Goal: Task Accomplishment & Management: Manage account settings

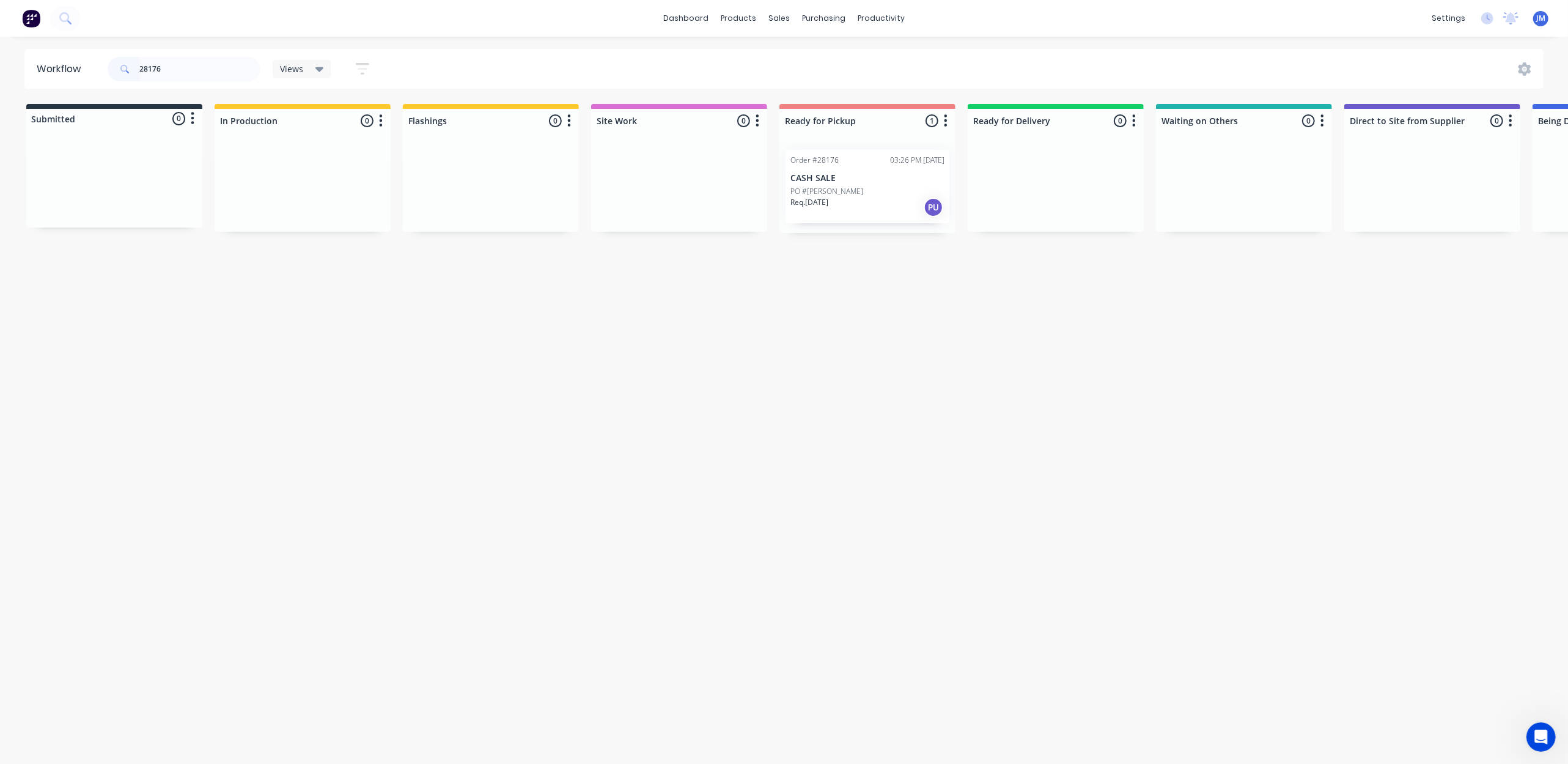
click at [851, 187] on p "PO #[PERSON_NAME]" at bounding box center [826, 191] width 72 height 11
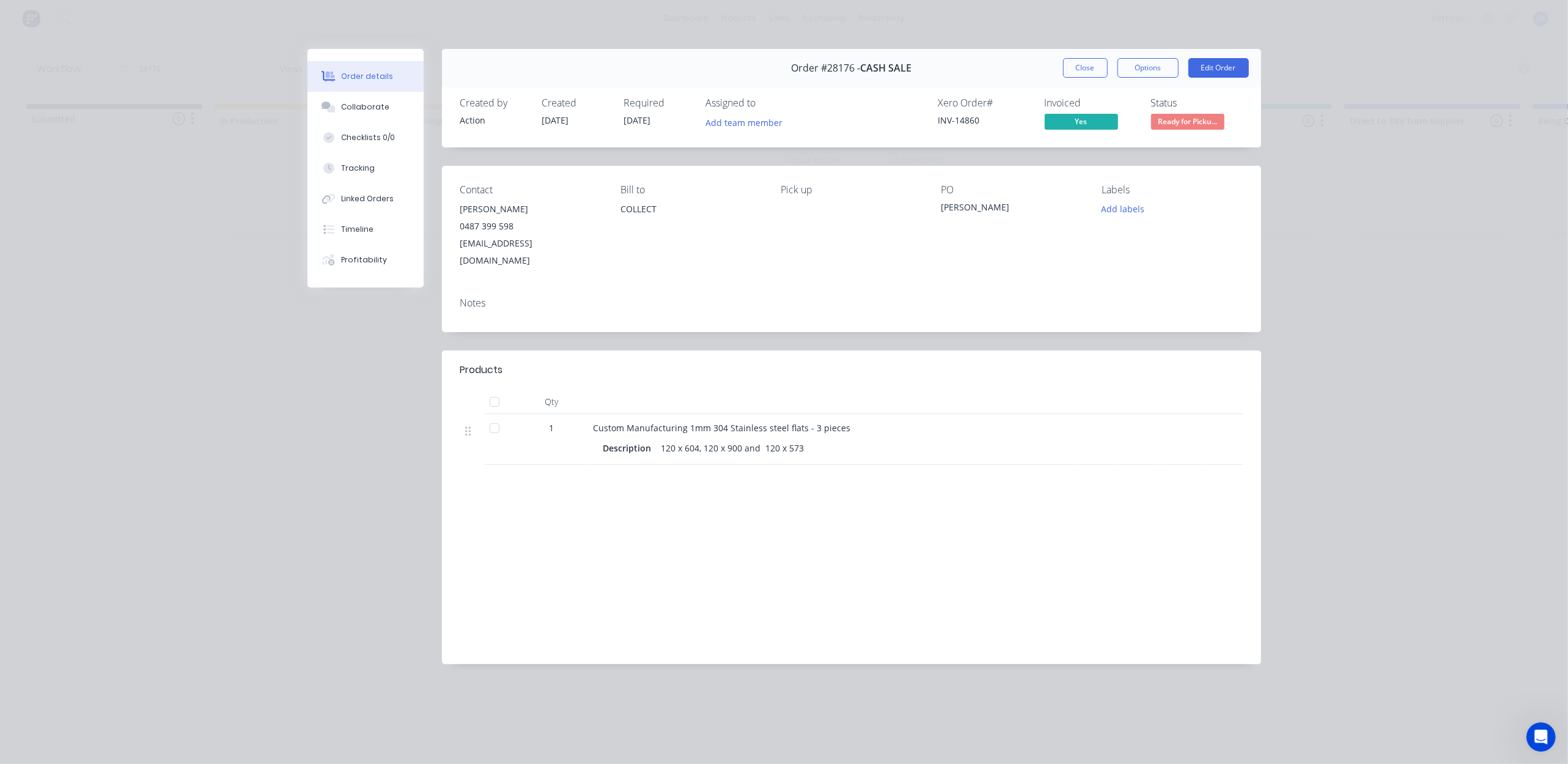
click at [1090, 66] on button "Close" at bounding box center [1085, 68] width 45 height 19
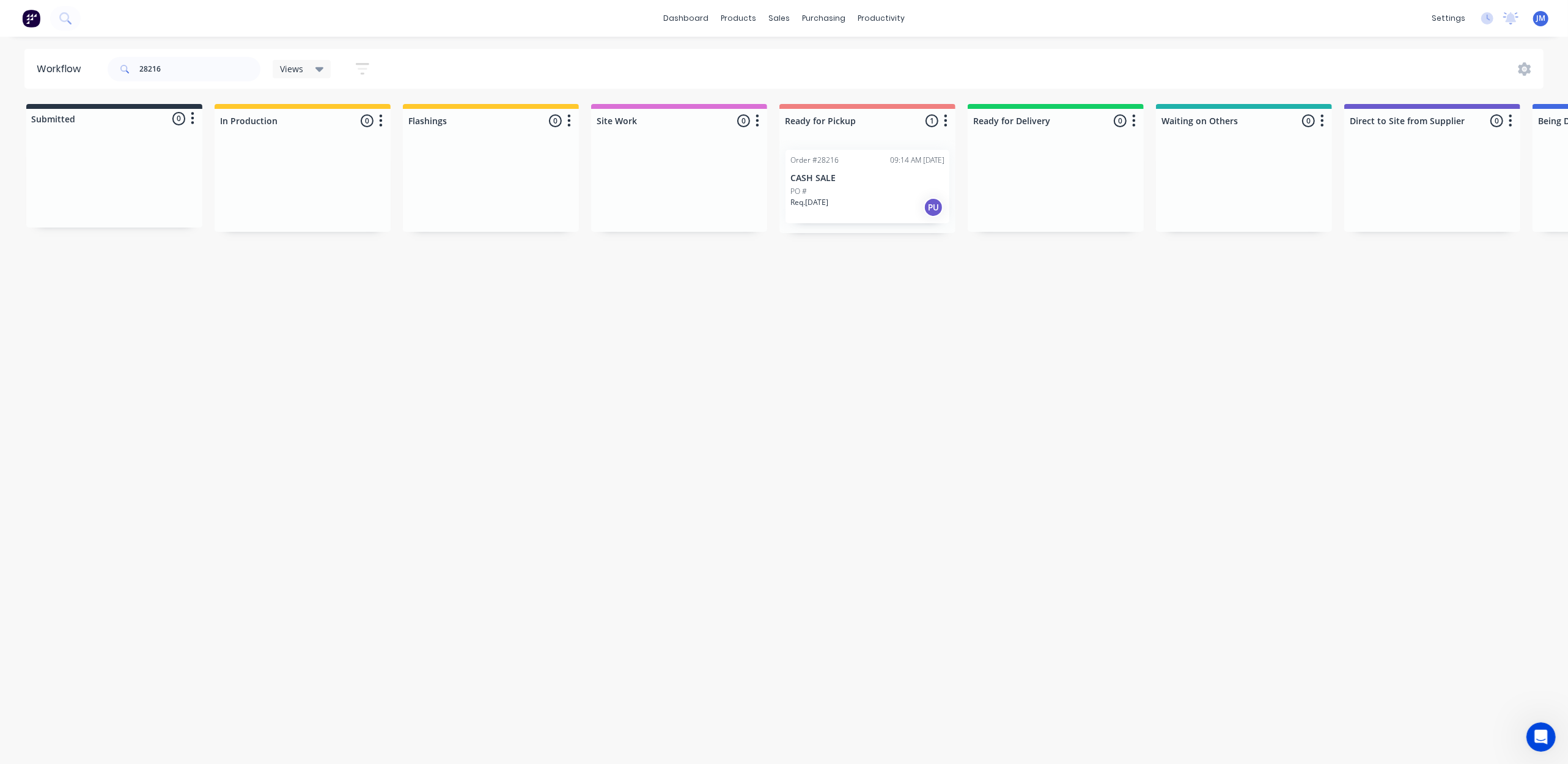
click at [859, 209] on div "Req. 28/08/25 PU" at bounding box center [867, 207] width 154 height 21
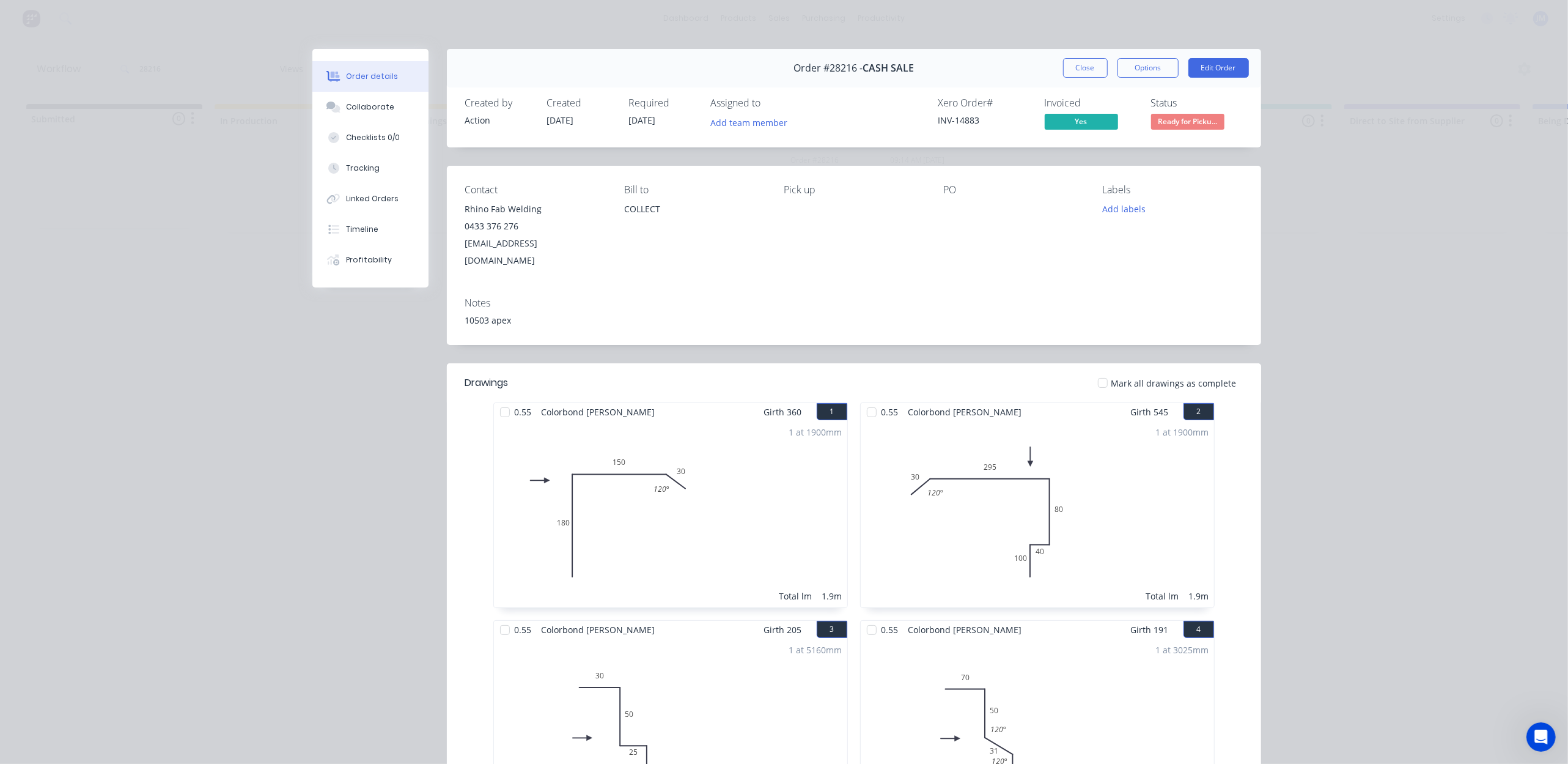
drag, startPoint x: 1086, startPoint y: 66, endPoint x: 1103, endPoint y: 79, distance: 21.4
click at [1084, 66] on button "Close" at bounding box center [1085, 68] width 45 height 19
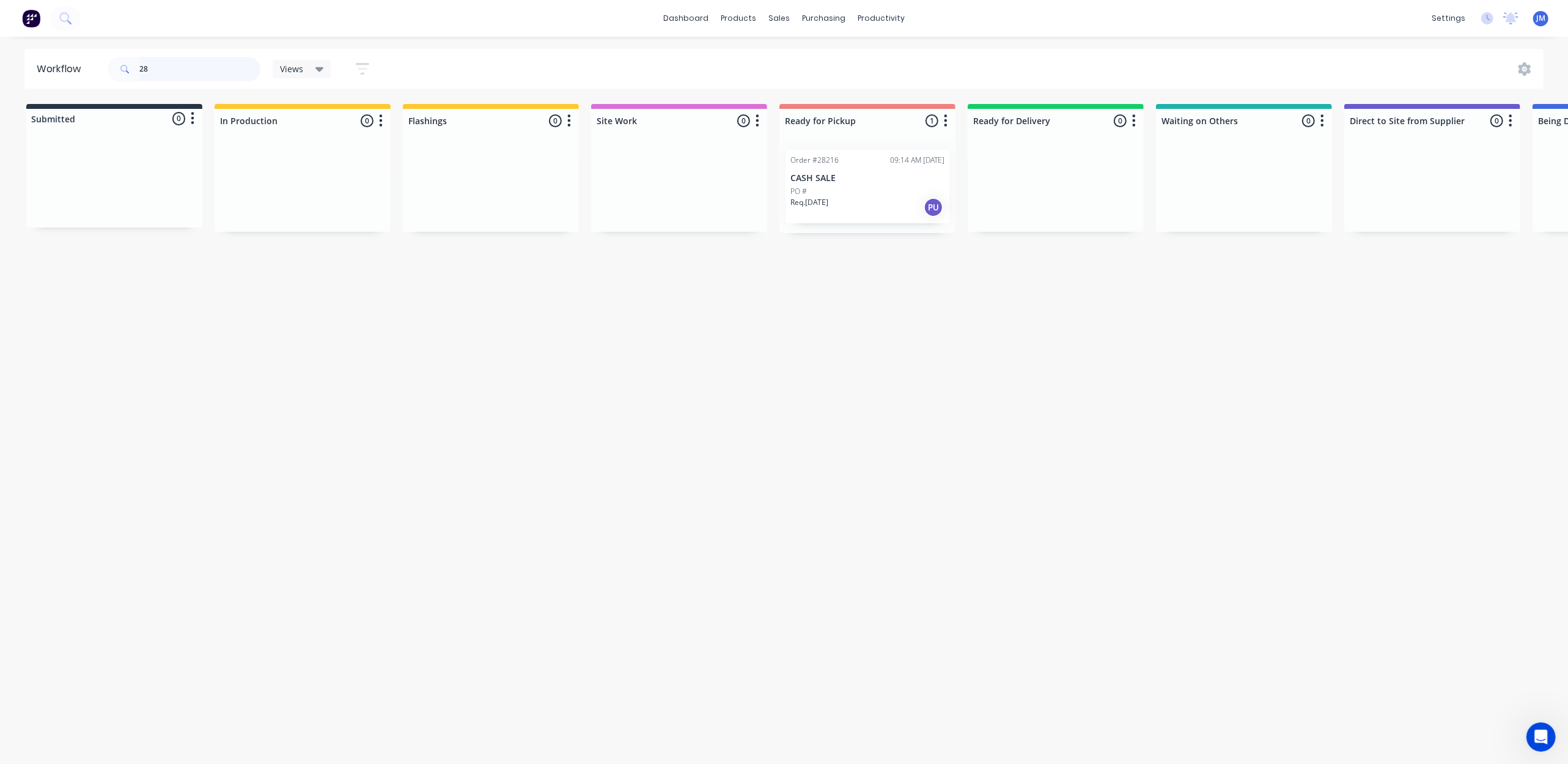
type input "2"
click at [873, 282] on div "Mark as Picked Up" at bounding box center [912, 282] width 123 height 25
click at [202, 72] on input "27639" at bounding box center [200, 69] width 121 height 24
click at [867, 294] on div "Mark as Picked Up" at bounding box center [874, 302] width 123 height 25
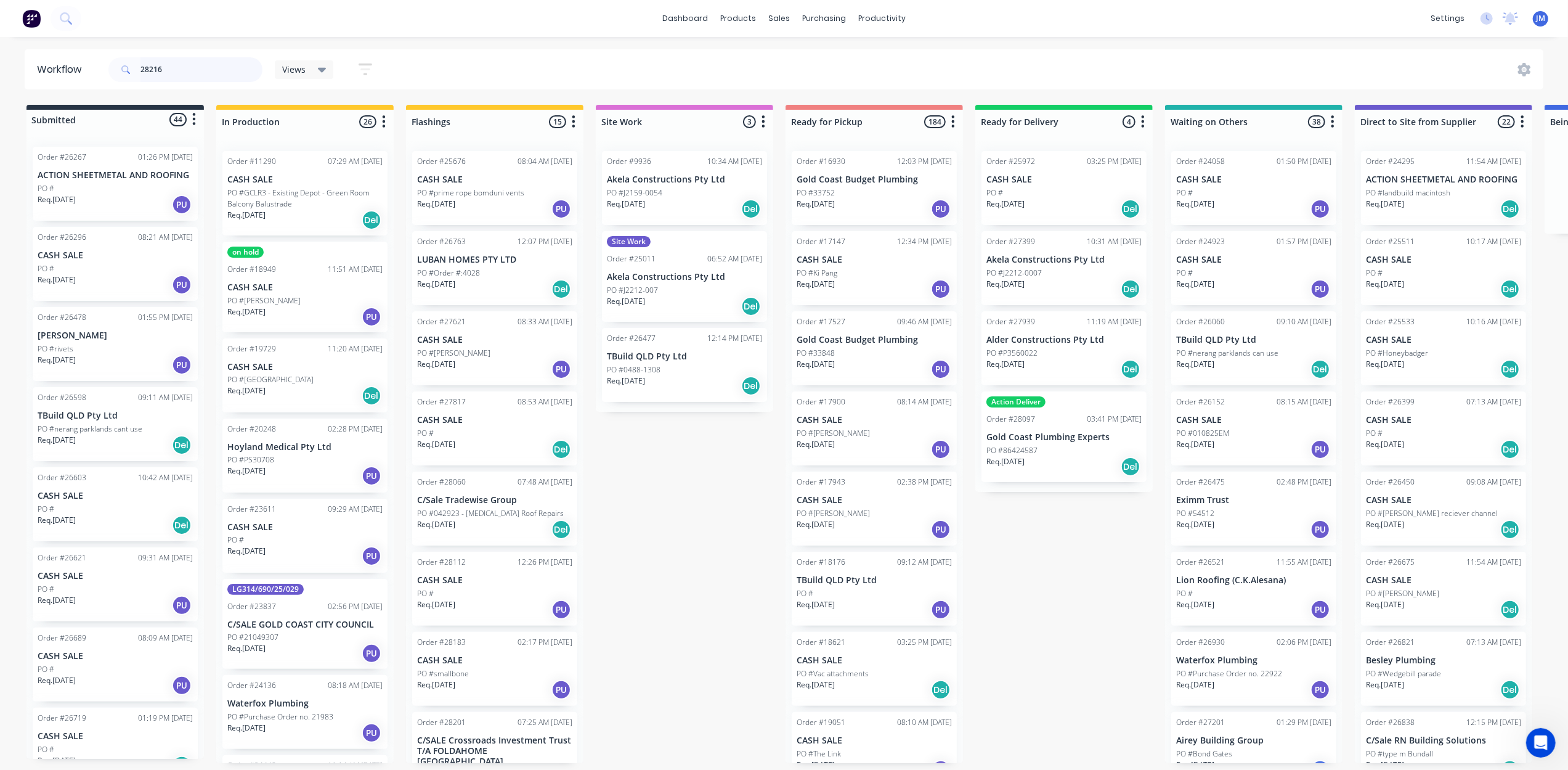
click at [178, 67] on input "28216" at bounding box center [201, 70] width 122 height 25
type input "2"
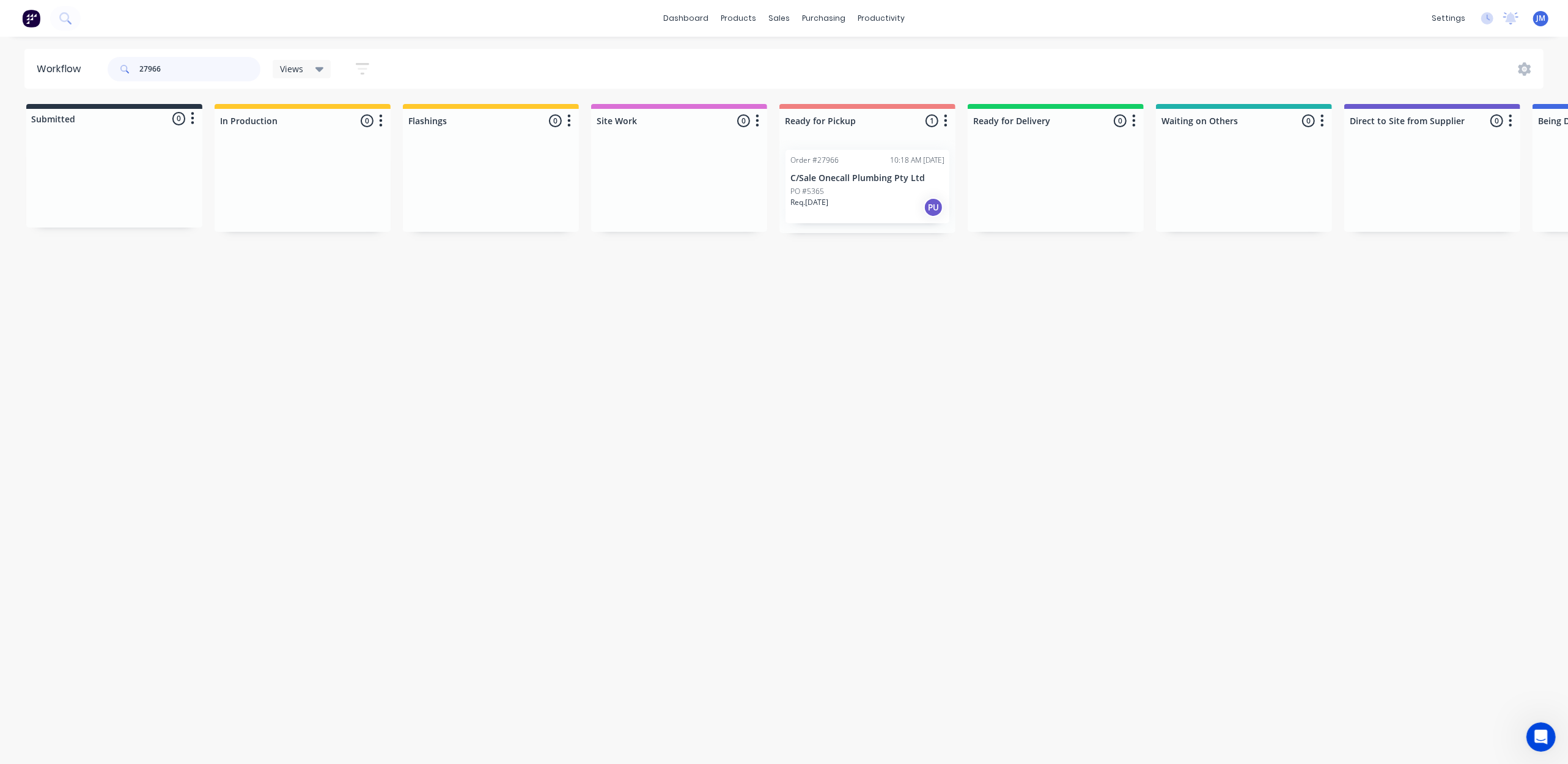
type input "27966"
click at [898, 315] on div "Mark as Picked Up" at bounding box center [896, 318] width 123 height 25
drag, startPoint x: 809, startPoint y: 59, endPoint x: 802, endPoint y: 59, distance: 7.0
click at [808, 59] on div "Sales Orders" at bounding box center [824, 59] width 50 height 11
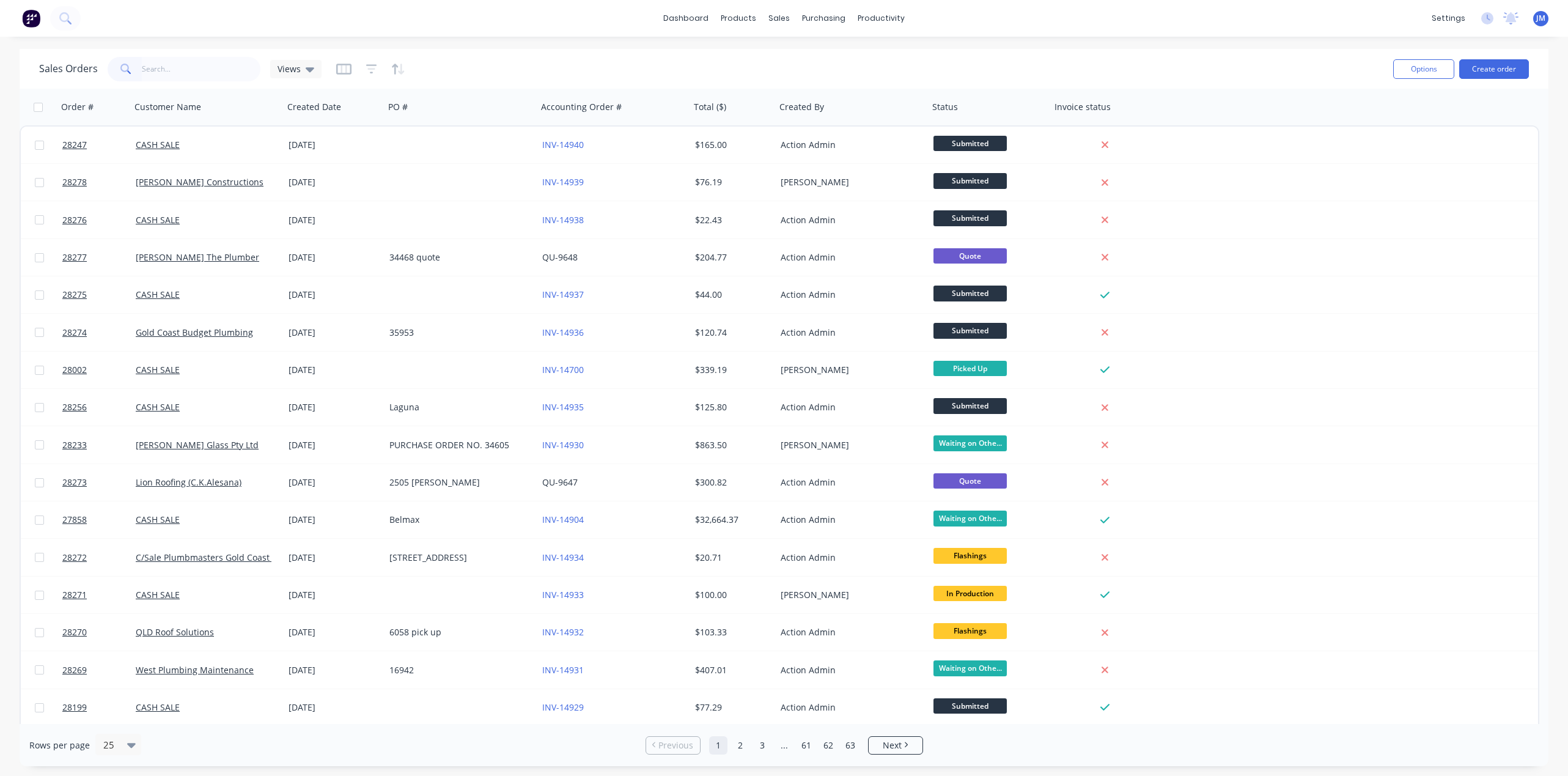
click at [221, 59] on input "text" at bounding box center [201, 69] width 120 height 24
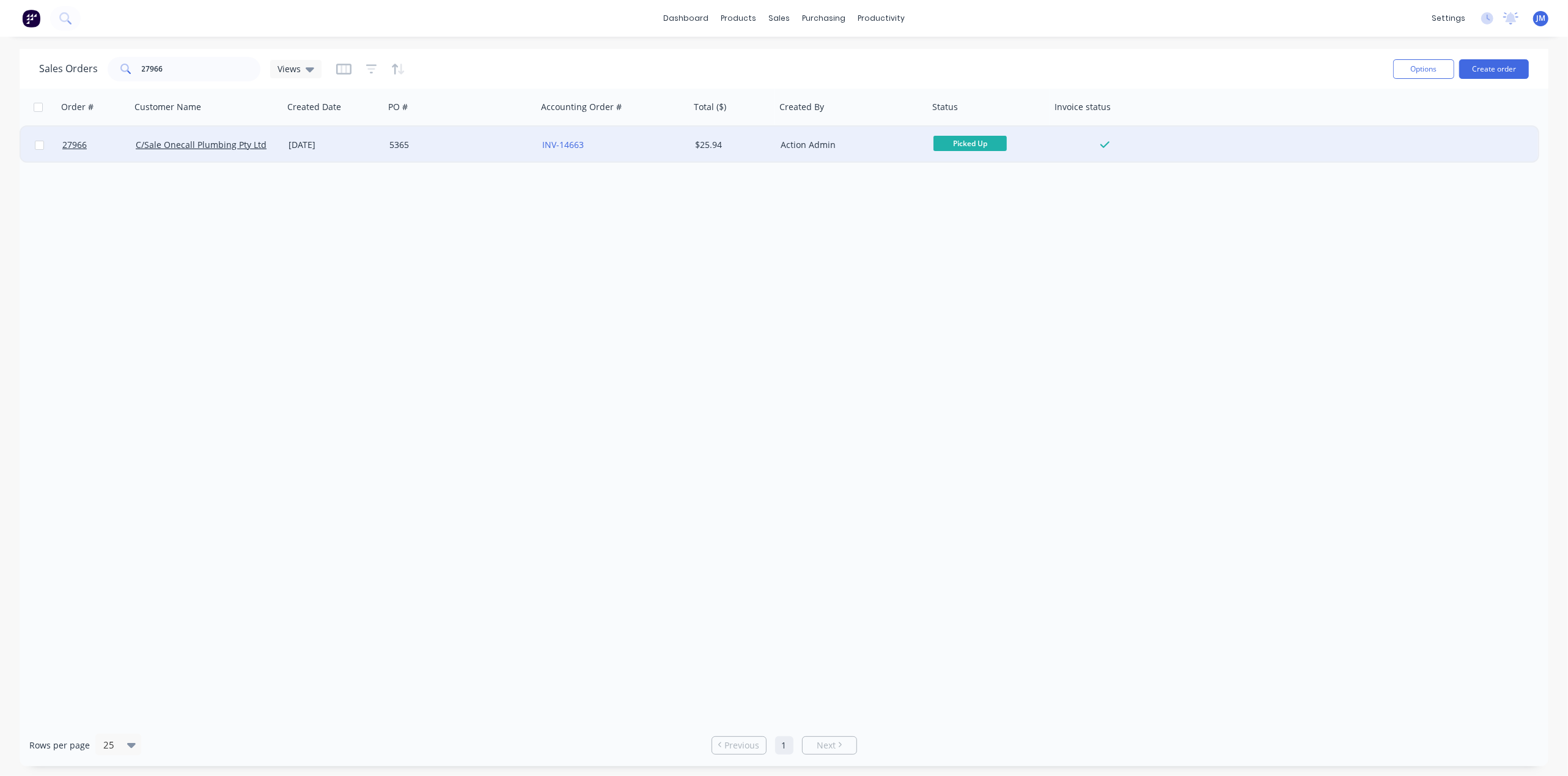
click at [950, 140] on span "Picked Up" at bounding box center [970, 143] width 73 height 16
click at [986, 274] on span "Ready for Pickup" at bounding box center [973, 272] width 68 height 11
click at [168, 64] on input "27966" at bounding box center [201, 69] width 120 height 24
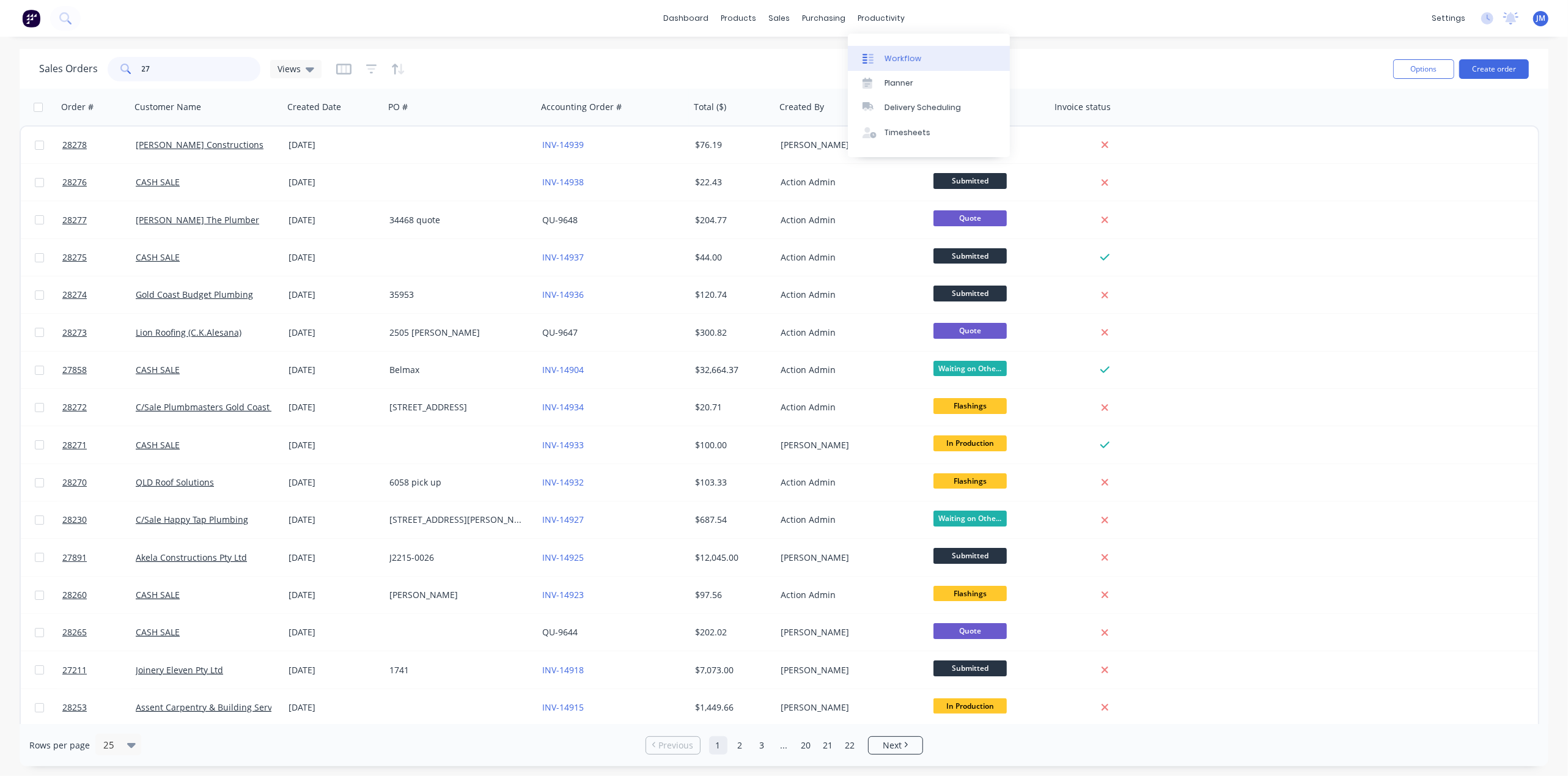
type input "27"
click at [916, 61] on div "Workflow" at bounding box center [903, 58] width 37 height 11
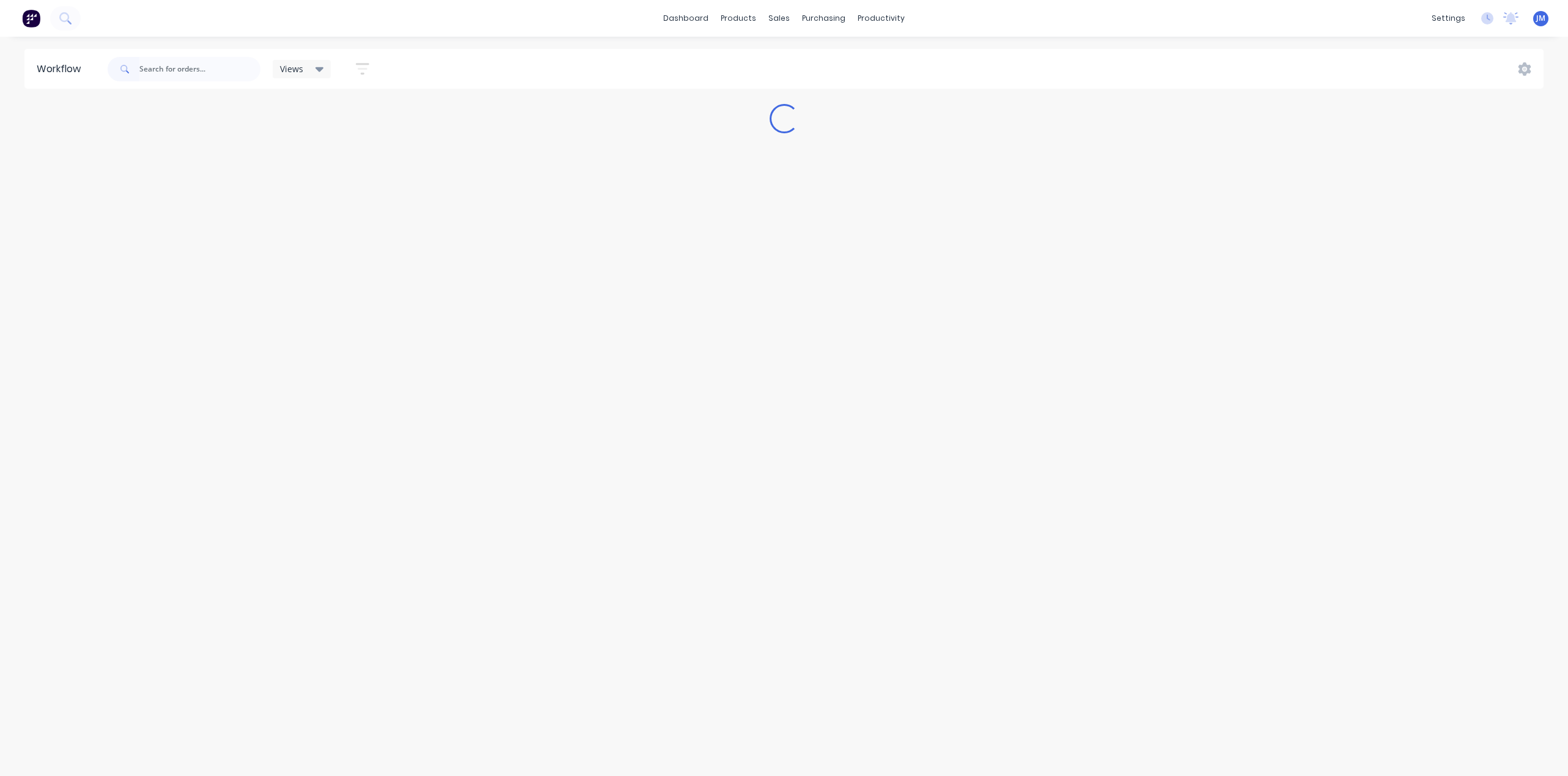
click at [159, 73] on input "text" at bounding box center [200, 69] width 121 height 24
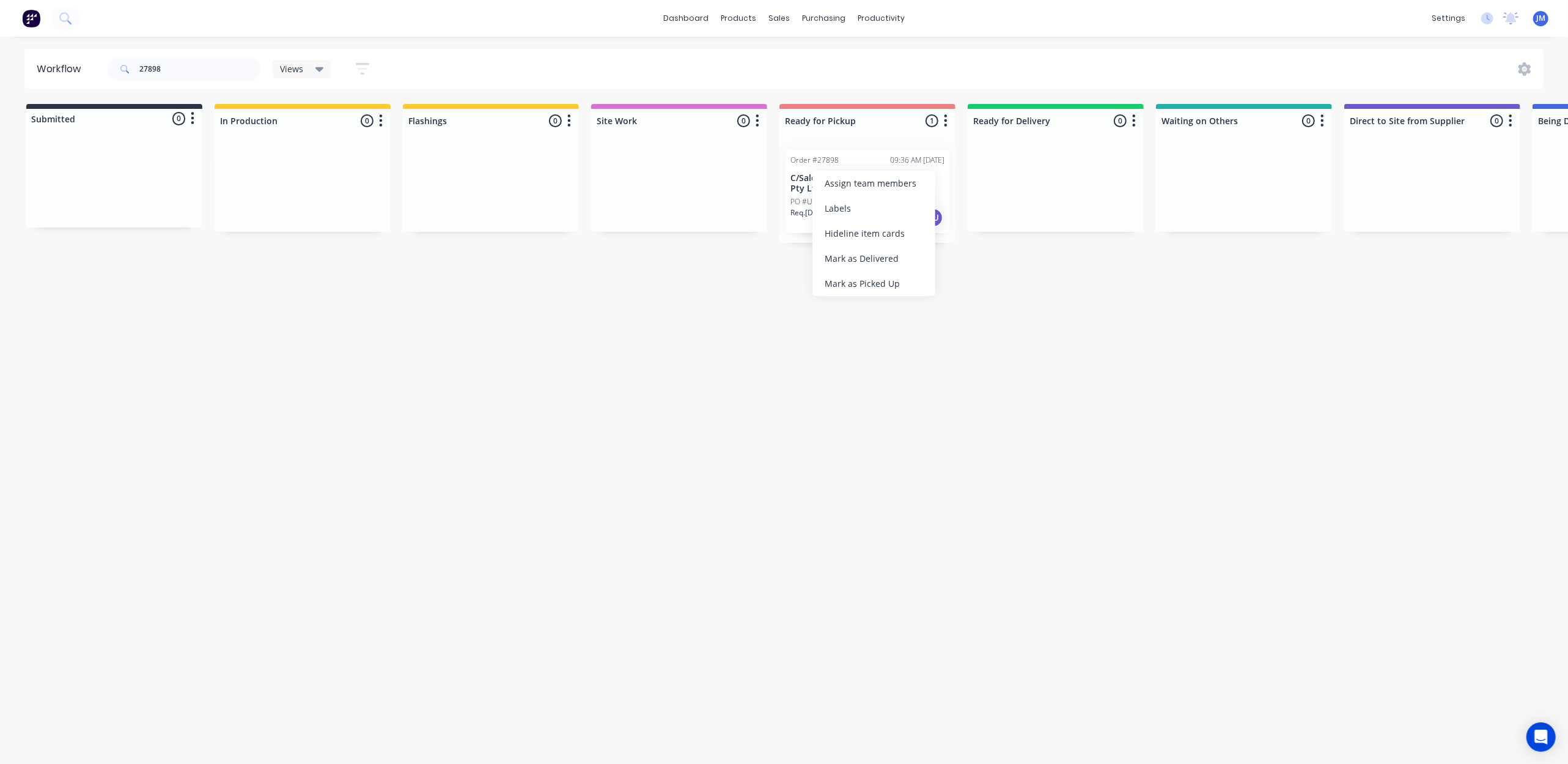
drag, startPoint x: 874, startPoint y: 285, endPoint x: 851, endPoint y: 288, distance: 23.2
click at [874, 285] on div "Mark as Picked Up" at bounding box center [874, 283] width 123 height 25
drag, startPoint x: 177, startPoint y: 60, endPoint x: 167, endPoint y: 58, distance: 10.2
click at [178, 60] on input "27898" at bounding box center [200, 69] width 121 height 24
type input "2"
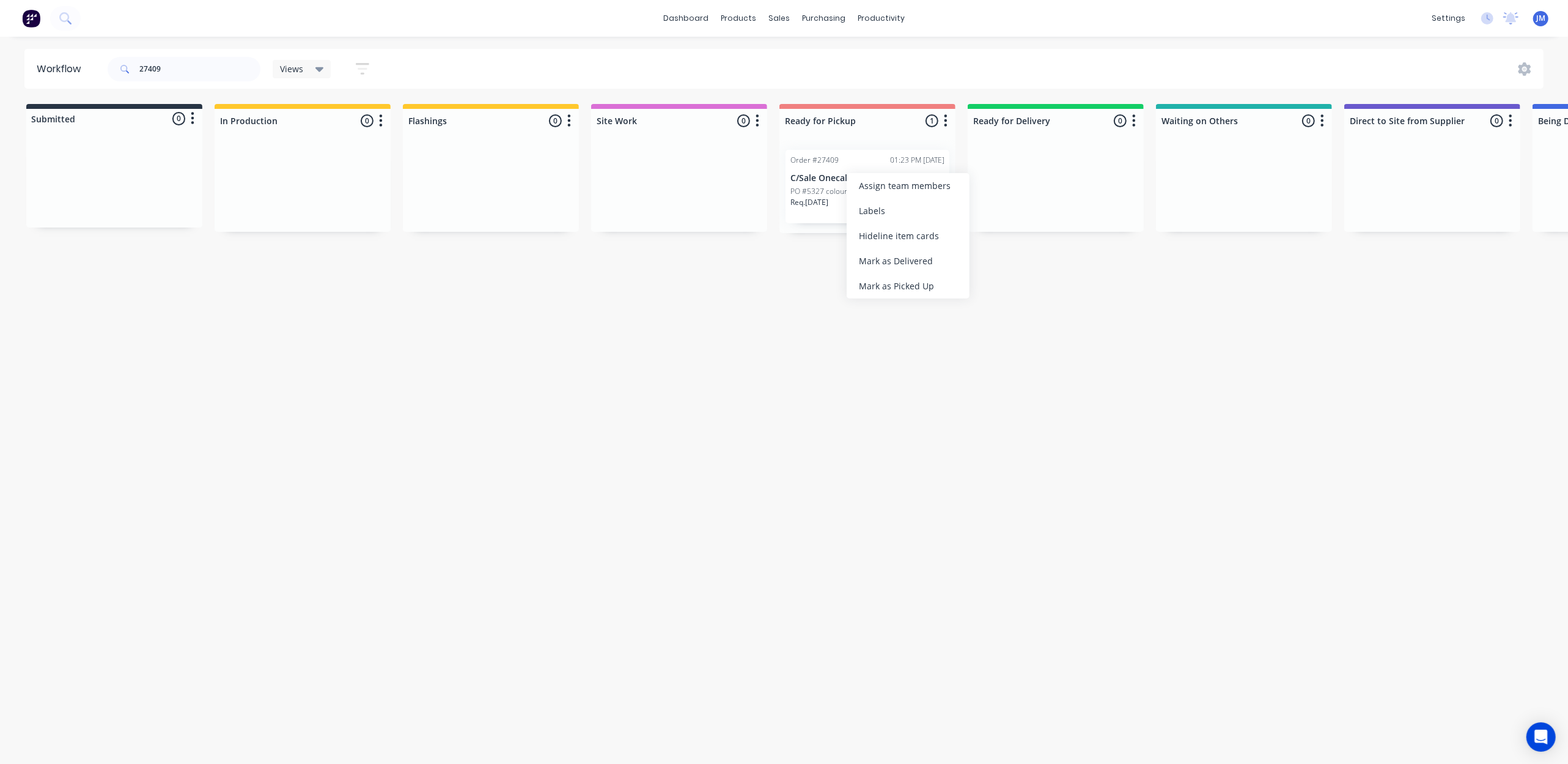
drag, startPoint x: 886, startPoint y: 279, endPoint x: 724, endPoint y: 287, distance: 162.2
click at [883, 279] on div "Mark as Picked Up" at bounding box center [908, 286] width 123 height 25
click at [187, 66] on input "27409" at bounding box center [200, 69] width 121 height 24
type input "2"
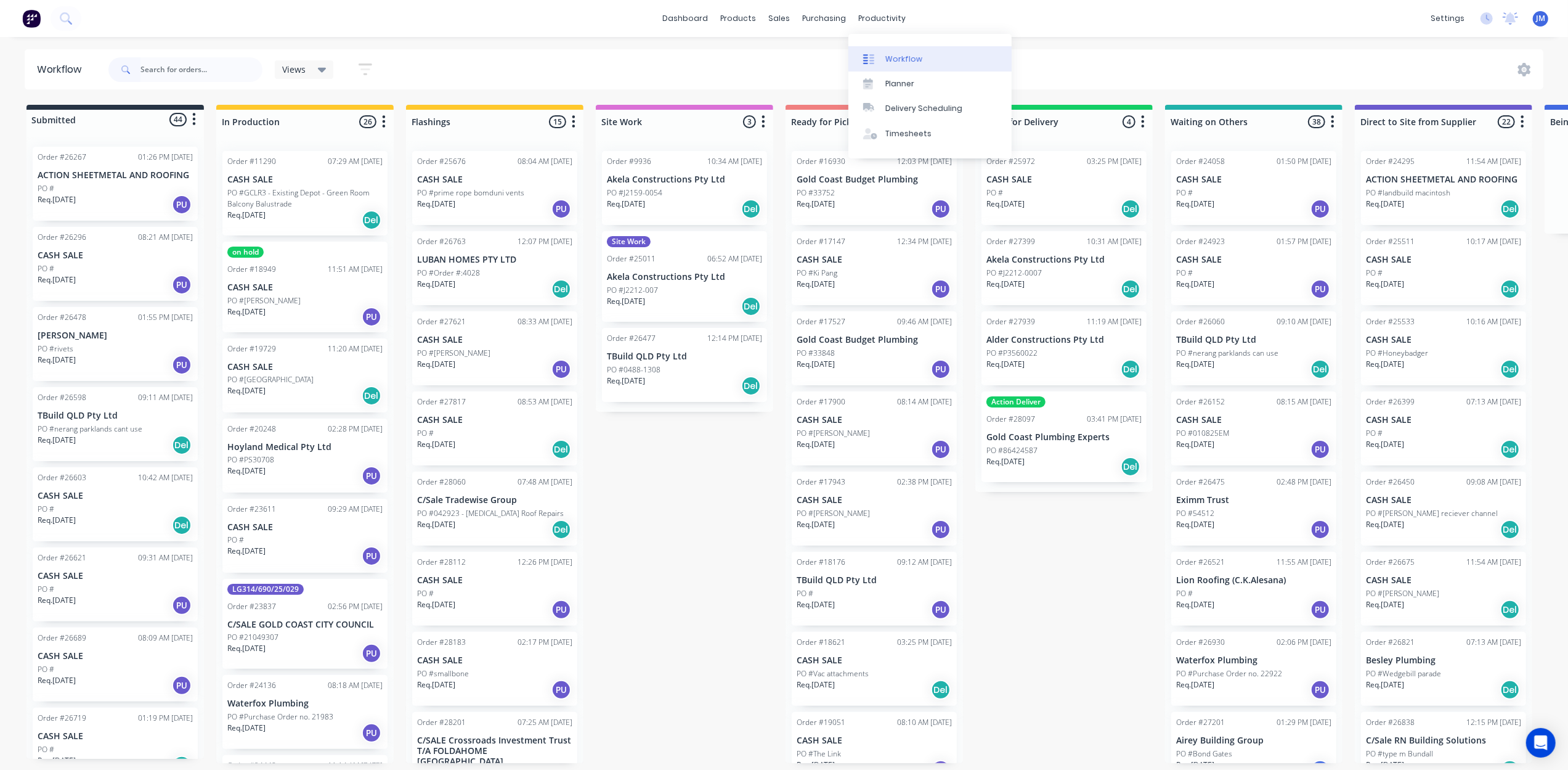
click at [895, 56] on div "Workflow" at bounding box center [904, 59] width 37 height 11
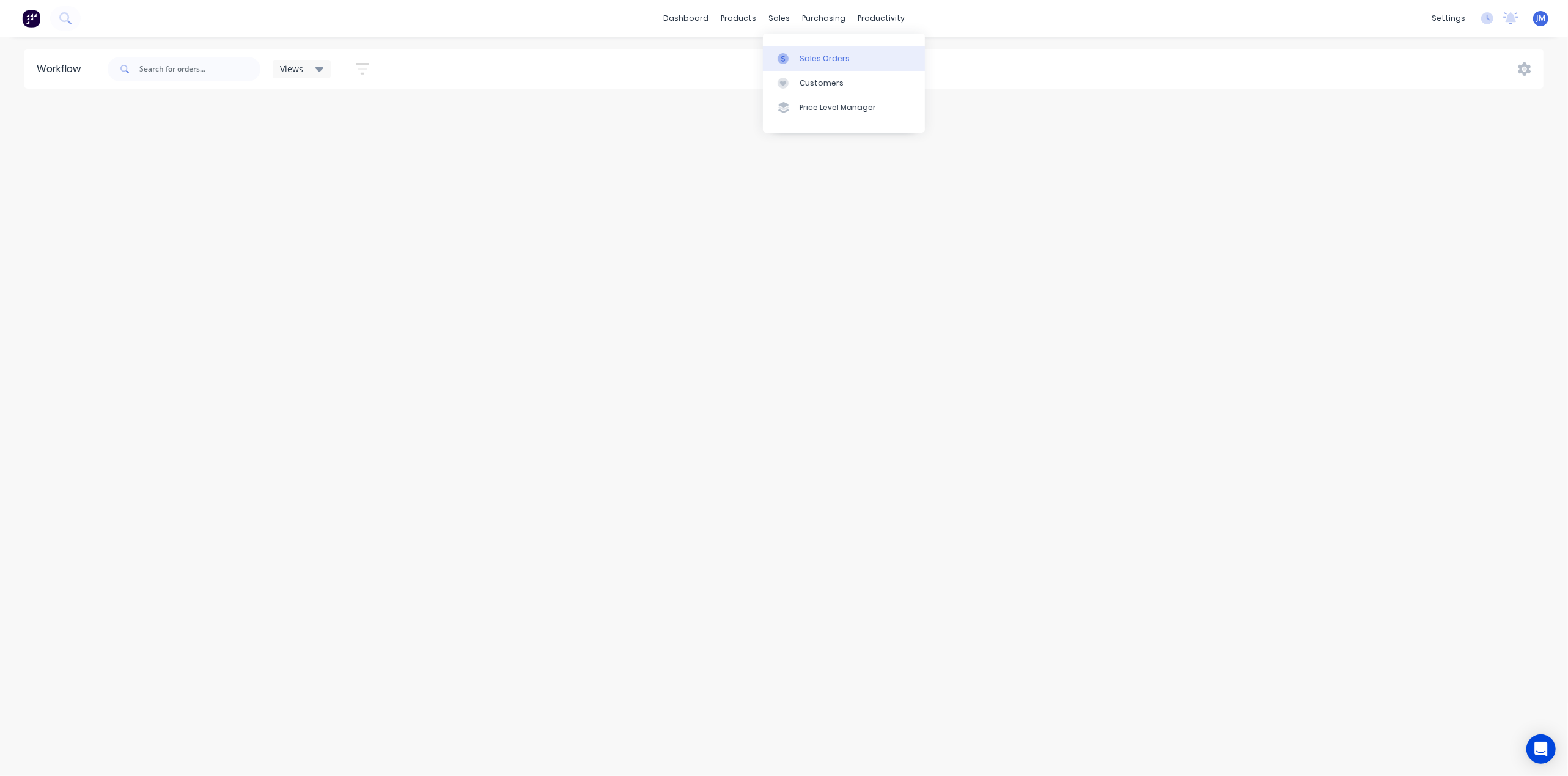
click at [800, 58] on div "Sales Orders" at bounding box center [824, 58] width 50 height 11
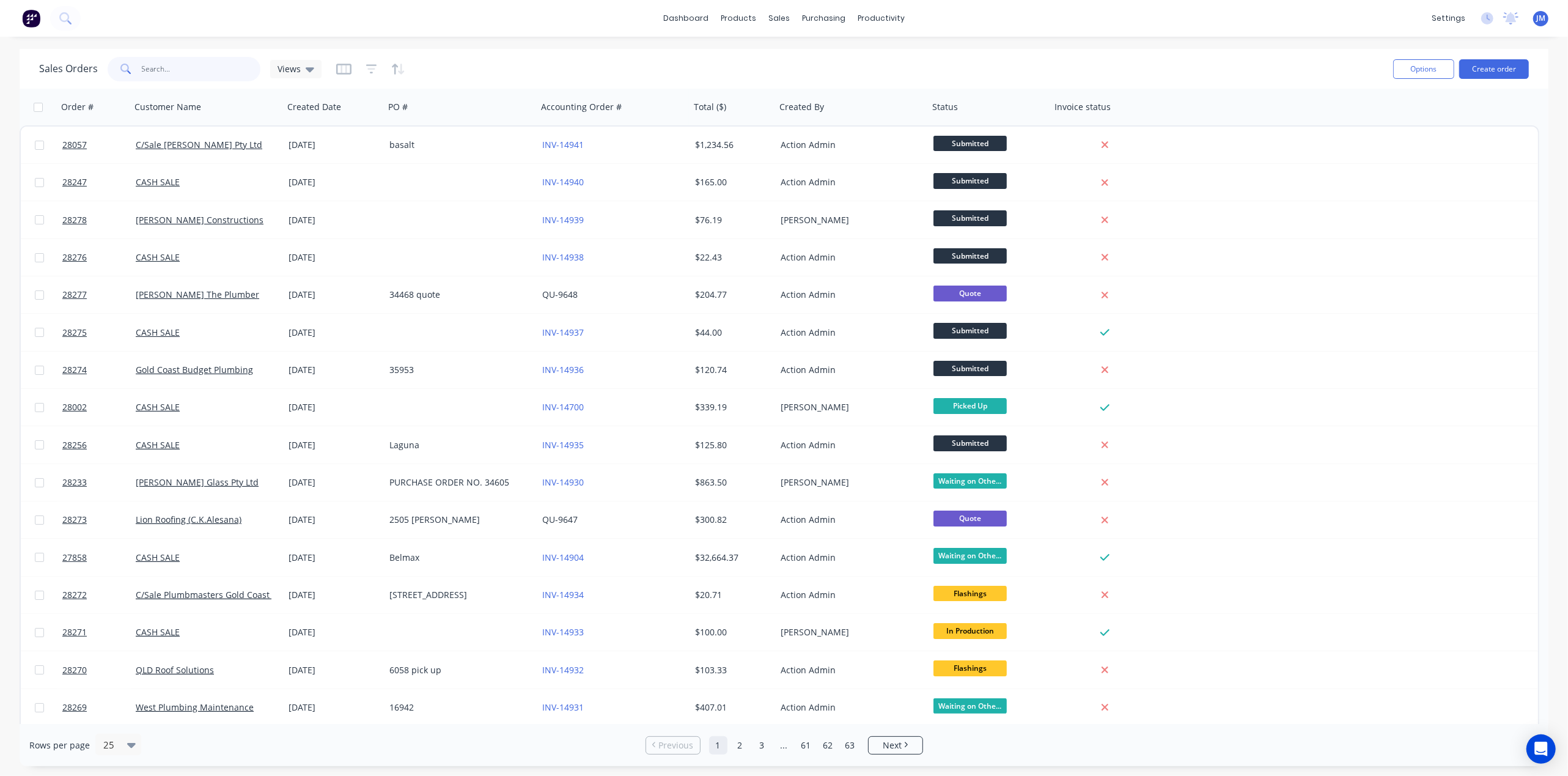
click at [201, 65] on input "text" at bounding box center [201, 69] width 120 height 24
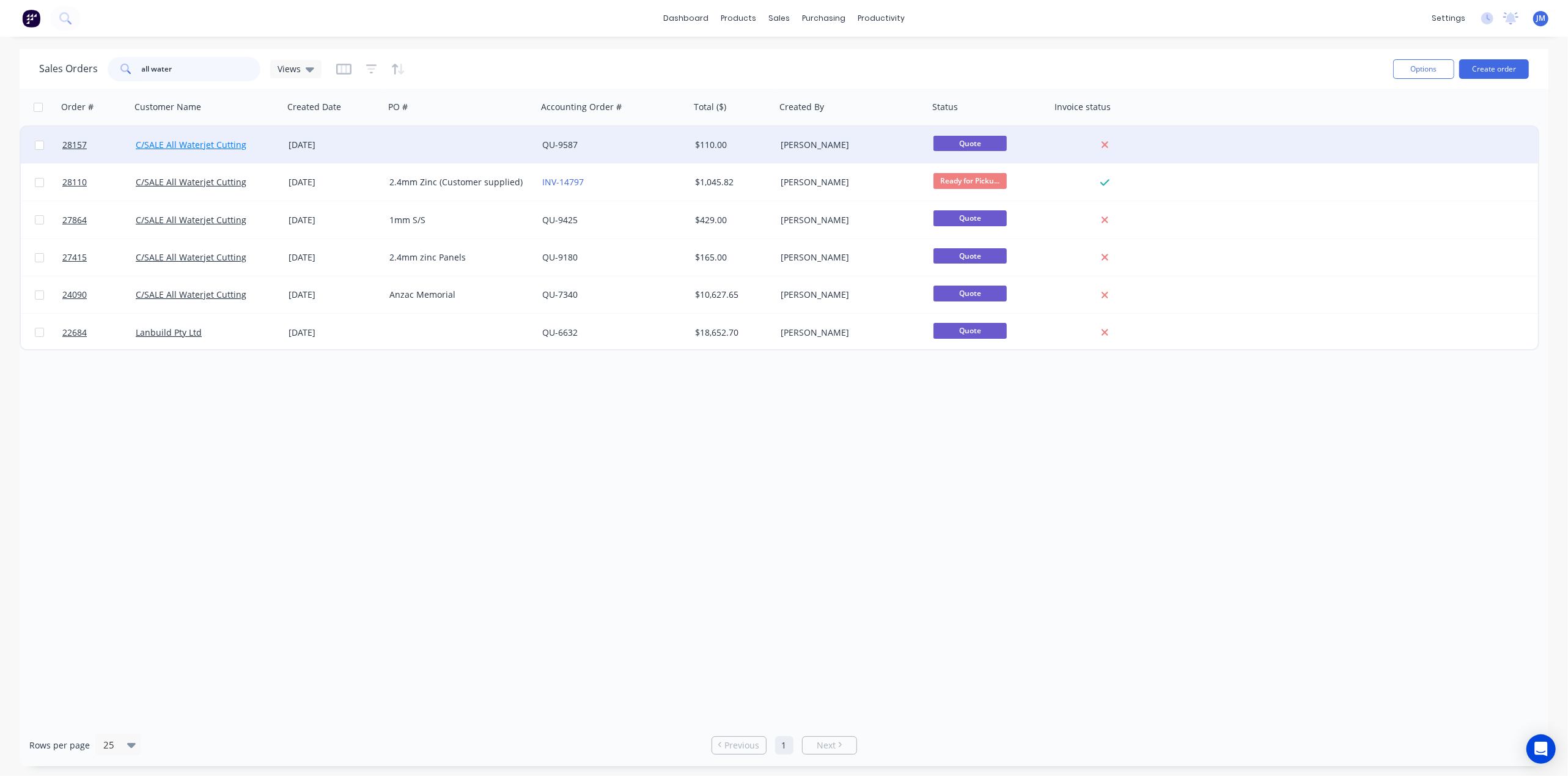
type input "all water"
click at [237, 148] on link "C/SALE All Waterjet Cutting" at bounding box center [190, 144] width 111 height 11
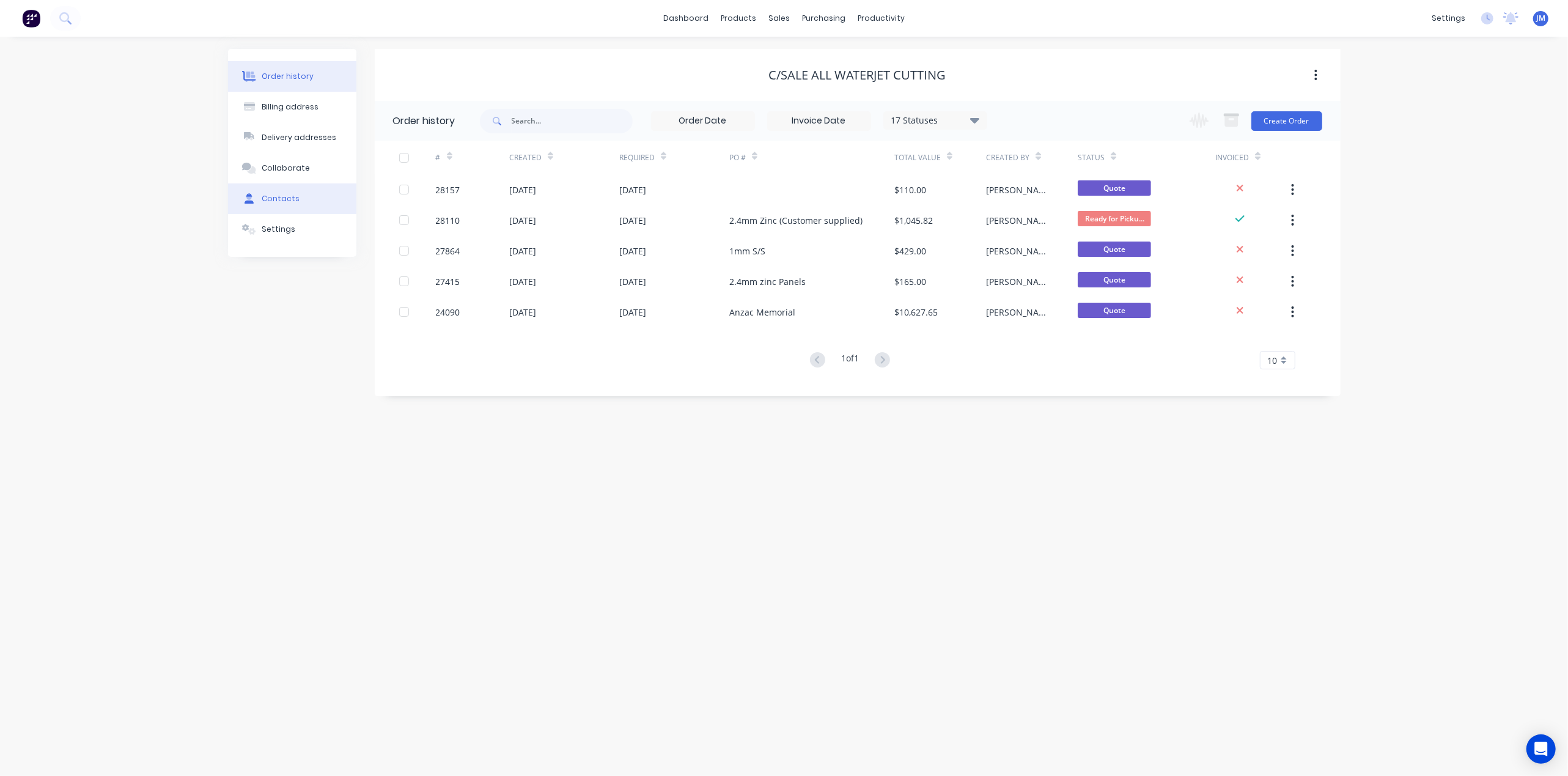
click at [311, 201] on button "Contacts" at bounding box center [292, 198] width 128 height 31
select select "AU"
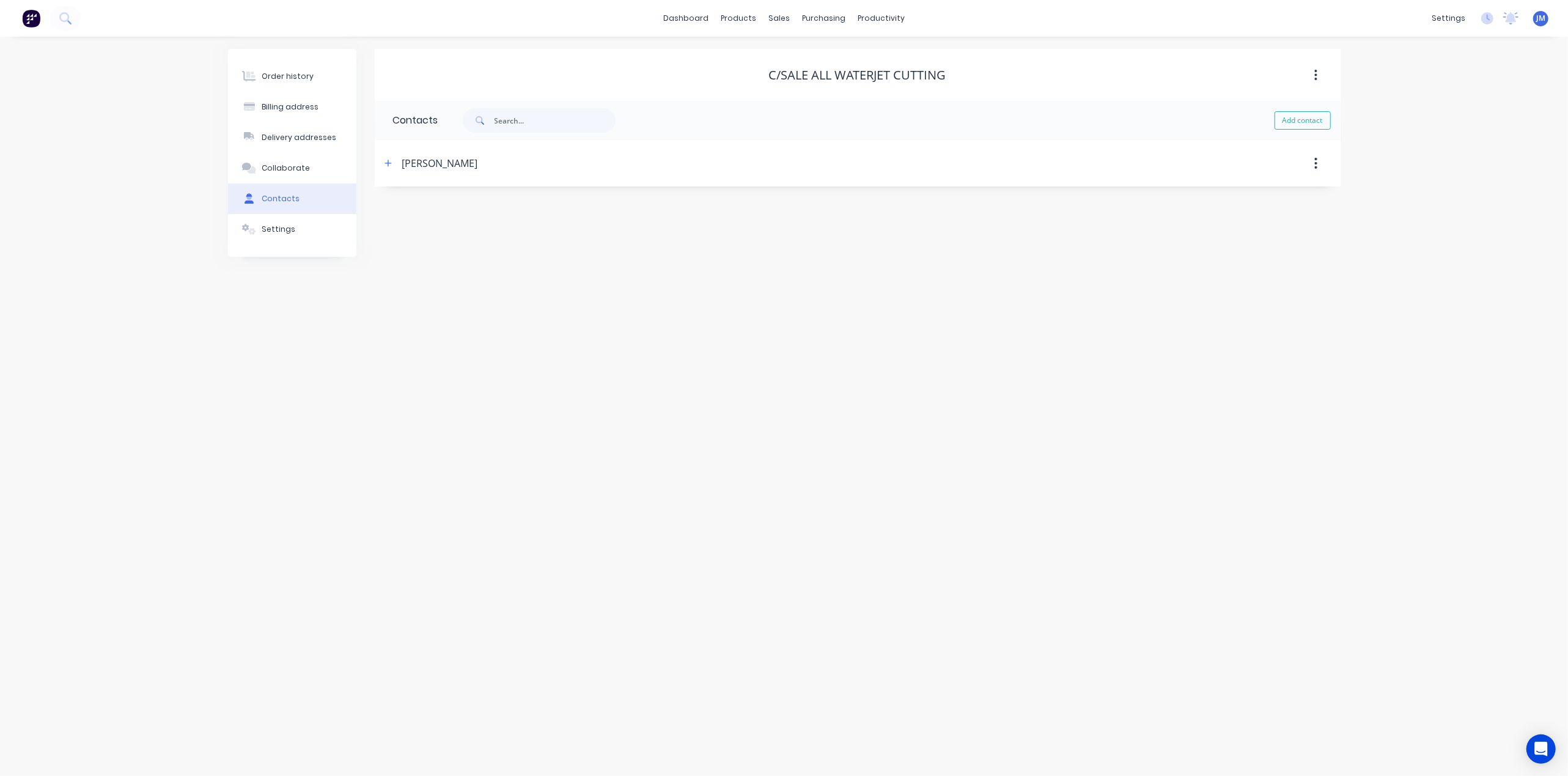
drag, startPoint x: 473, startPoint y: 165, endPoint x: 440, endPoint y: 148, distance: 37.1
click at [474, 164] on div "[PERSON_NAME]" at bounding box center [740, 162] width 720 height 22
drag, startPoint x: 433, startPoint y: 162, endPoint x: 427, endPoint y: 162, distance: 6.0
click at [428, 162] on div "[PERSON_NAME]" at bounding box center [740, 162] width 720 height 22
click at [392, 164] on button "button" at bounding box center [389, 163] width 16 height 16
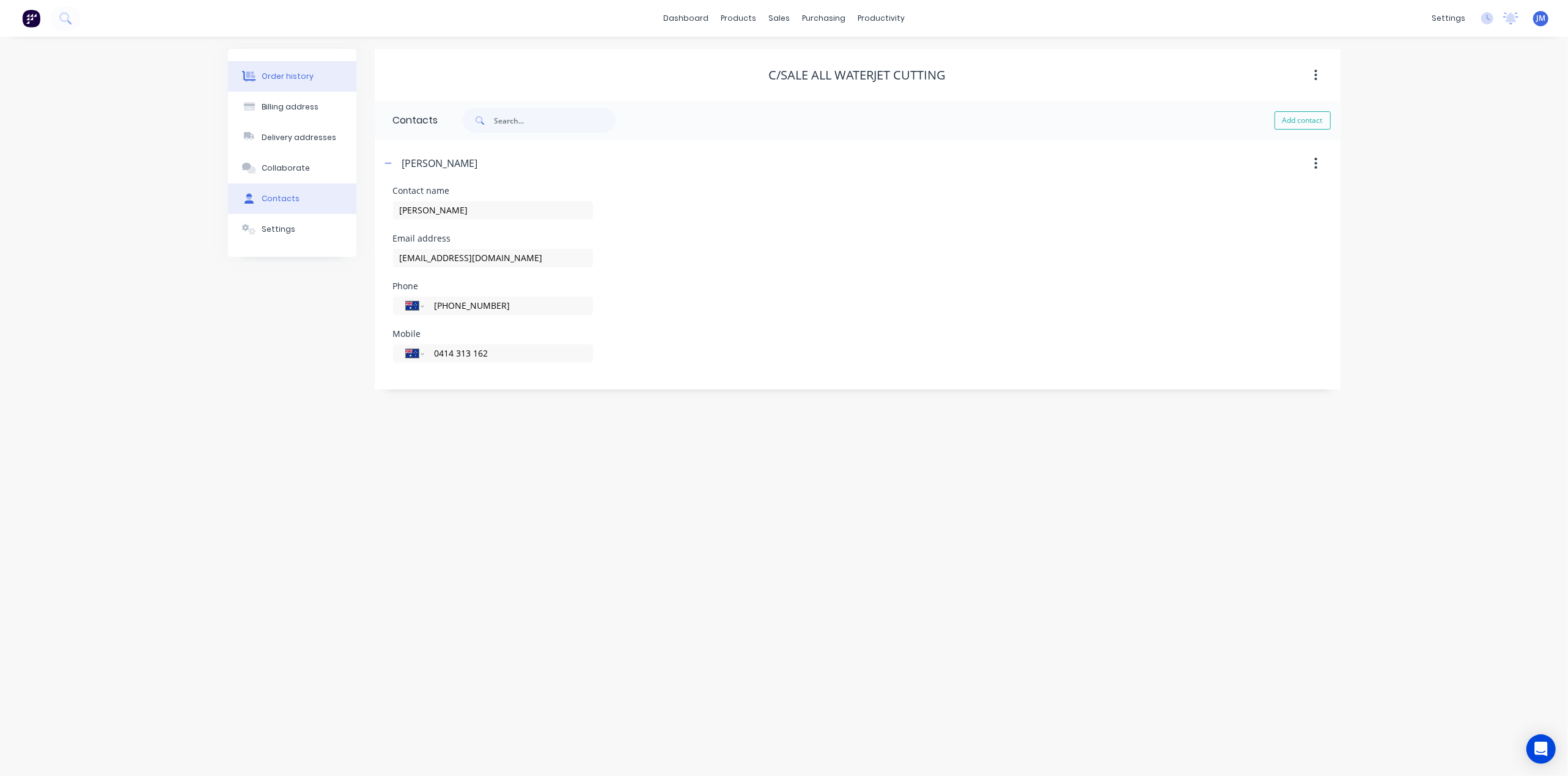
drag, startPoint x: 278, startPoint y: 79, endPoint x: 294, endPoint y: 80, distance: 16.0
click at [279, 79] on div "Order history" at bounding box center [288, 76] width 52 height 11
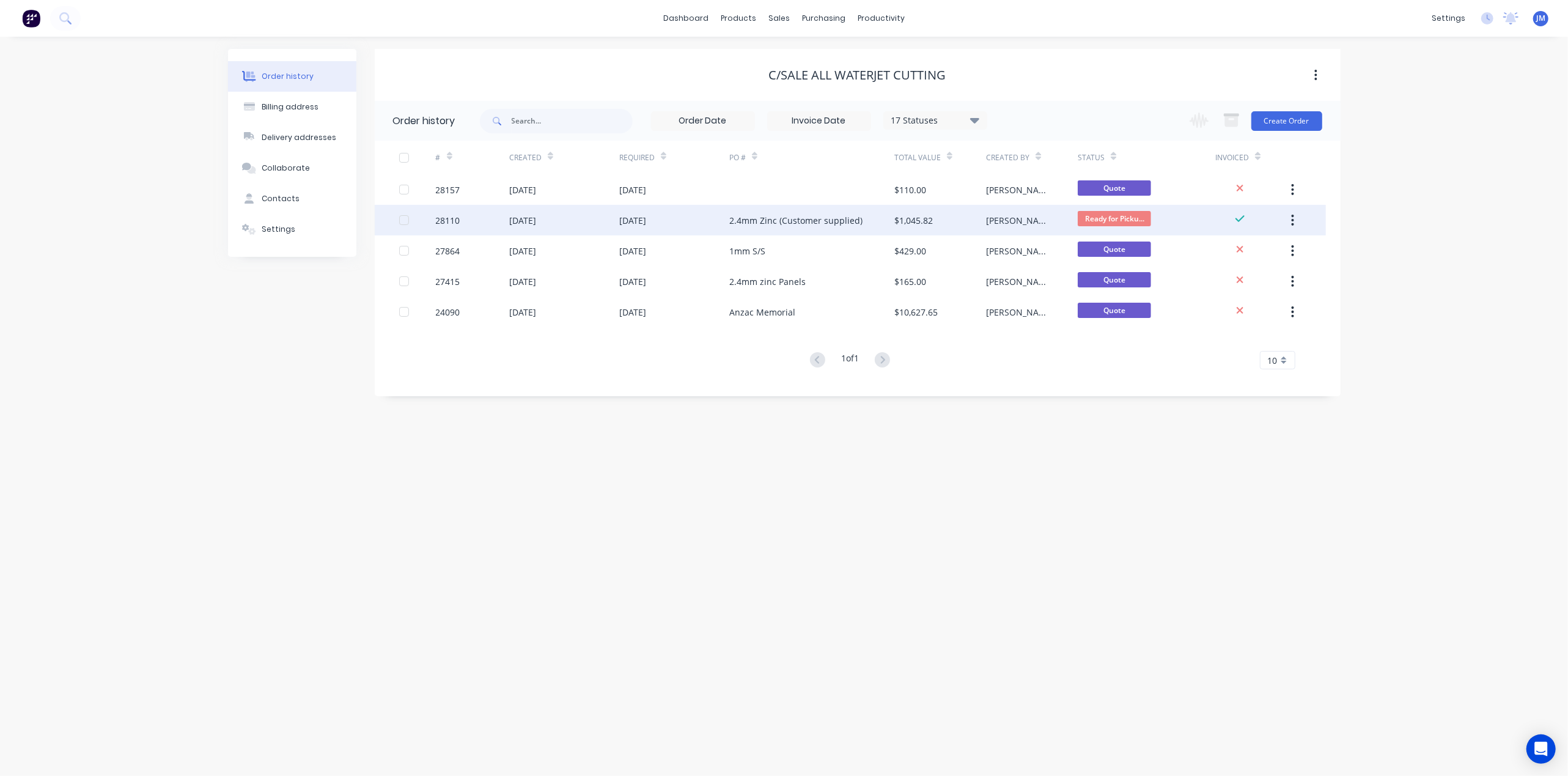
click at [580, 226] on div "26 Aug 2025" at bounding box center [564, 220] width 110 height 31
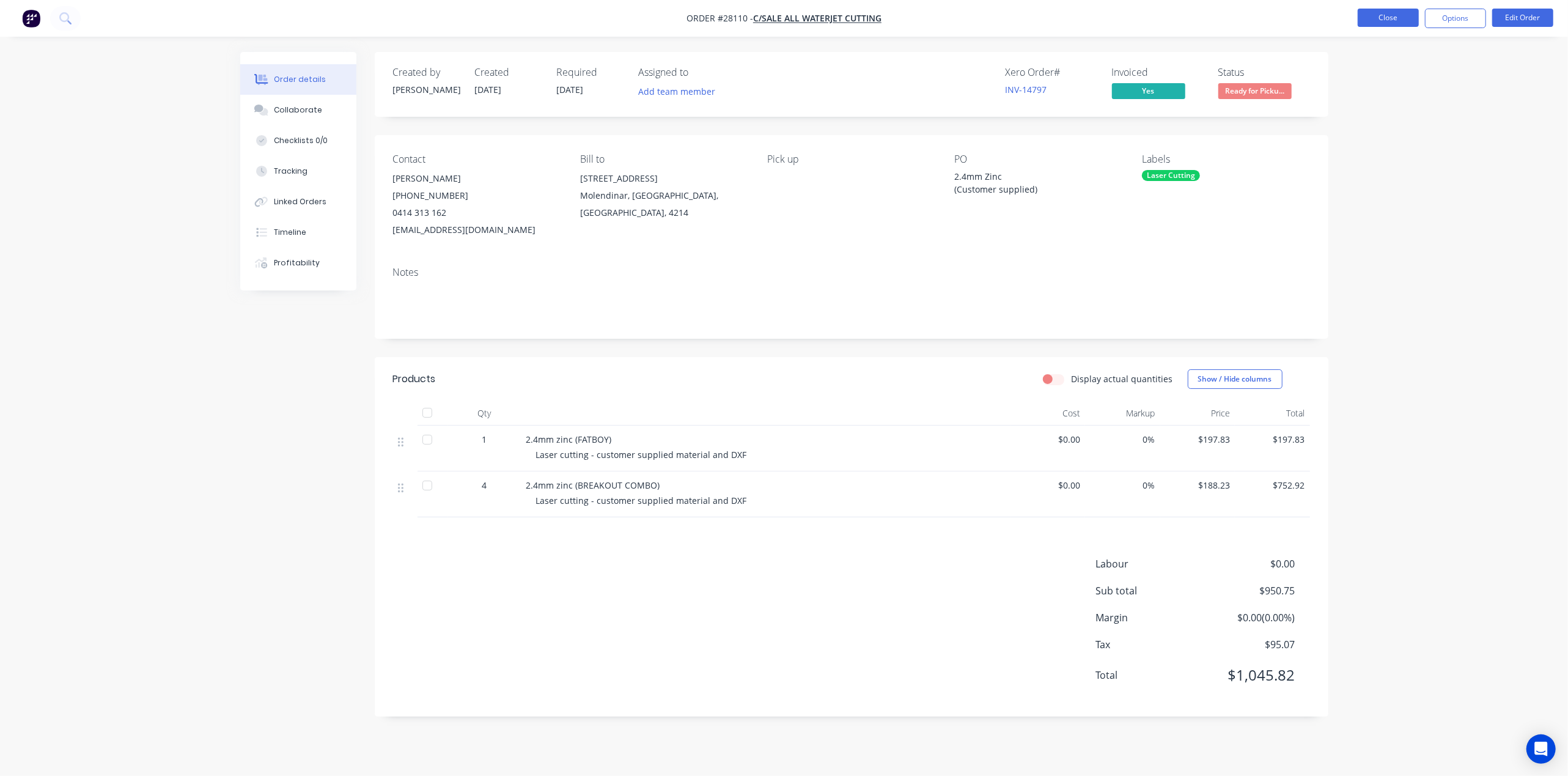
click at [1387, 20] on button "Close" at bounding box center [1388, 17] width 61 height 18
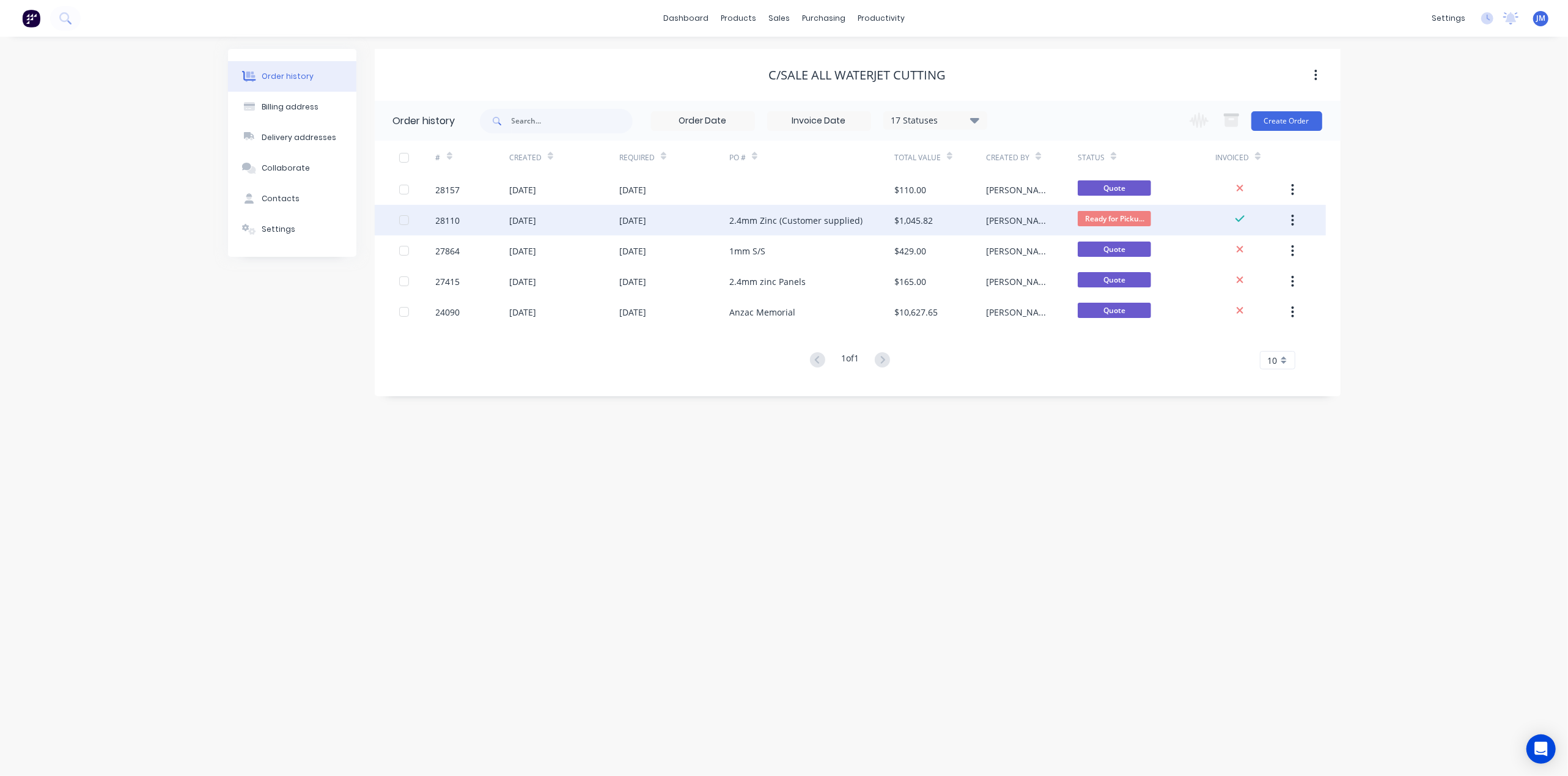
click at [1012, 208] on div "Billy" at bounding box center [1031, 220] width 92 height 31
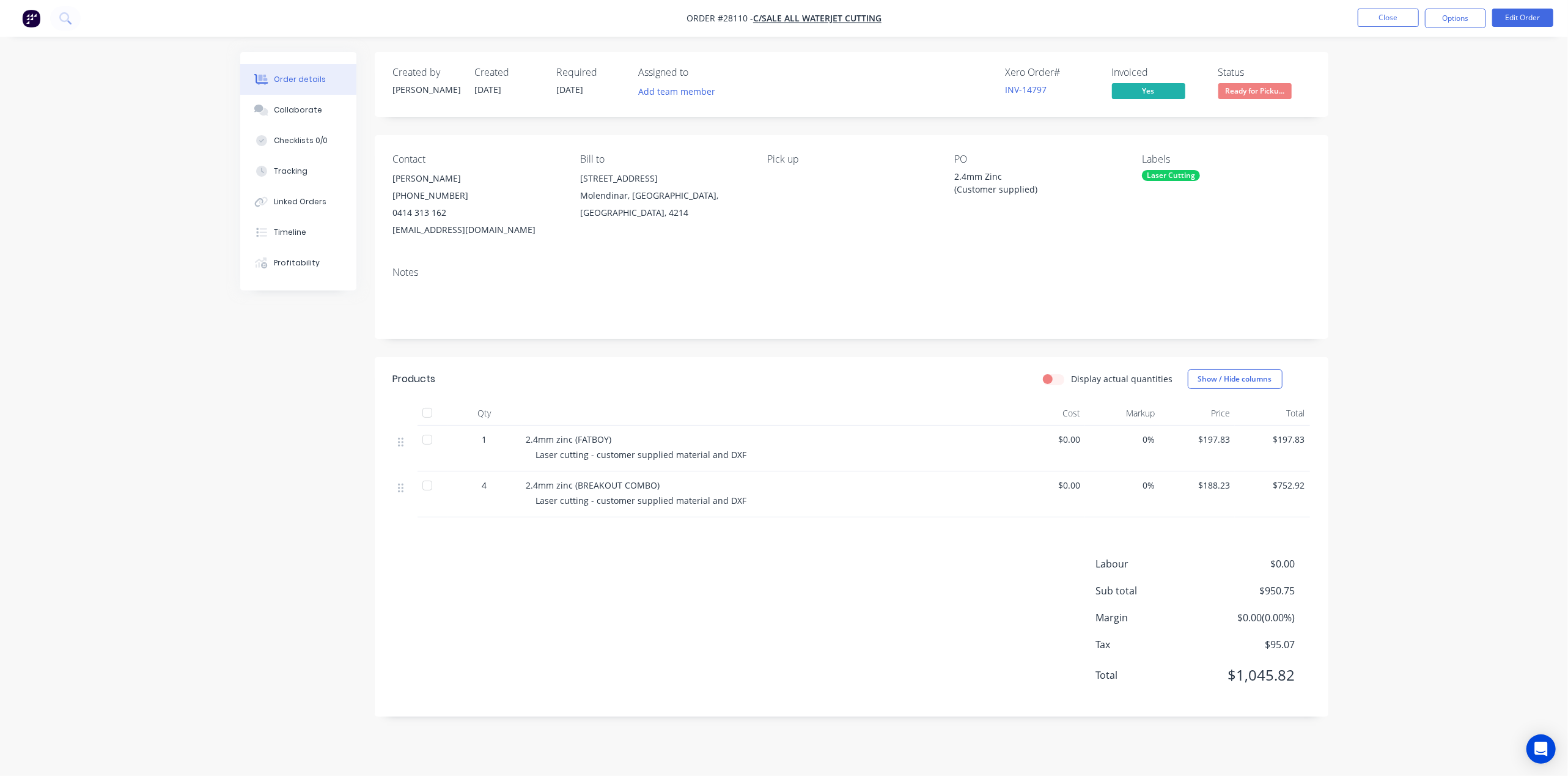
click at [1289, 86] on span "Ready for Picku..." at bounding box center [1255, 91] width 73 height 16
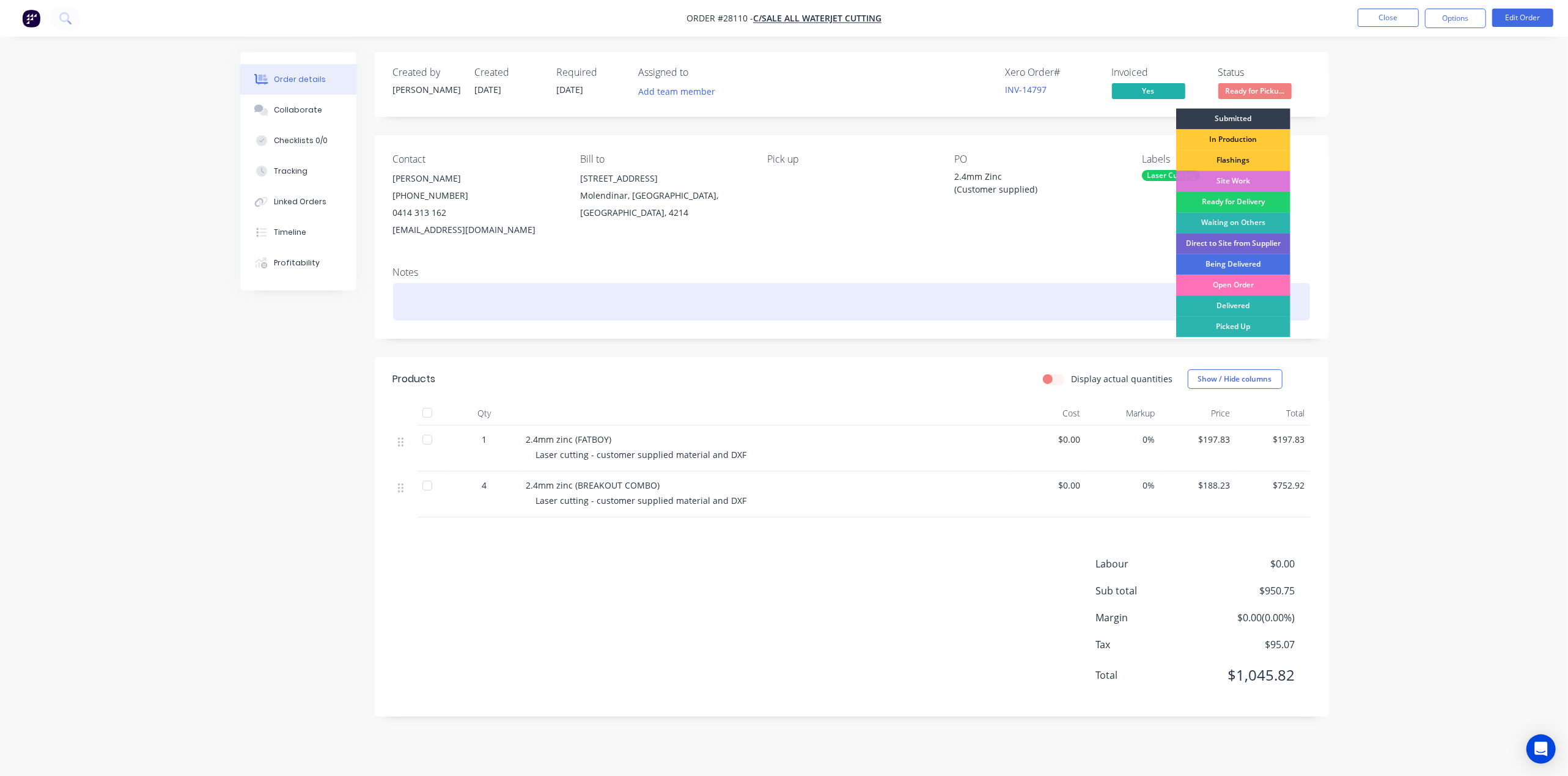
drag, startPoint x: 1265, startPoint y: 325, endPoint x: 1269, endPoint y: 320, distance: 6.4
click at [1264, 326] on div "Picked Up" at bounding box center [1233, 326] width 114 height 21
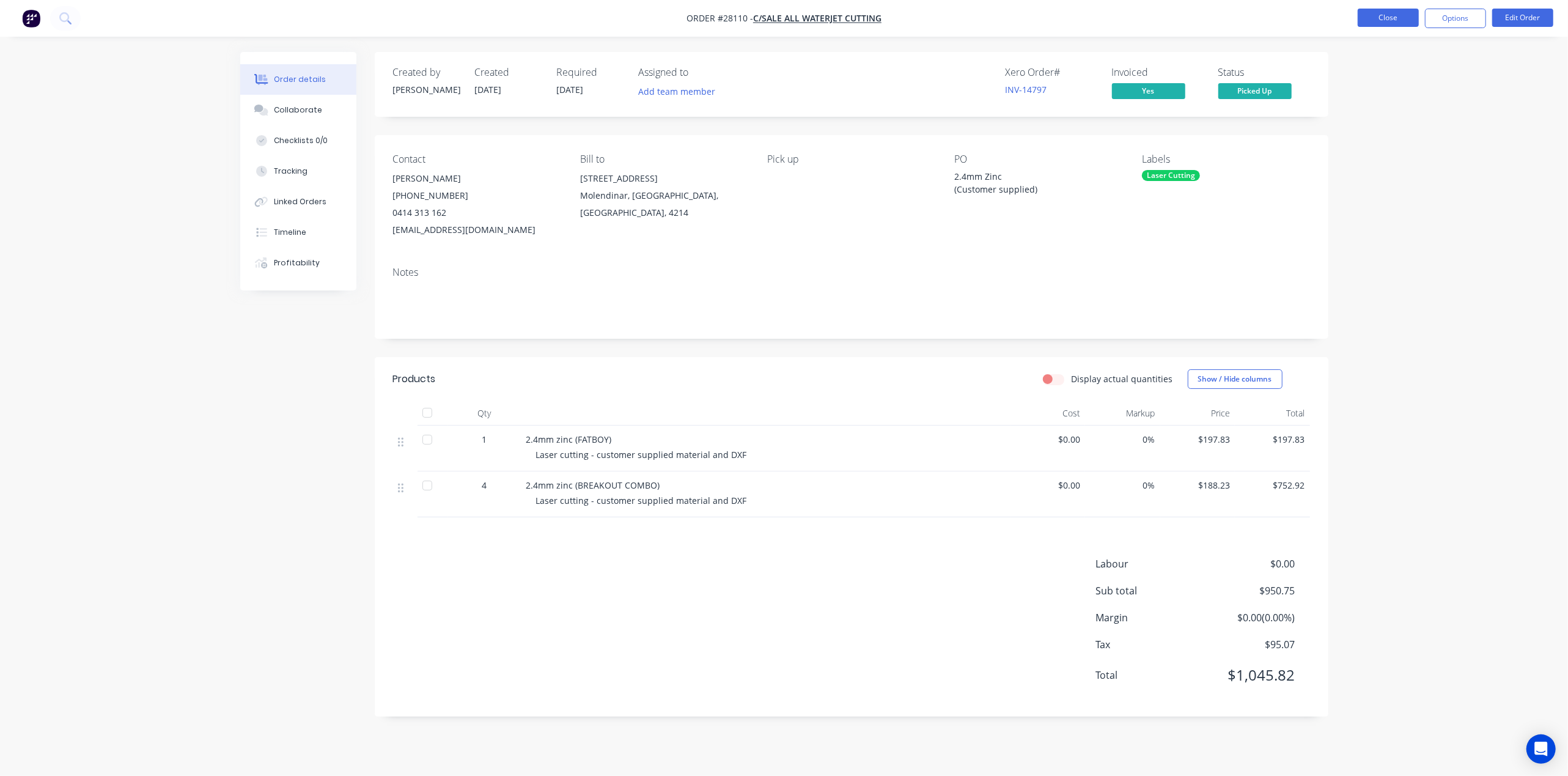
click at [1370, 12] on button "Close" at bounding box center [1388, 17] width 61 height 18
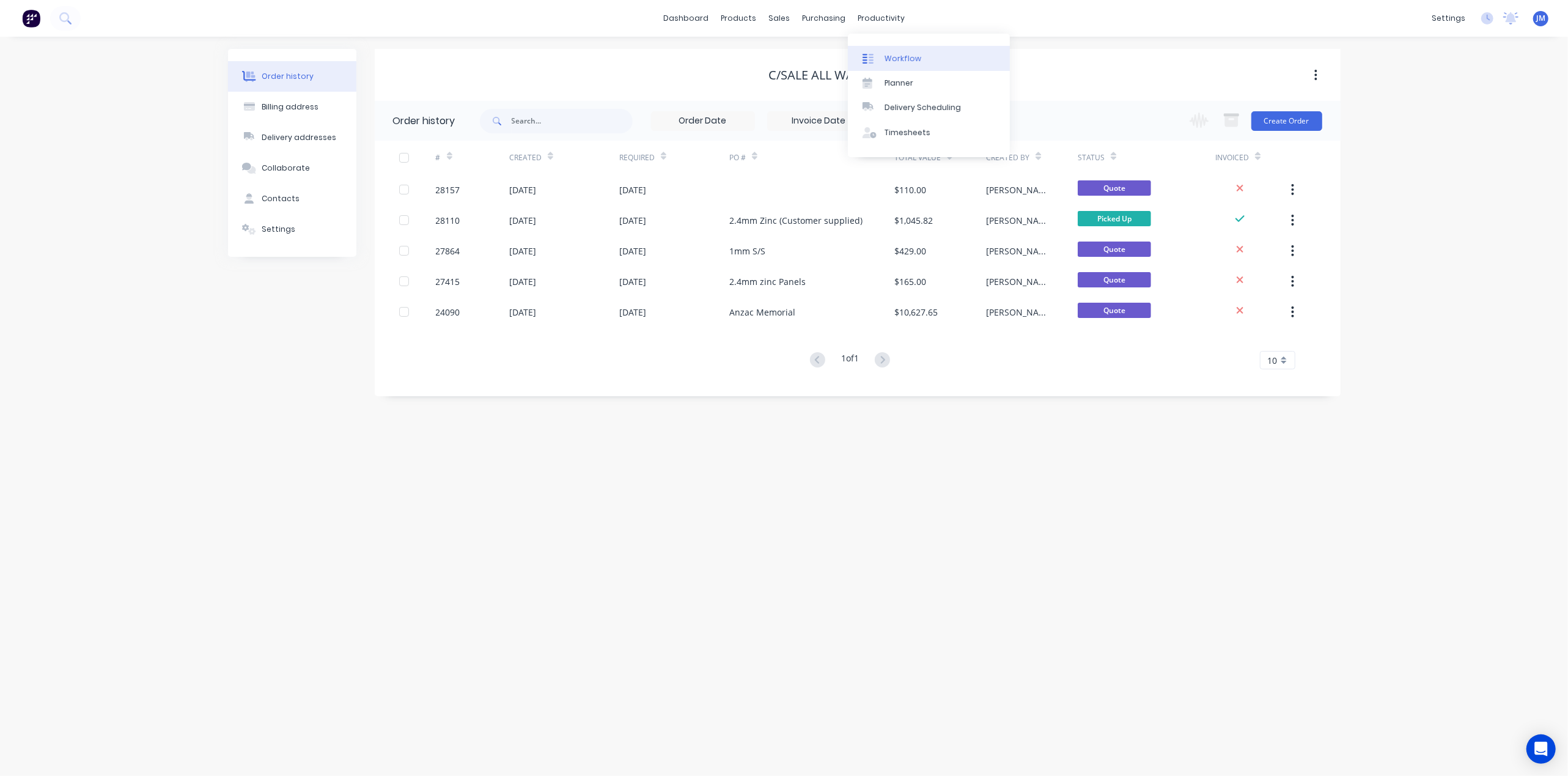
drag, startPoint x: 927, startPoint y: 62, endPoint x: 908, endPoint y: 65, distance: 19.2
click at [926, 62] on link "Workflow" at bounding box center [929, 58] width 162 height 24
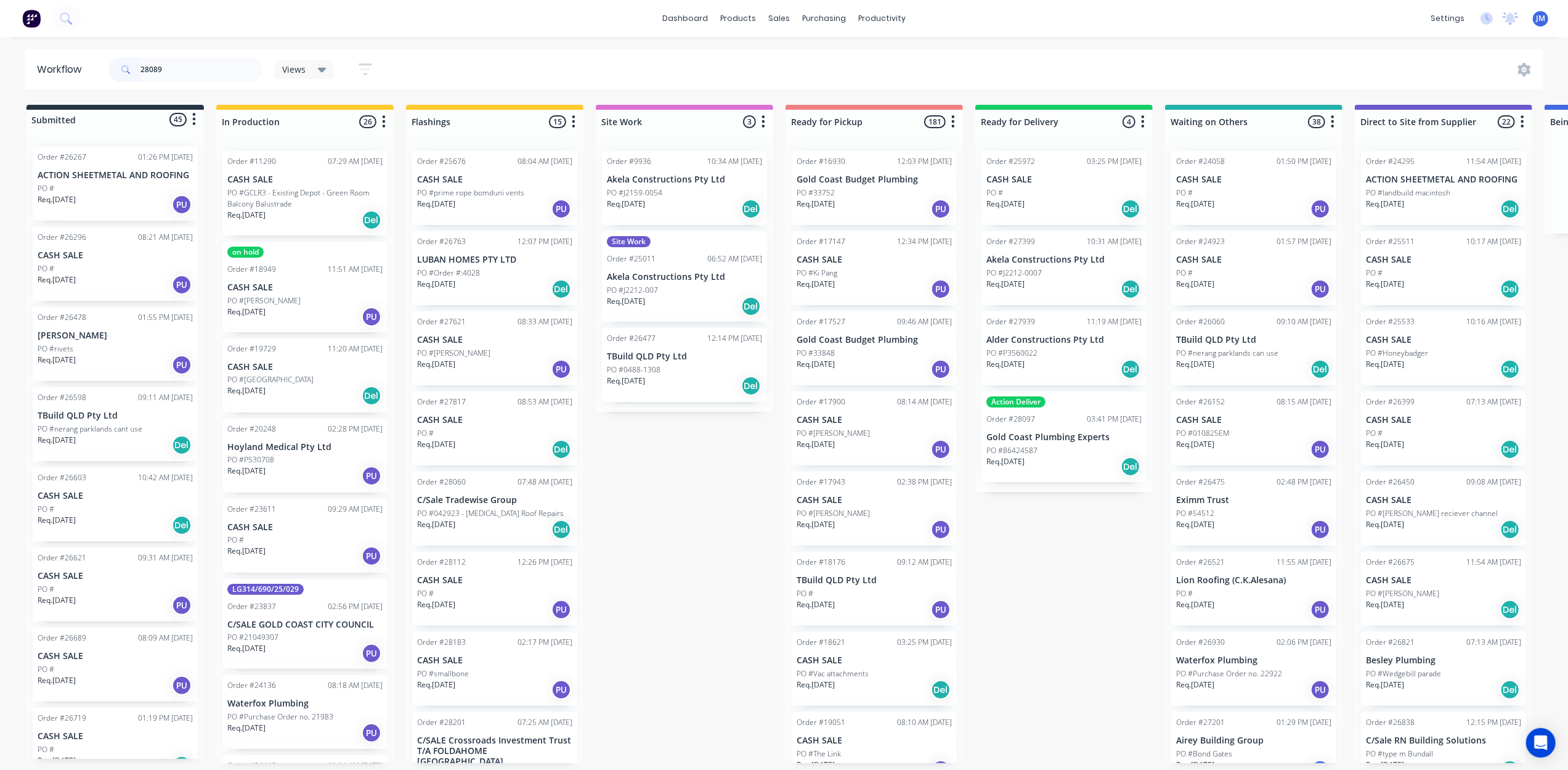
click at [178, 73] on input "28089" at bounding box center [201, 70] width 122 height 25
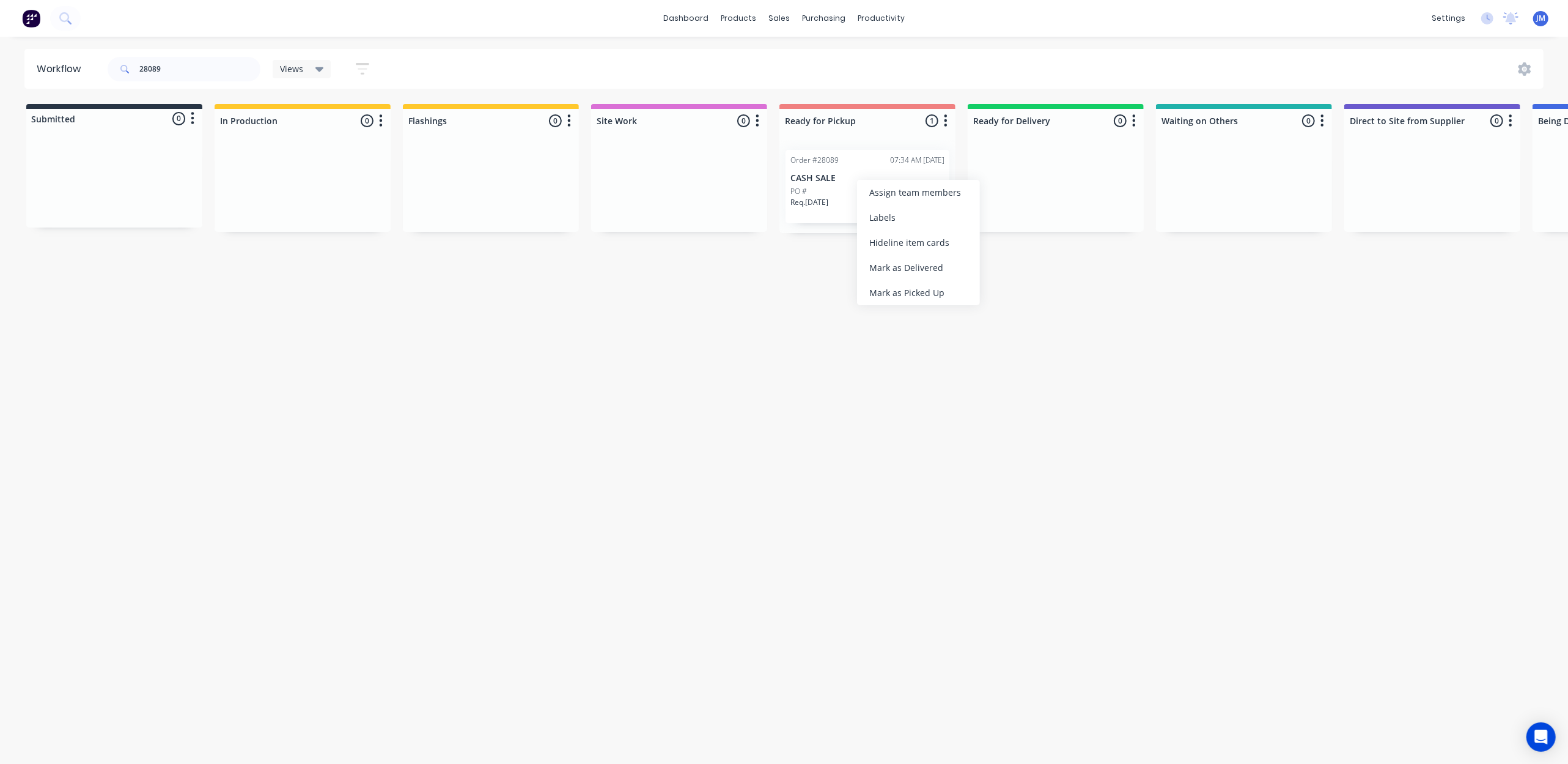
drag, startPoint x: 929, startPoint y: 299, endPoint x: 619, endPoint y: 247, distance: 314.3
click at [930, 299] on div "Mark as Picked Up" at bounding box center [918, 293] width 123 height 25
click at [172, 65] on input "28089" at bounding box center [200, 69] width 121 height 24
type input "2"
click at [874, 306] on div "Mark as Picked Up" at bounding box center [910, 312] width 123 height 25
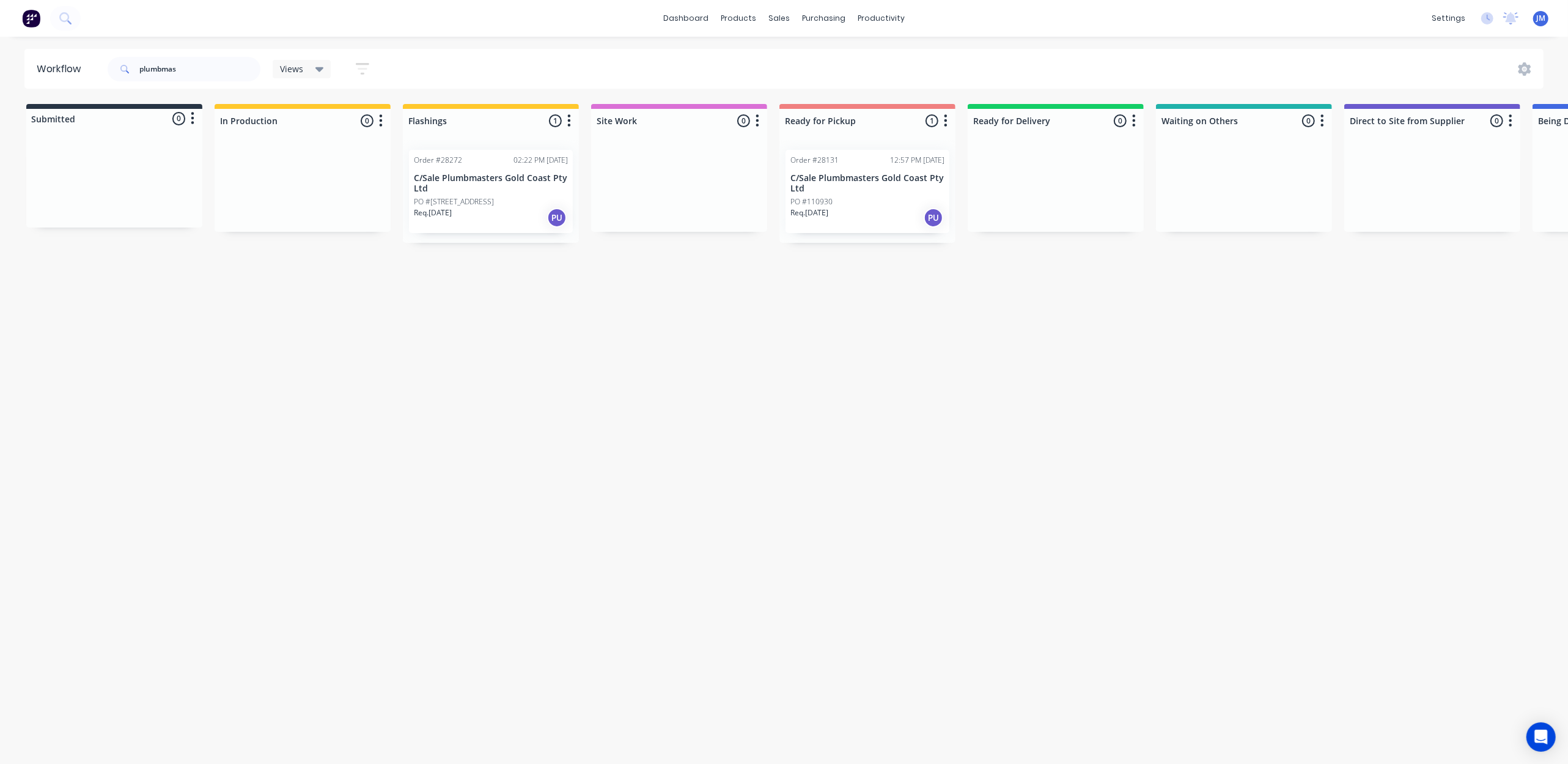
drag, startPoint x: 830, startPoint y: 207, endPoint x: 837, endPoint y: 213, distance: 9.2
click at [900, 329] on div "Mark as Picked Up" at bounding box center [898, 329] width 123 height 25
click at [206, 76] on input "plumbmas" at bounding box center [200, 69] width 121 height 24
type input "p"
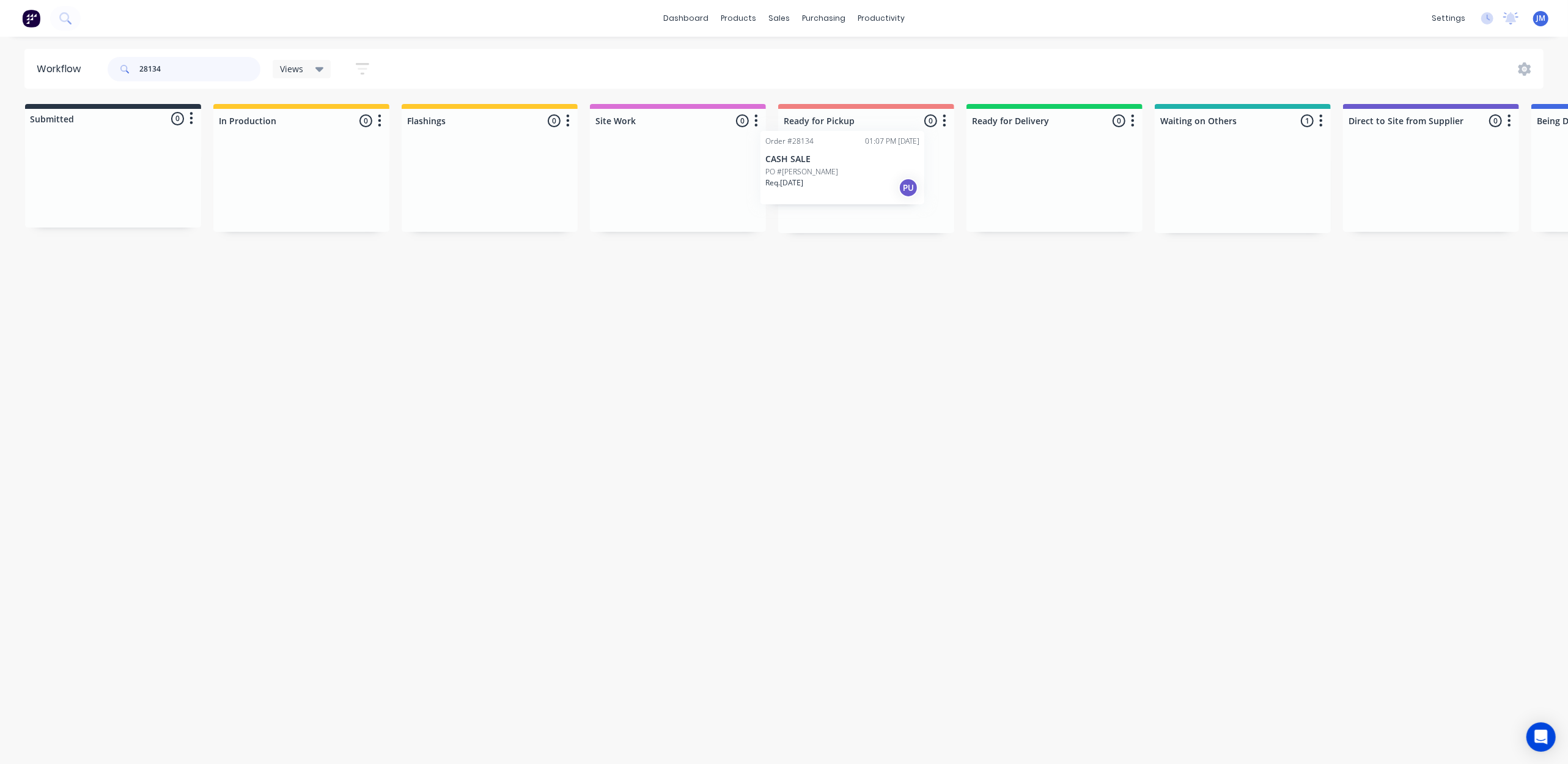
drag, startPoint x: 1219, startPoint y: 198, endPoint x: 805, endPoint y: 167, distance: 415.2
click at [807, 174] on div "Submitted 0 Status colour #273444 hex #273444 Save Cancel Summaries Total order…" at bounding box center [1097, 169] width 2216 height 129
type input "2"
drag, startPoint x: 996, startPoint y: 192, endPoint x: 791, endPoint y: 152, distance: 208.9
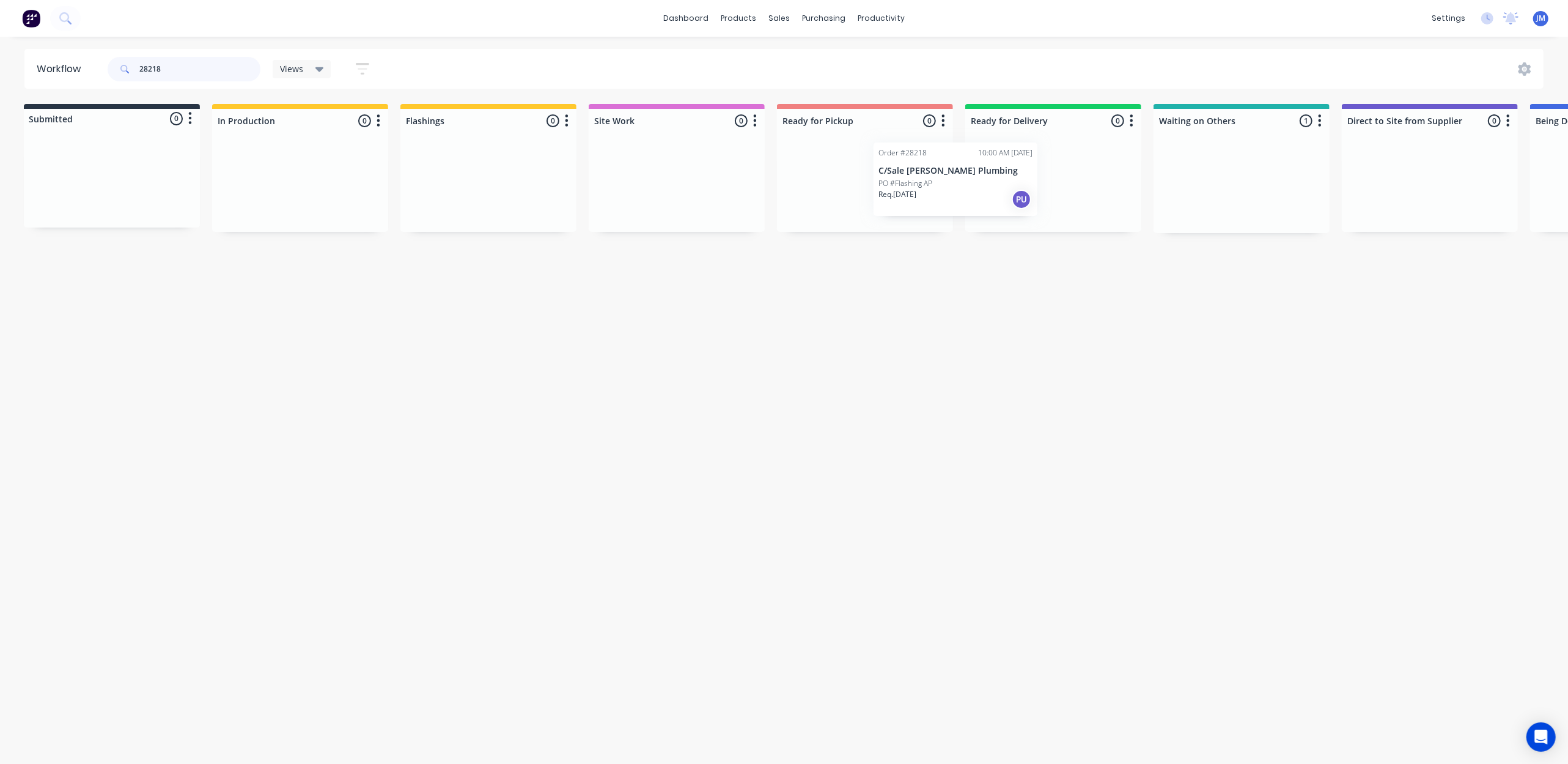
click at [791, 152] on div "Submitted 0 Status colour #273444 hex #273444 Save Cancel Summaries Total order…" at bounding box center [1097, 169] width 2216 height 129
drag, startPoint x: 1233, startPoint y: 184, endPoint x: 840, endPoint y: 187, distance: 393.0
click at [840, 187] on div "Submitted 0 Status colour #273444 hex #273444 Save Cancel Summaries Total order…" at bounding box center [1095, 169] width 2216 height 129
type input "2"
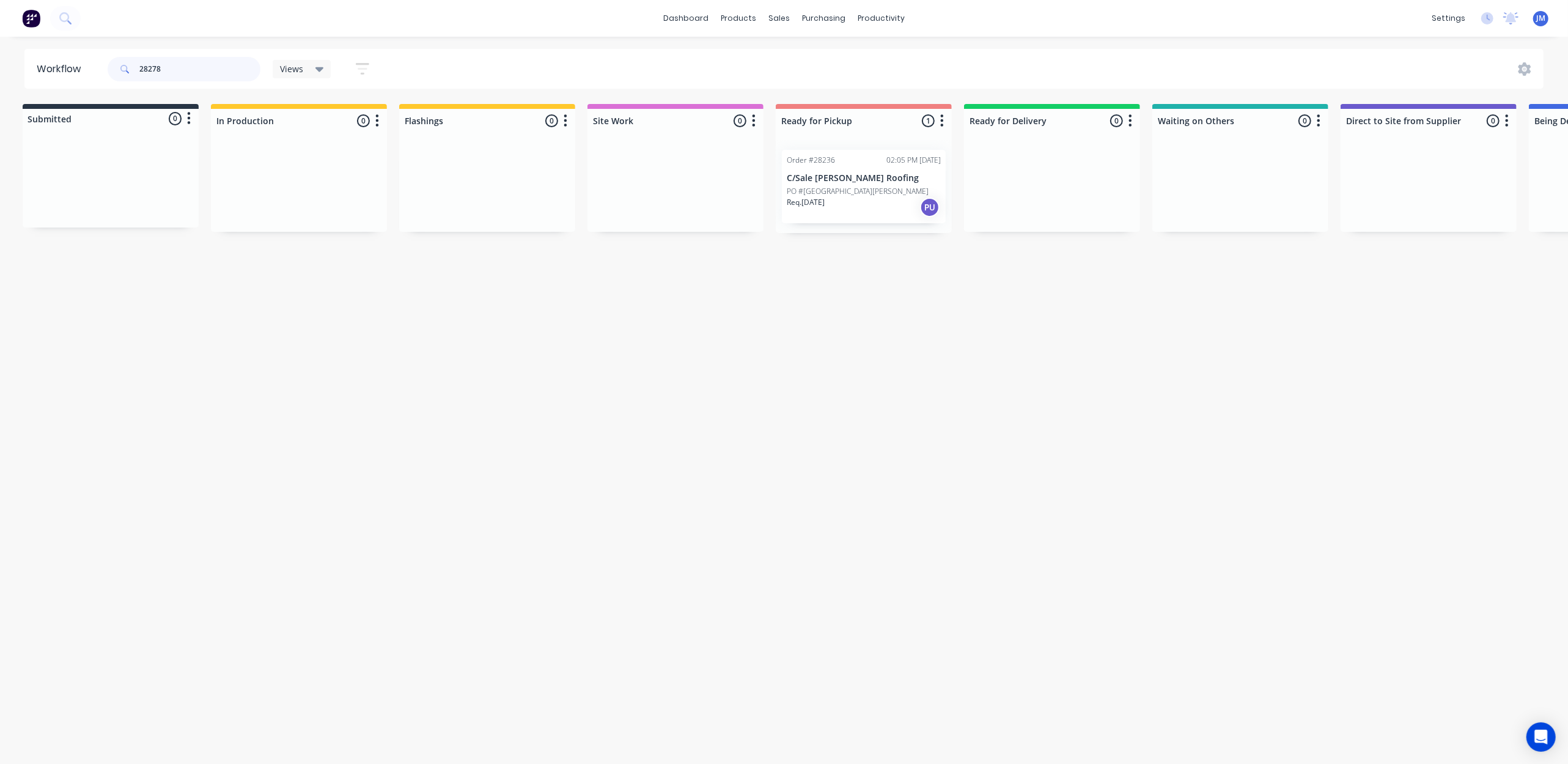
scroll to position [0, 0]
drag, startPoint x: 143, startPoint y: 195, endPoint x: 536, endPoint y: 196, distance: 393.0
click at [537, 196] on div "Submitted 1 Status colour #273444 hex #273444 Save Cancel Summaries Total order…" at bounding box center [1098, 169] width 2216 height 129
drag, startPoint x: 144, startPoint y: 184, endPoint x: 524, endPoint y: 177, distance: 380.1
click at [524, 182] on div "Submitted 1 Status colour #273444 hex #273444 Save Cancel Summaries Total order…" at bounding box center [1098, 169] width 2216 height 129
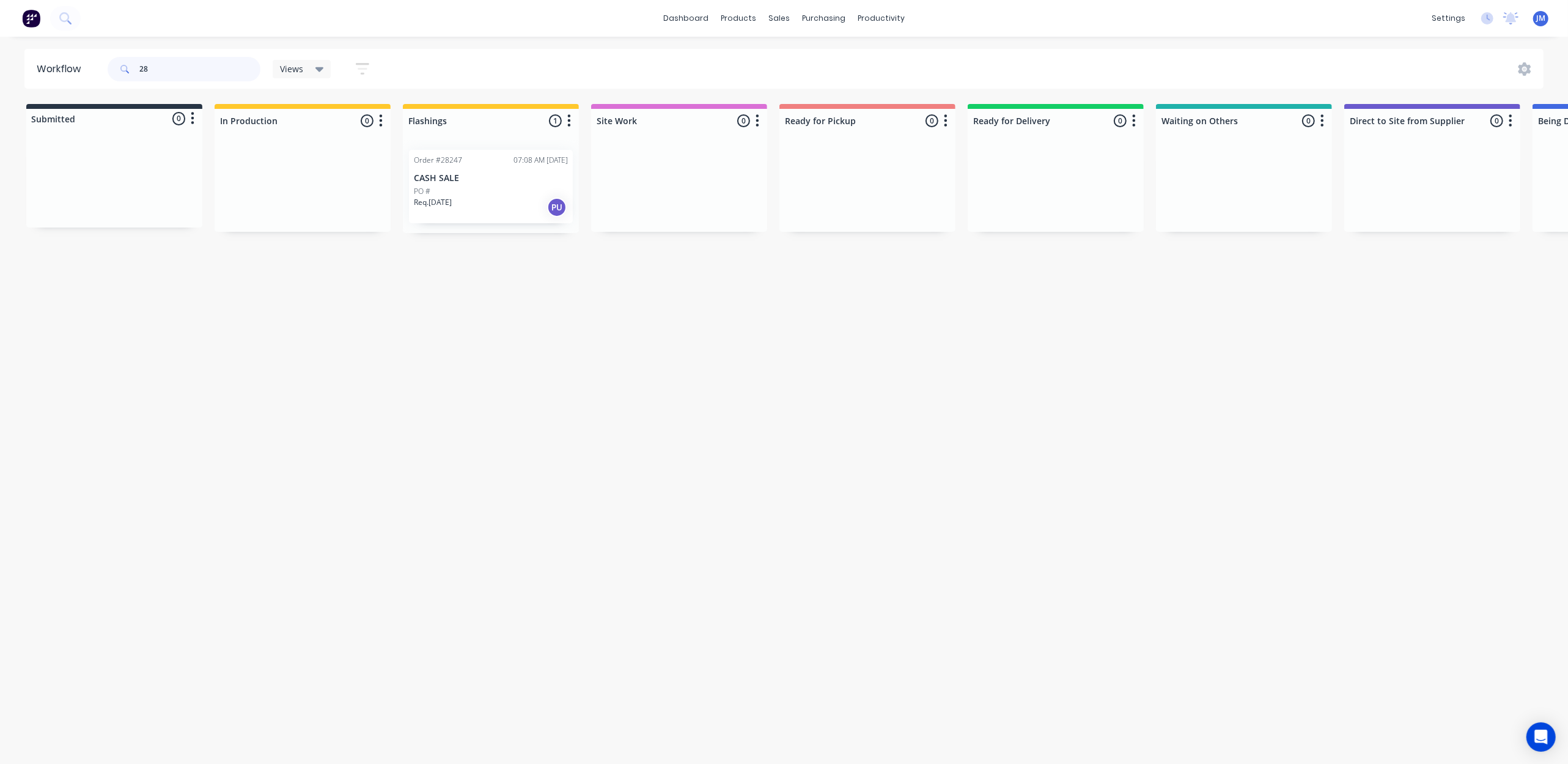
type input "2"
drag, startPoint x: 143, startPoint y: 193, endPoint x: 499, endPoint y: 133, distance: 361.0
click at [519, 160] on div "Submitted 1 Status colour #273444 hex #273444 Save Cancel Summaries Total order…" at bounding box center [1098, 169] width 2216 height 129
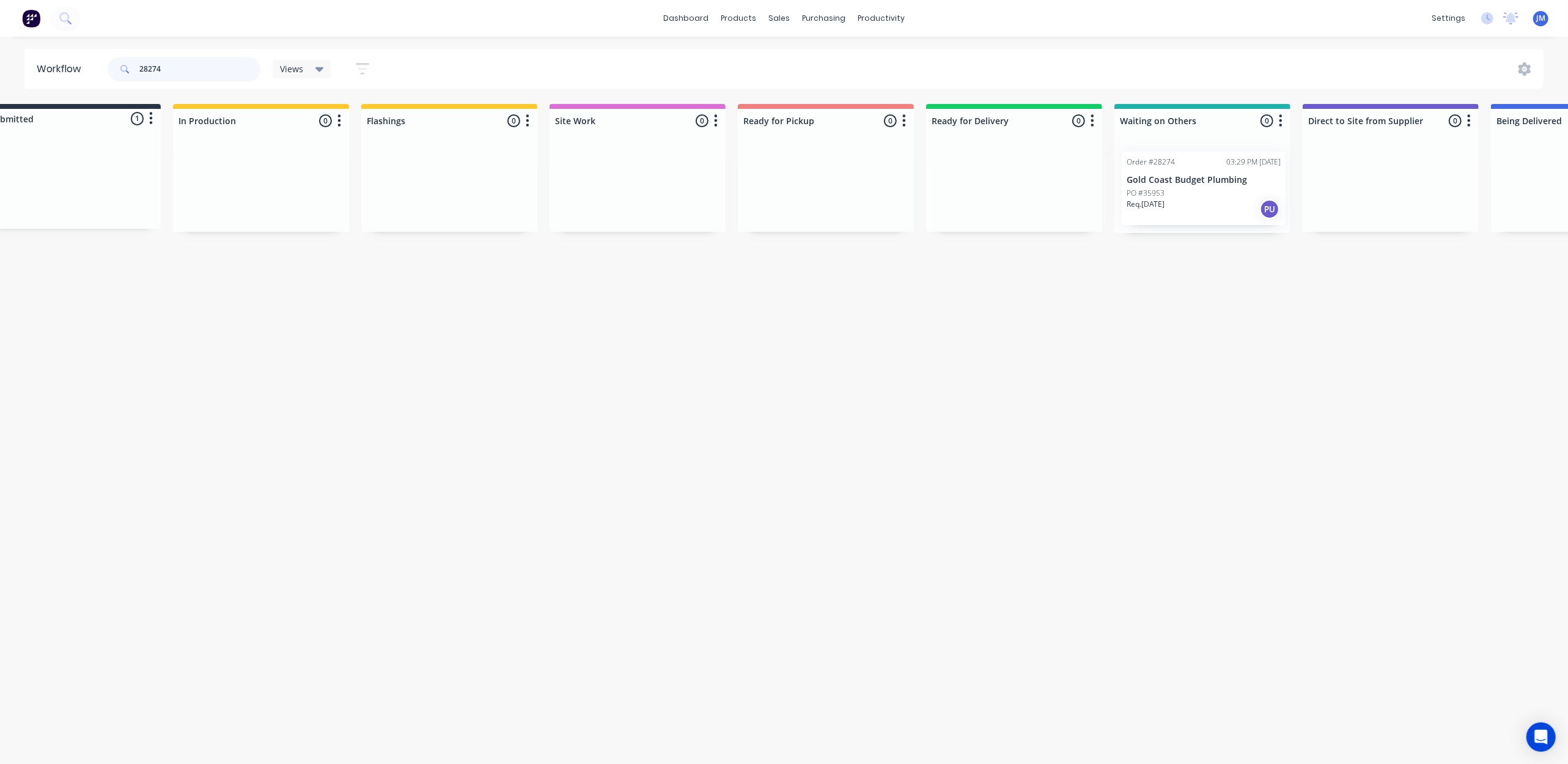
drag, startPoint x: 154, startPoint y: 187, endPoint x: 1228, endPoint y: 193, distance: 1074.0
click at [1228, 193] on div "Submitted 1 Status colour #273444 hex #273444 Save Cancel Summaries Total order…" at bounding box center [1057, 169] width 2216 height 129
type input "2"
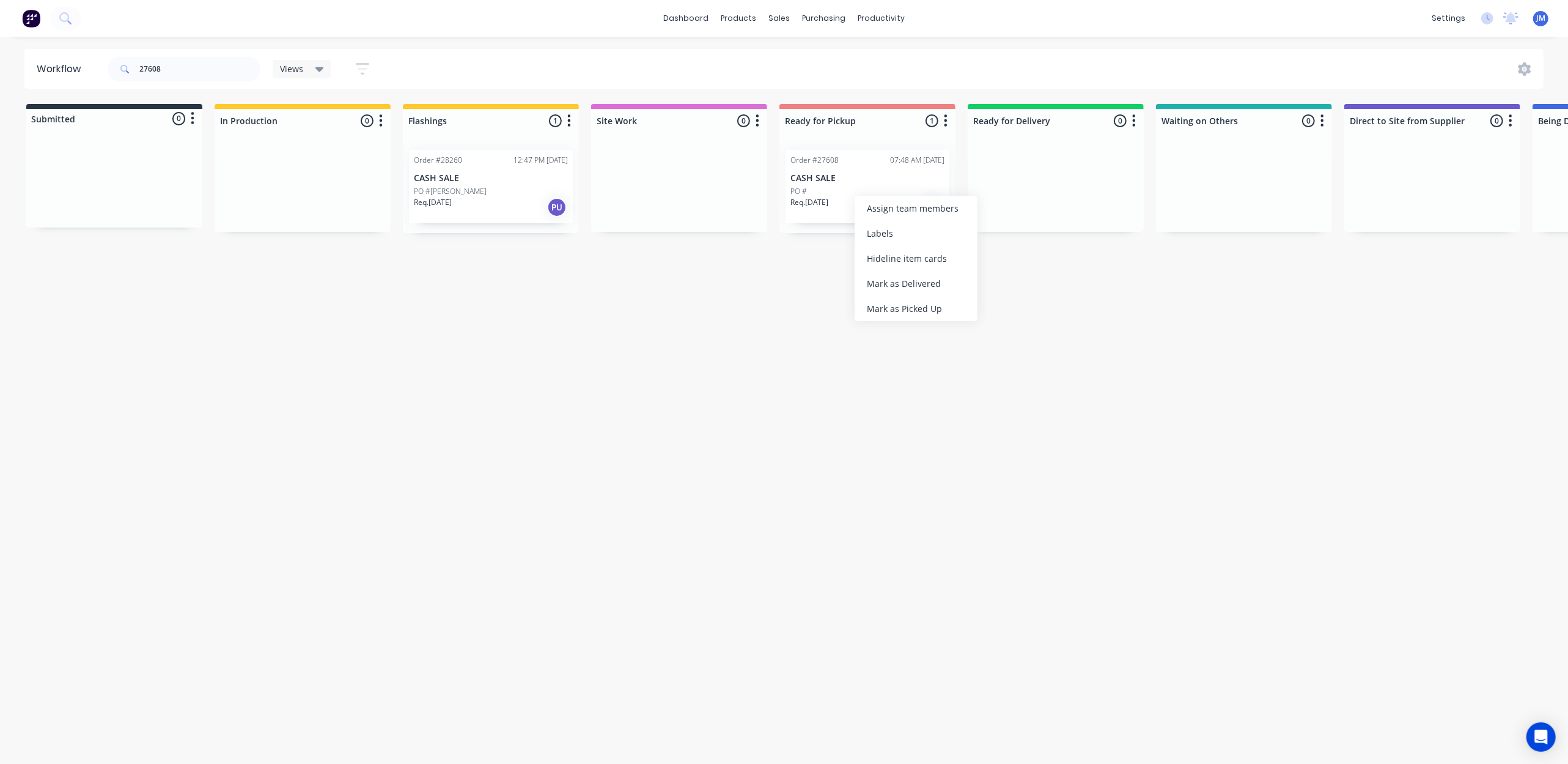
click at [910, 306] on div "Mark as Picked Up" at bounding box center [916, 308] width 123 height 25
click at [198, 72] on input "27608" at bounding box center [200, 69] width 121 height 24
drag, startPoint x: 818, startPoint y: 210, endPoint x: 822, endPoint y: 215, distance: 6.4
click at [922, 328] on div "Mark as Picked Up" at bounding box center [878, 329] width 123 height 25
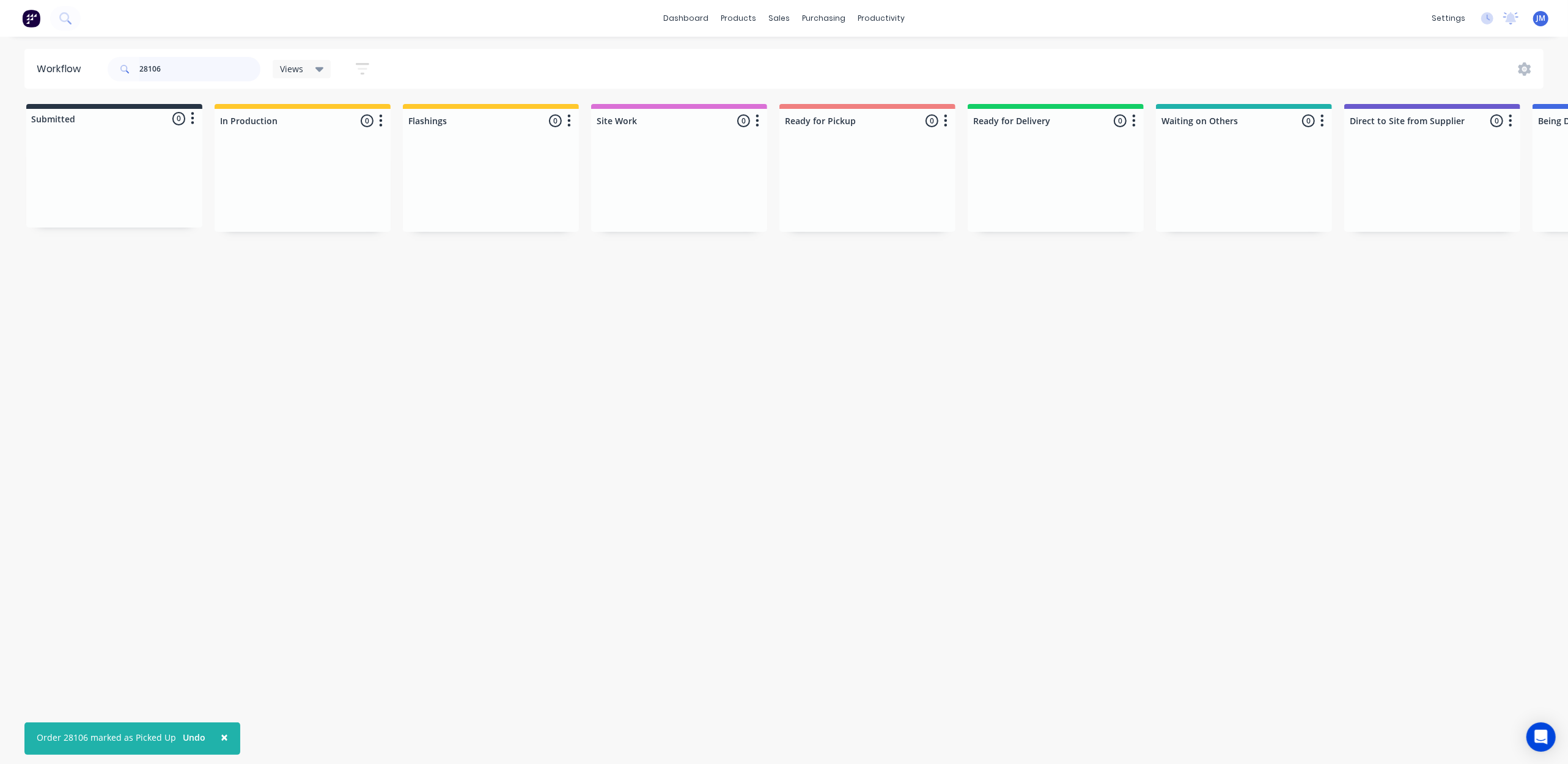
click at [184, 62] on input "28106" at bounding box center [200, 69] width 121 height 24
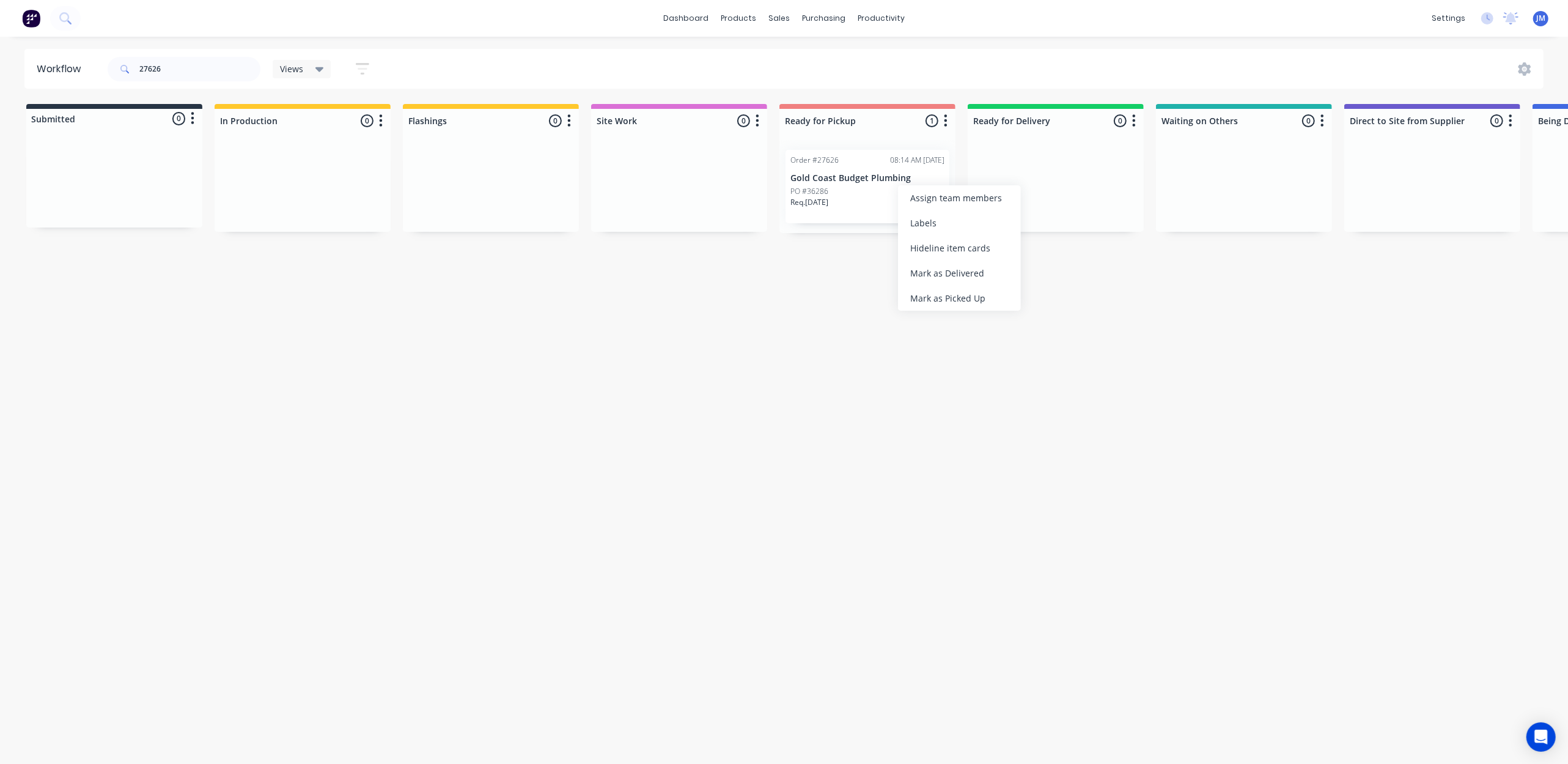
click at [925, 302] on div "Mark as Picked Up" at bounding box center [959, 298] width 123 height 25
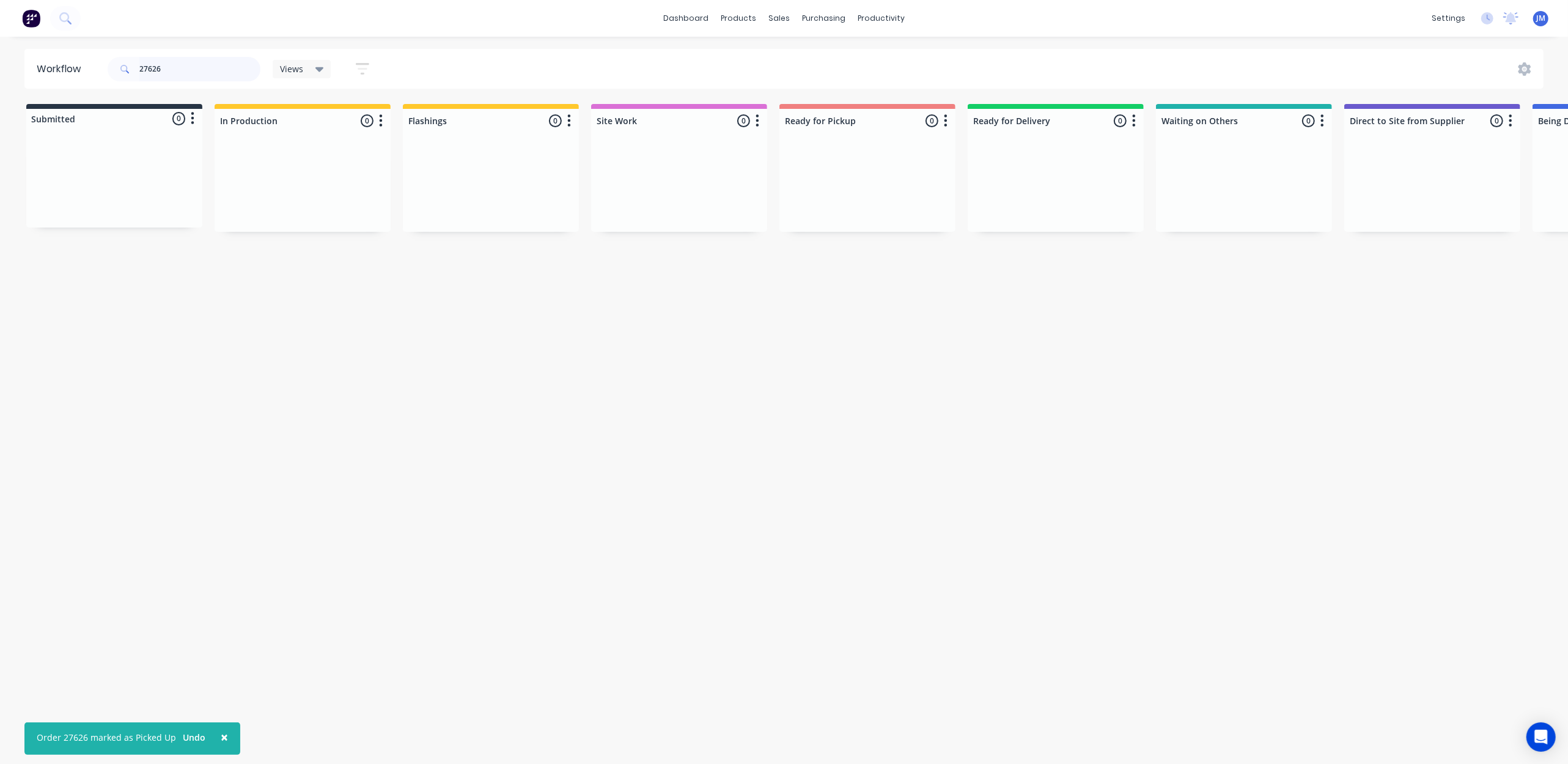
drag, startPoint x: 183, startPoint y: 74, endPoint x: 143, endPoint y: 60, distance: 42.4
click at [182, 73] on input "27626" at bounding box center [200, 69] width 121 height 24
type input "2"
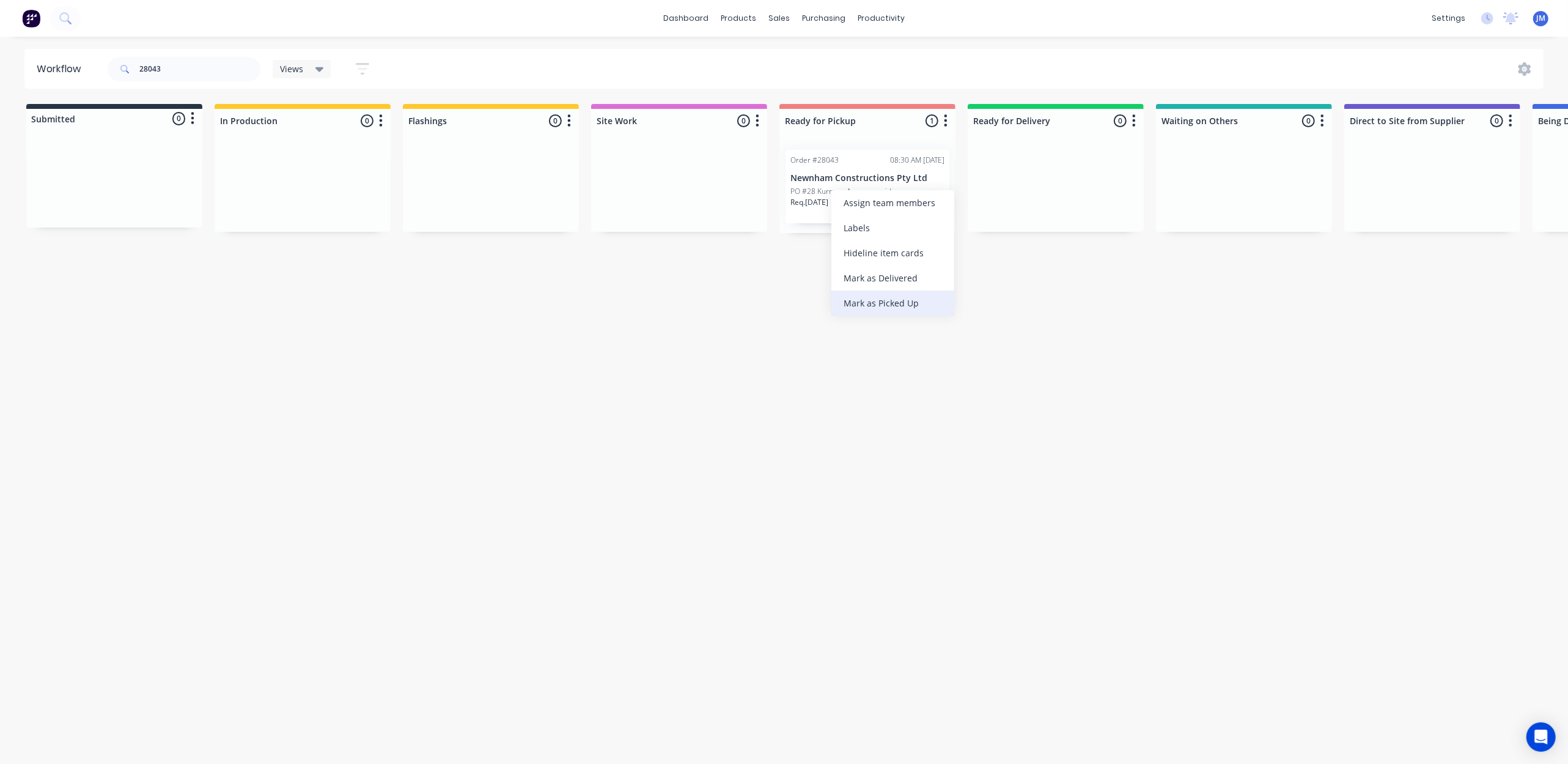
drag, startPoint x: 891, startPoint y: 294, endPoint x: 877, endPoint y: 308, distance: 19.8
click at [892, 294] on div "Mark as Picked Up" at bounding box center [892, 303] width 123 height 25
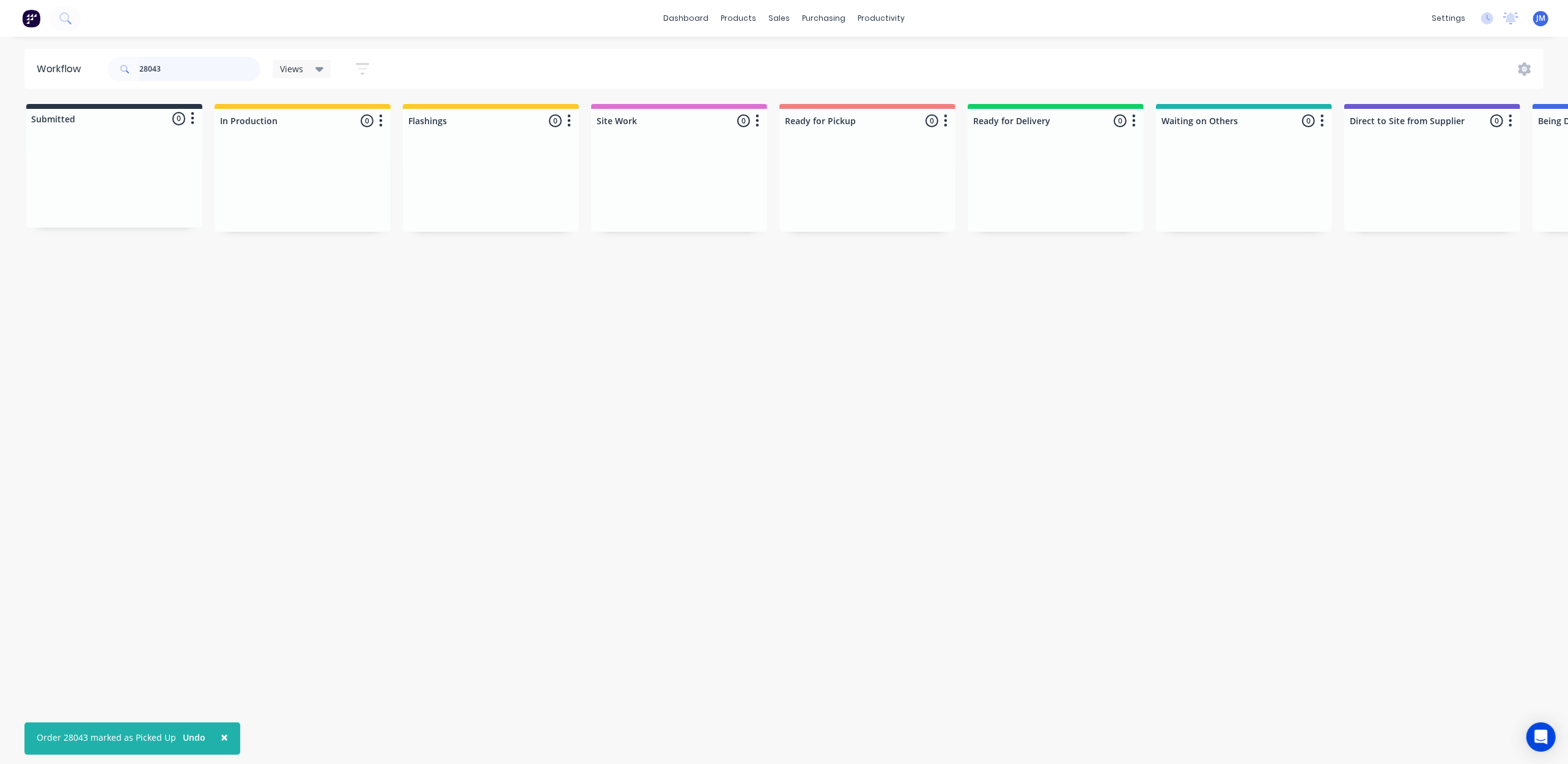
click at [208, 64] on input "28043" at bounding box center [200, 69] width 121 height 24
type input "2"
click at [281, 196] on p "CASH SALE" at bounding box center [302, 196] width 154 height 10
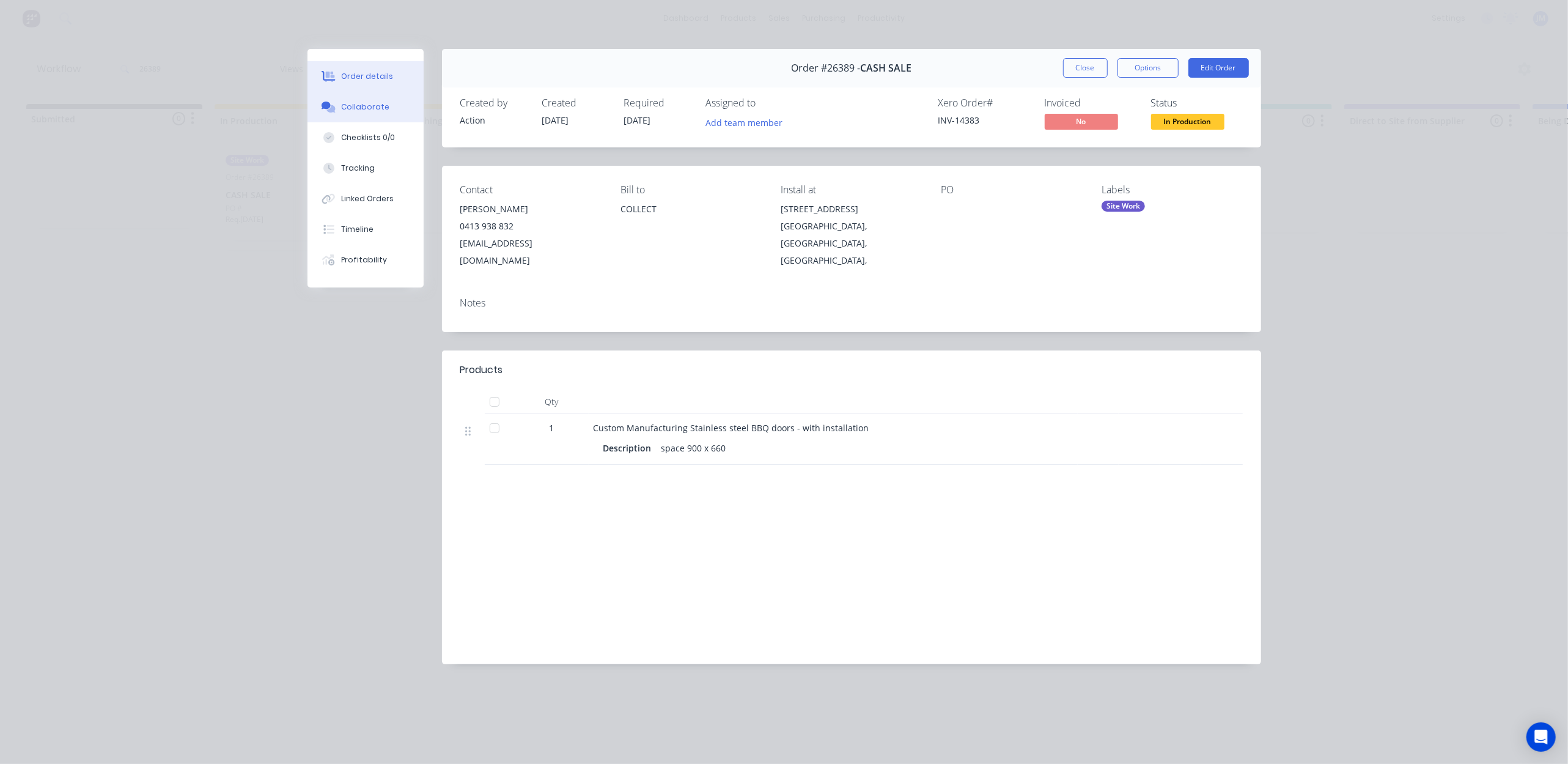
click at [369, 111] on div "Collaborate" at bounding box center [365, 107] width 48 height 11
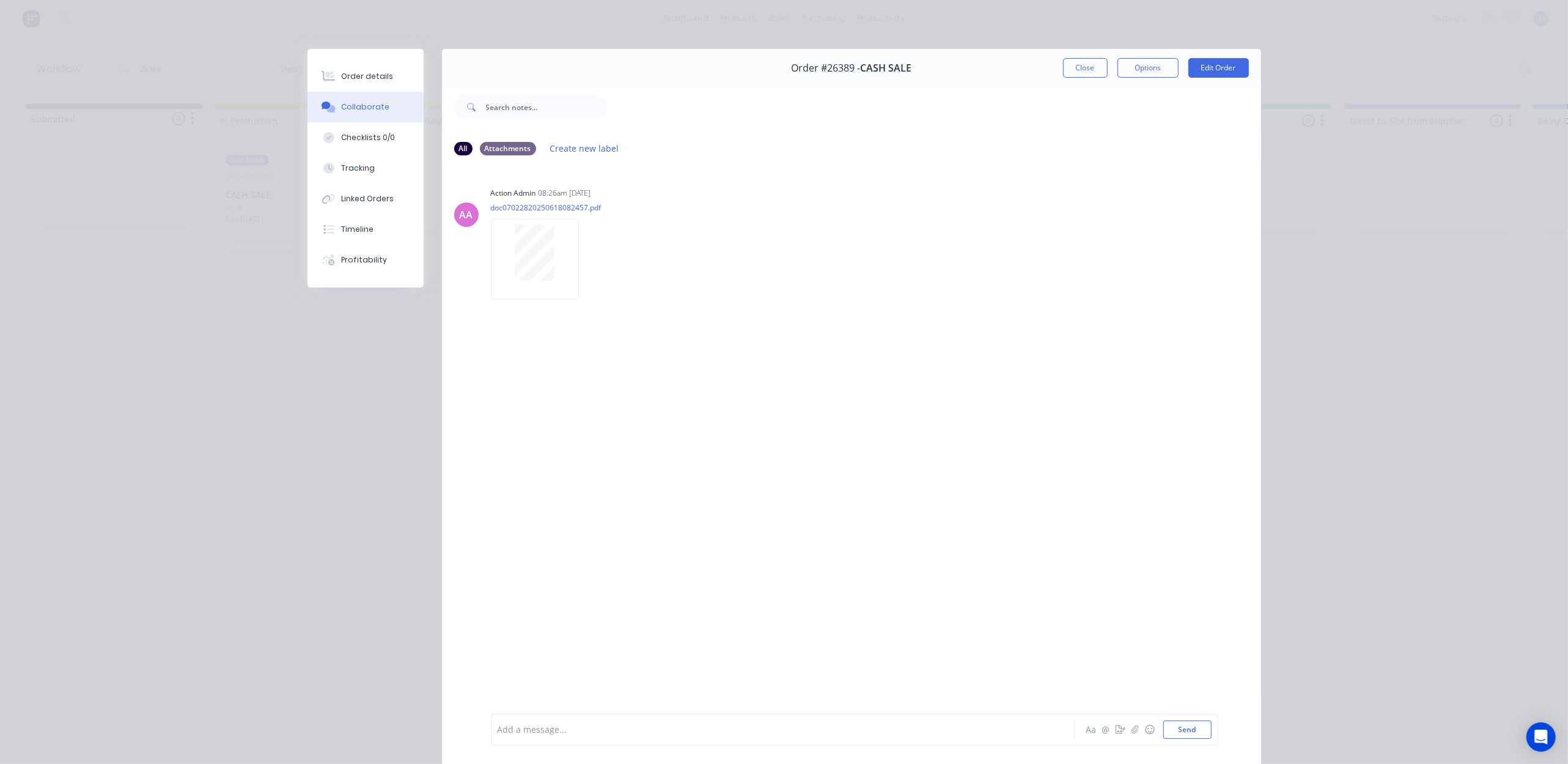
drag, startPoint x: 1081, startPoint y: 74, endPoint x: 1053, endPoint y: 79, distance: 28.4
click at [1077, 72] on button "Close" at bounding box center [1085, 68] width 45 height 19
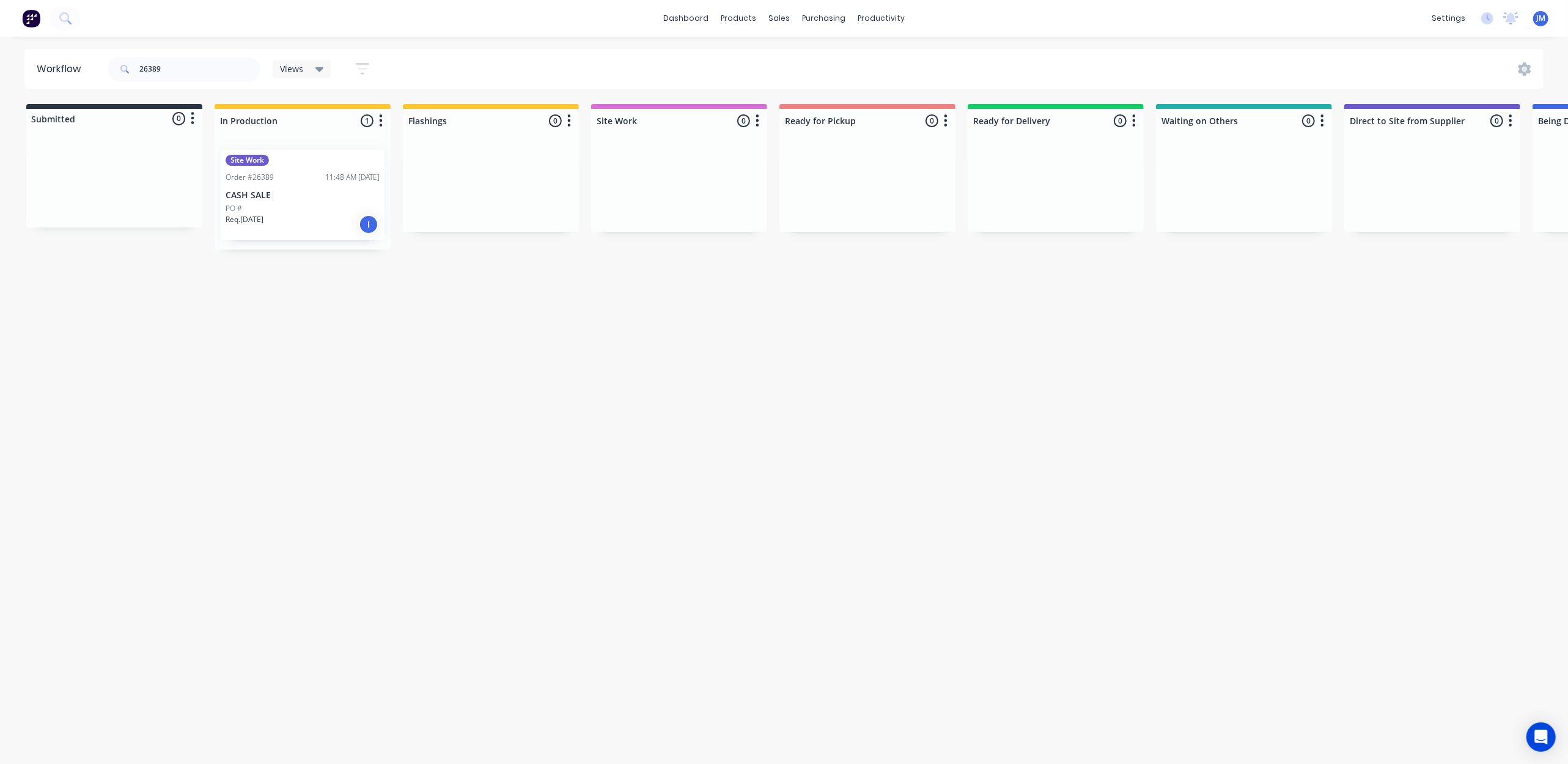
click at [302, 199] on p "CASH SALE" at bounding box center [302, 196] width 154 height 10
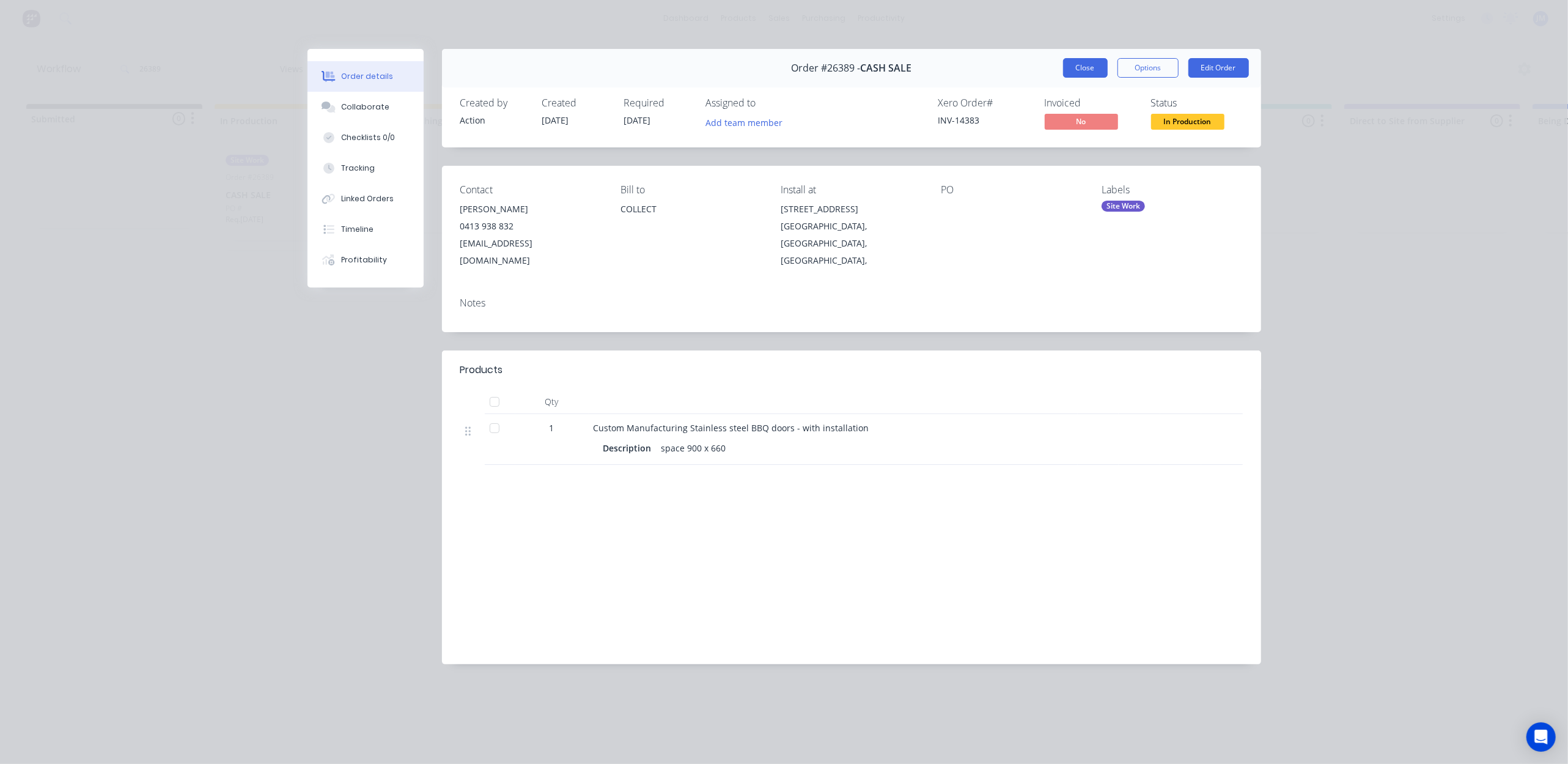
click at [1084, 59] on button "Close" at bounding box center [1085, 68] width 45 height 19
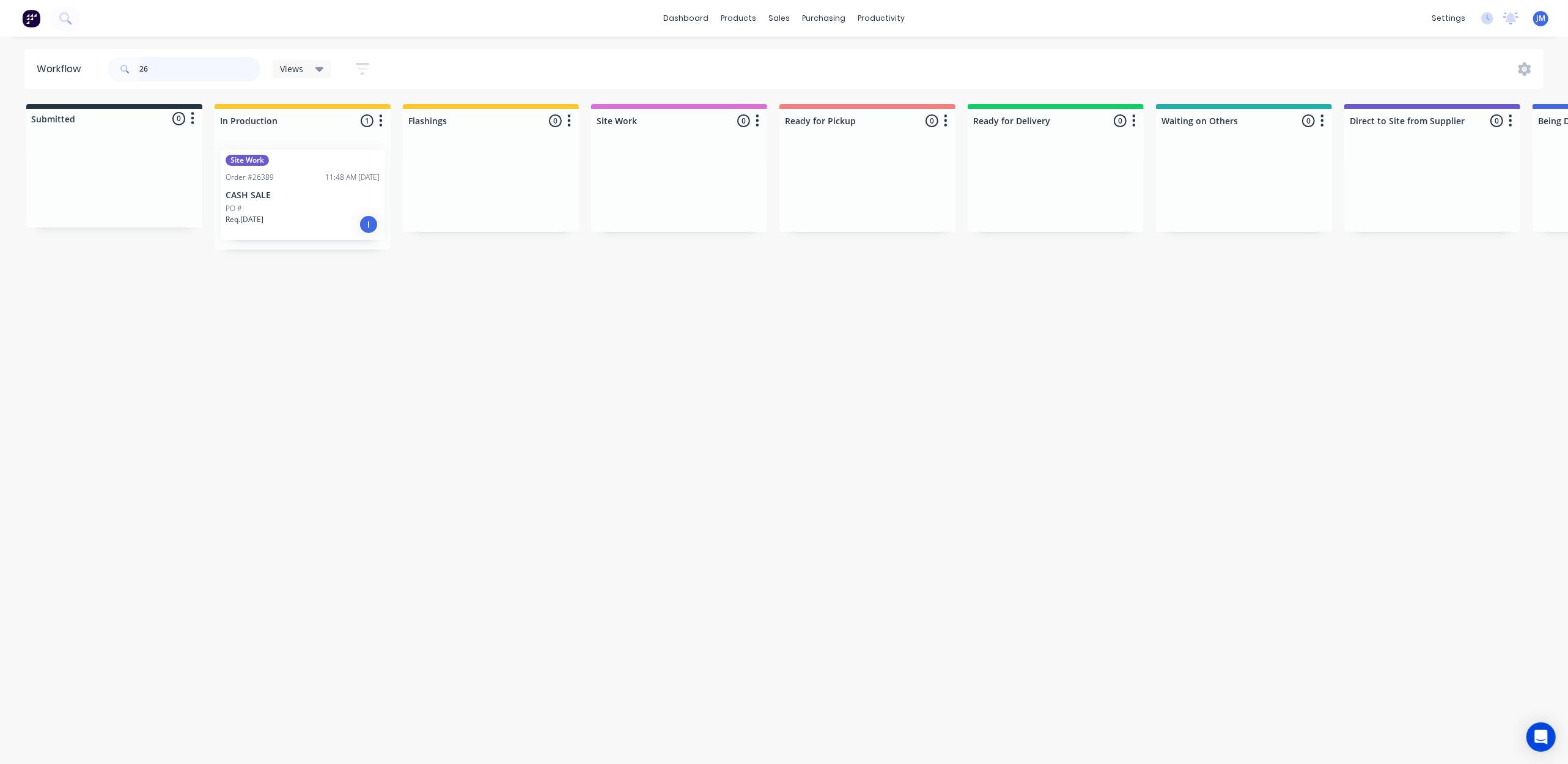
type input "2"
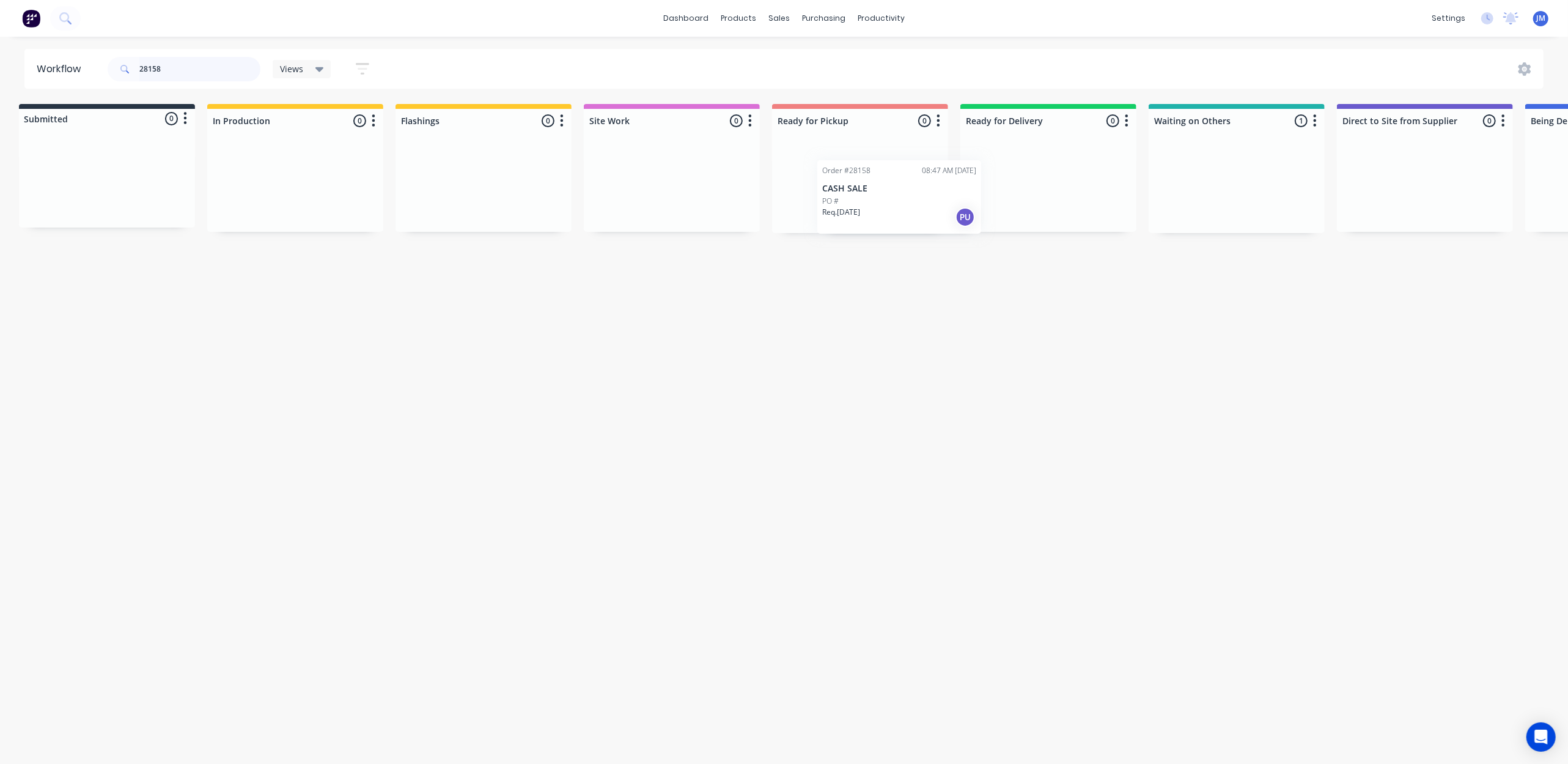
drag, startPoint x: 1234, startPoint y: 179, endPoint x: 900, endPoint y: 169, distance: 334.1
click at [891, 176] on div "Submitted 0 Status colour #273444 hex #273444 Save Cancel Summaries Total order…" at bounding box center [1091, 169] width 2216 height 129
type input "2"
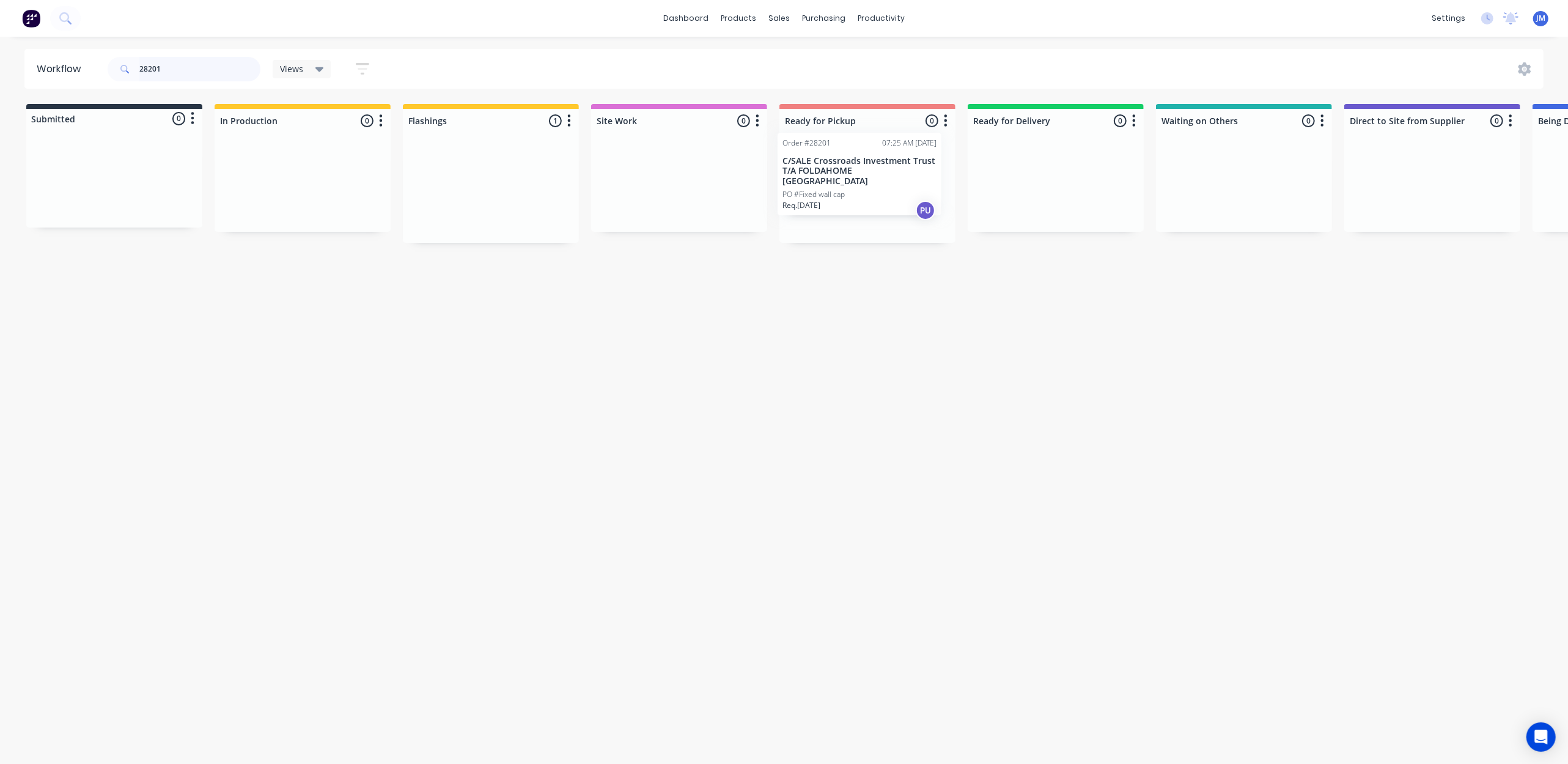
drag, startPoint x: 468, startPoint y: 205, endPoint x: 837, endPoint y: 192, distance: 369.2
click at [839, 192] on div "Submitted 0 Status colour #273444 hex #273444 Save Cancel Summaries Total order…" at bounding box center [1098, 173] width 2216 height 139
type input "2"
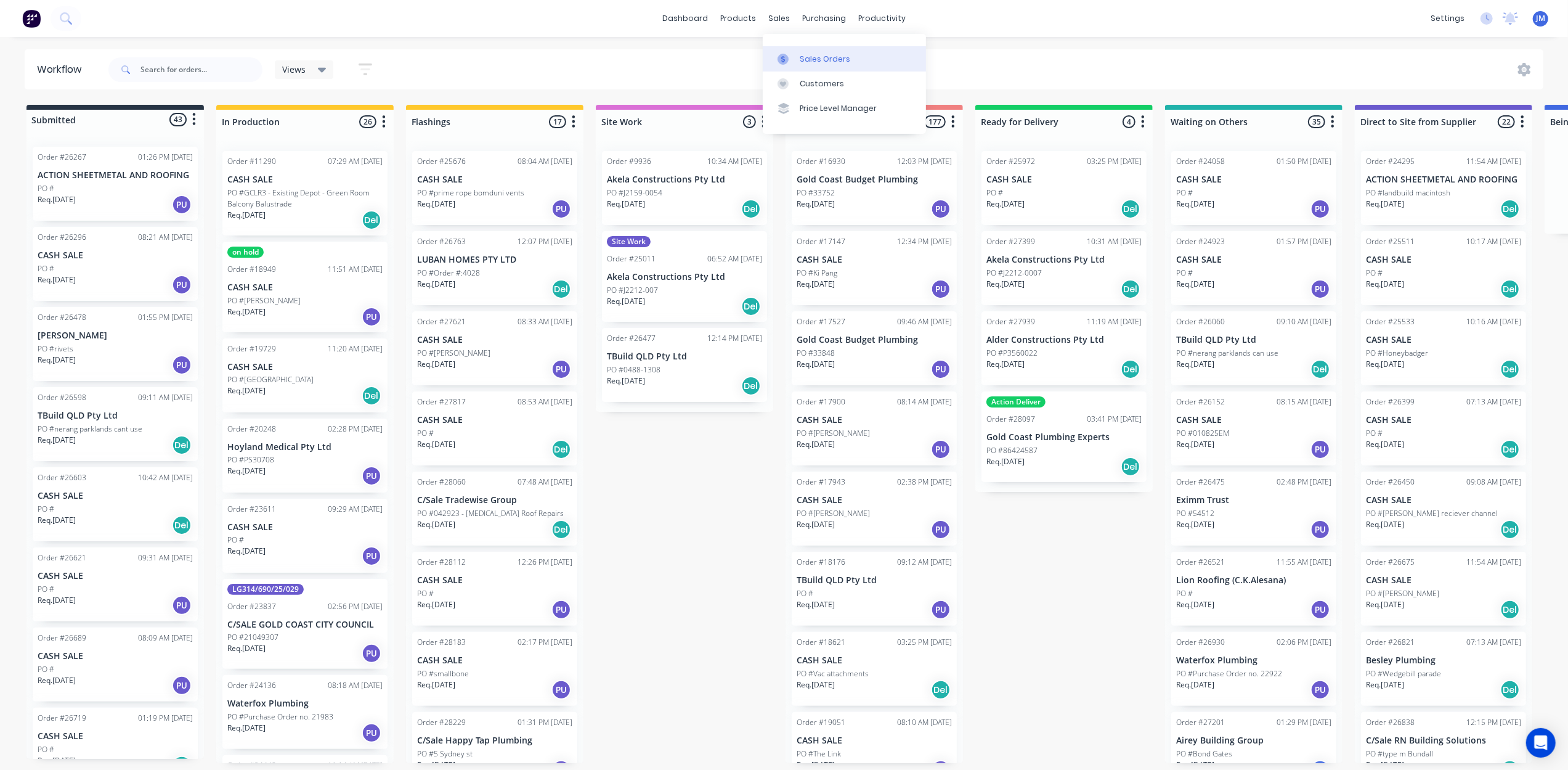
click at [801, 55] on div "Sales Orders" at bounding box center [824, 59] width 50 height 11
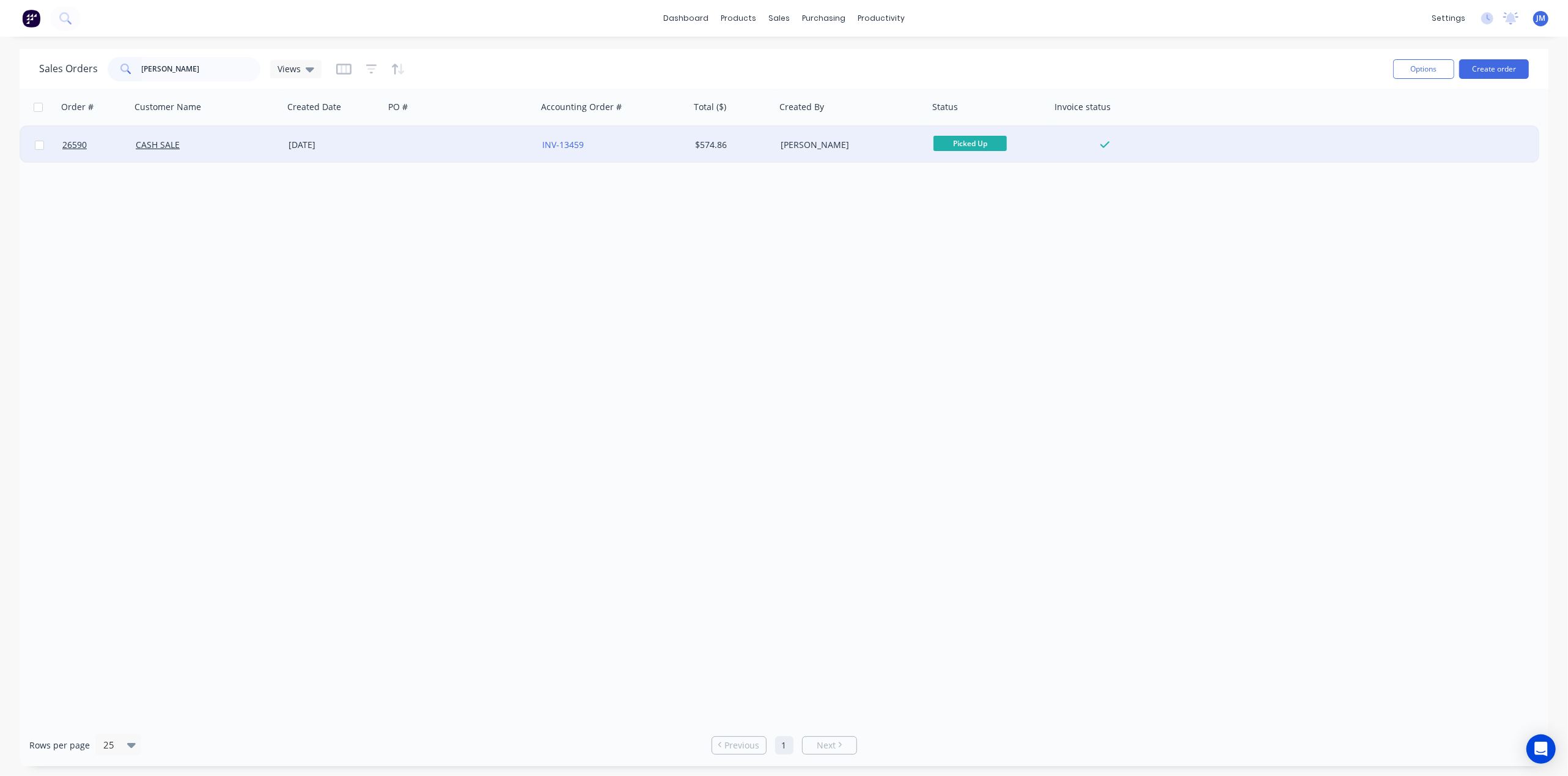
type input "[PERSON_NAME]"
click at [456, 152] on div at bounding box center [460, 145] width 153 height 37
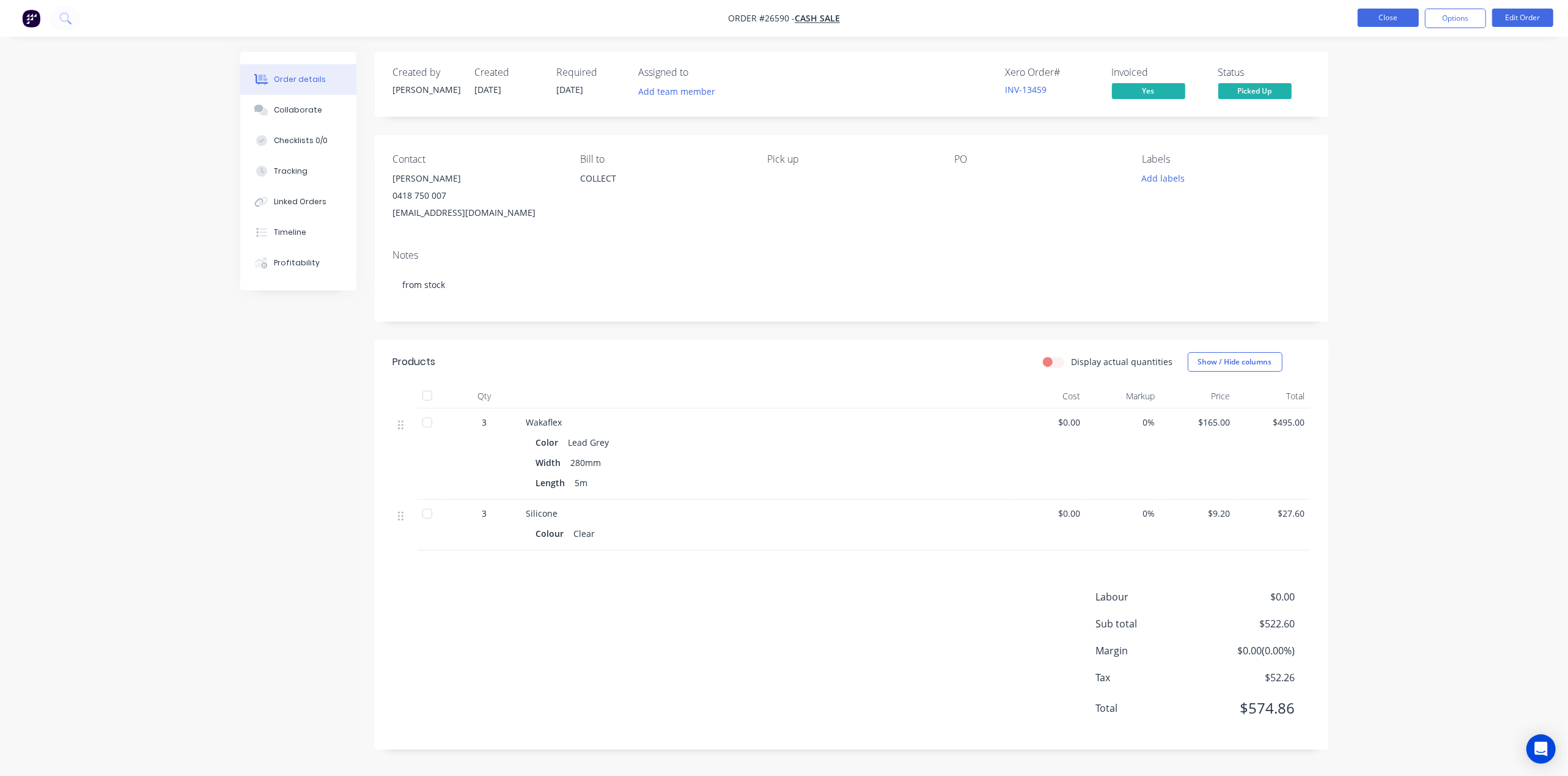
click at [1387, 10] on button "Close" at bounding box center [1388, 17] width 61 height 18
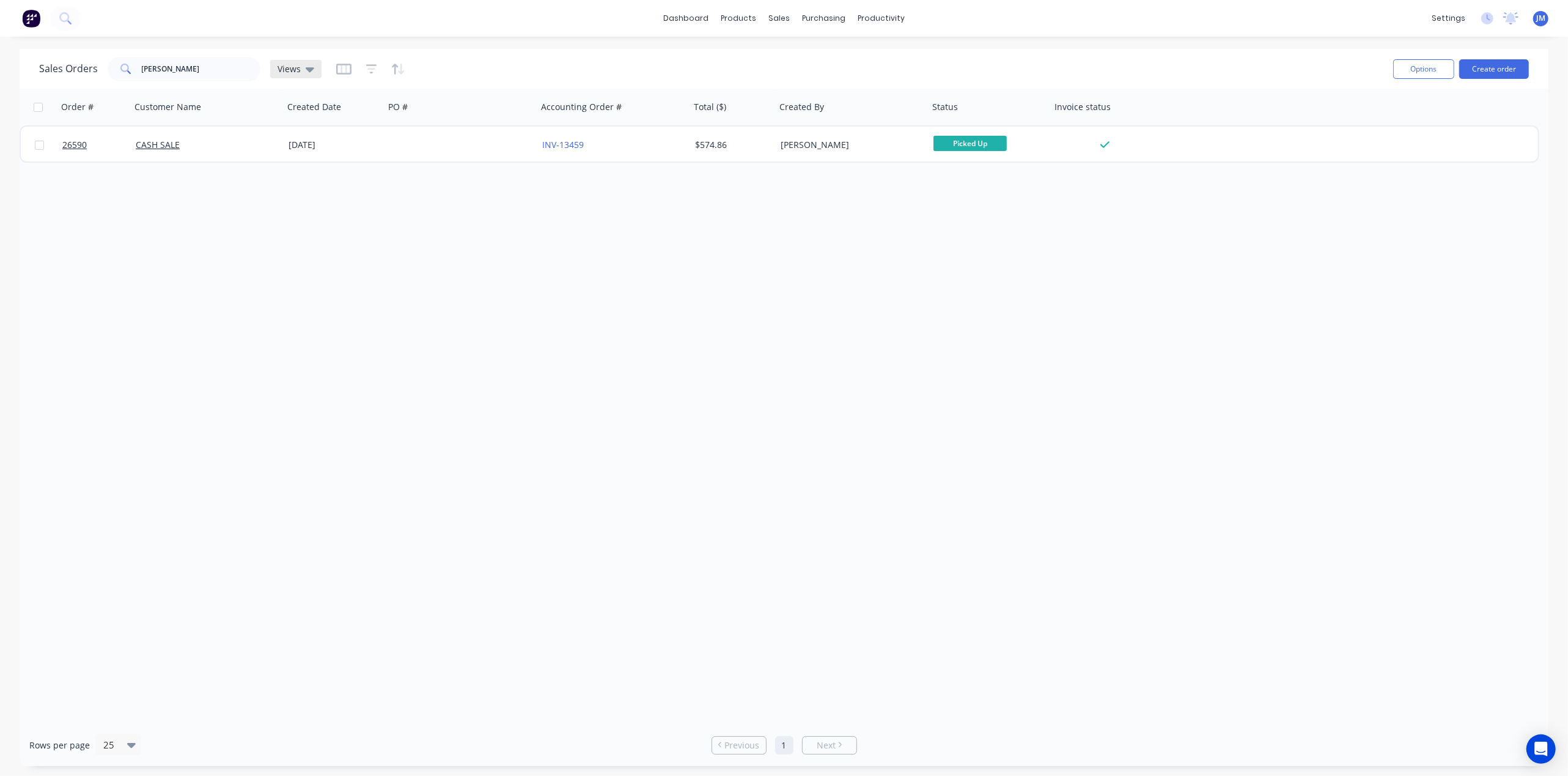
click at [309, 62] on div "Views" at bounding box center [295, 69] width 52 height 18
click at [335, 196] on button "Archived" at bounding box center [344, 197] width 140 height 14
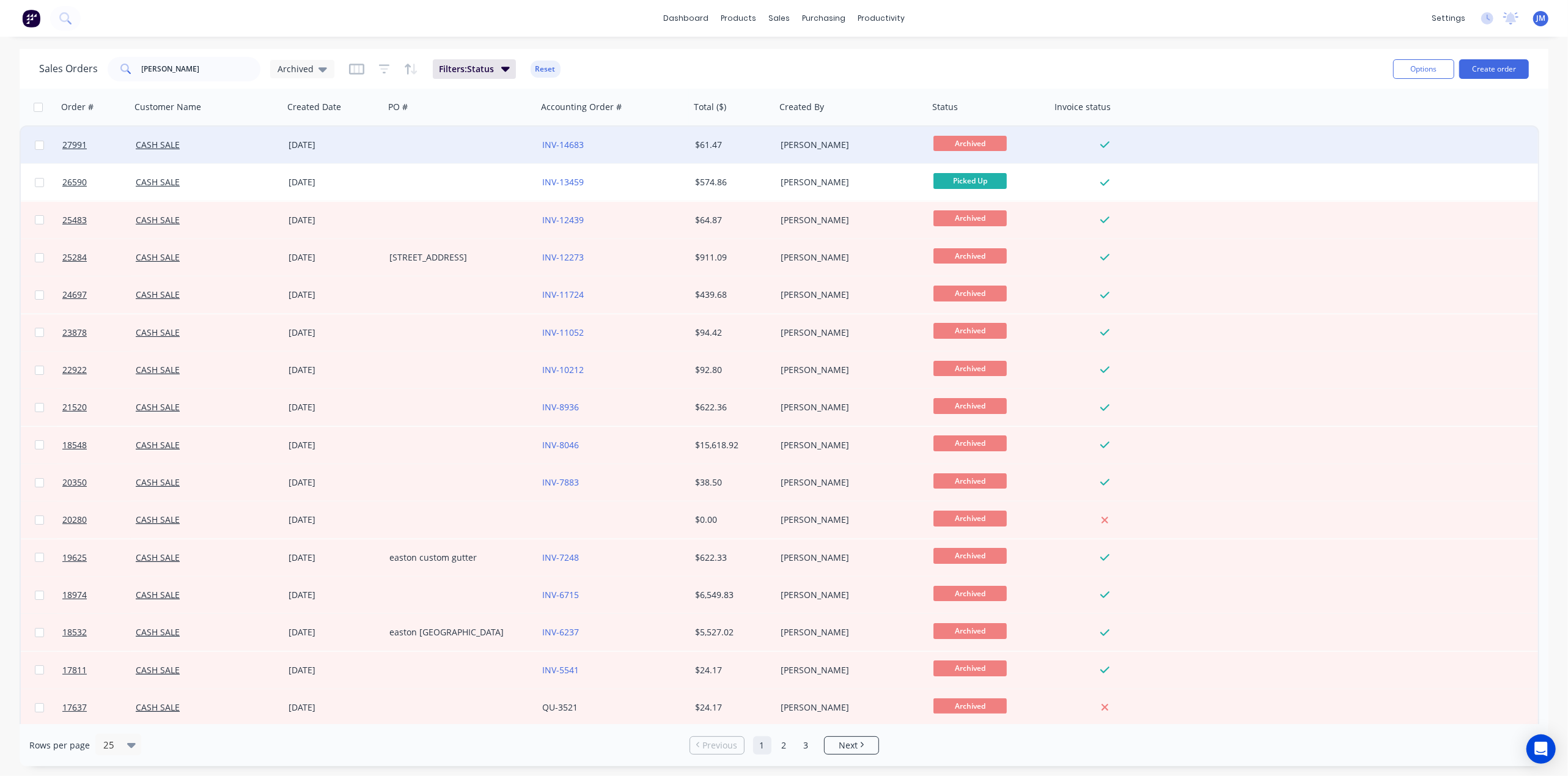
click at [387, 132] on div at bounding box center [460, 145] width 153 height 37
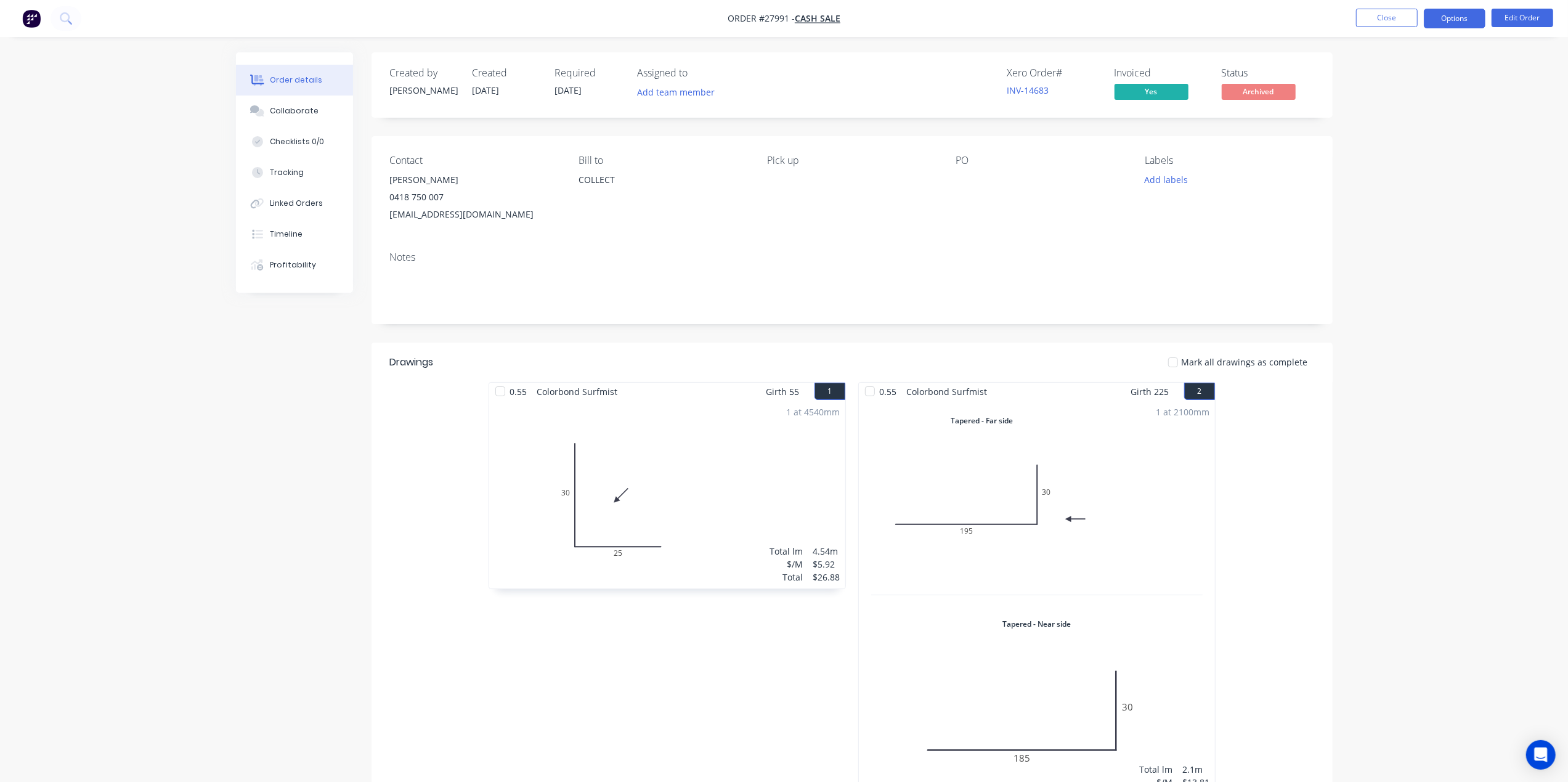
click at [1440, 11] on button "Options" at bounding box center [1454, 18] width 62 height 19
click at [1403, 155] on div "Work Order" at bounding box center [1418, 149] width 114 height 18
click at [1395, 117] on div "Without pricing" at bounding box center [1418, 124] width 114 height 18
click at [308, 108] on div "Collaborate" at bounding box center [294, 111] width 48 height 11
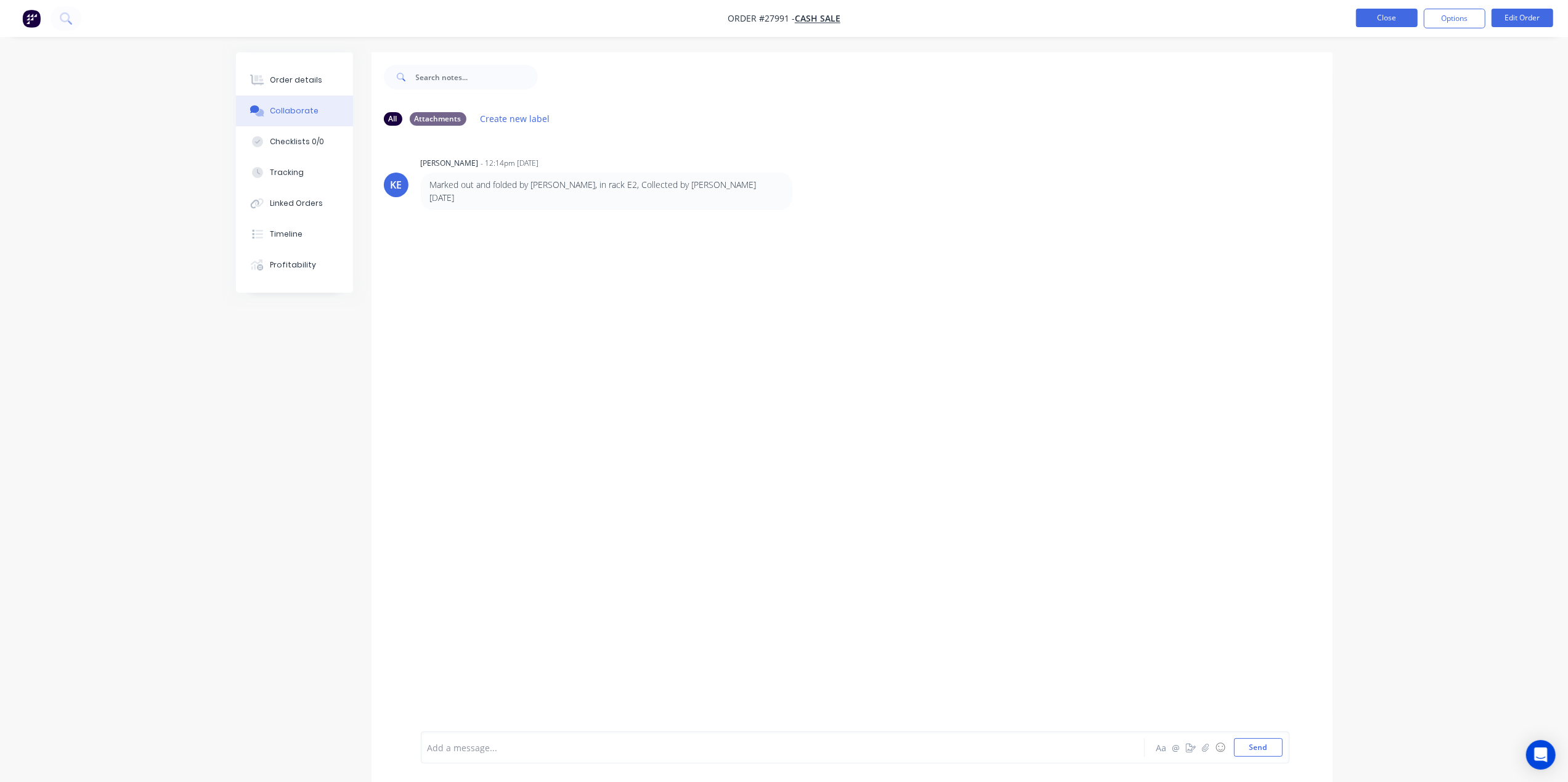
click at [1375, 18] on button "Close" at bounding box center [1387, 18] width 62 height 18
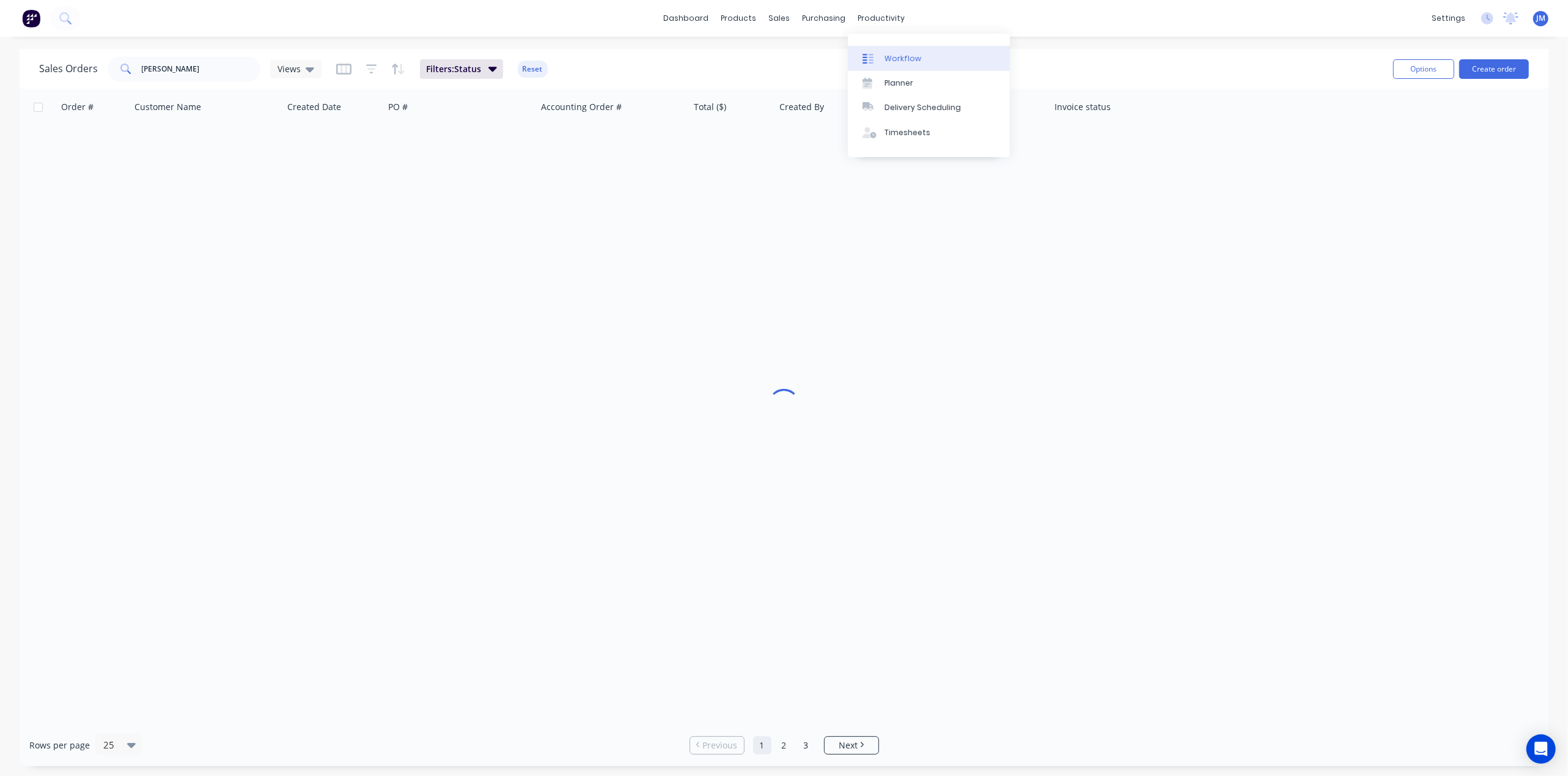
click at [890, 59] on div "Workflow" at bounding box center [903, 58] width 37 height 11
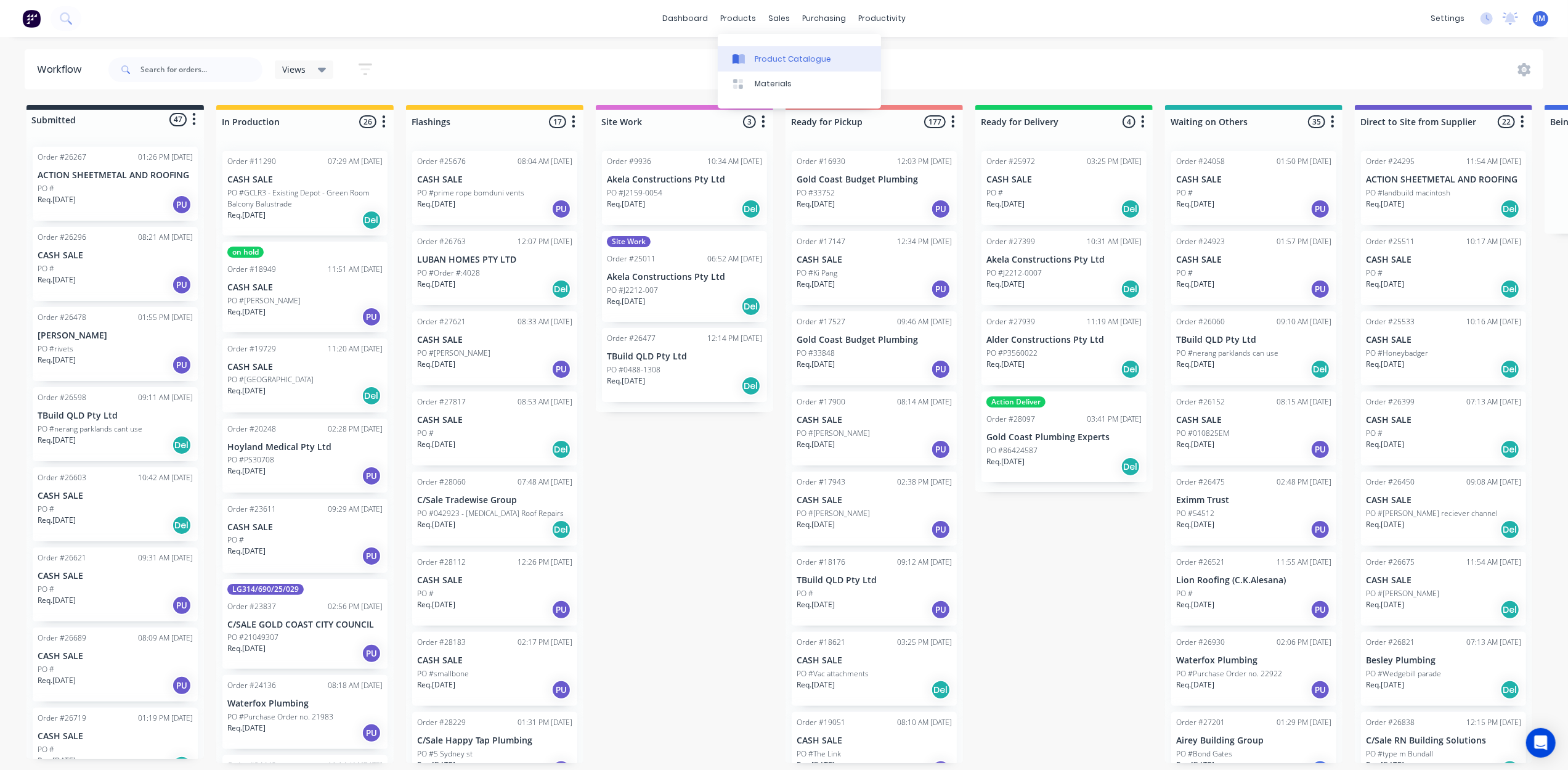
click at [758, 54] on div "Product Catalogue" at bounding box center [793, 59] width 77 height 11
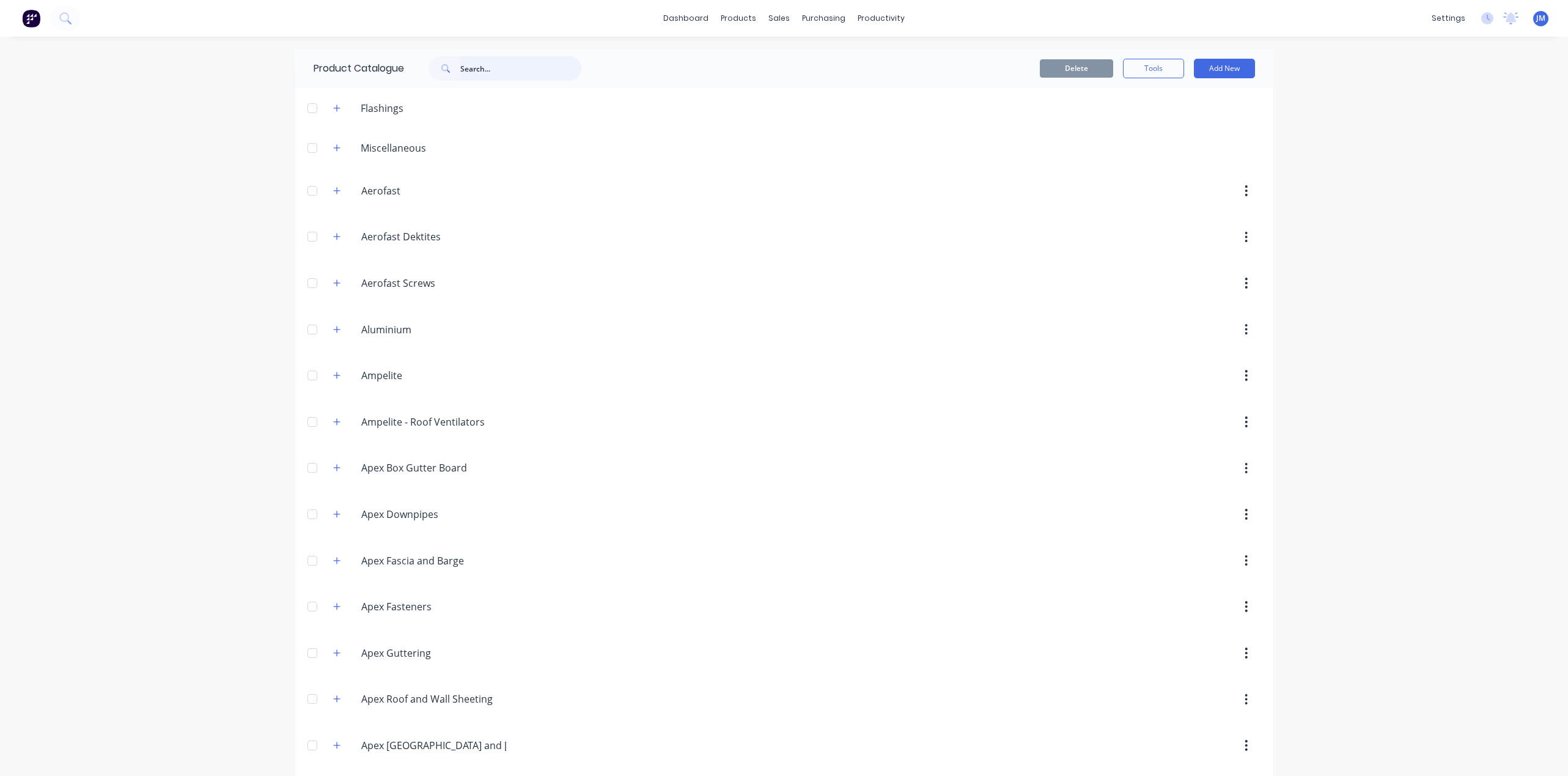
click at [464, 74] on input "text" at bounding box center [520, 68] width 121 height 24
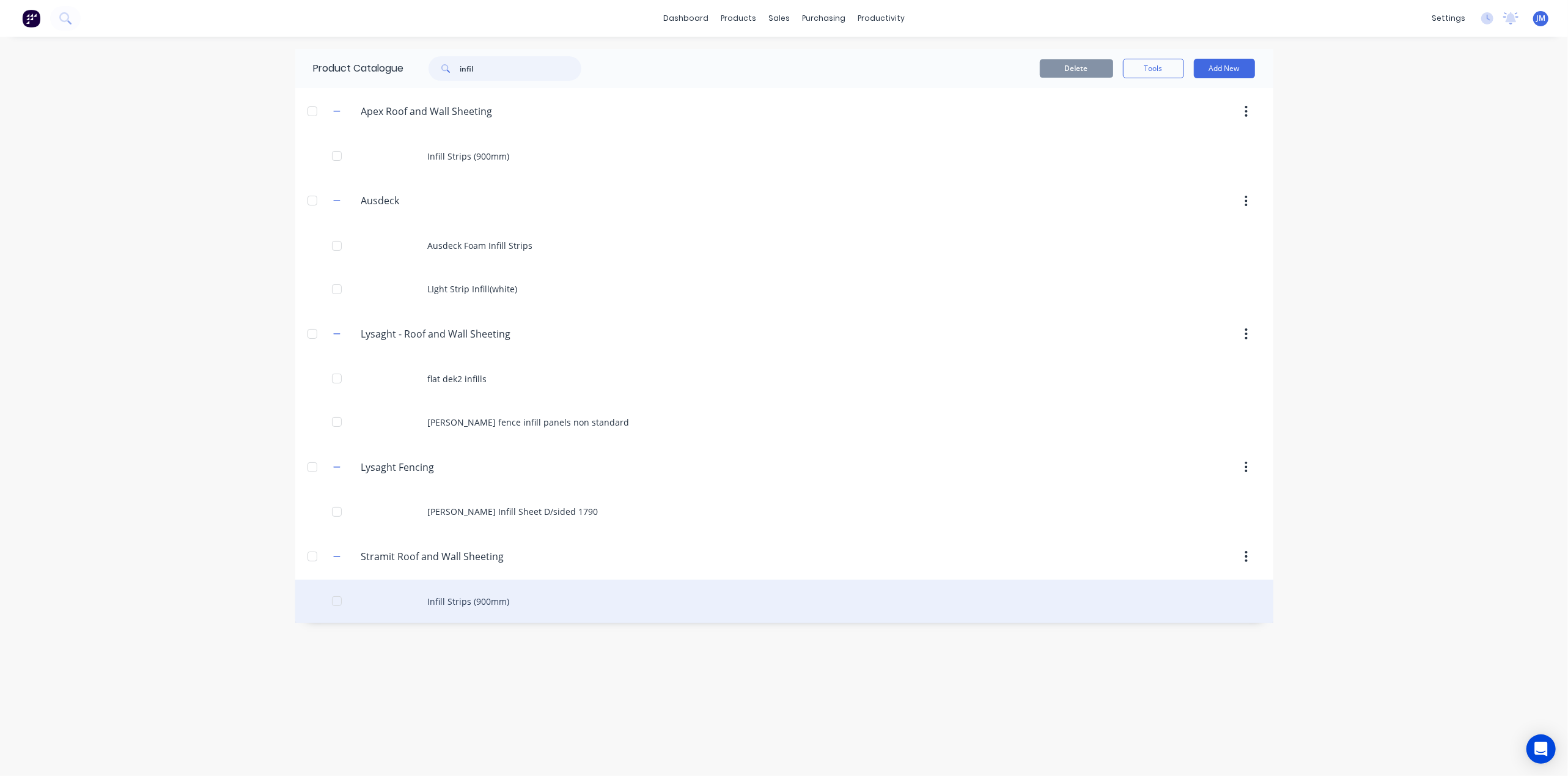
type input "infil"
click at [377, 602] on div "Infill Strips (900mm)" at bounding box center [784, 601] width 978 height 44
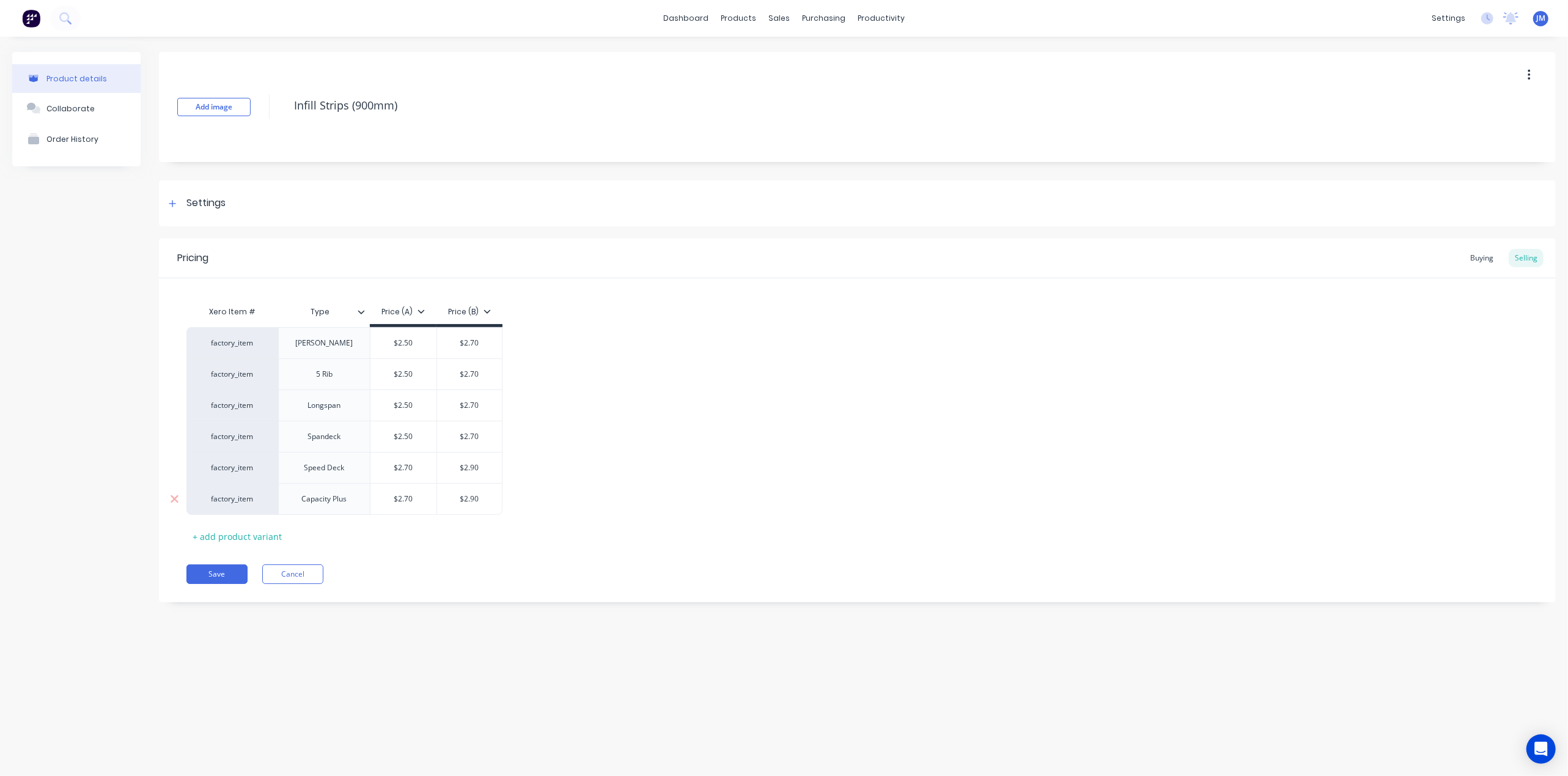
type textarea "x"
click at [894, 47] on link "Workflow" at bounding box center [929, 58] width 162 height 24
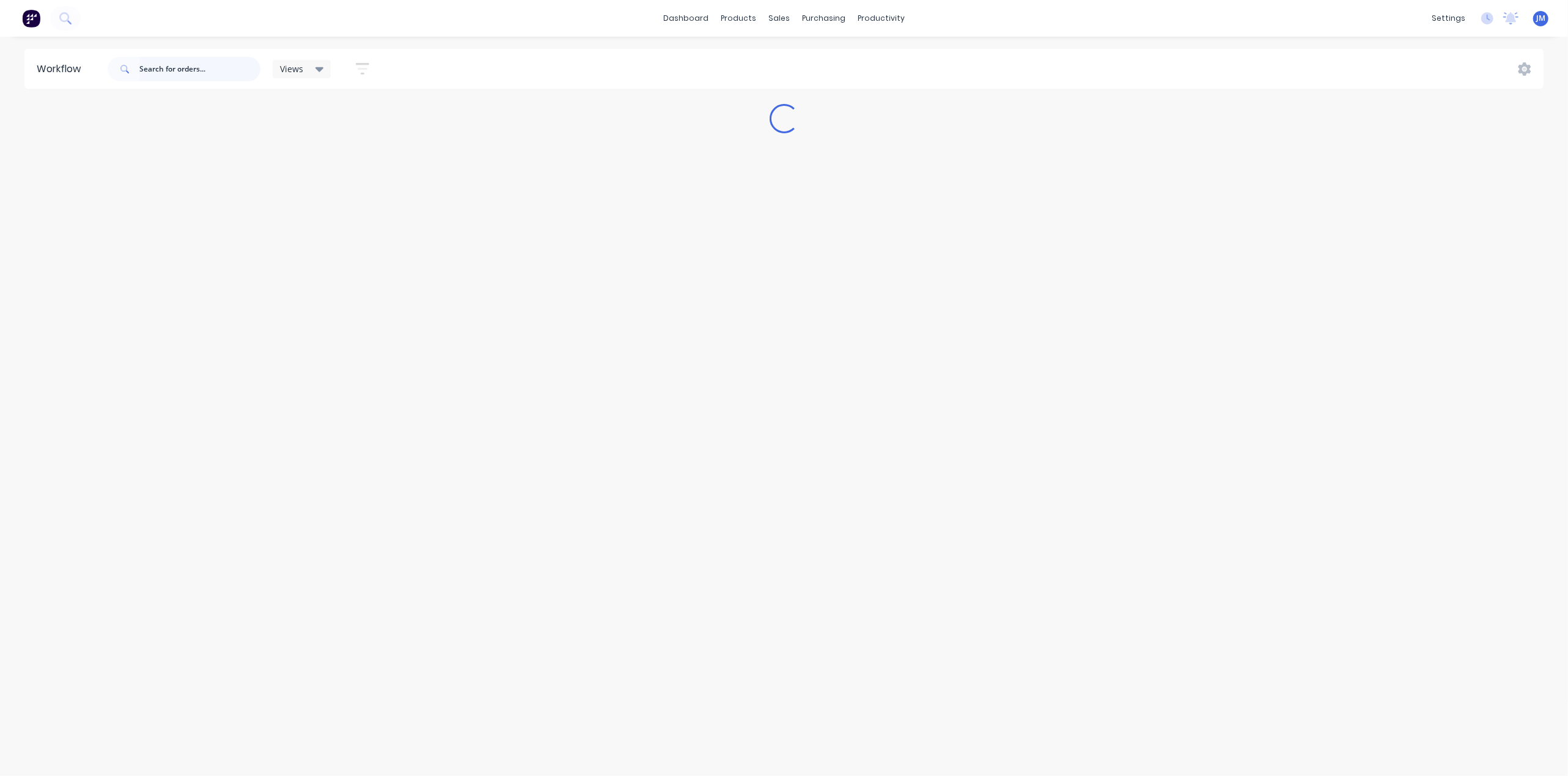
click at [203, 69] on input "text" at bounding box center [200, 69] width 121 height 24
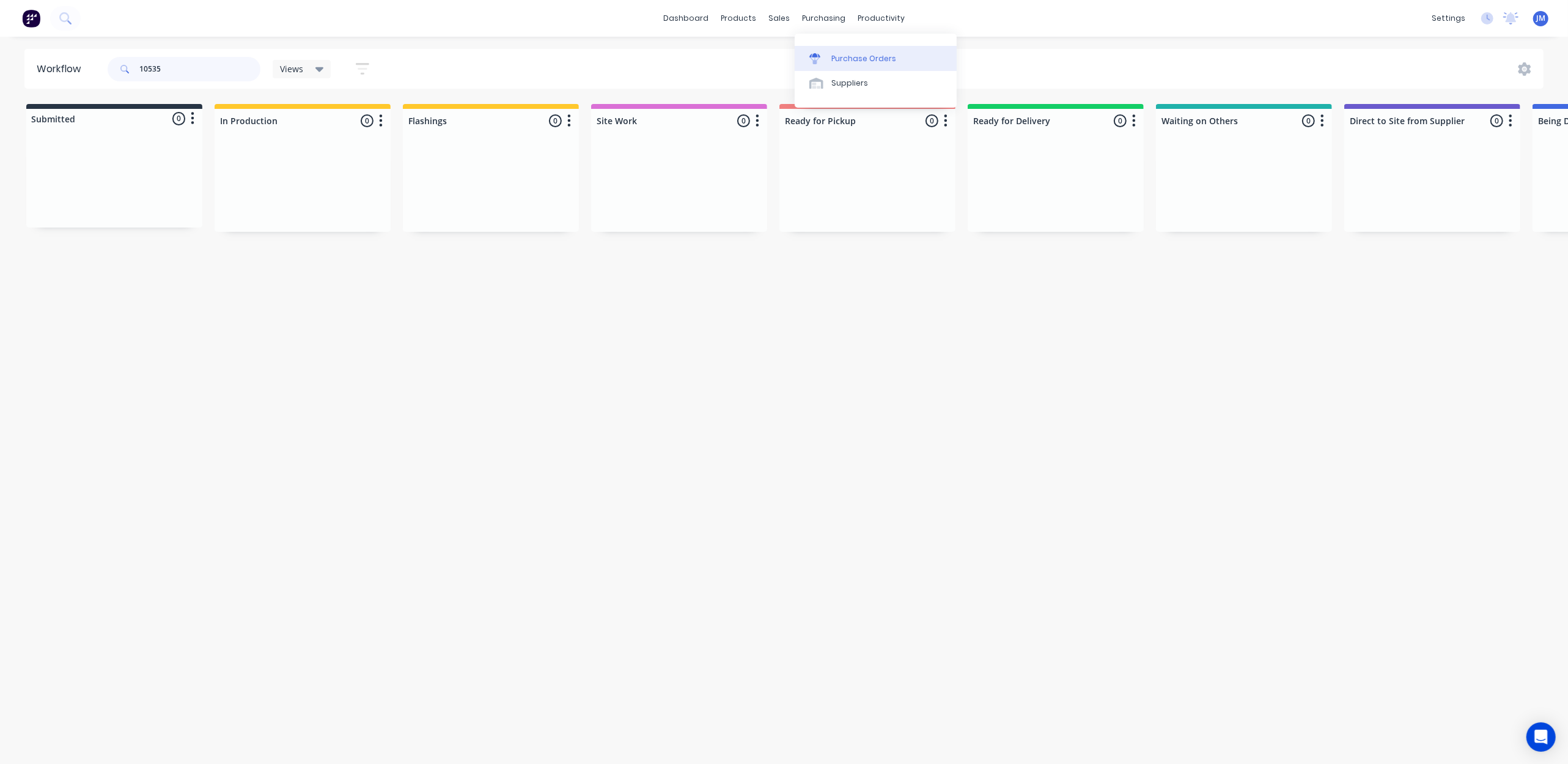
type input "10535"
click at [825, 55] on div at bounding box center [818, 59] width 18 height 11
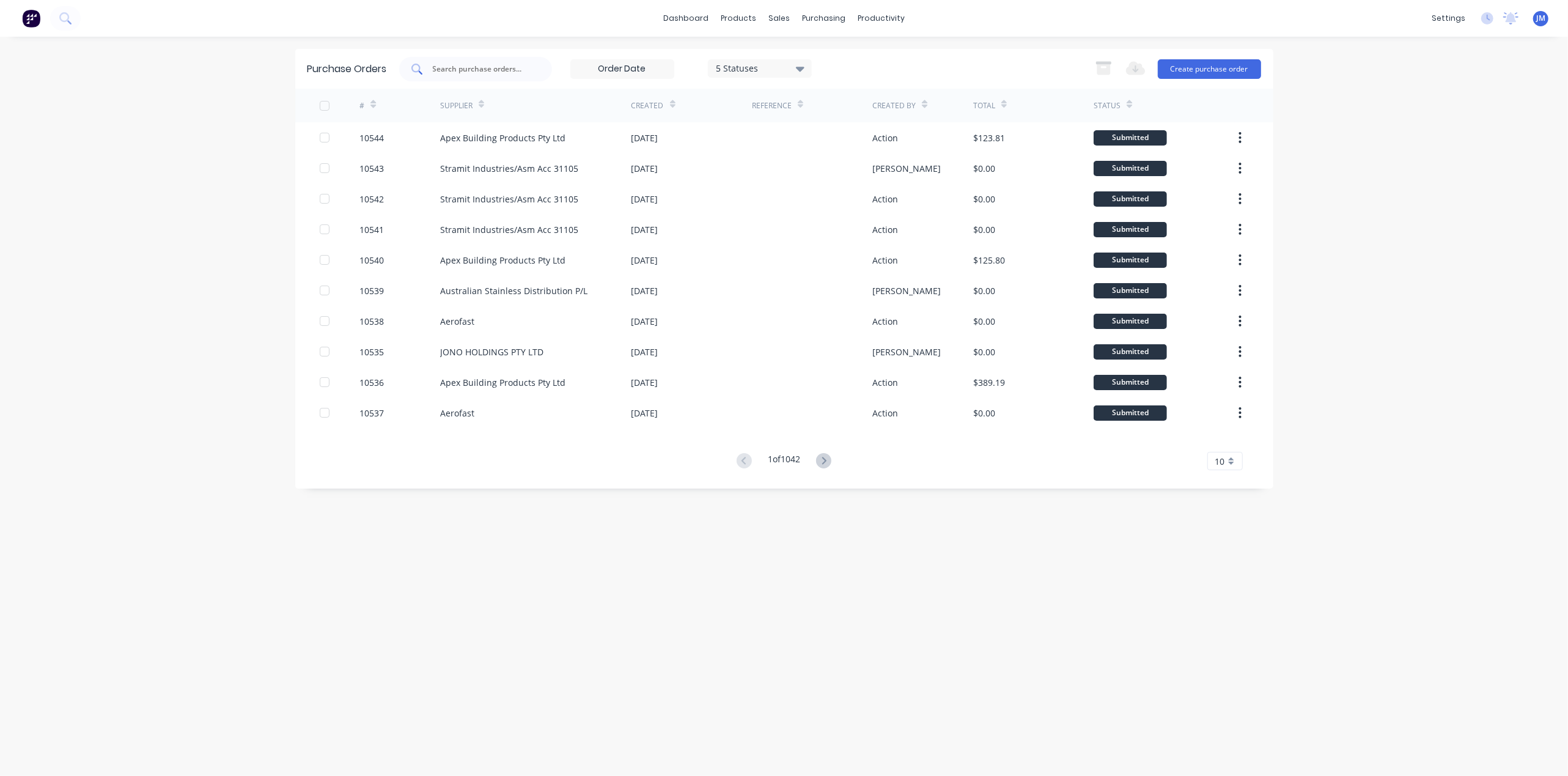
click at [467, 66] on input "text" at bounding box center [482, 69] width 101 height 12
type input "10535"
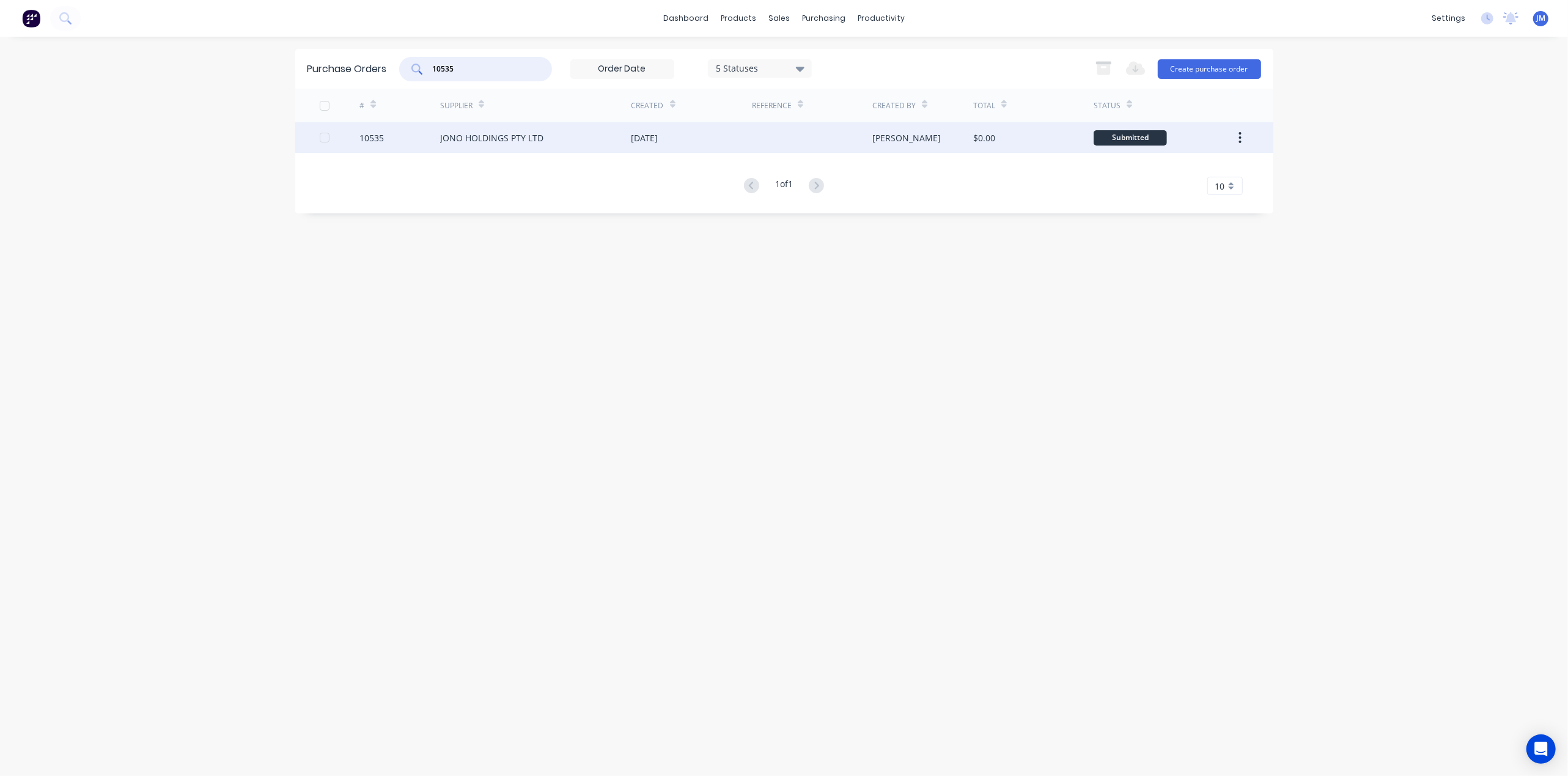
click at [612, 148] on div "JONO HOLDINGS PTY LTD" at bounding box center [535, 137] width 191 height 31
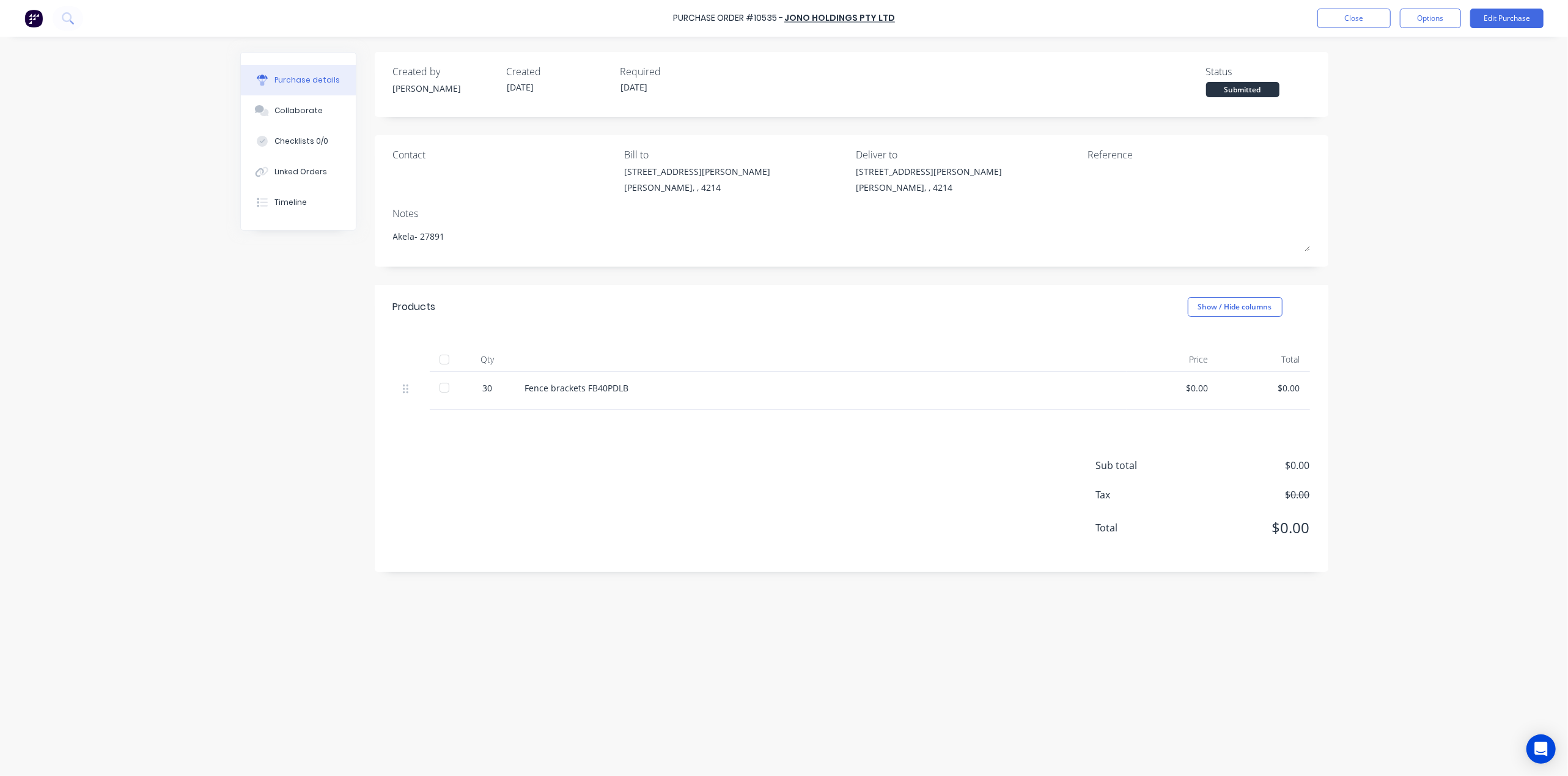
type textarea "x"
click at [313, 174] on div "Linked Orders" at bounding box center [300, 171] width 52 height 11
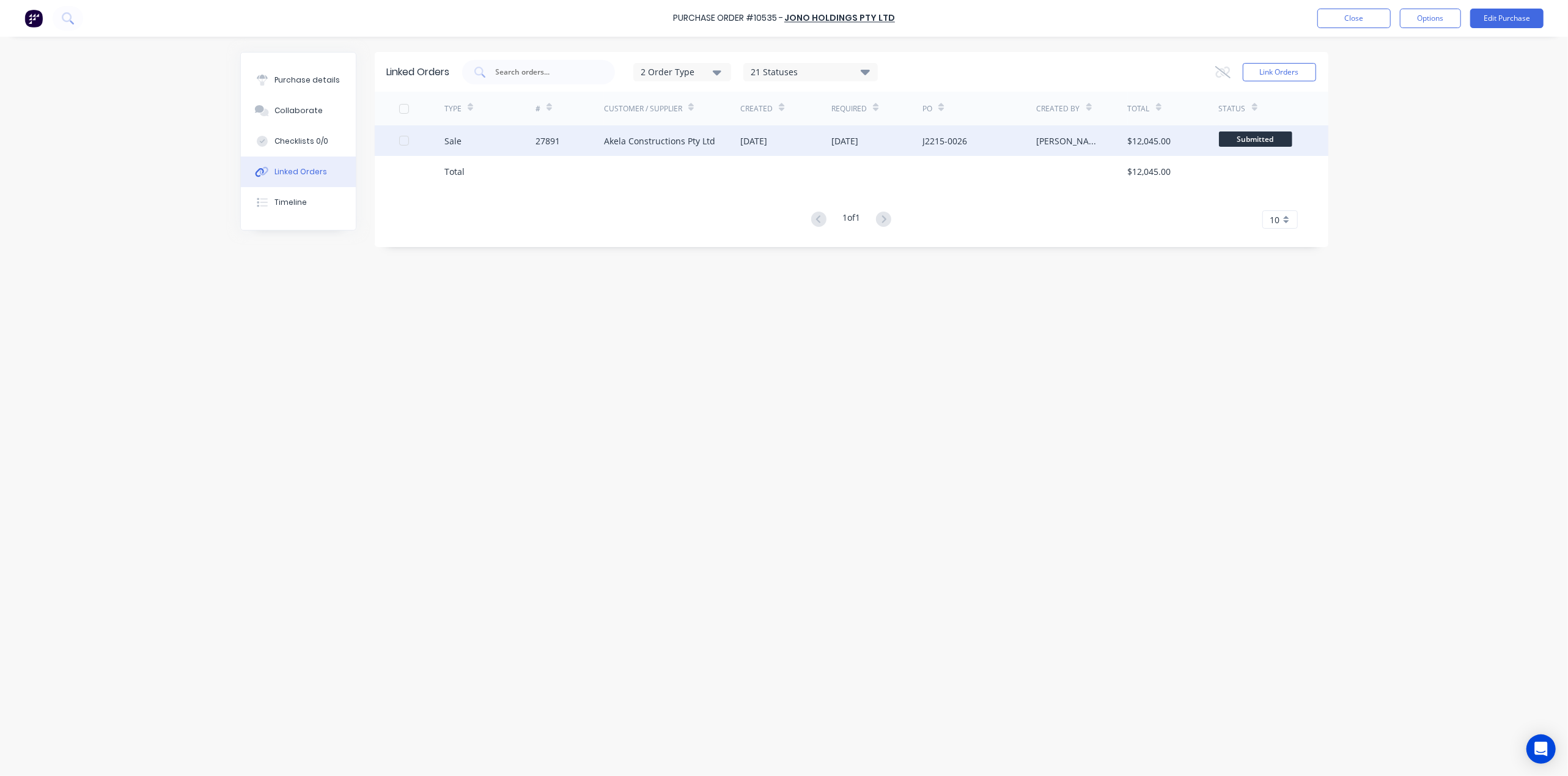
click at [600, 140] on div "27891" at bounding box center [569, 141] width 68 height 31
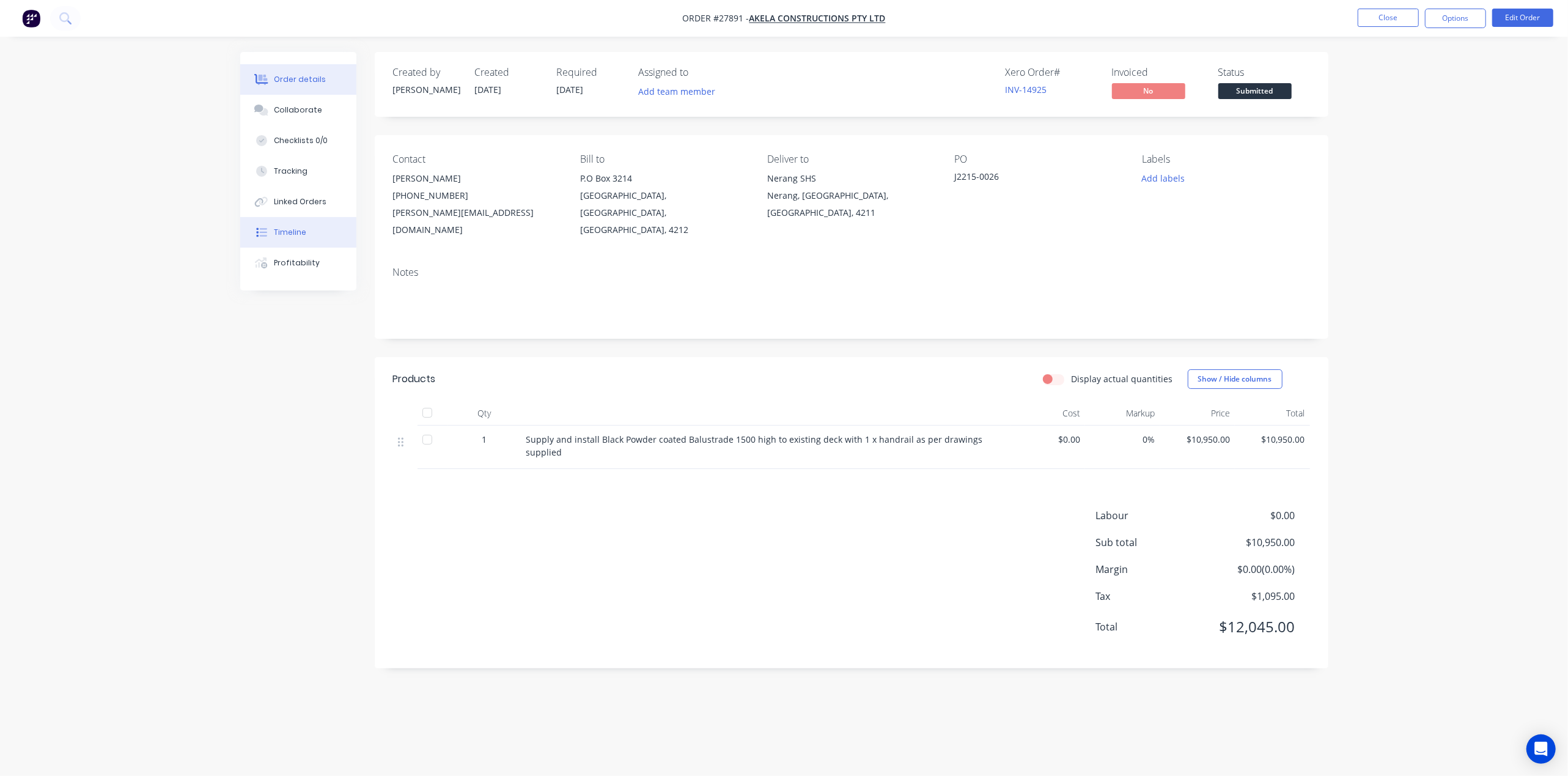
drag, startPoint x: 306, startPoint y: 237, endPoint x: 312, endPoint y: 245, distance: 10.0
click at [306, 236] on button "Timeline" at bounding box center [298, 232] width 116 height 31
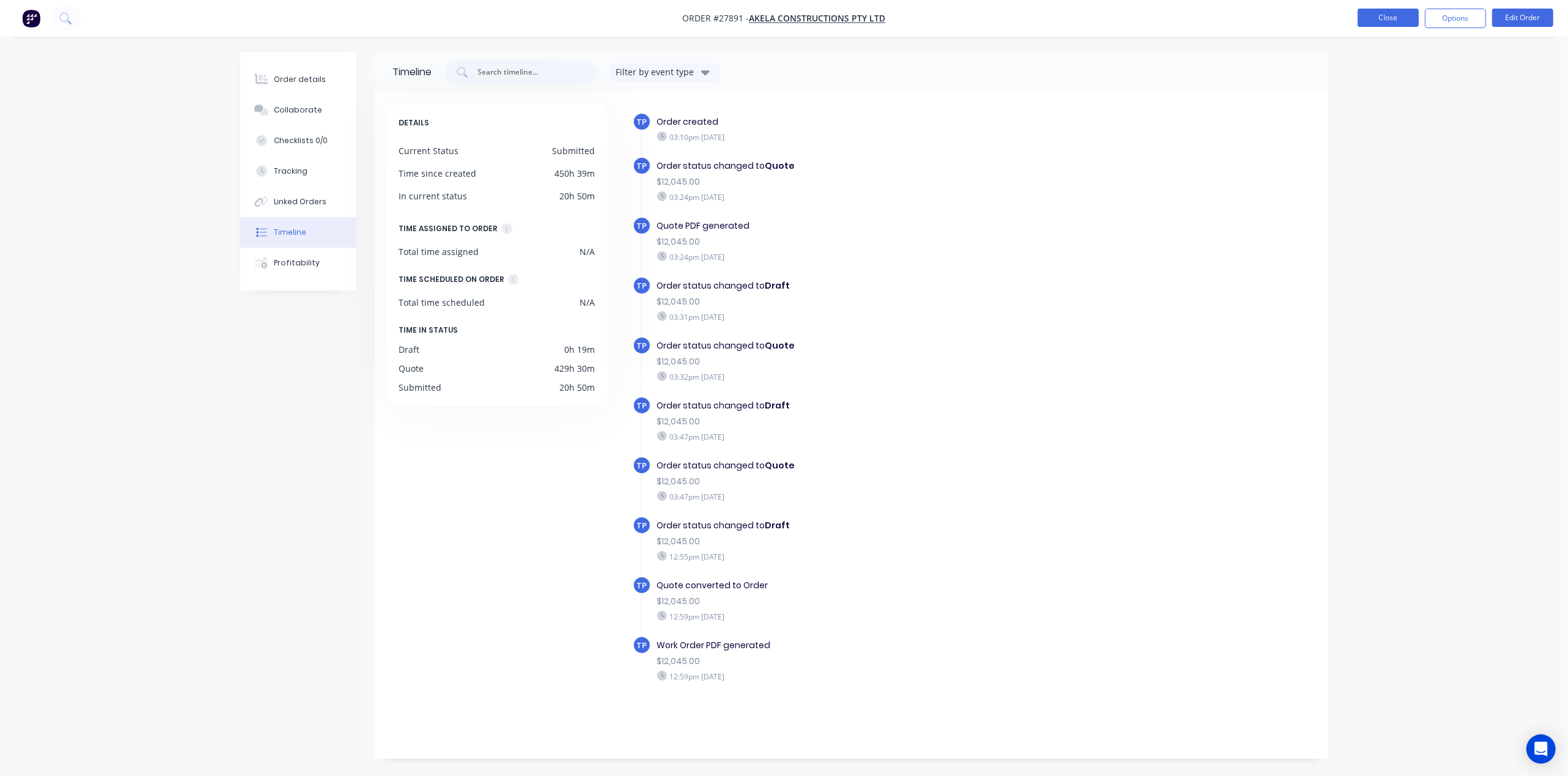
click at [1385, 9] on button "Close" at bounding box center [1388, 17] width 61 height 18
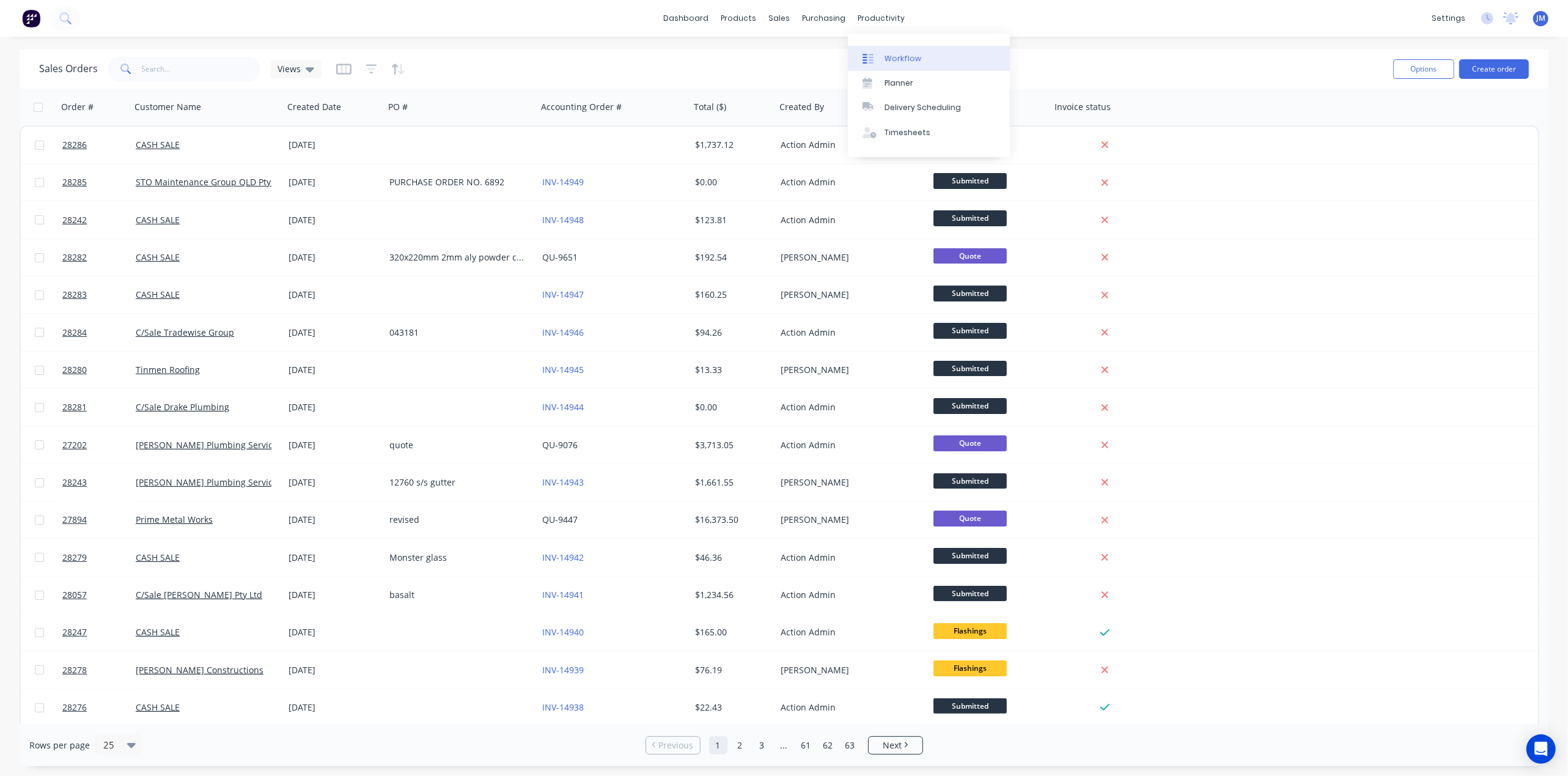
click at [915, 65] on link "Workflow" at bounding box center [929, 58] width 162 height 24
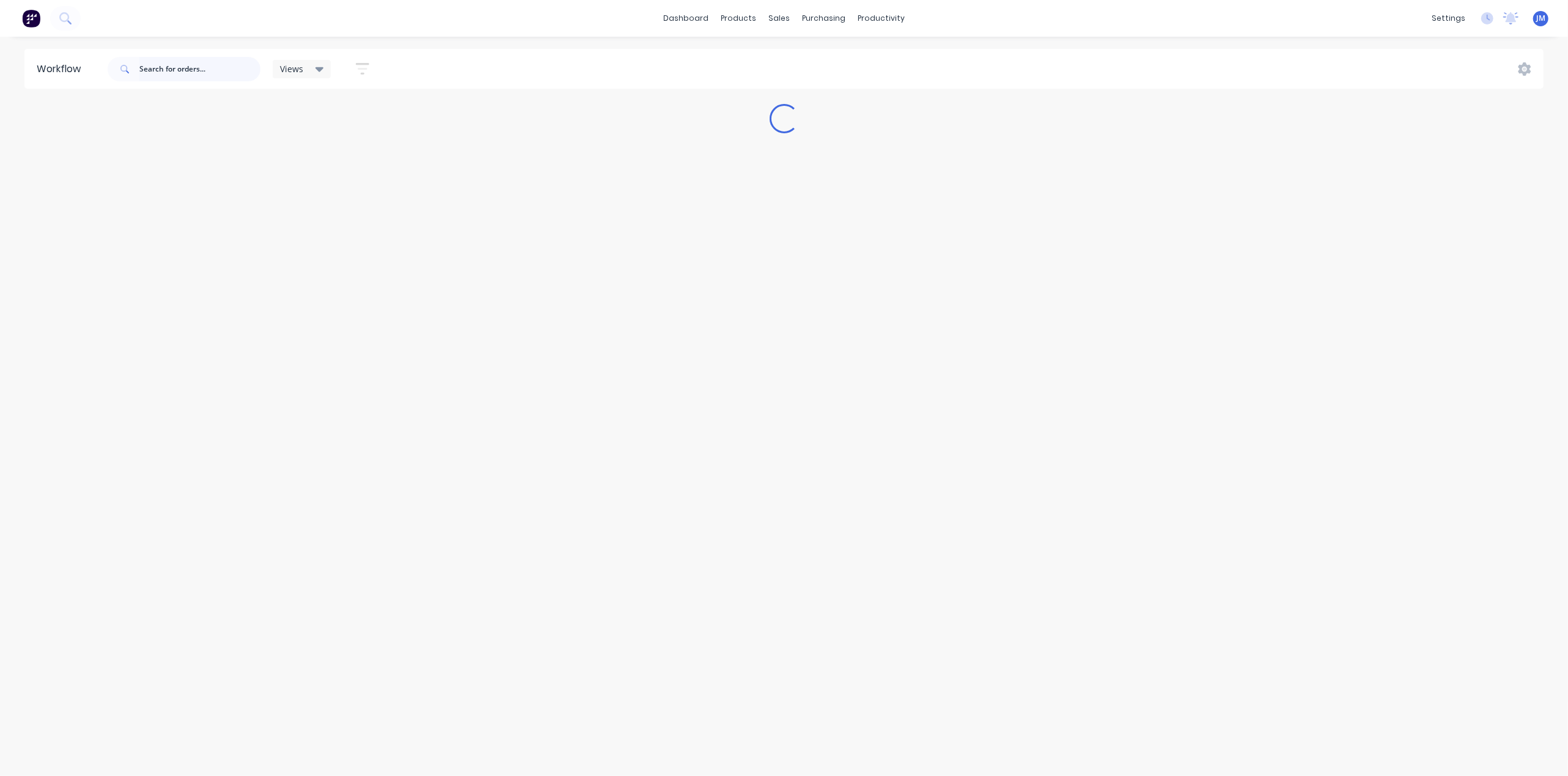
click at [175, 66] on input "text" at bounding box center [200, 69] width 121 height 24
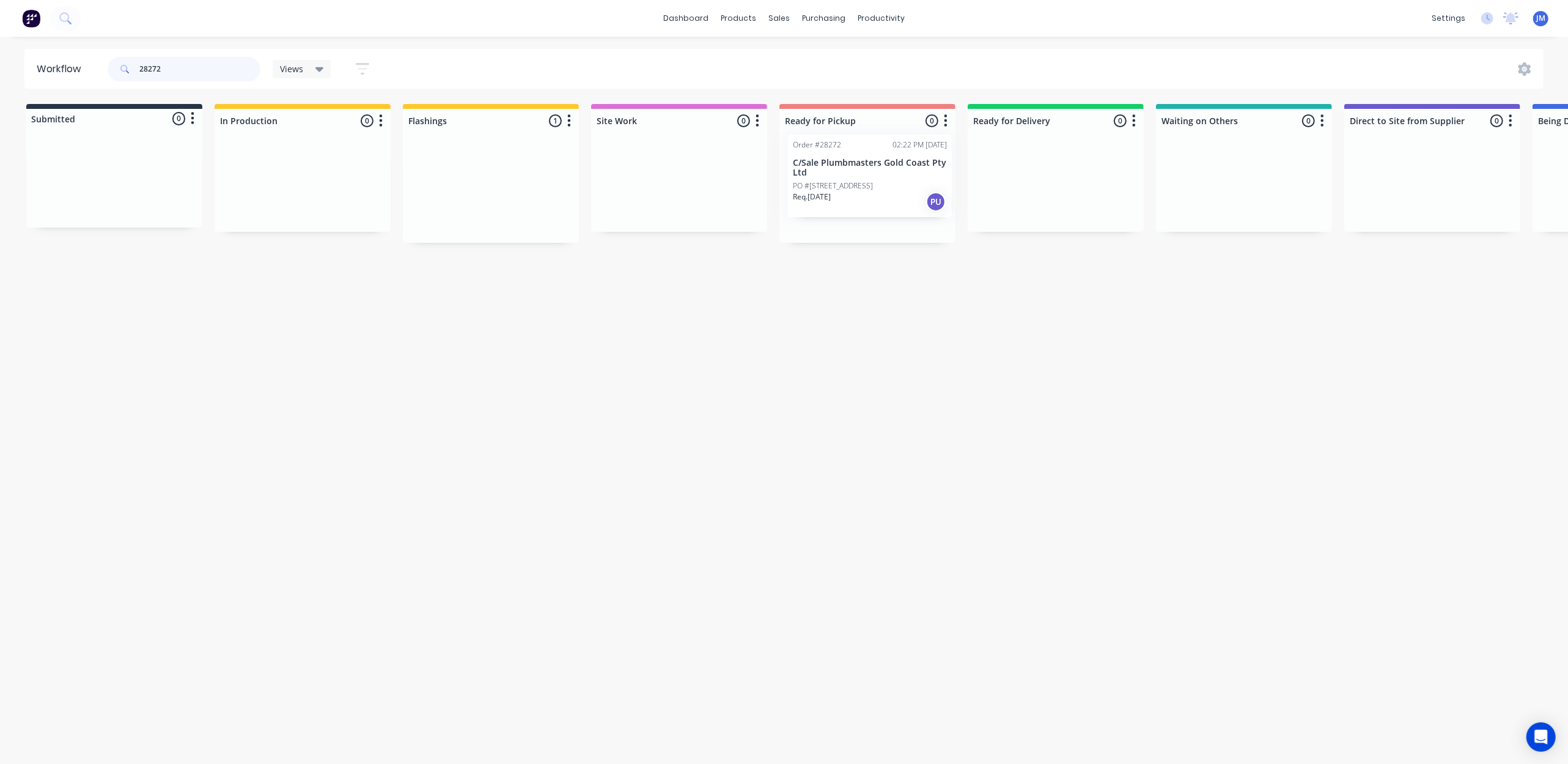
drag, startPoint x: 506, startPoint y: 196, endPoint x: 892, endPoint y: 180, distance: 386.3
click at [898, 182] on div "Submitted 0 Status colour #273444 hex #273444 Save Cancel Summaries Total order…" at bounding box center [1098, 173] width 2216 height 139
type input "2"
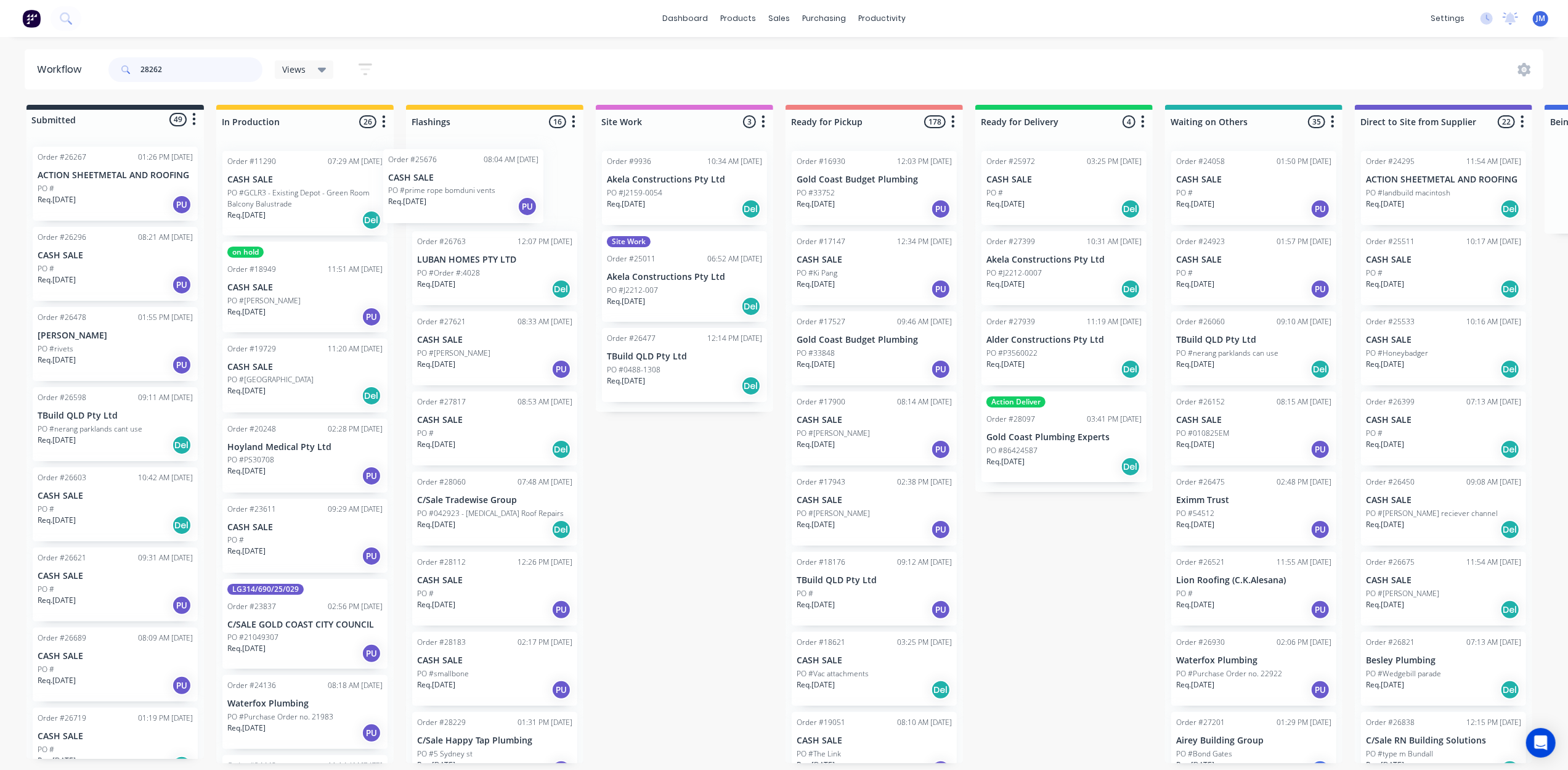
click at [685, 180] on div "Submitted 49 Status colour #273444 hex #273444 Save Cancel Summaries Total orde…" at bounding box center [1107, 434] width 2233 height 658
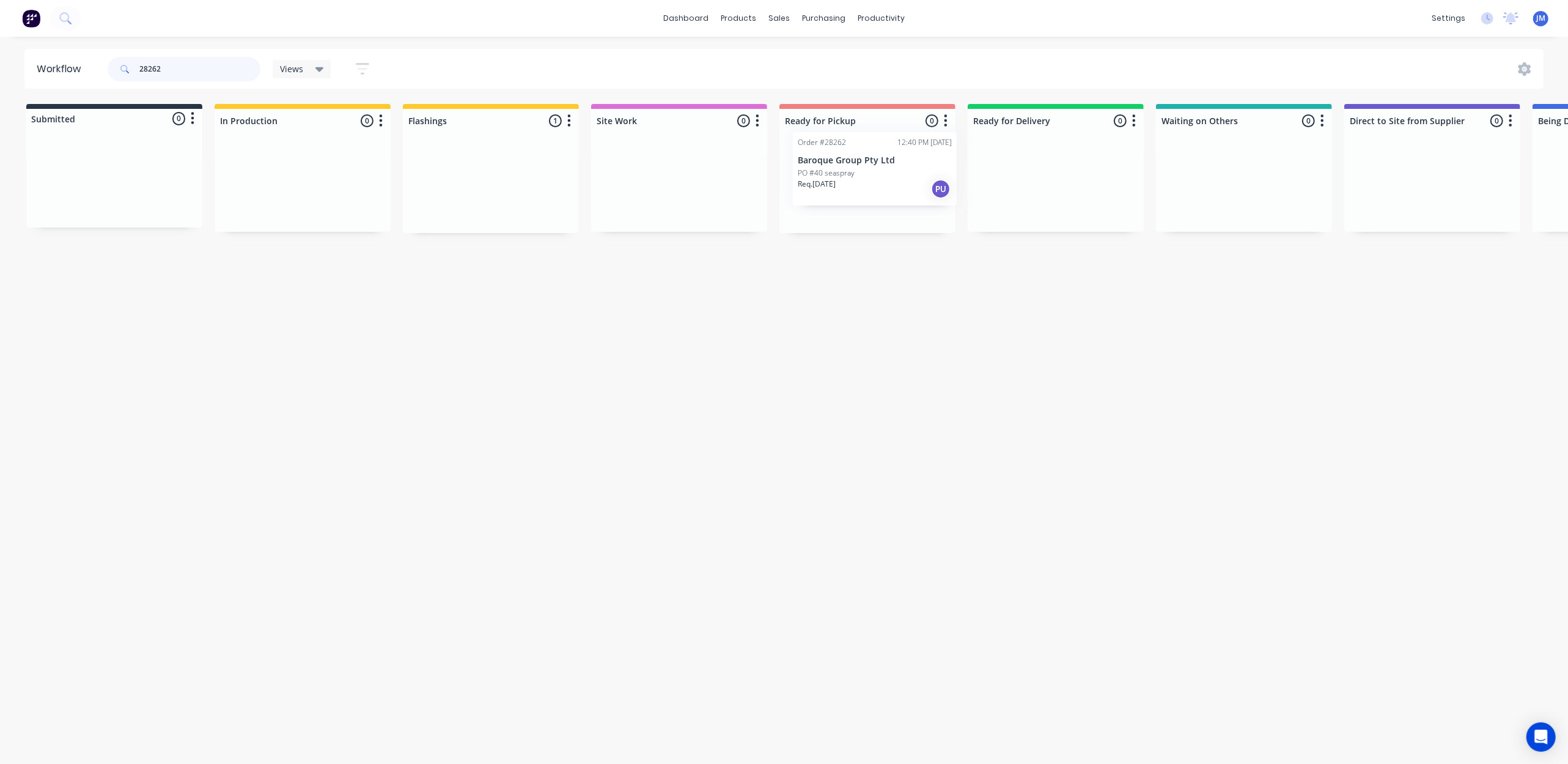
drag, startPoint x: 505, startPoint y: 204, endPoint x: 891, endPoint y: 191, distance: 386.2
click at [891, 189] on div "Submitted 0 Status colour #273444 hex #273444 Save Cancel Summaries Total order…" at bounding box center [1098, 169] width 2216 height 129
click at [1303, 285] on div "Mark as Delivered" at bounding box center [1324, 280] width 123 height 25
click at [195, 84] on div "28150" at bounding box center [183, 69] width 153 height 37
click at [196, 68] on input "28150" at bounding box center [200, 69] width 121 height 24
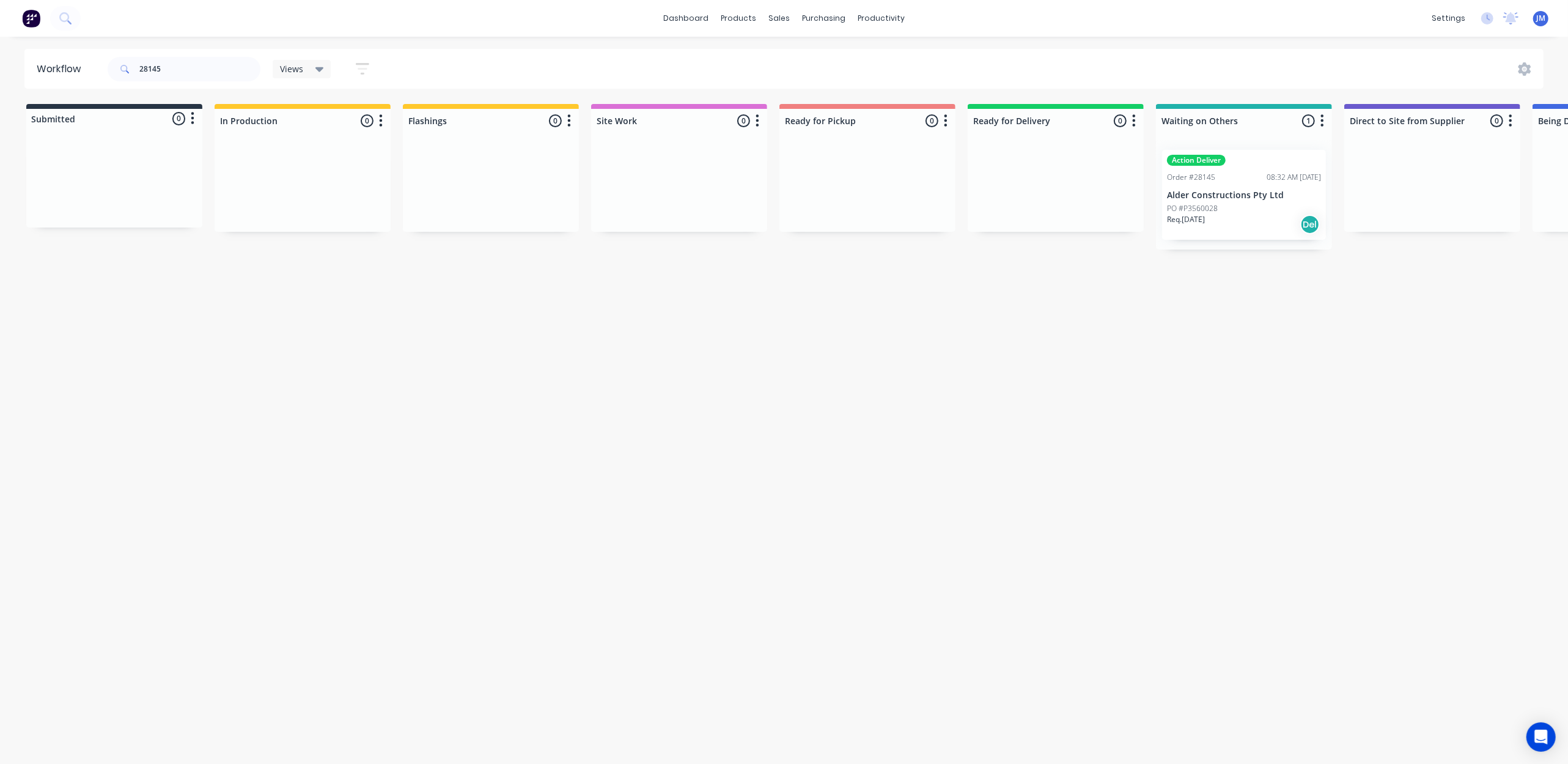
drag, startPoint x: 1208, startPoint y: 201, endPoint x: 1215, endPoint y: 203, distance: 7.3
drag, startPoint x: 1267, startPoint y: 294, endPoint x: 1258, endPoint y: 293, distance: 9.1
click at [1267, 294] on div "Mark as Delivered" at bounding box center [1270, 293] width 123 height 25
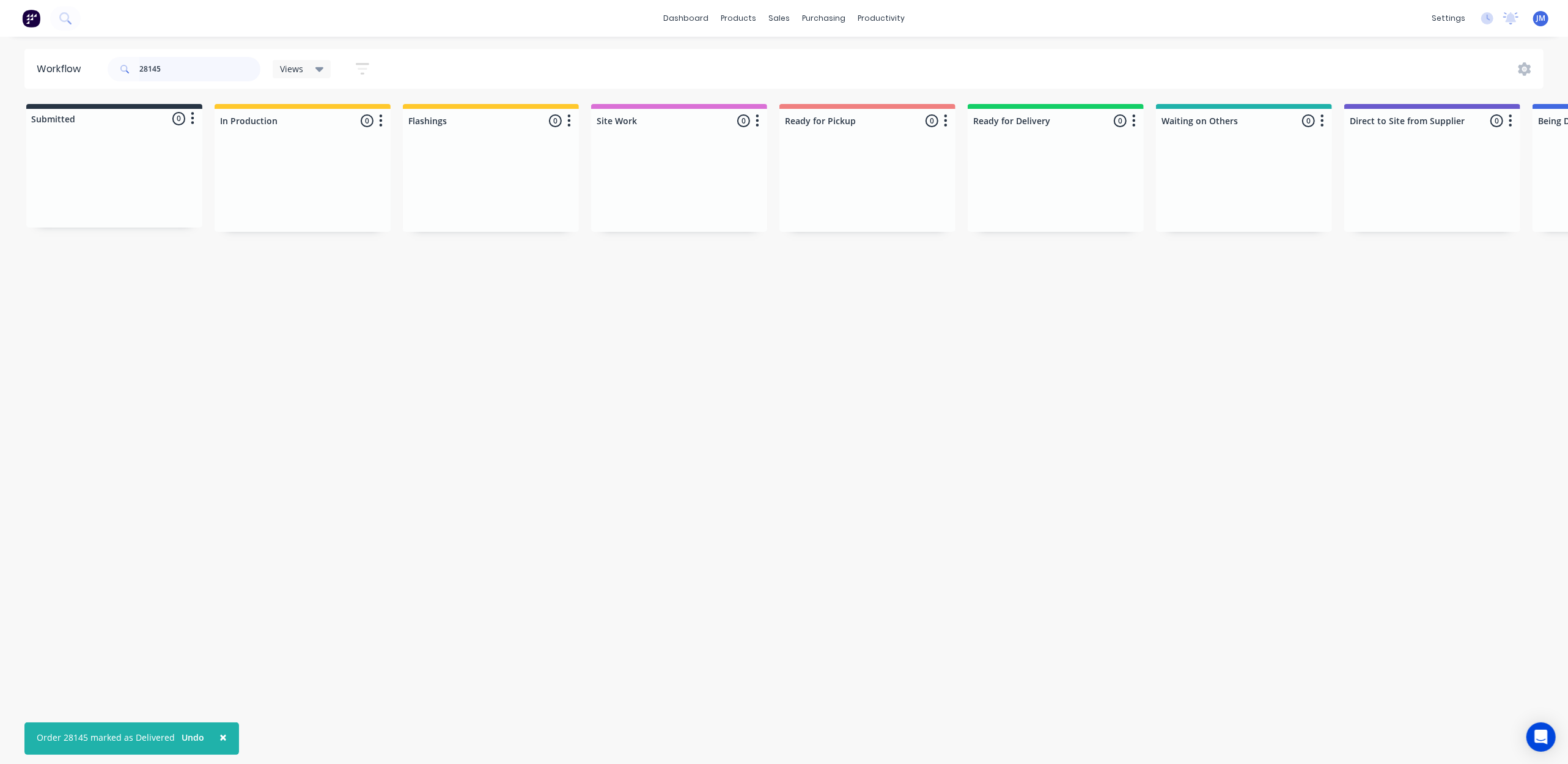
drag, startPoint x: 217, startPoint y: 73, endPoint x: 232, endPoint y: 67, distance: 16.2
click at [221, 70] on input "28145" at bounding box center [200, 69] width 121 height 24
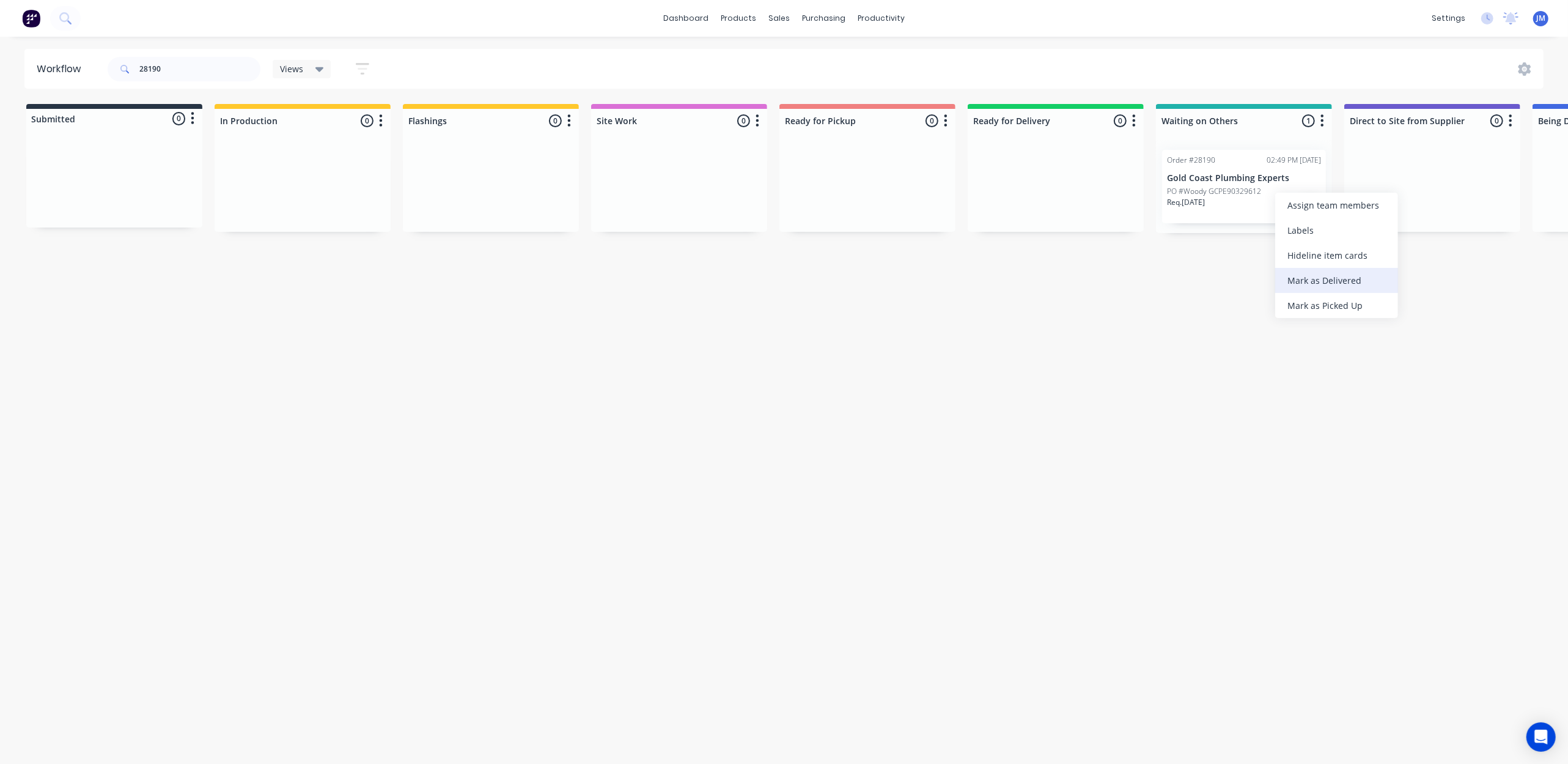
click at [1314, 277] on div "Mark as Delivered" at bounding box center [1337, 280] width 123 height 25
click at [207, 64] on input "28190" at bounding box center [200, 69] width 121 height 24
click at [1291, 311] on div "Mark as Picked Up" at bounding box center [1318, 314] width 123 height 25
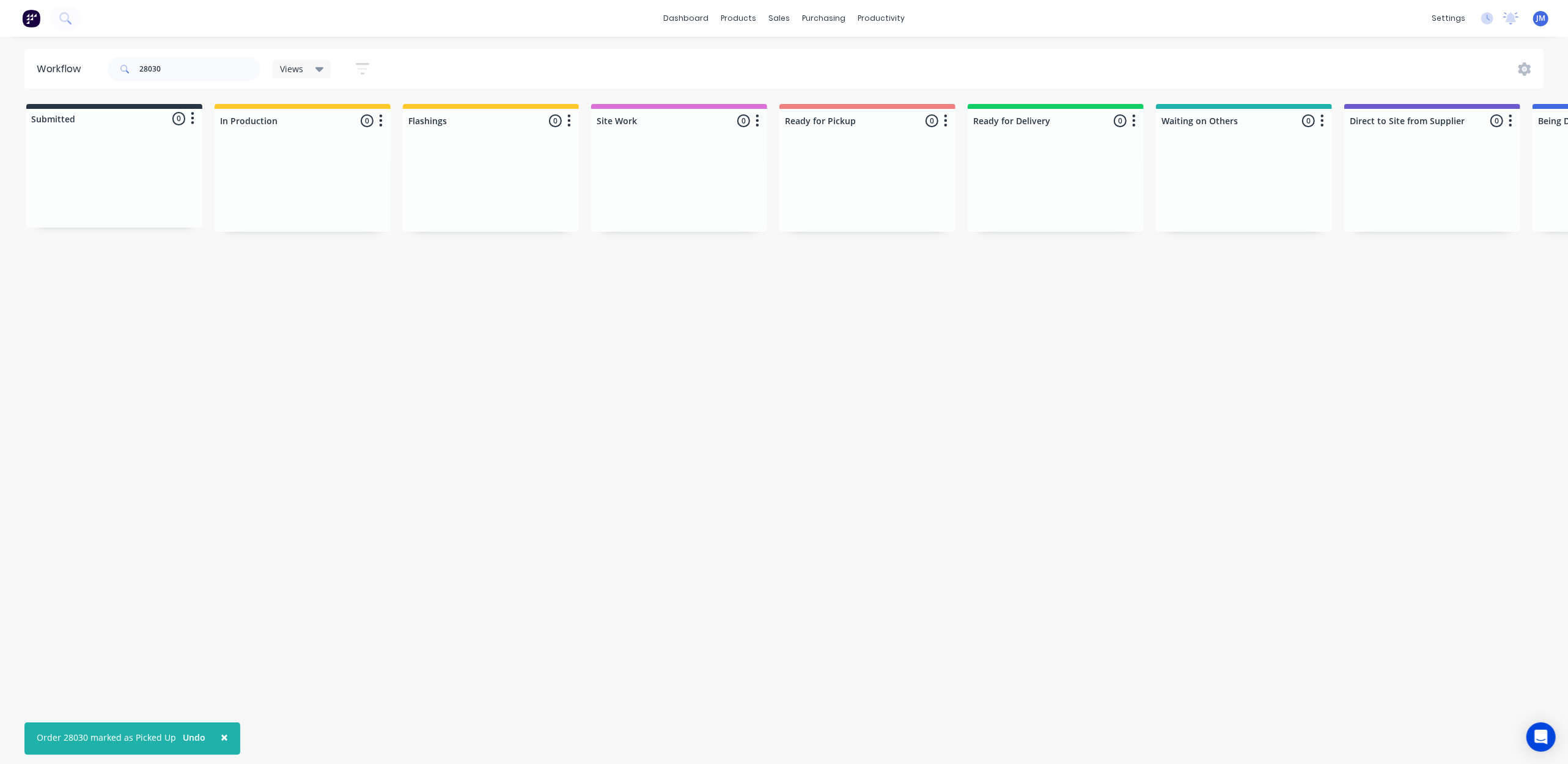
click at [194, 733] on button "Undo" at bounding box center [194, 737] width 36 height 18
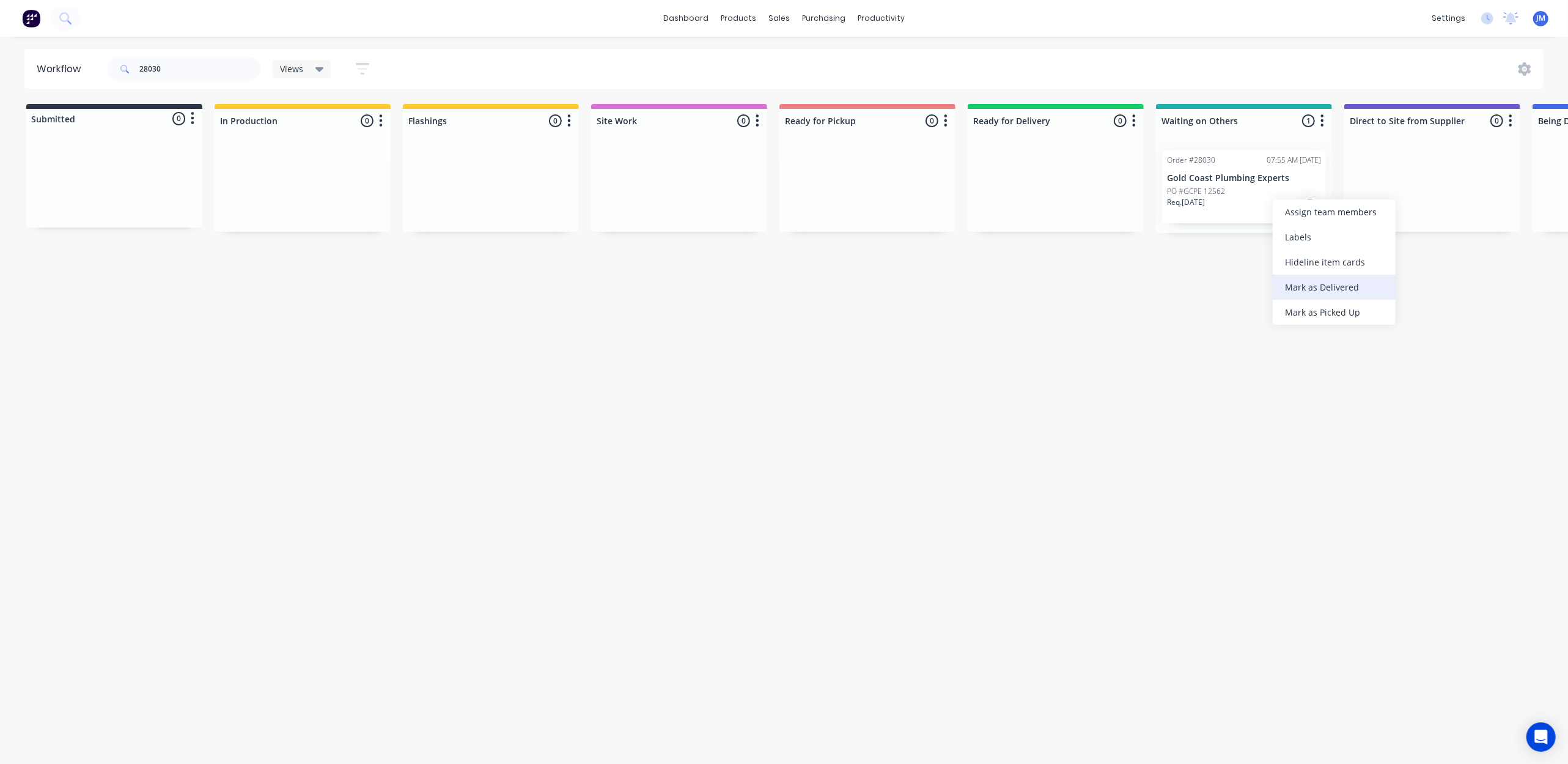
click at [1328, 285] on div "Mark as Delivered" at bounding box center [1334, 286] width 123 height 25
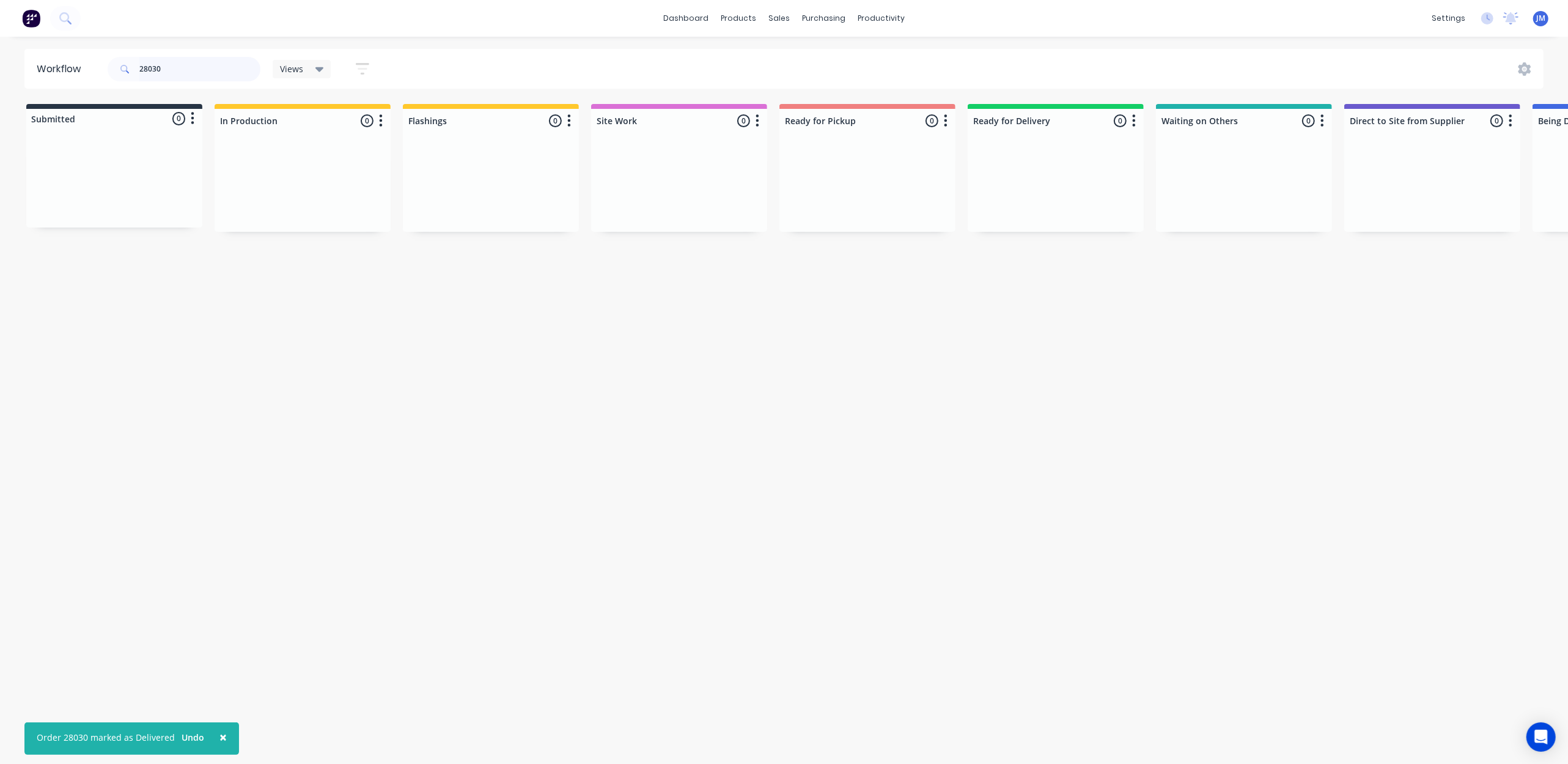
click at [181, 62] on input "28030" at bounding box center [200, 69] width 121 height 24
type input "2"
drag, startPoint x: 431, startPoint y: 170, endPoint x: 856, endPoint y: 187, distance: 425.3
click at [856, 187] on div "Submitted 0 Status colour #273444 hex #273444 Save Cancel Summaries Total order…" at bounding box center [1098, 169] width 2216 height 129
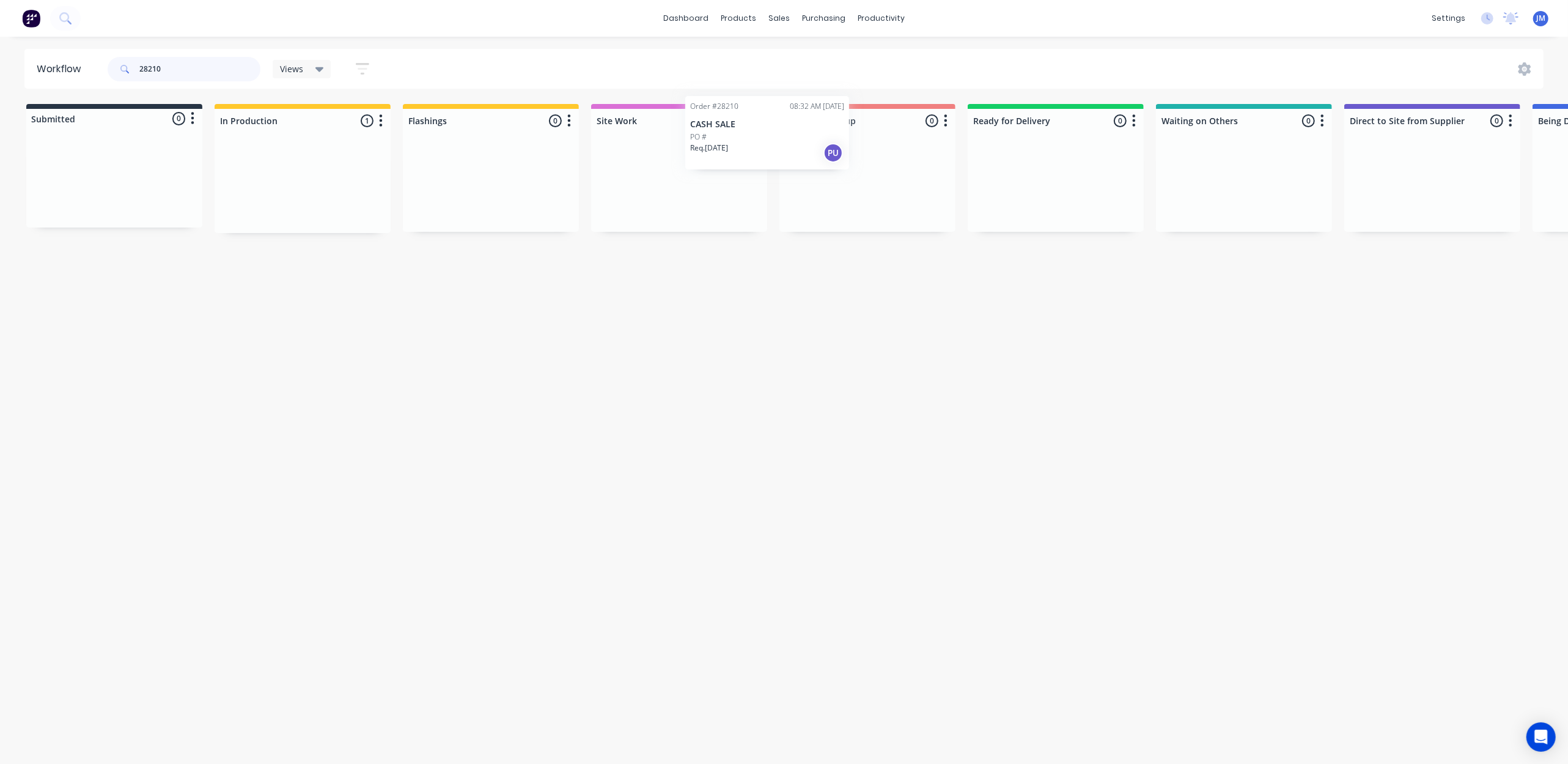
drag, startPoint x: 300, startPoint y: 201, endPoint x: 829, endPoint y: 165, distance: 530.2
click at [829, 165] on div "Submitted 0 Status colour #273444 hex #273444 Save Cancel Summaries Total order…" at bounding box center [1098, 169] width 2216 height 129
drag, startPoint x: 551, startPoint y: 199, endPoint x: 810, endPoint y: 201, distance: 259.0
click at [821, 198] on div "Submitted 0 Status colour #273444 hex #273444 Save Cancel Summaries Total order…" at bounding box center [1098, 169] width 2216 height 129
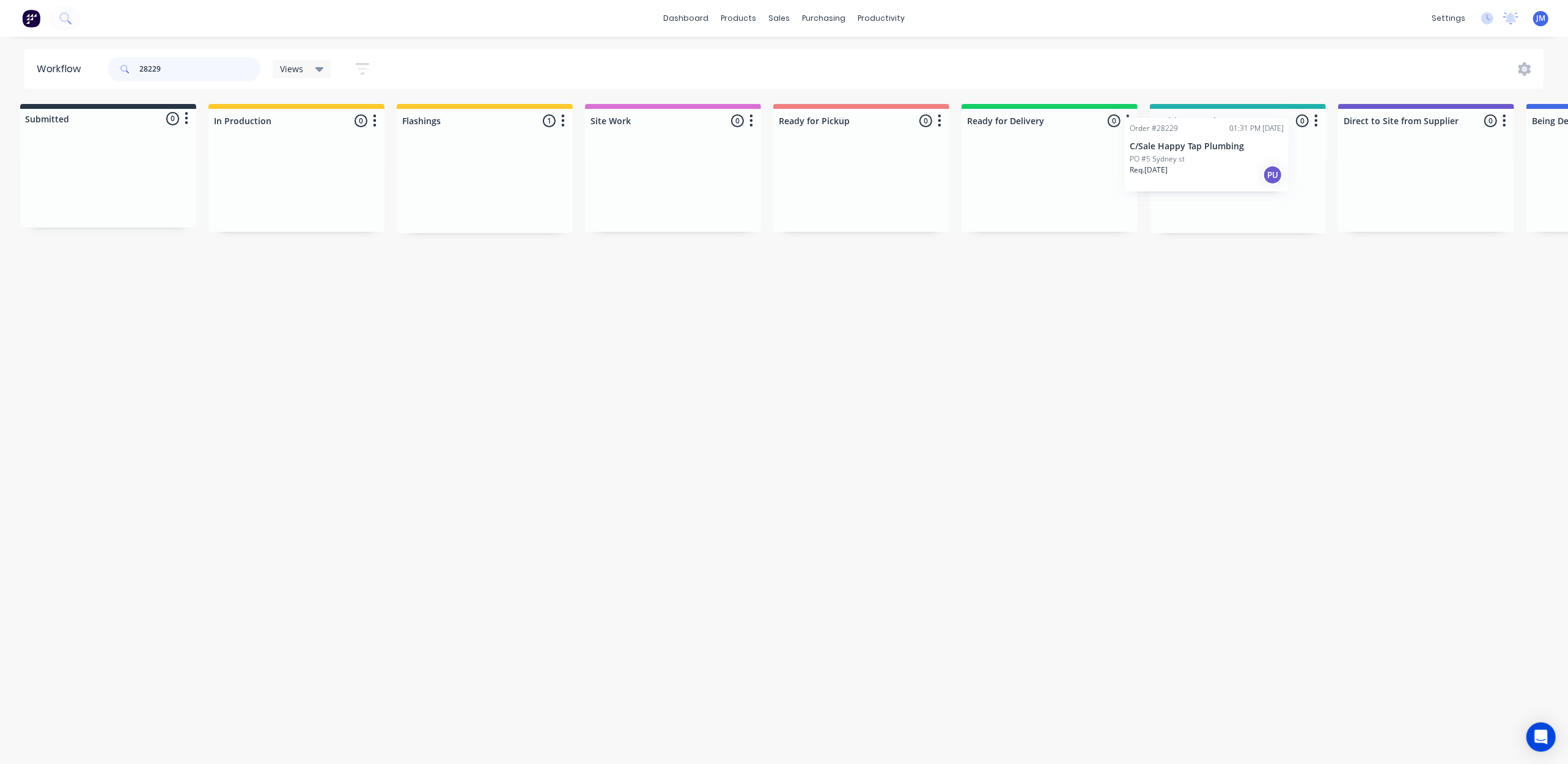
drag, startPoint x: 576, startPoint y: 196, endPoint x: 1094, endPoint y: 150, distance: 520.0
click at [1179, 137] on div "Submitted 0 Status colour #273444 hex #273444 Save Cancel Summaries Total order…" at bounding box center [1092, 169] width 2216 height 129
drag, startPoint x: 523, startPoint y: 189, endPoint x: 1200, endPoint y: 133, distance: 679.3
click at [1193, 144] on div "Submitted 0 Status colour #273444 hex #273444 Save Cancel Summaries Total order…" at bounding box center [1098, 169] width 2216 height 129
drag, startPoint x: 262, startPoint y: 194, endPoint x: 1224, endPoint y: 135, distance: 963.8
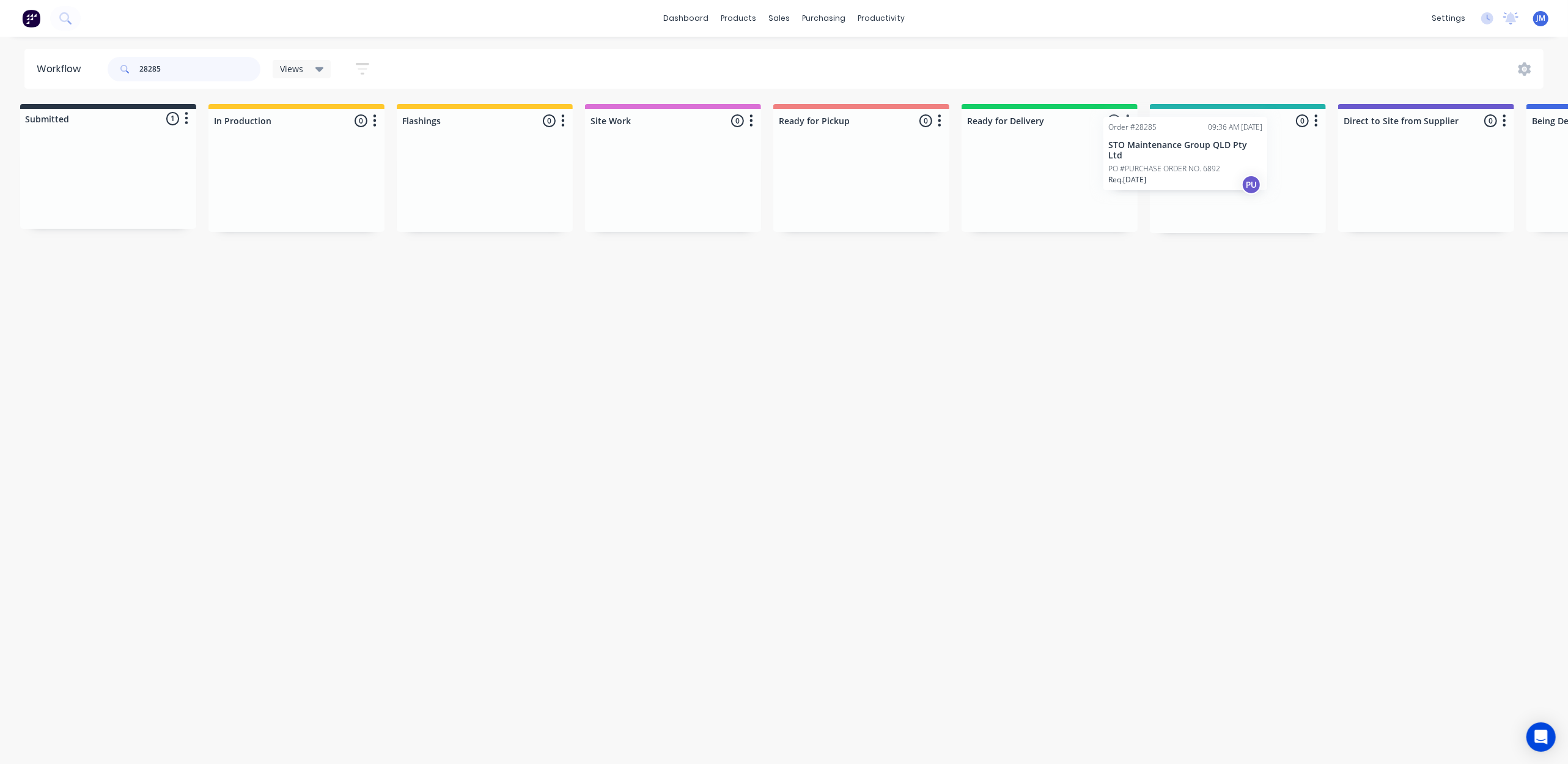
click at [1223, 138] on div "Submitted 1 Status colour #273444 hex #273444 Save Cancel Summaries Total order…" at bounding box center [1092, 169] width 2216 height 129
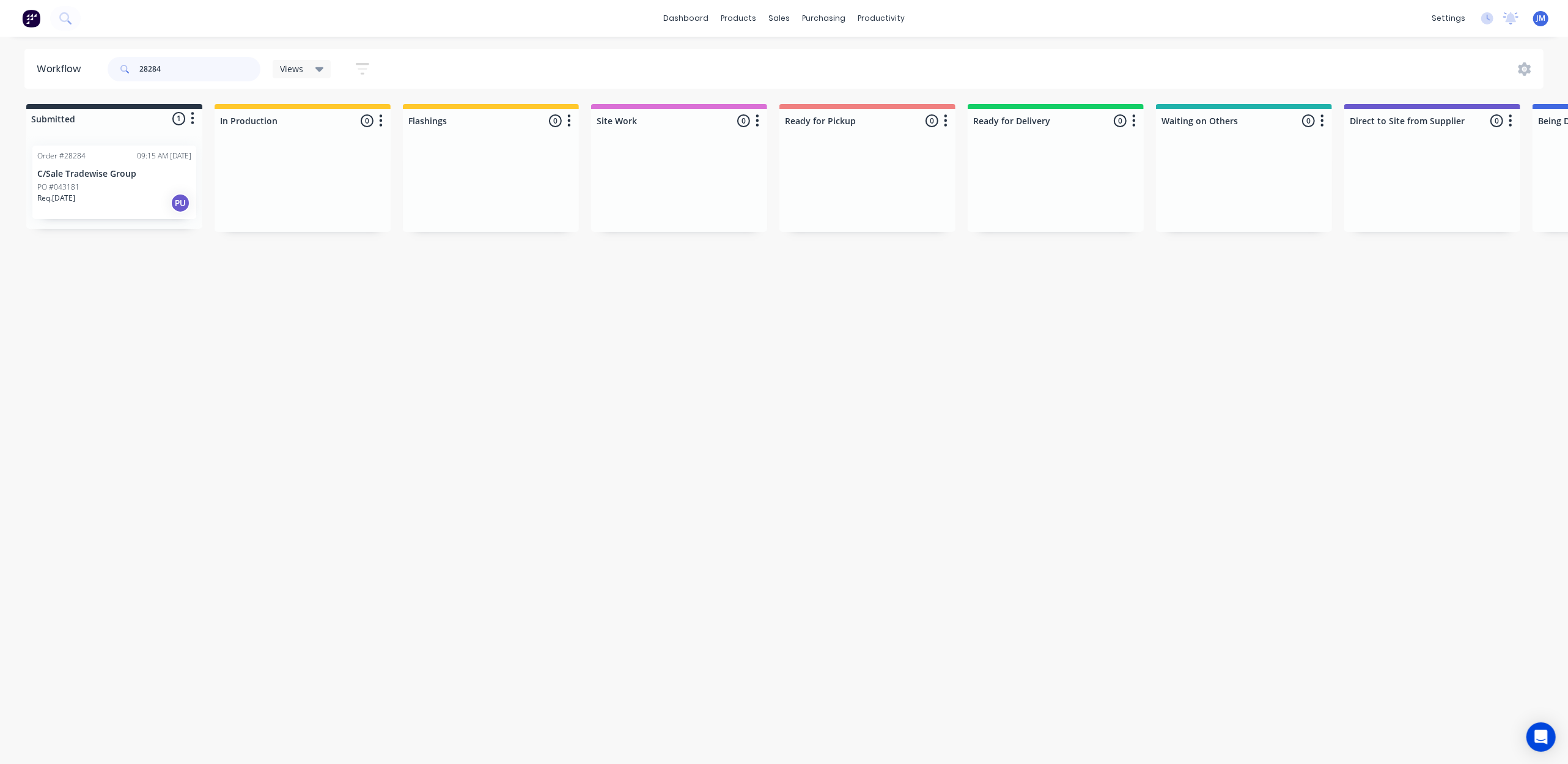
drag, startPoint x: 175, startPoint y: 76, endPoint x: 186, endPoint y: 80, distance: 11.7
click at [175, 76] on input "28284" at bounding box center [200, 69] width 121 height 24
drag, startPoint x: 125, startPoint y: 205, endPoint x: 454, endPoint y: 171, distance: 330.8
click at [461, 184] on div "Submitted 1 Status colour #273444 hex #273444 Save Cancel Summaries Total order…" at bounding box center [1098, 169] width 2216 height 129
click at [885, 186] on div "PO #" at bounding box center [867, 191] width 154 height 11
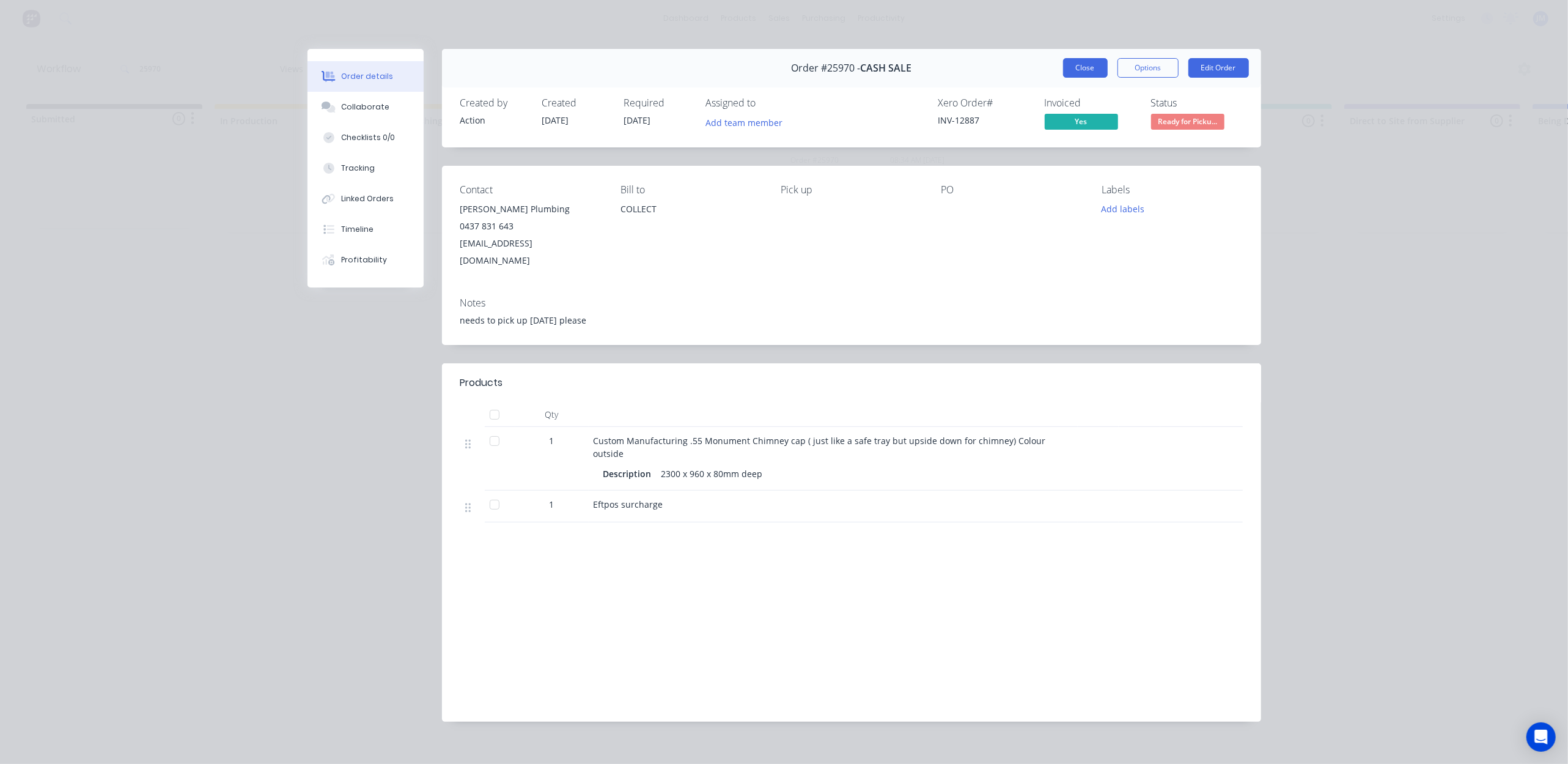
click at [1079, 72] on button "Close" at bounding box center [1085, 68] width 45 height 19
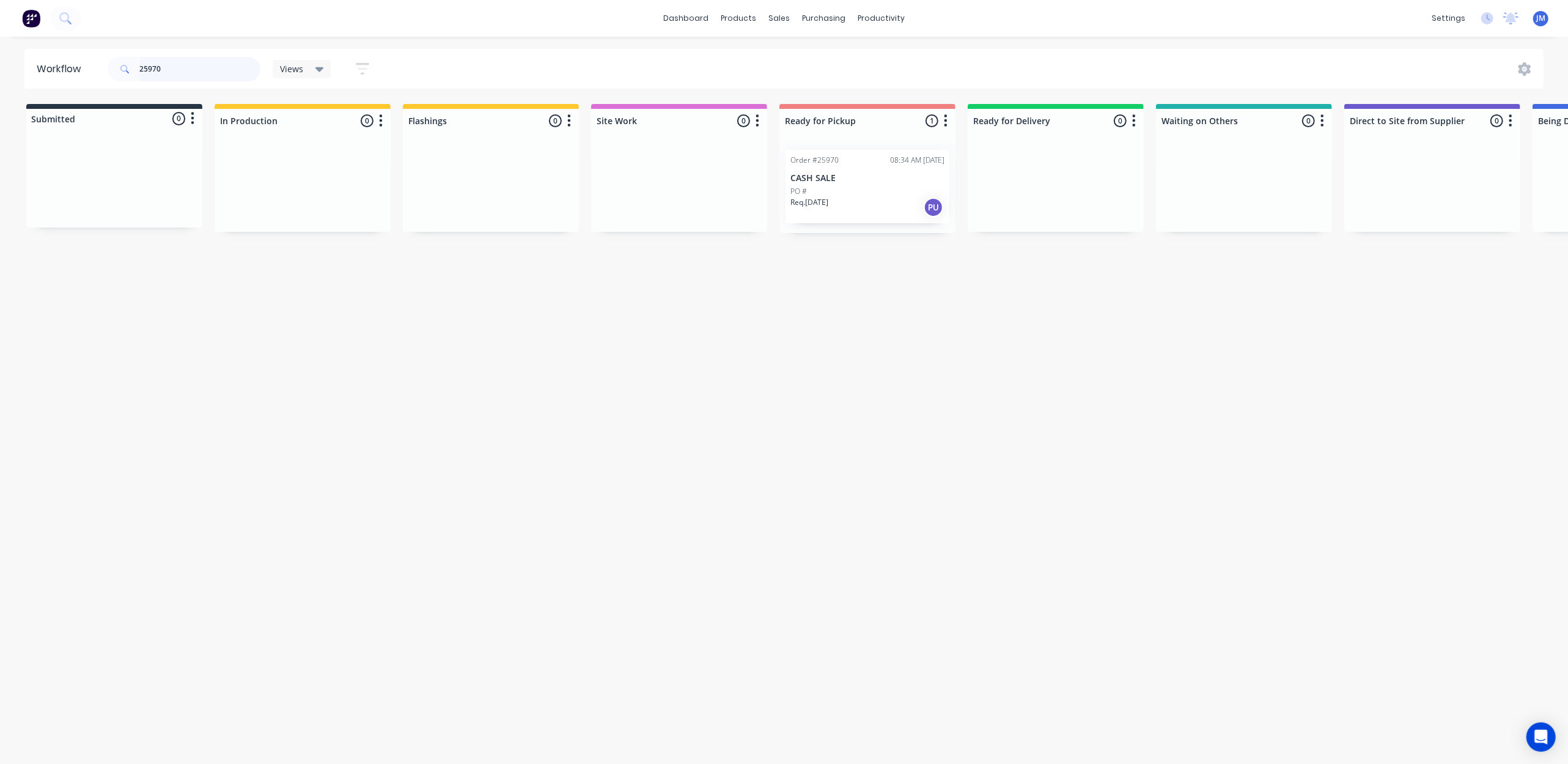
click at [196, 65] on input "25970" at bounding box center [200, 69] width 121 height 24
type input "2"
drag, startPoint x: 101, startPoint y: 164, endPoint x: 490, endPoint y: 128, distance: 390.7
click at [485, 134] on div "Submitted 1 Status colour #273444 hex #273444 Save Cancel Summaries Total order…" at bounding box center [1098, 169] width 2216 height 129
type input "2"
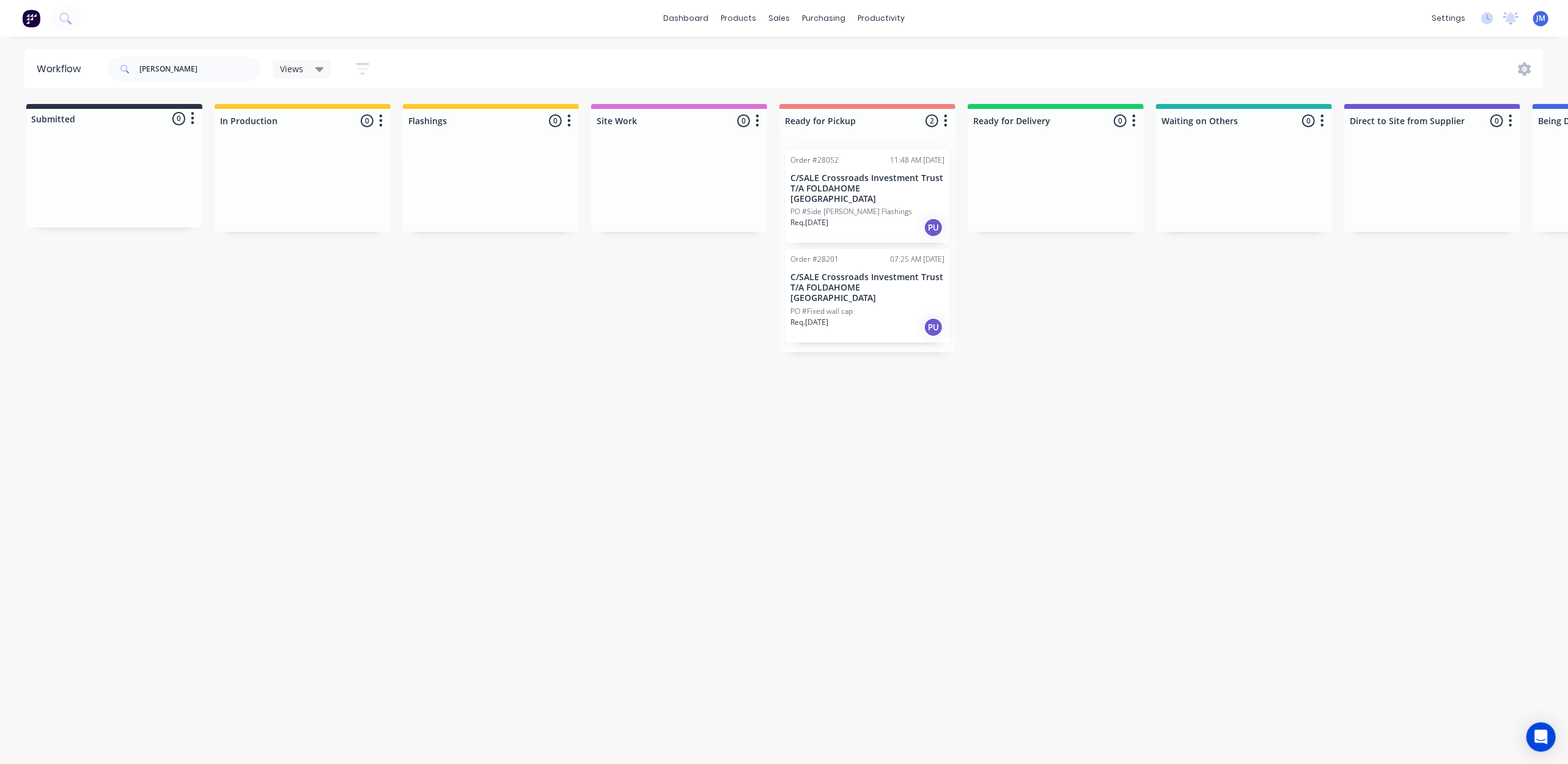
drag, startPoint x: 862, startPoint y: 211, endPoint x: 870, endPoint y: 217, distance: 10.0
click at [912, 336] on div "Mark as Picked Up" at bounding box center [931, 334] width 123 height 25
click at [890, 315] on div "Mark as Picked Up" at bounding box center [919, 325] width 123 height 25
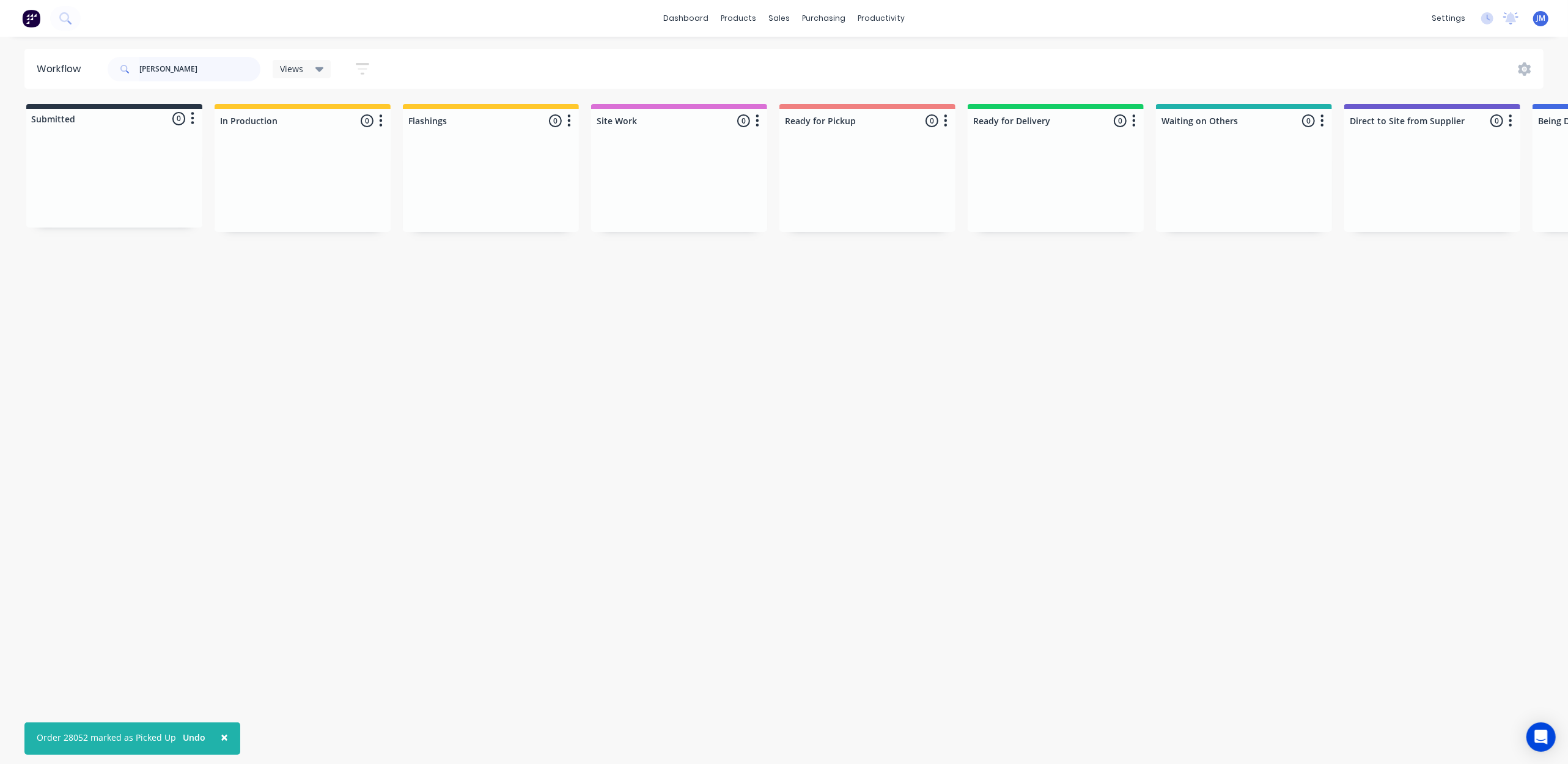
click at [172, 66] on input "folda" at bounding box center [200, 69] width 121 height 24
type input "f"
type input "2"
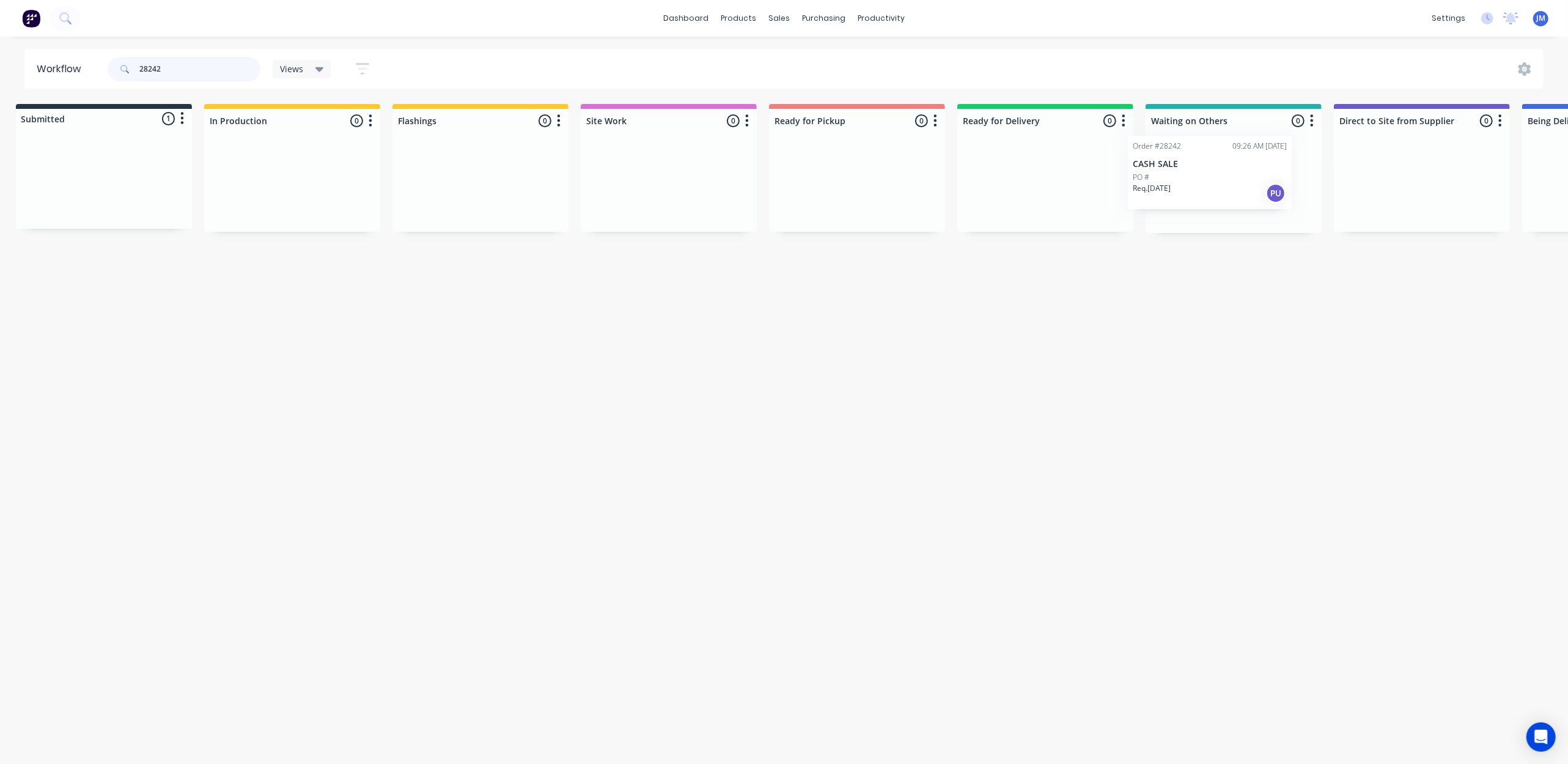
drag, startPoint x: 191, startPoint y: 187, endPoint x: 1206, endPoint y: 175, distance: 1015.1
click at [1206, 175] on div "Submitted 1 Status colour #273444 hex #273444 Save Cancel Summaries Total order…" at bounding box center [1089, 169] width 2216 height 129
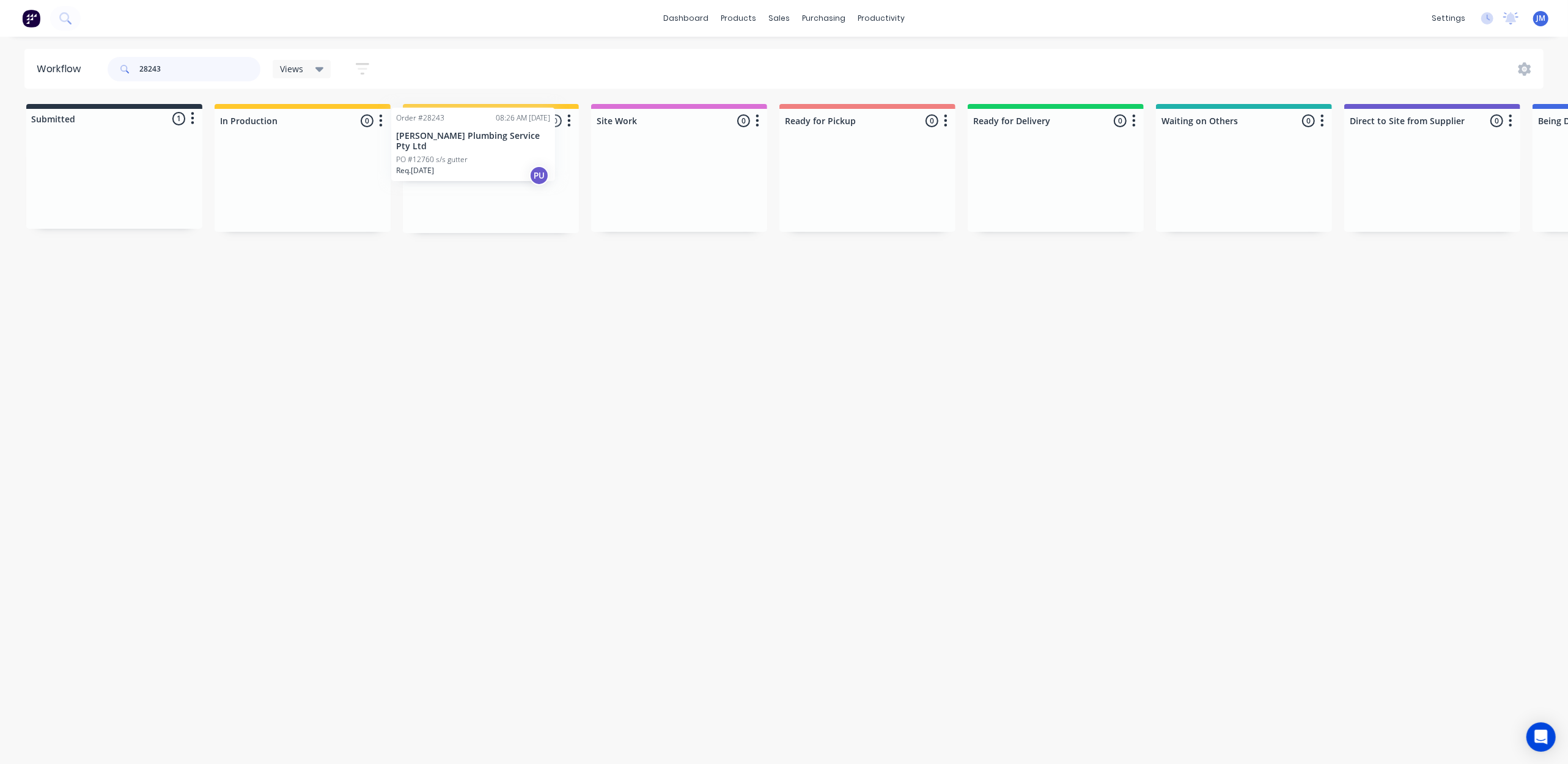
drag, startPoint x: 292, startPoint y: 189, endPoint x: 531, endPoint y: 177, distance: 239.3
click at [533, 175] on div "Submitted 1 Status colour #273444 hex #273444 Save Cancel Summaries Total order…" at bounding box center [1098, 169] width 2216 height 129
drag, startPoint x: 122, startPoint y: 160, endPoint x: 450, endPoint y: 132, distance: 329.2
click at [450, 132] on div "Submitted 1 Status colour #273444 hex #273444 Save Cancel Summaries Total order…" at bounding box center [1098, 169] width 2216 height 129
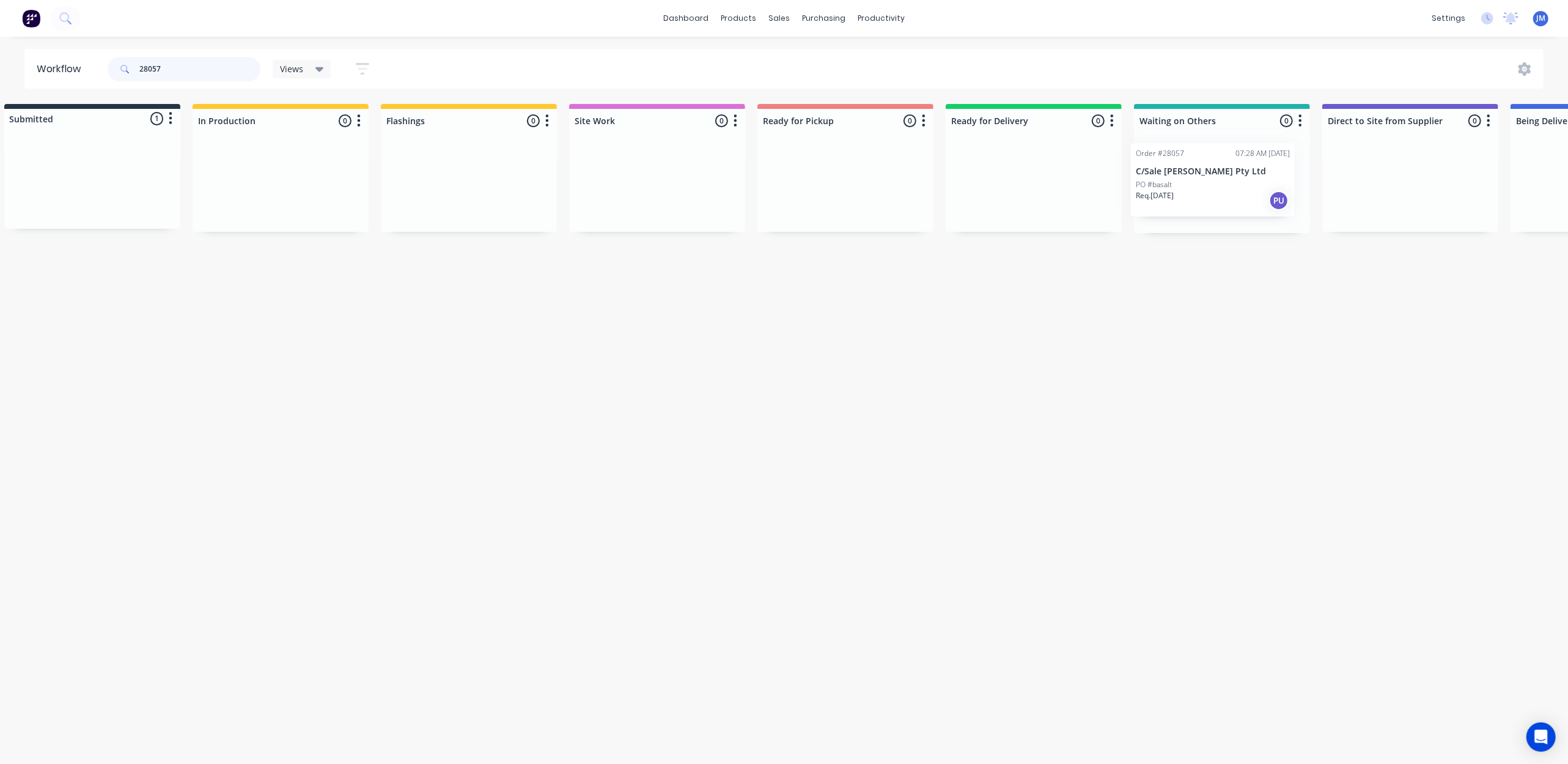
drag, startPoint x: 217, startPoint y: 180, endPoint x: 1216, endPoint y: 162, distance: 999.2
click at [1216, 169] on div "Submitted 1 Status colour #273444 hex #273444 Save Cancel Summaries Total order…" at bounding box center [1076, 169] width 2216 height 129
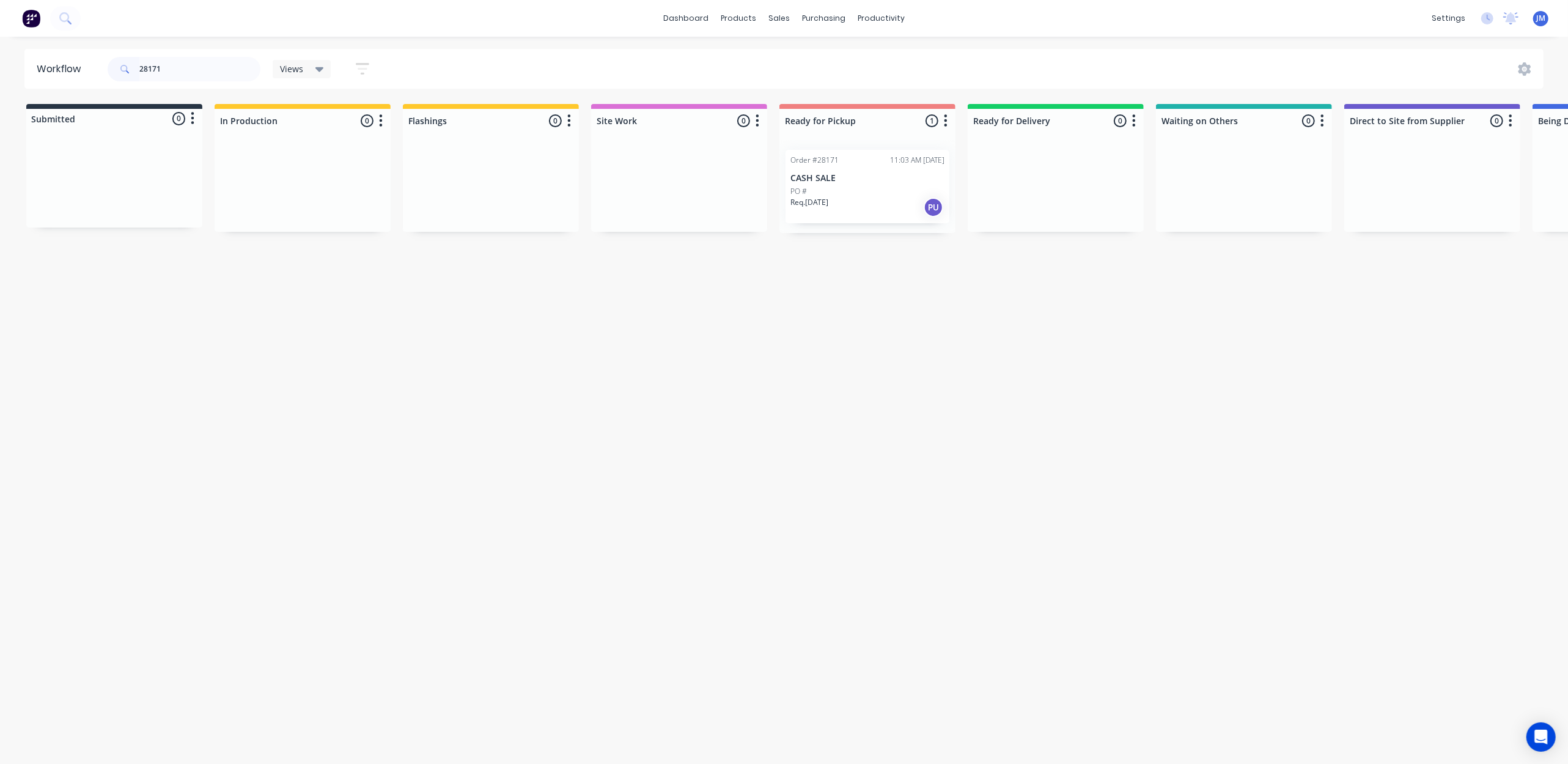
drag, startPoint x: 853, startPoint y: 199, endPoint x: 824, endPoint y: 191, distance: 30.1
click at [877, 301] on div "Mark as Picked Up" at bounding box center [874, 303] width 123 height 25
drag, startPoint x: 192, startPoint y: 73, endPoint x: 176, endPoint y: 72, distance: 16.0
click at [192, 72] on input "28171" at bounding box center [200, 69] width 121 height 24
type input "2"
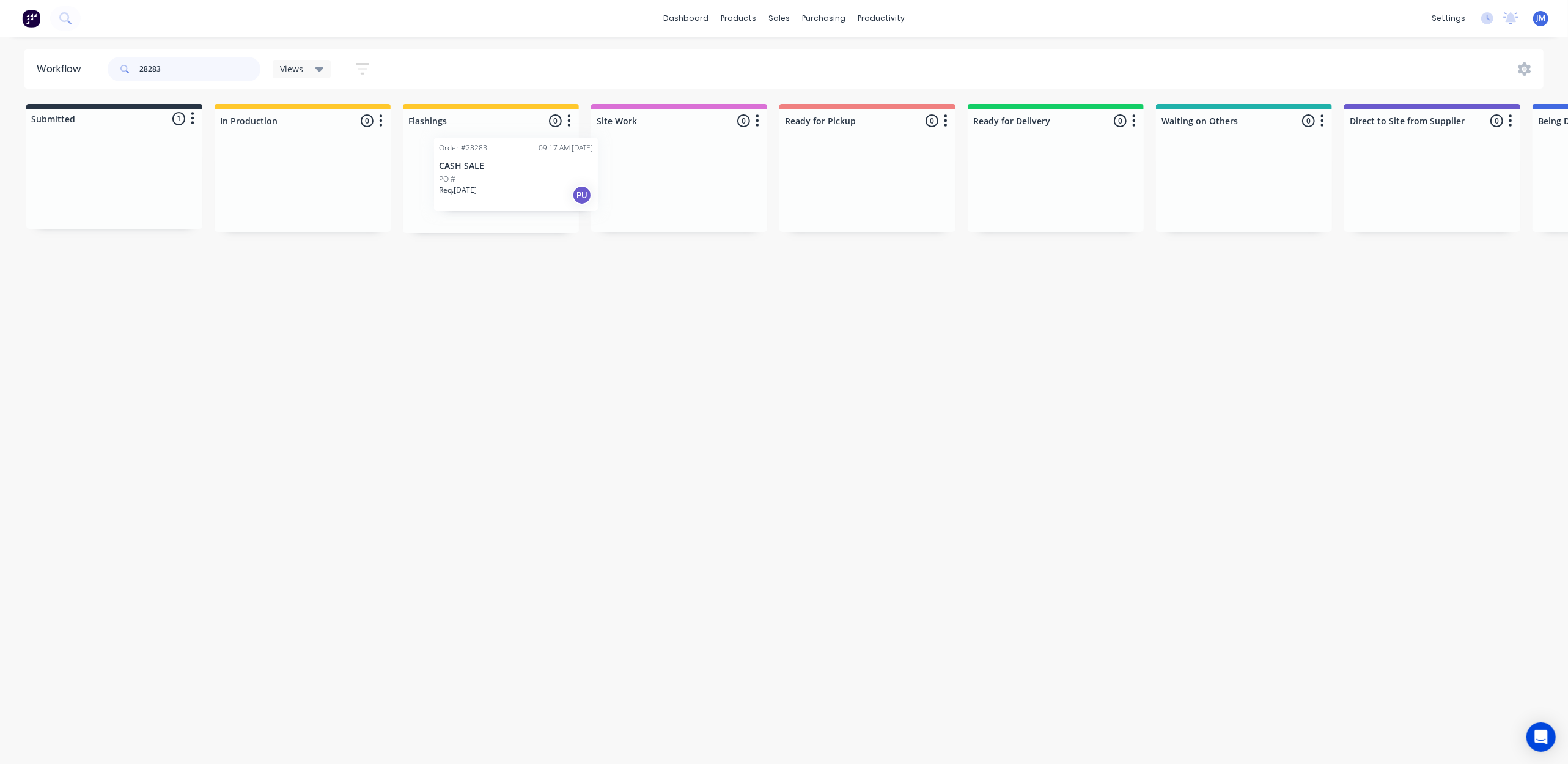
drag, startPoint x: 144, startPoint y: 187, endPoint x: 536, endPoint y: 176, distance: 392.2
click at [549, 178] on div "Submitted 1 Status colour #273444 hex #273444 Save Cancel Summaries Total order…" at bounding box center [1098, 169] width 2216 height 129
type input "2"
click at [1242, 220] on div "Req. 03/09/25 Del" at bounding box center [1244, 224] width 154 height 21
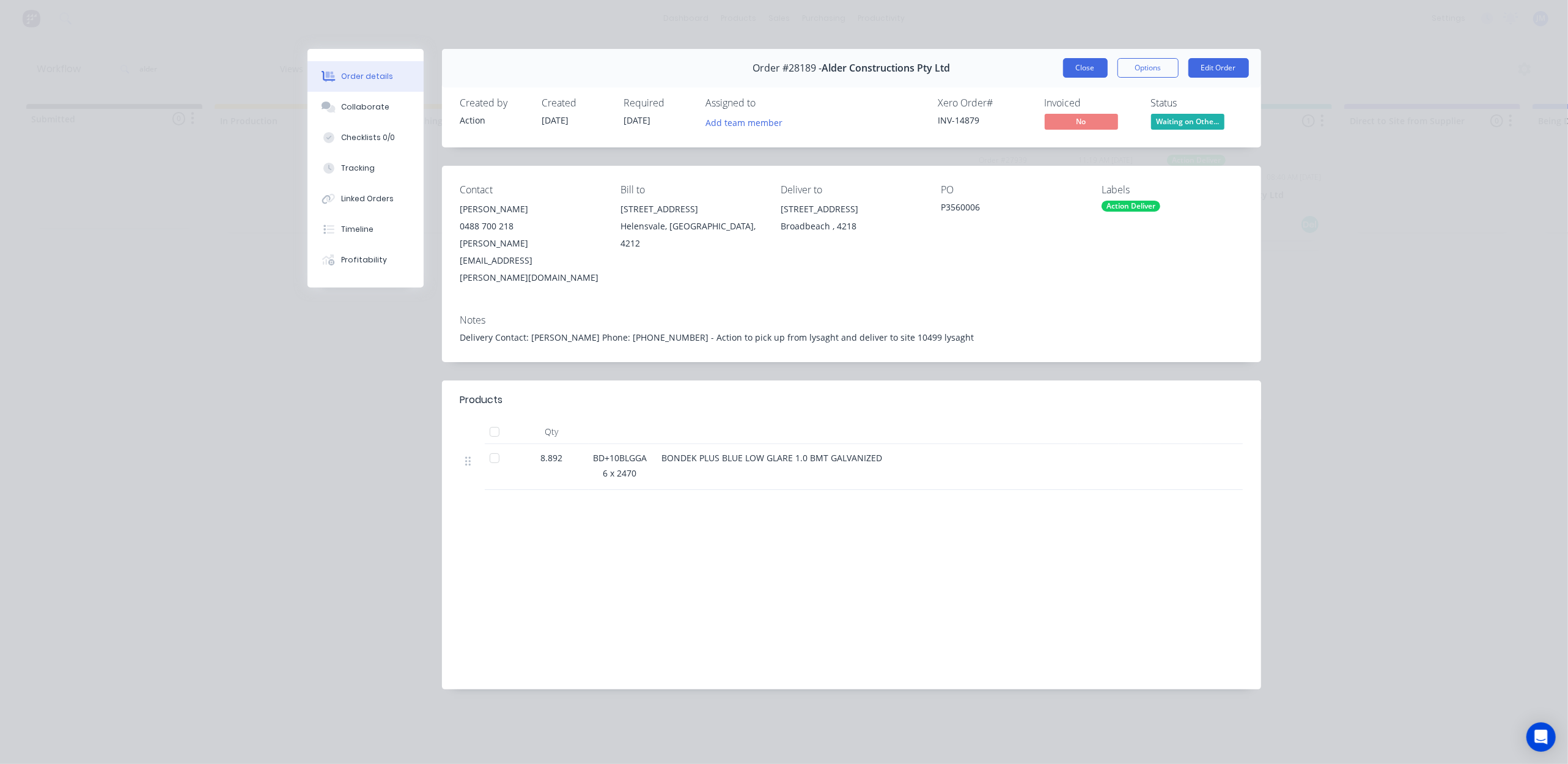
click at [1083, 74] on button "Close" at bounding box center [1085, 68] width 45 height 19
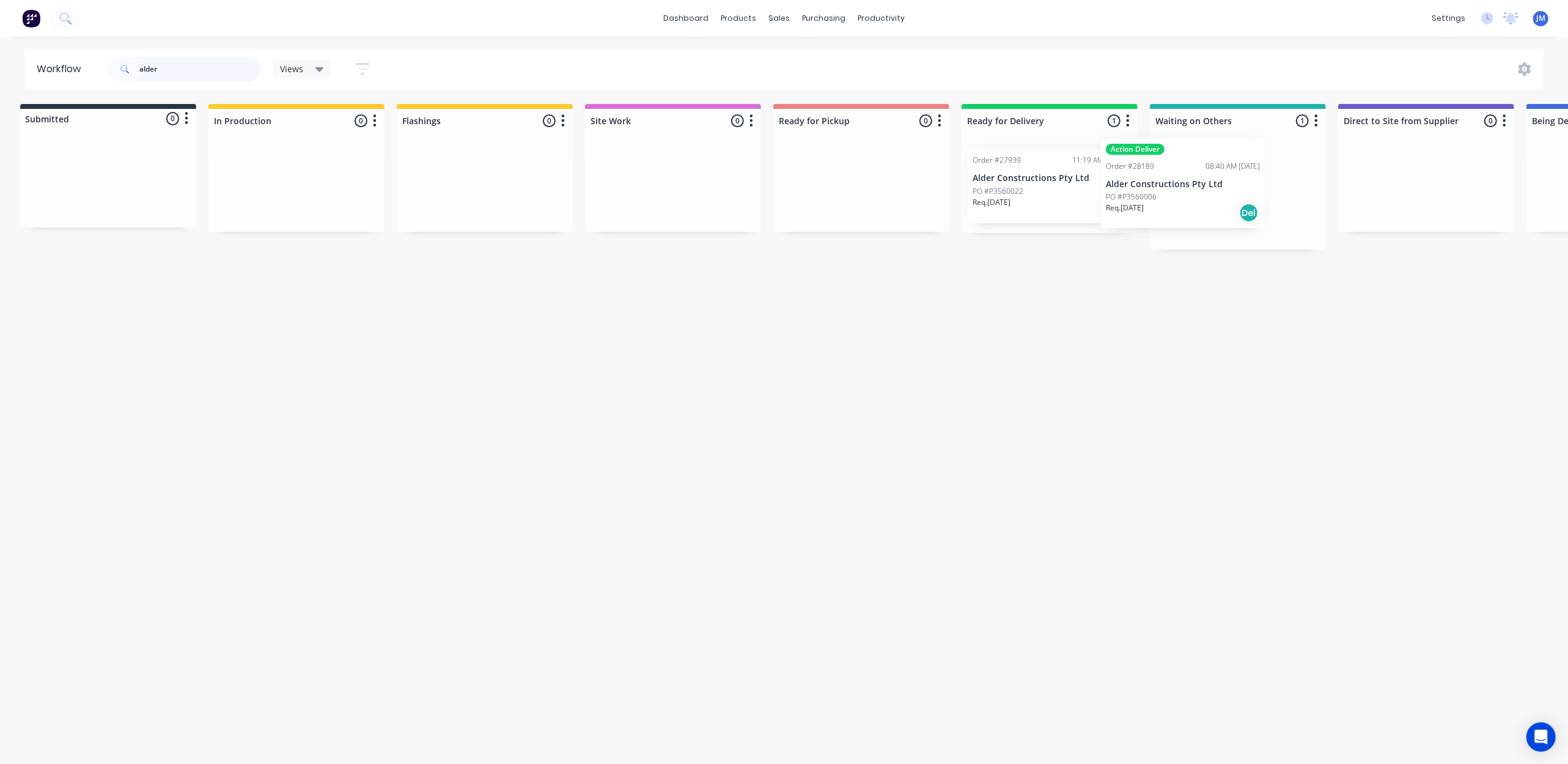
scroll to position [0, 8]
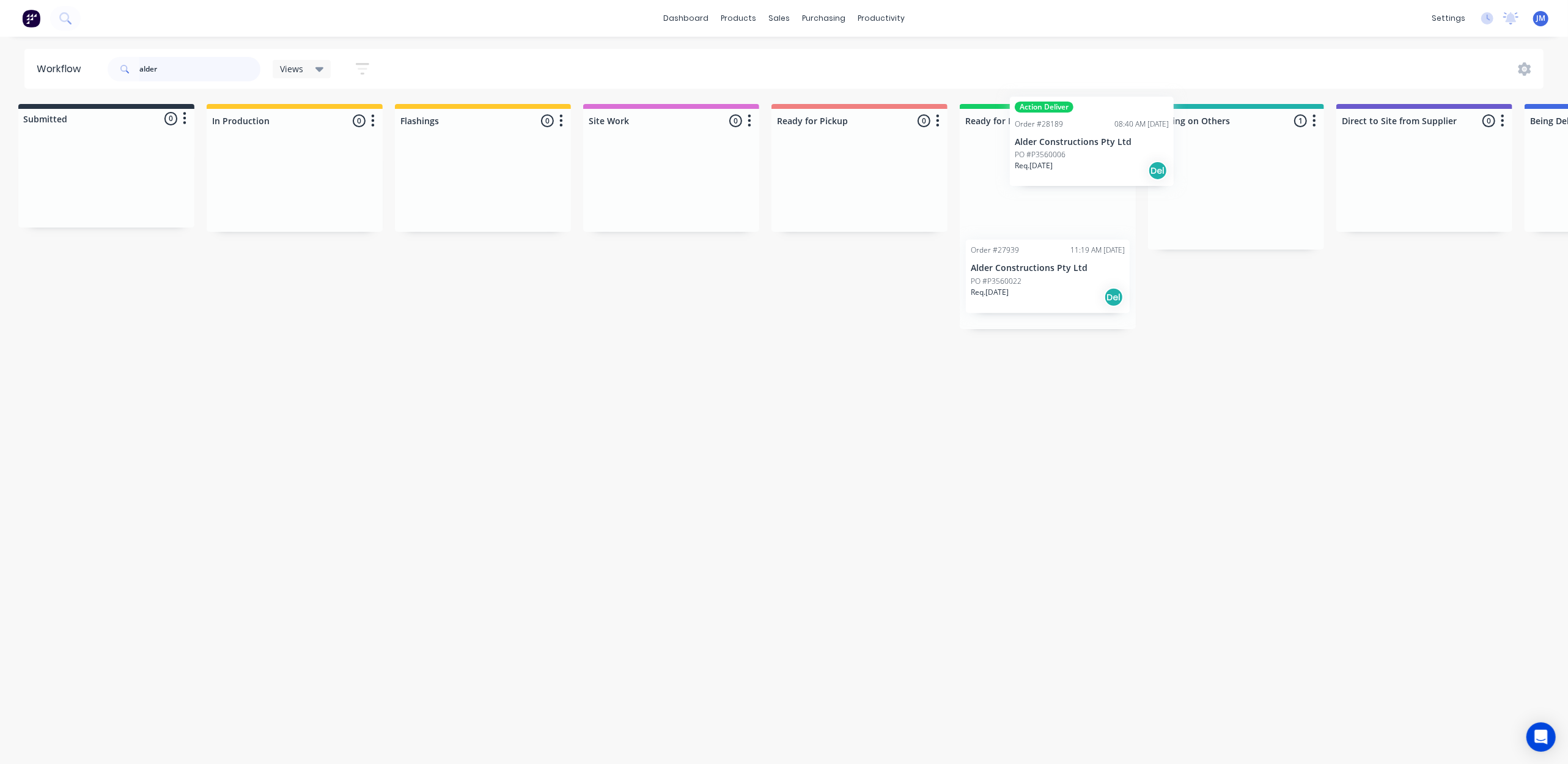
drag, startPoint x: 1138, startPoint y: 203, endPoint x: 1033, endPoint y: 159, distance: 113.8
click at [1033, 159] on div "Submitted 0 Status colour #273444 hex #273444 Save Cancel Summaries Total order…" at bounding box center [1090, 217] width 2216 height 225
click at [1010, 264] on div "Order #27939 11:19 AM 18/08/25 Alder Constructions Pty Ltd PO #P3560022 Req. 08…" at bounding box center [1048, 282] width 164 height 73
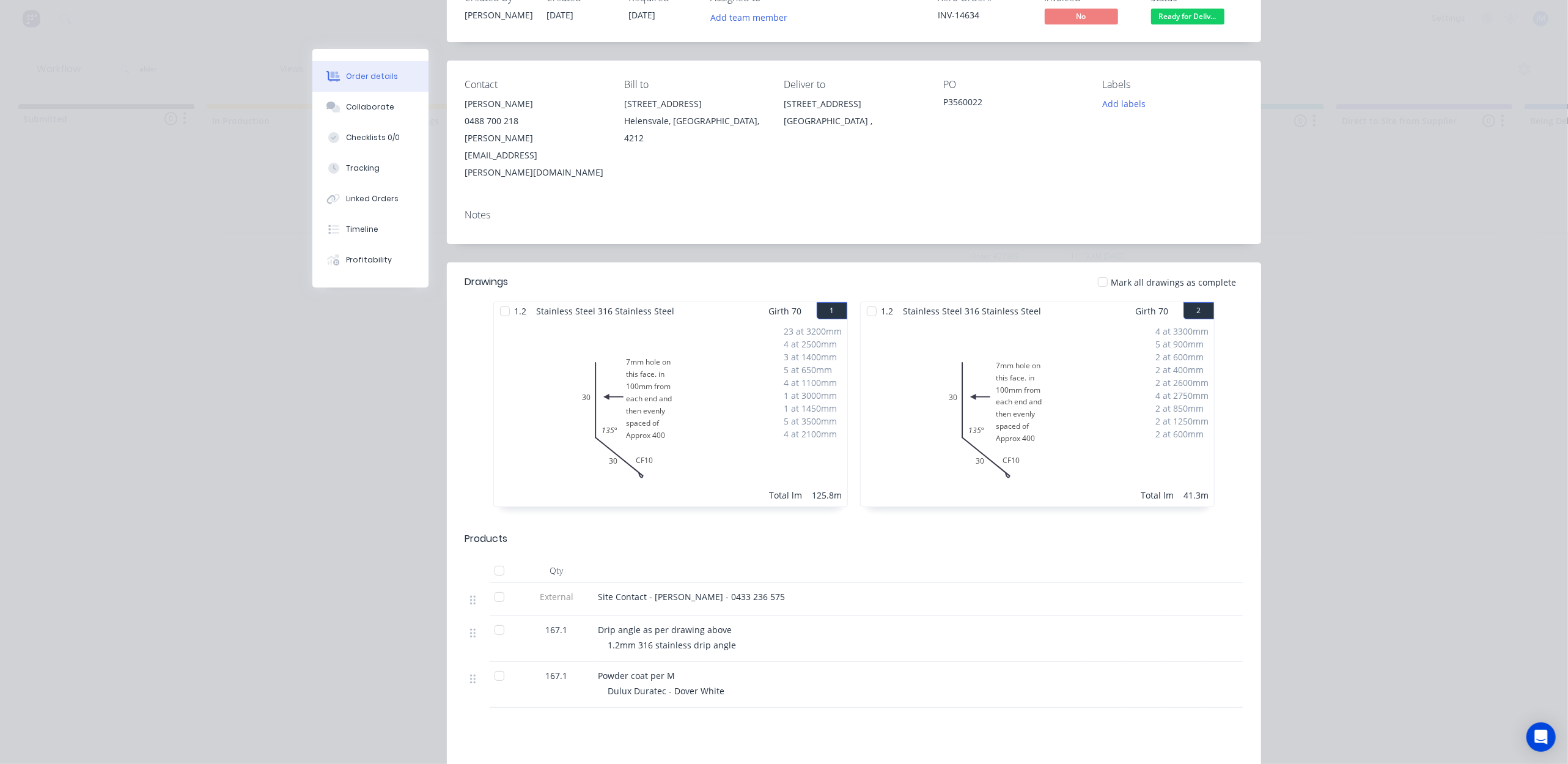
scroll to position [0, 0]
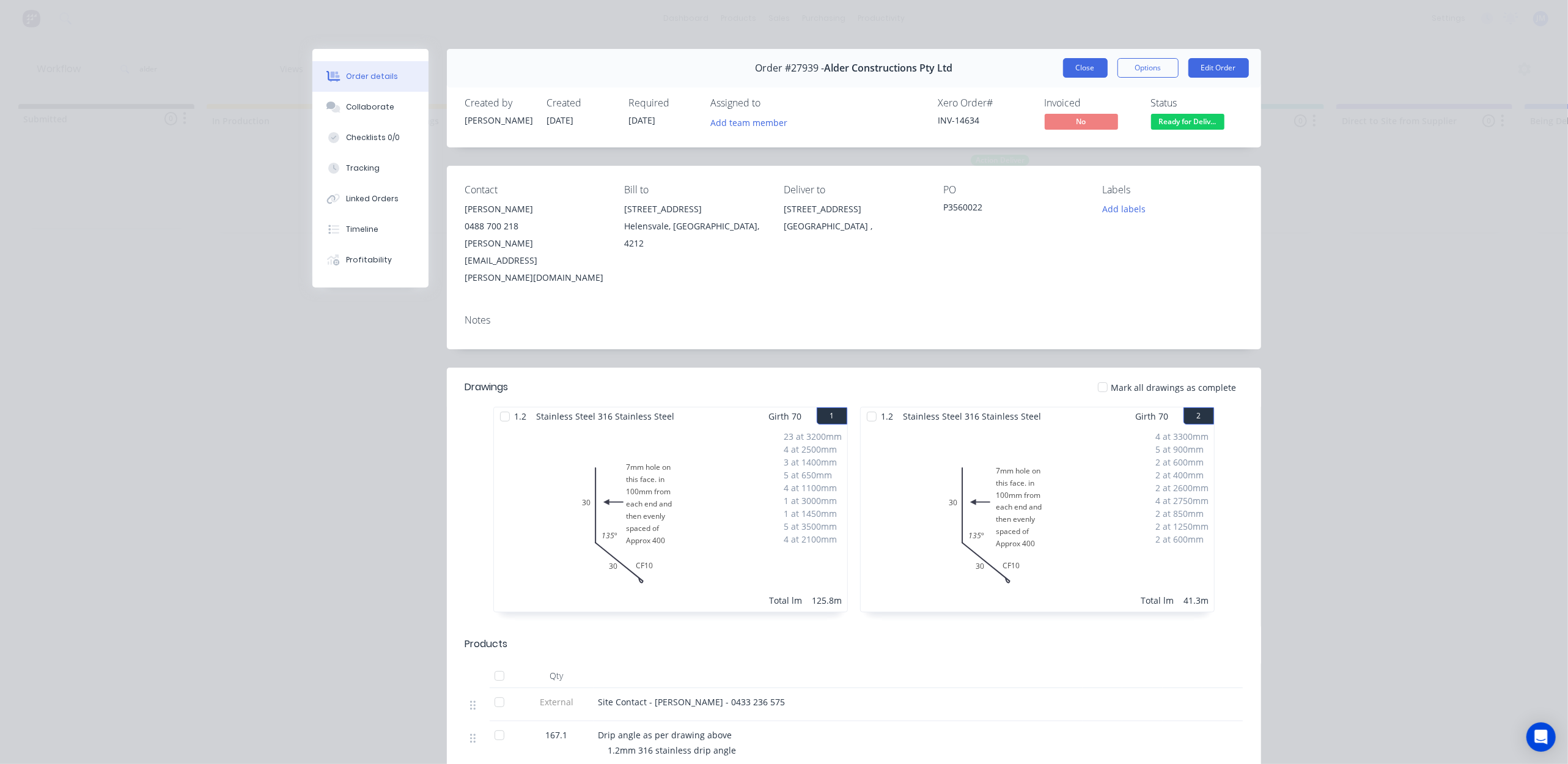
click at [1065, 73] on button "Close" at bounding box center [1085, 68] width 45 height 19
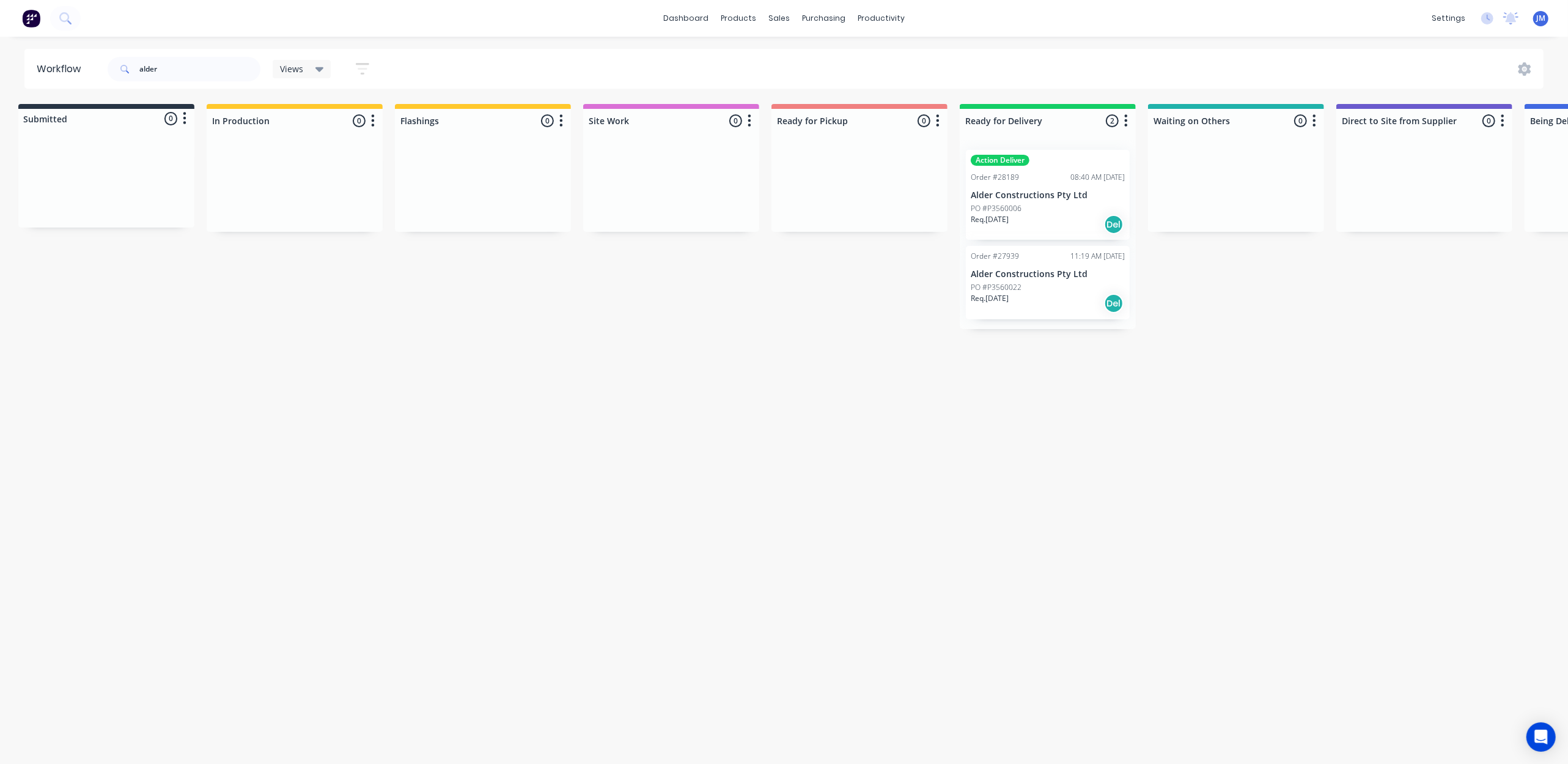
click at [1078, 286] on div "PO #P3560022" at bounding box center [1048, 287] width 154 height 11
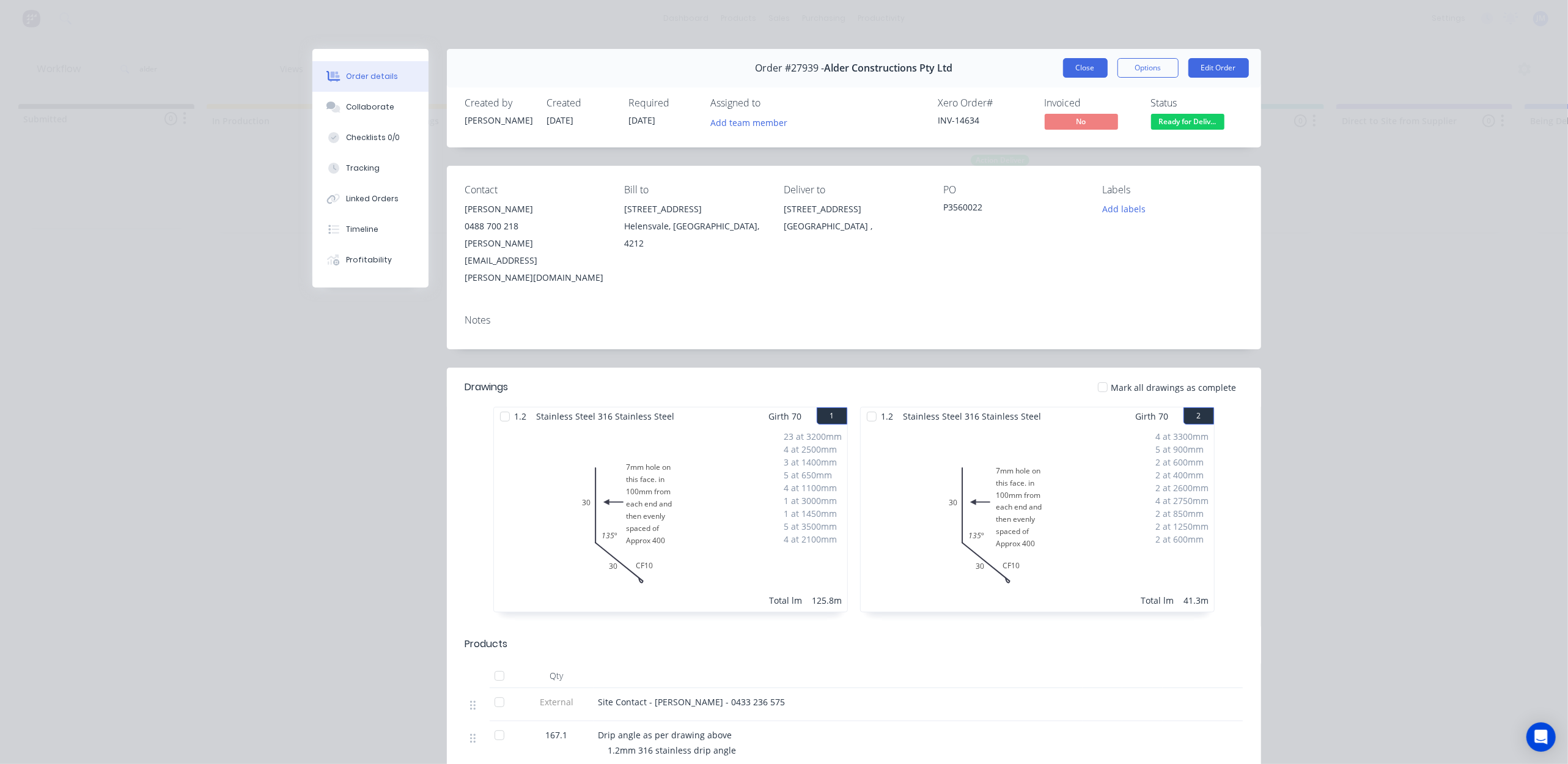
click at [1076, 67] on button "Close" at bounding box center [1085, 68] width 45 height 19
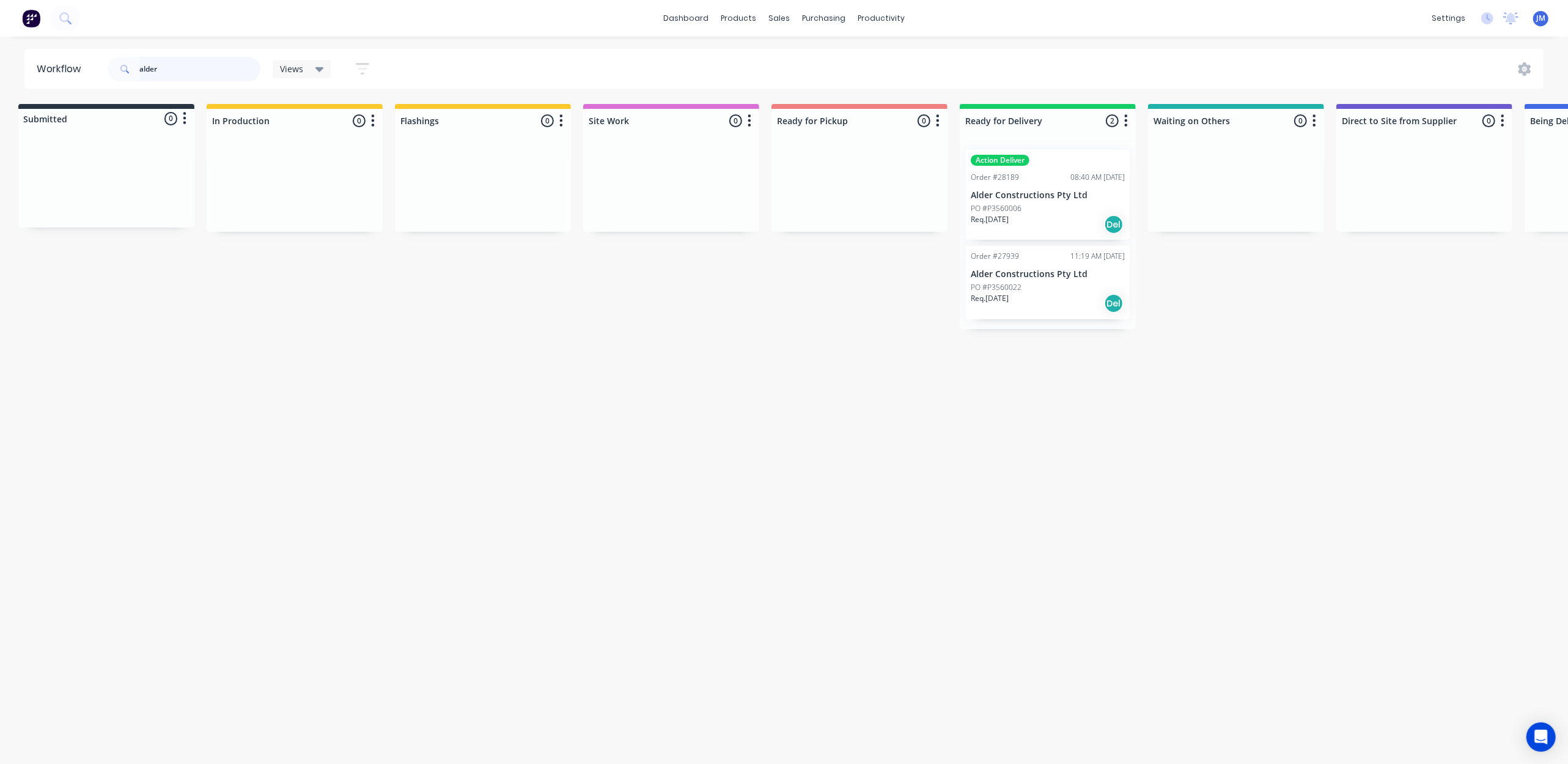
click at [182, 66] on input "alder" at bounding box center [200, 69] width 121 height 24
type input "a"
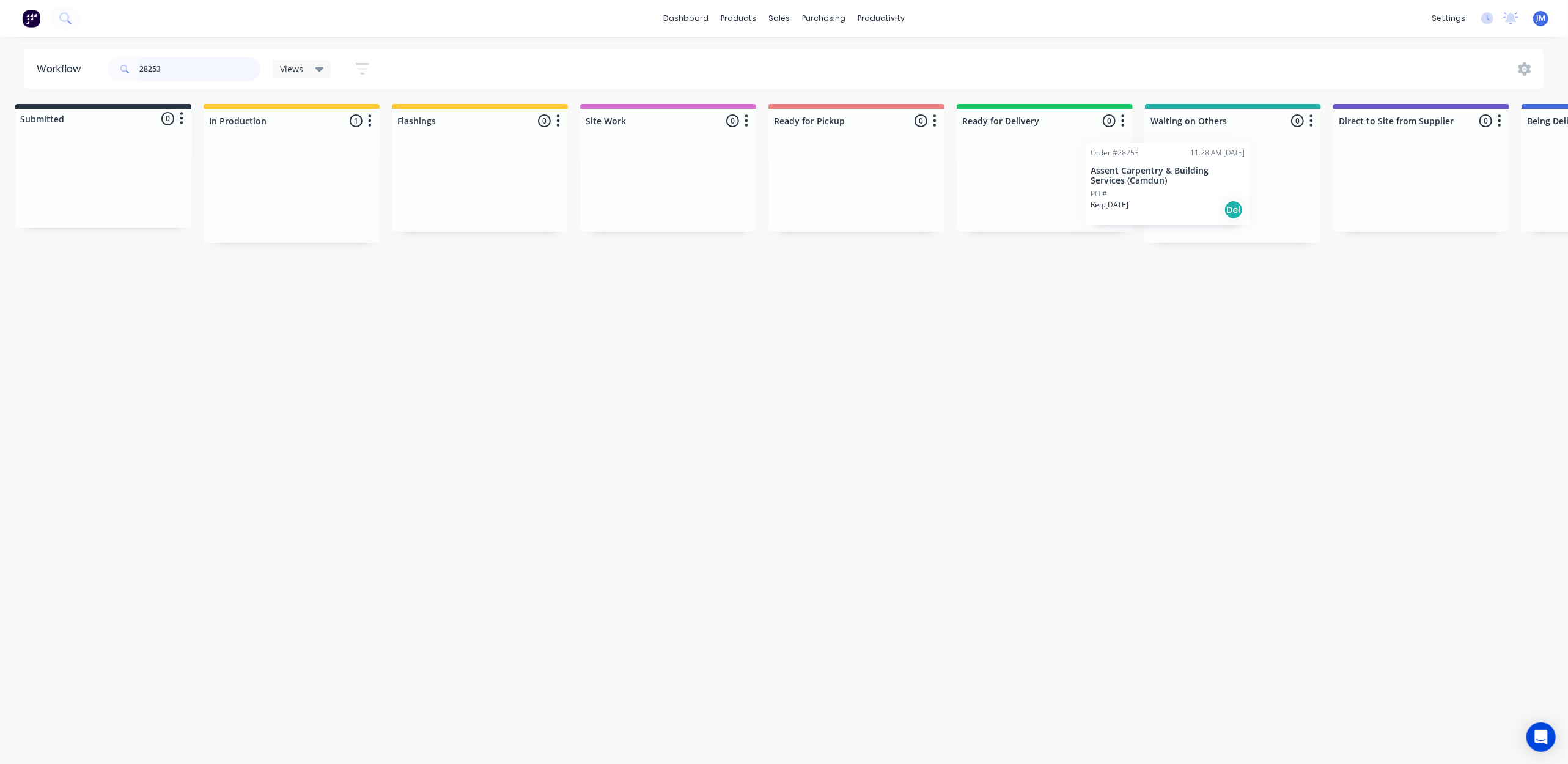
scroll to position [0, 13]
drag, startPoint x: 276, startPoint y: 213, endPoint x: 1145, endPoint y: 205, distance: 869.0
click at [1145, 205] on div "Submitted 0 Status colour #273444 hex #273444 Save Cancel Summaries Total order…" at bounding box center [1086, 173] width 2216 height 139
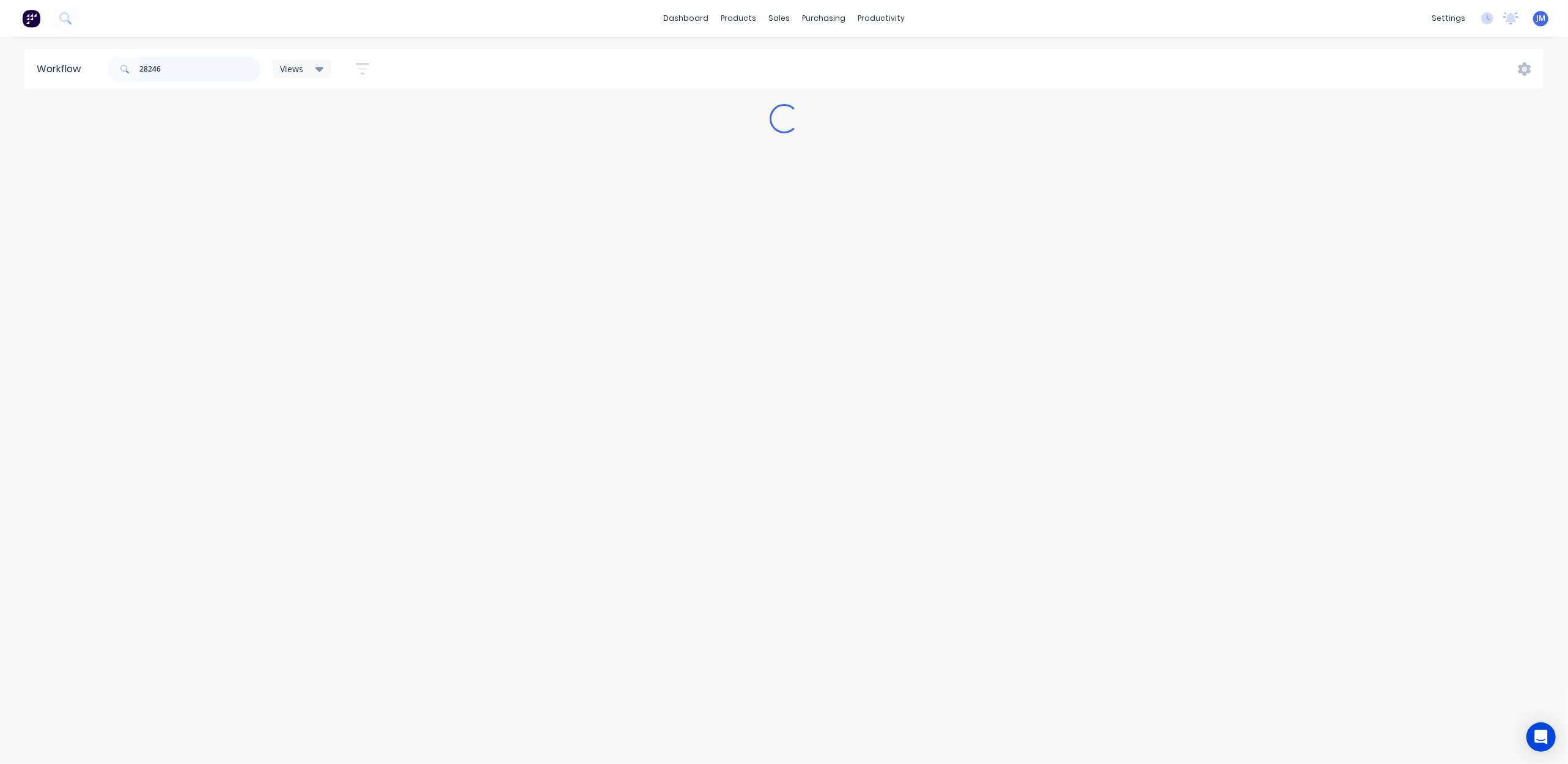
scroll to position [0, 0]
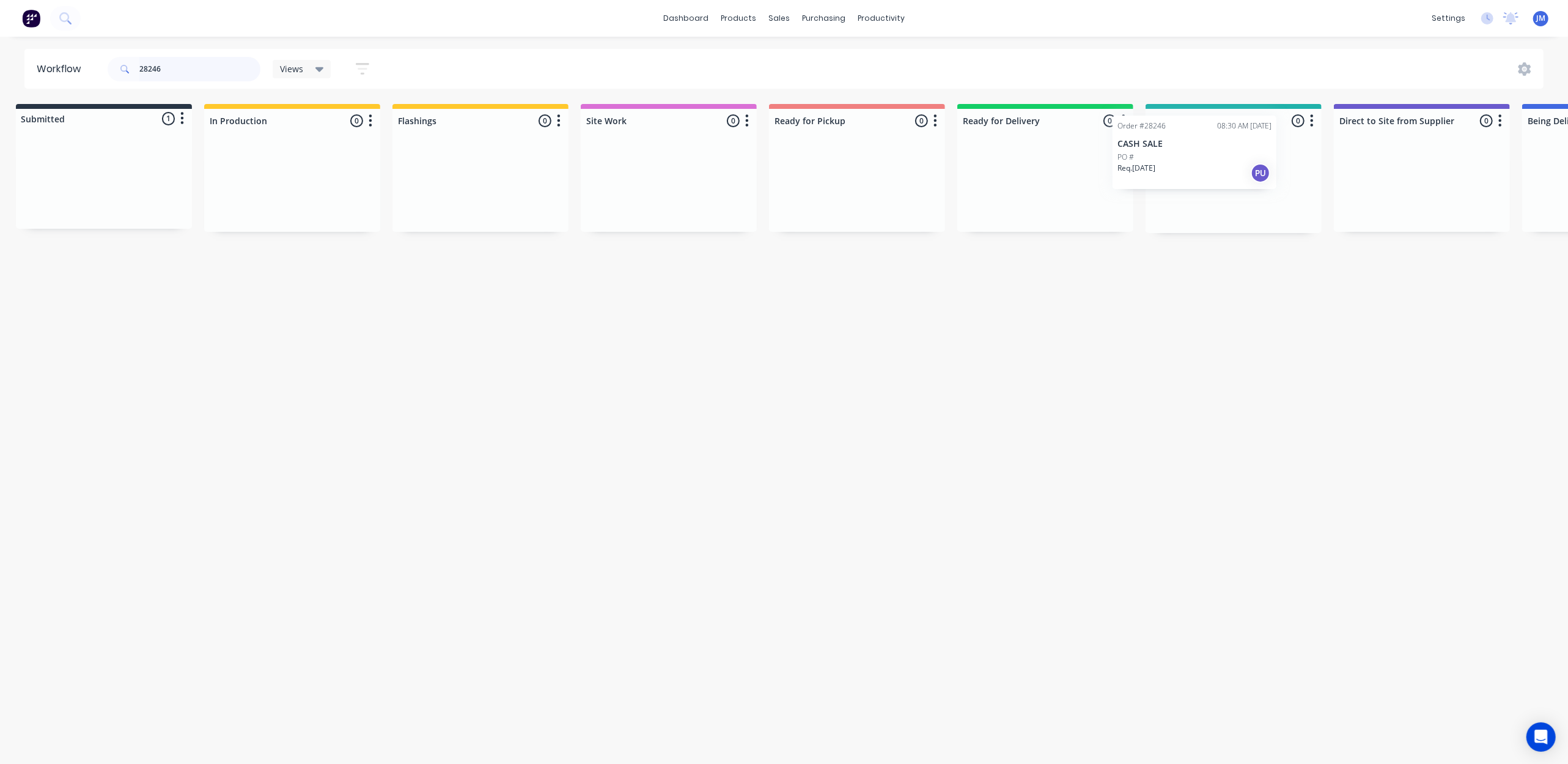
drag, startPoint x: 177, startPoint y: 186, endPoint x: 1196, endPoint y: 149, distance: 1019.7
click at [1196, 149] on div "Submitted 1 Status colour #273444 hex #273444 Save Cancel Summaries Total order…" at bounding box center [1089, 169] width 2216 height 129
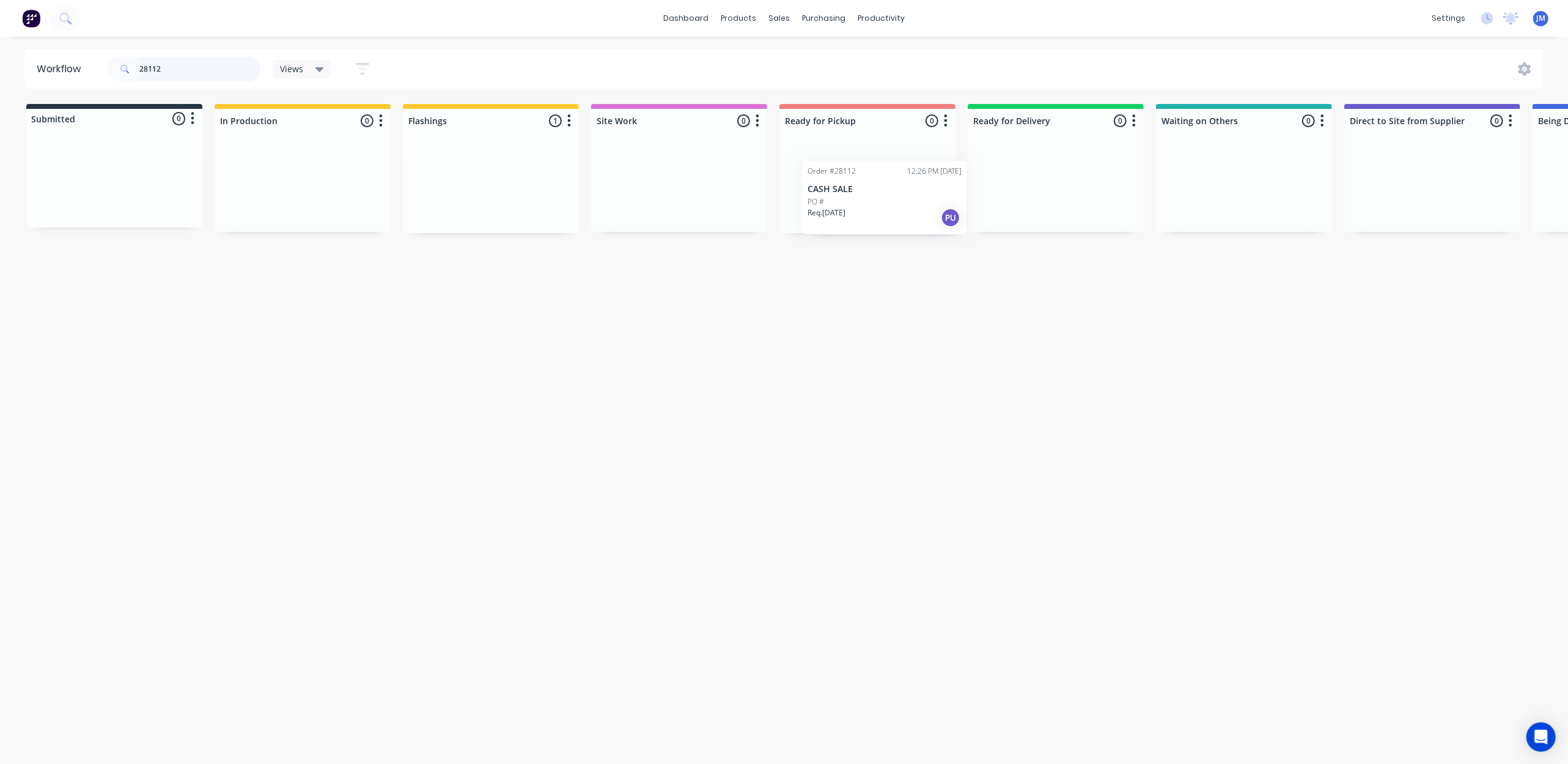
drag, startPoint x: 550, startPoint y: 208, endPoint x: 882, endPoint y: 201, distance: 332.1
click at [882, 201] on div "Submitted 0 Status colour #273444 hex #273444 Save Cancel Summaries Total order…" at bounding box center [1098, 169] width 2216 height 129
drag, startPoint x: 285, startPoint y: 196, endPoint x: 804, endPoint y: 167, distance: 519.8
click at [804, 167] on div "Submitted 0 Status colour #273444 hex #273444 Save Cancel Summaries Total order…" at bounding box center [1098, 169] width 2216 height 129
drag, startPoint x: 319, startPoint y: 164, endPoint x: 833, endPoint y: 131, distance: 515.1
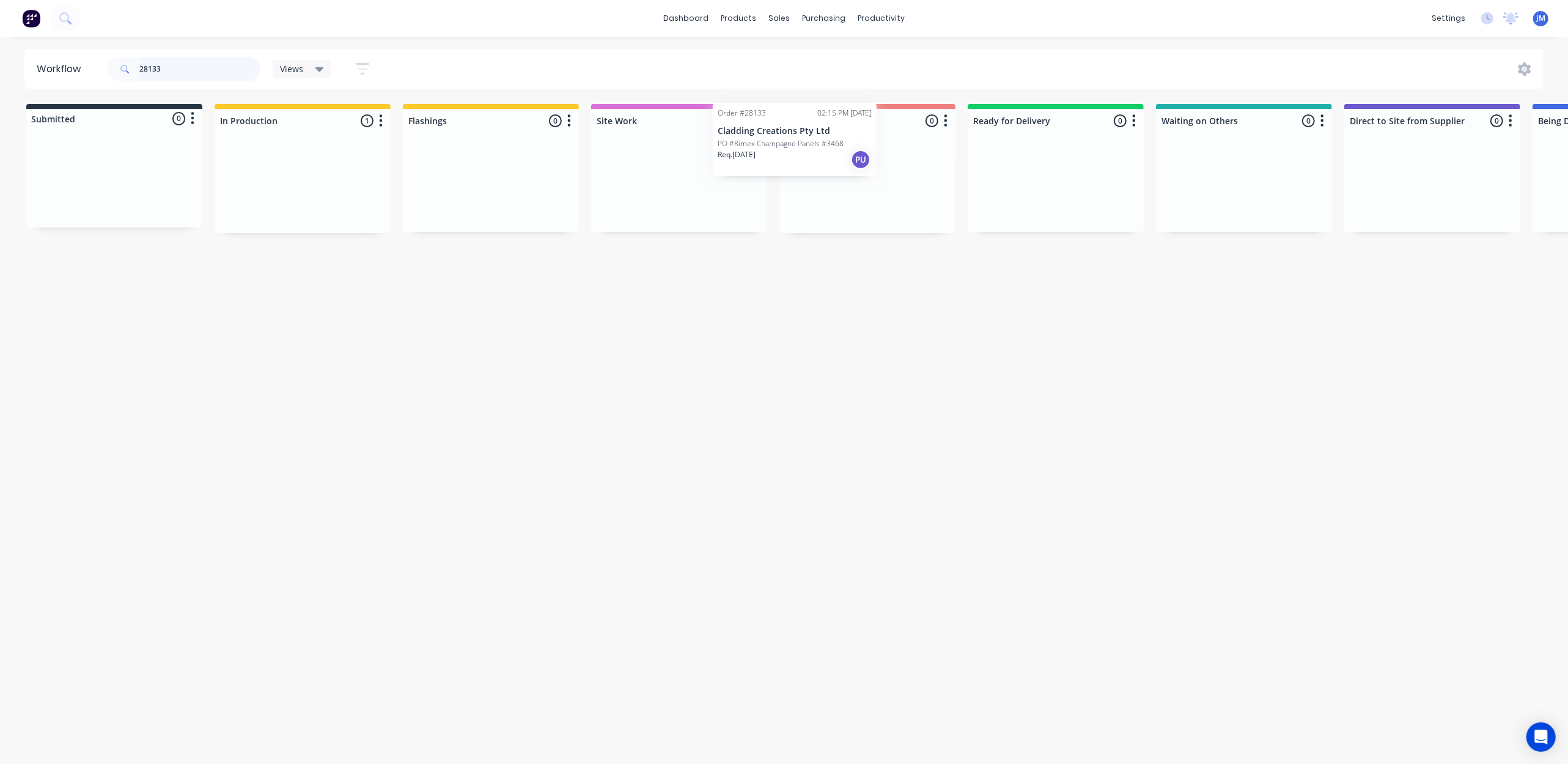
click at [833, 131] on div "Submitted 0 Status colour #273444 hex #273444 Save Cancel Summaries Total order…" at bounding box center [1098, 169] width 2216 height 129
type input "2"
drag, startPoint x: 128, startPoint y: 189, endPoint x: 331, endPoint y: 184, distance: 203.1
click at [321, 192] on div "Submitted 1 Status colour #273444 hex #273444 Save Cancel Summaries Total order…" at bounding box center [1098, 169] width 2216 height 129
drag, startPoint x: 269, startPoint y: 209, endPoint x: 254, endPoint y: 201, distance: 17.0
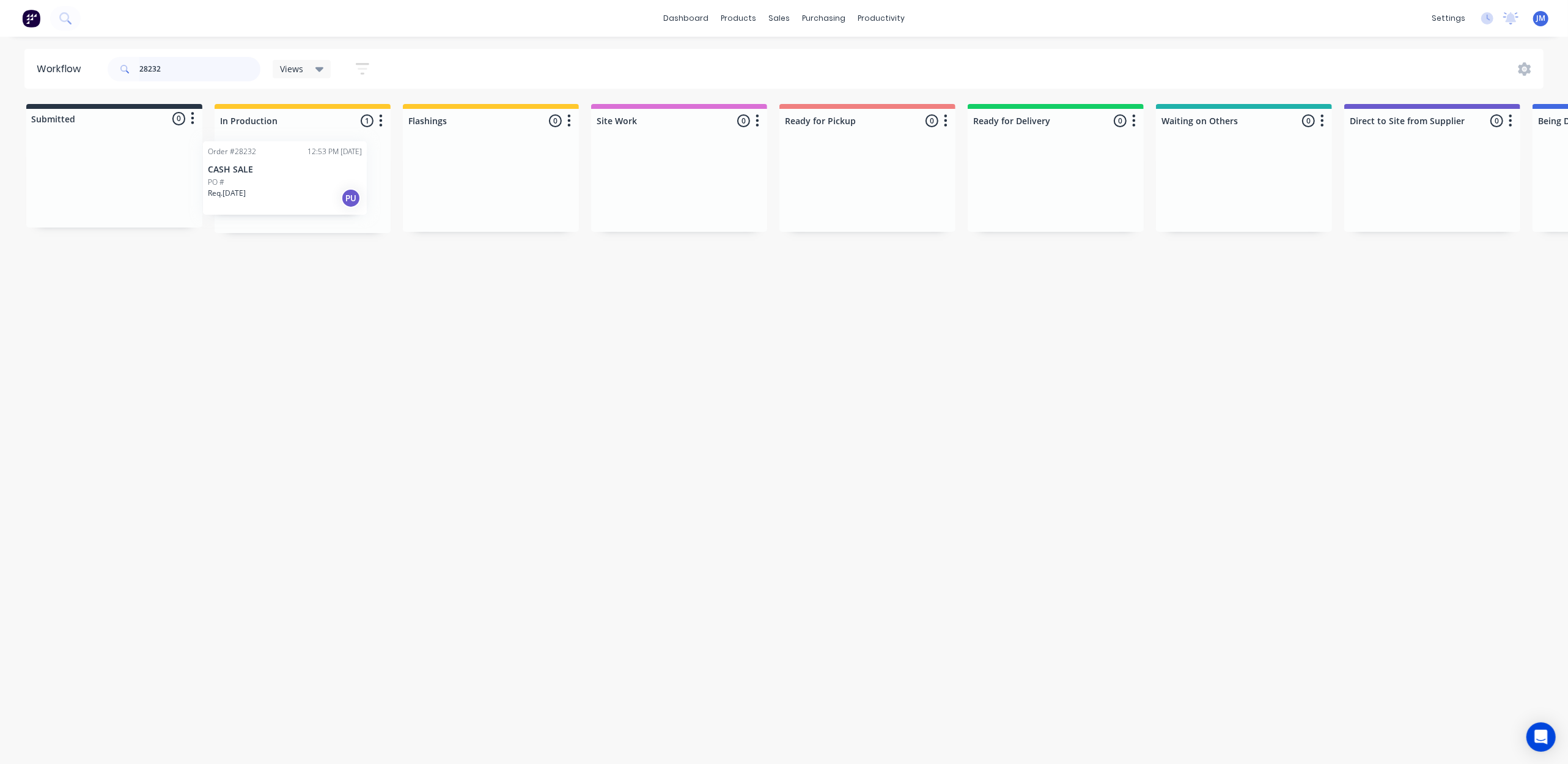
click at [254, 201] on div "Order #28232 12:53 PM 28/08/25 CASH SALE PO # Req. 04/09/25 PU" at bounding box center [303, 186] width 176 height 93
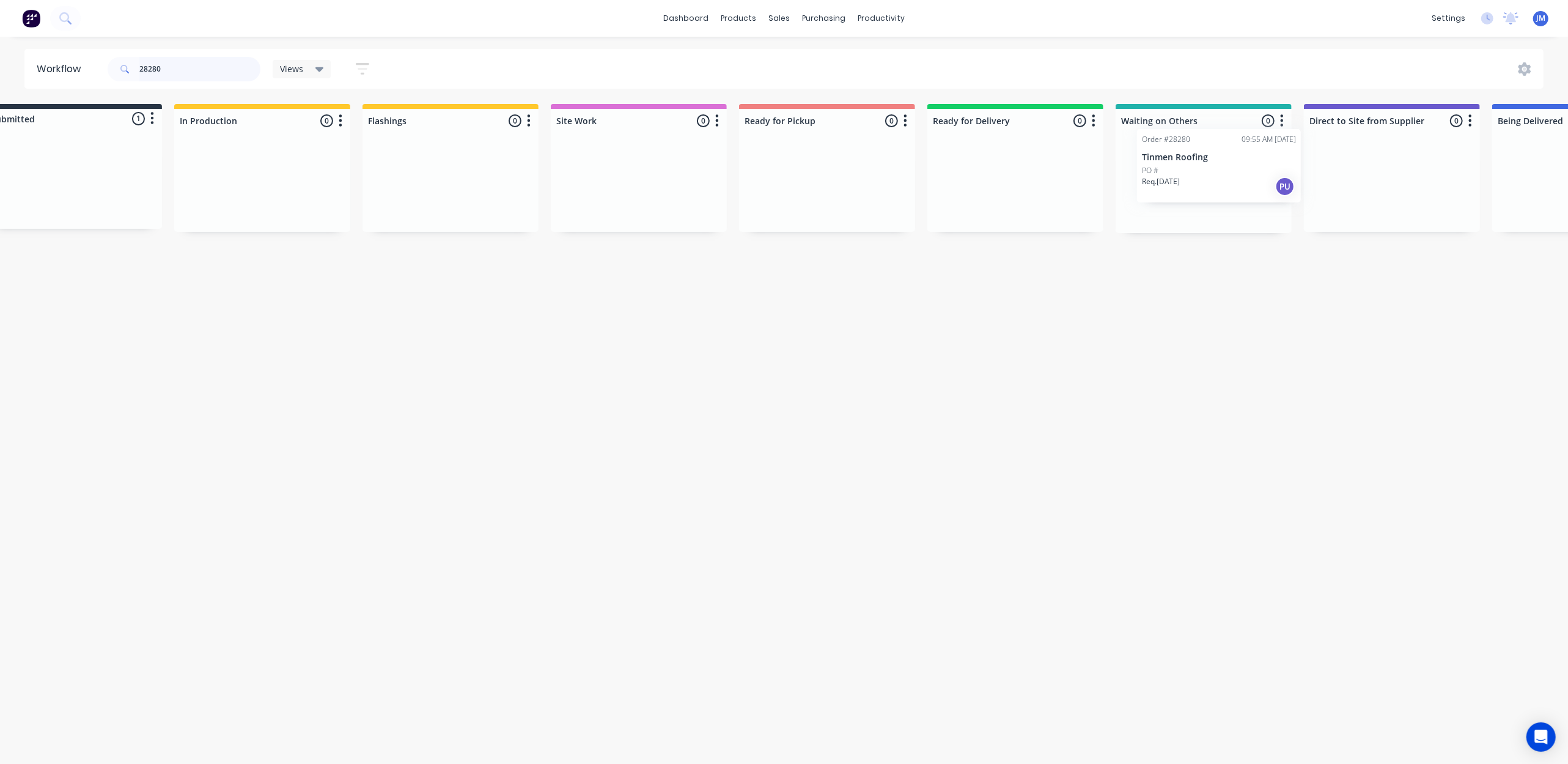
drag, startPoint x: 101, startPoint y: 203, endPoint x: 1196, endPoint y: 190, distance: 1095.1
click at [1196, 190] on div "Submitted 1 Status colour #273444 hex #273444 Save Cancel Summaries Total order…" at bounding box center [1058, 169] width 2216 height 129
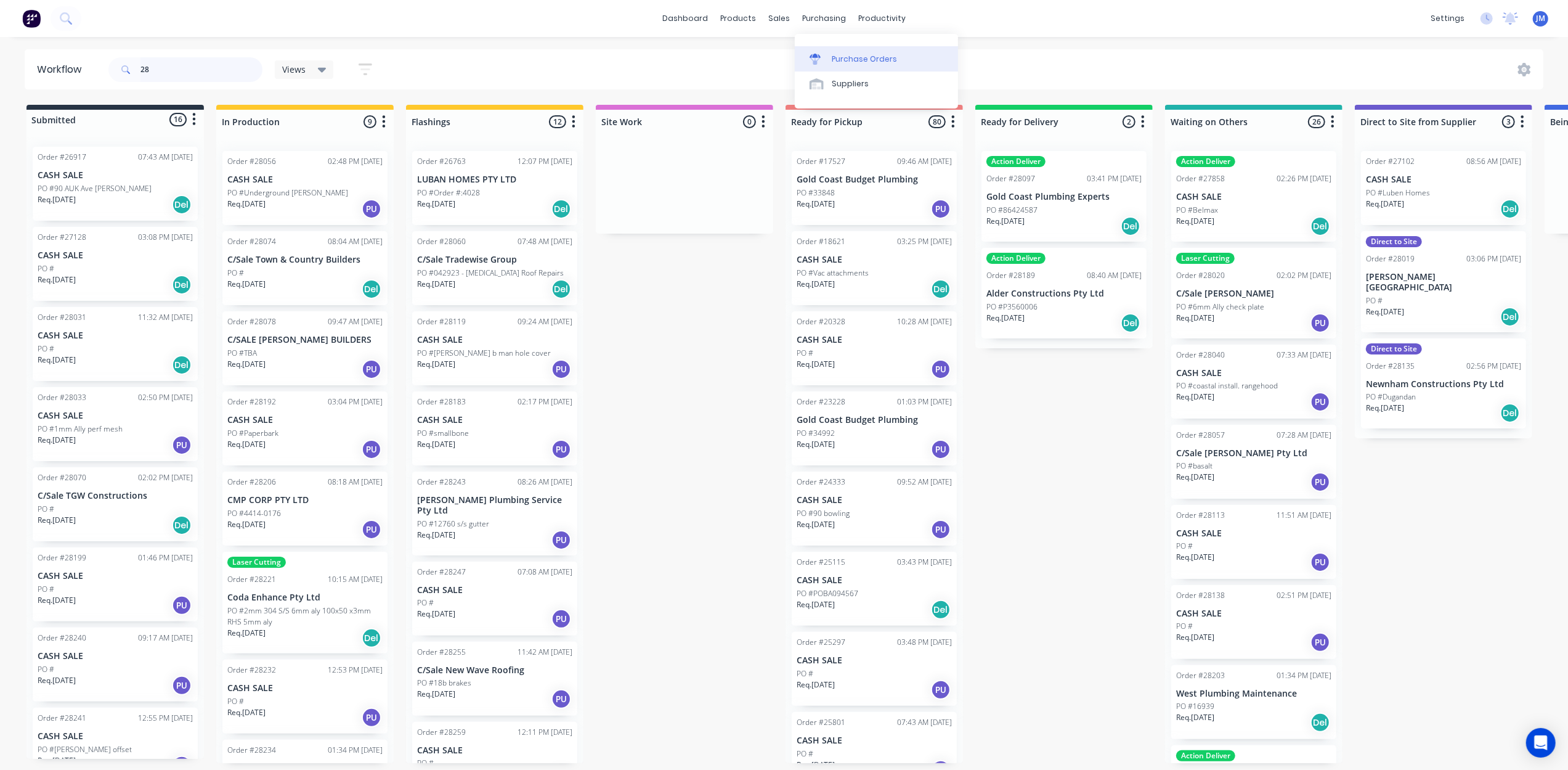
type input "28"
click at [850, 60] on div "Purchase Orders" at bounding box center [864, 59] width 65 height 11
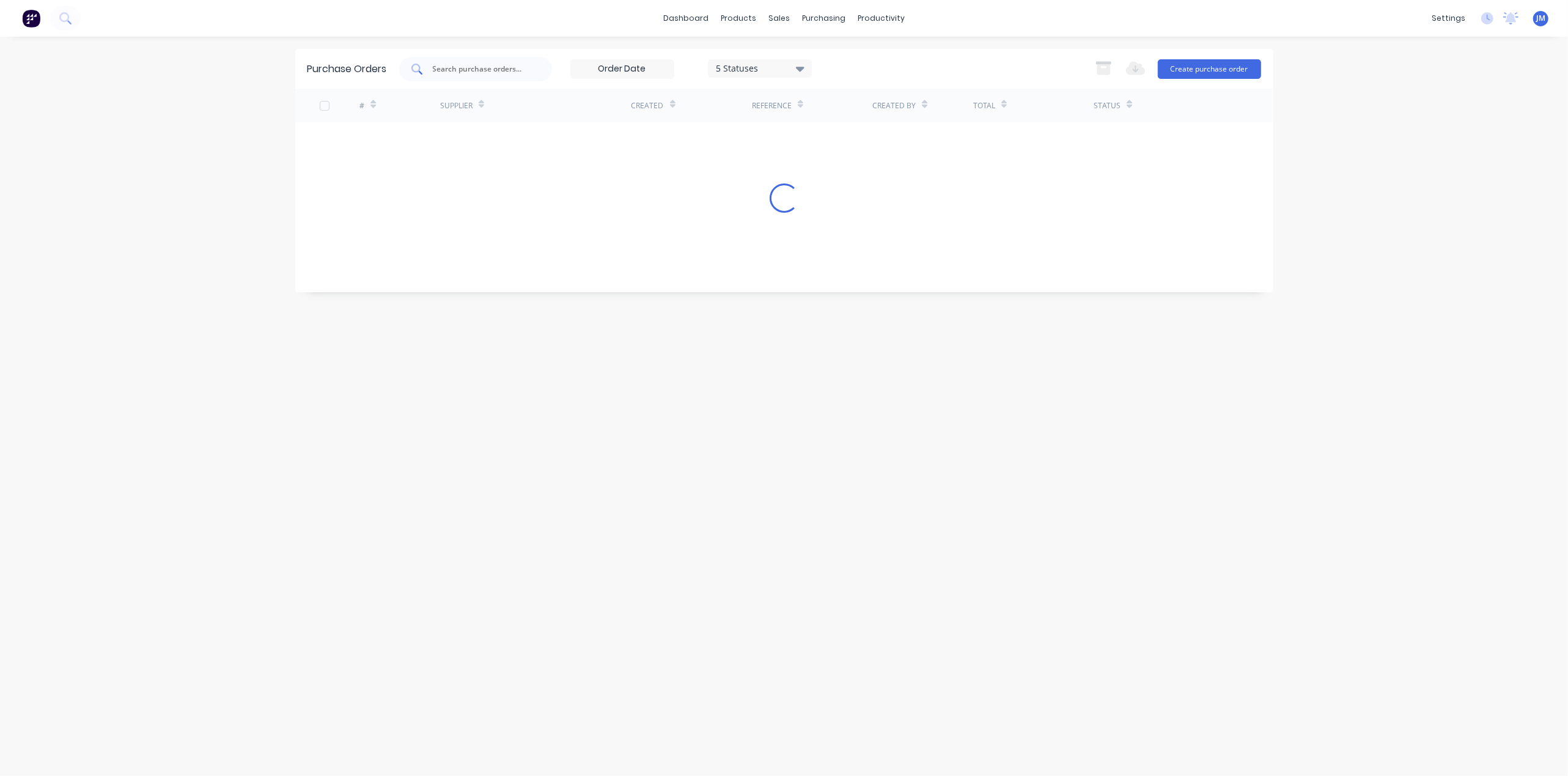
click at [450, 65] on input "text" at bounding box center [482, 69] width 101 height 12
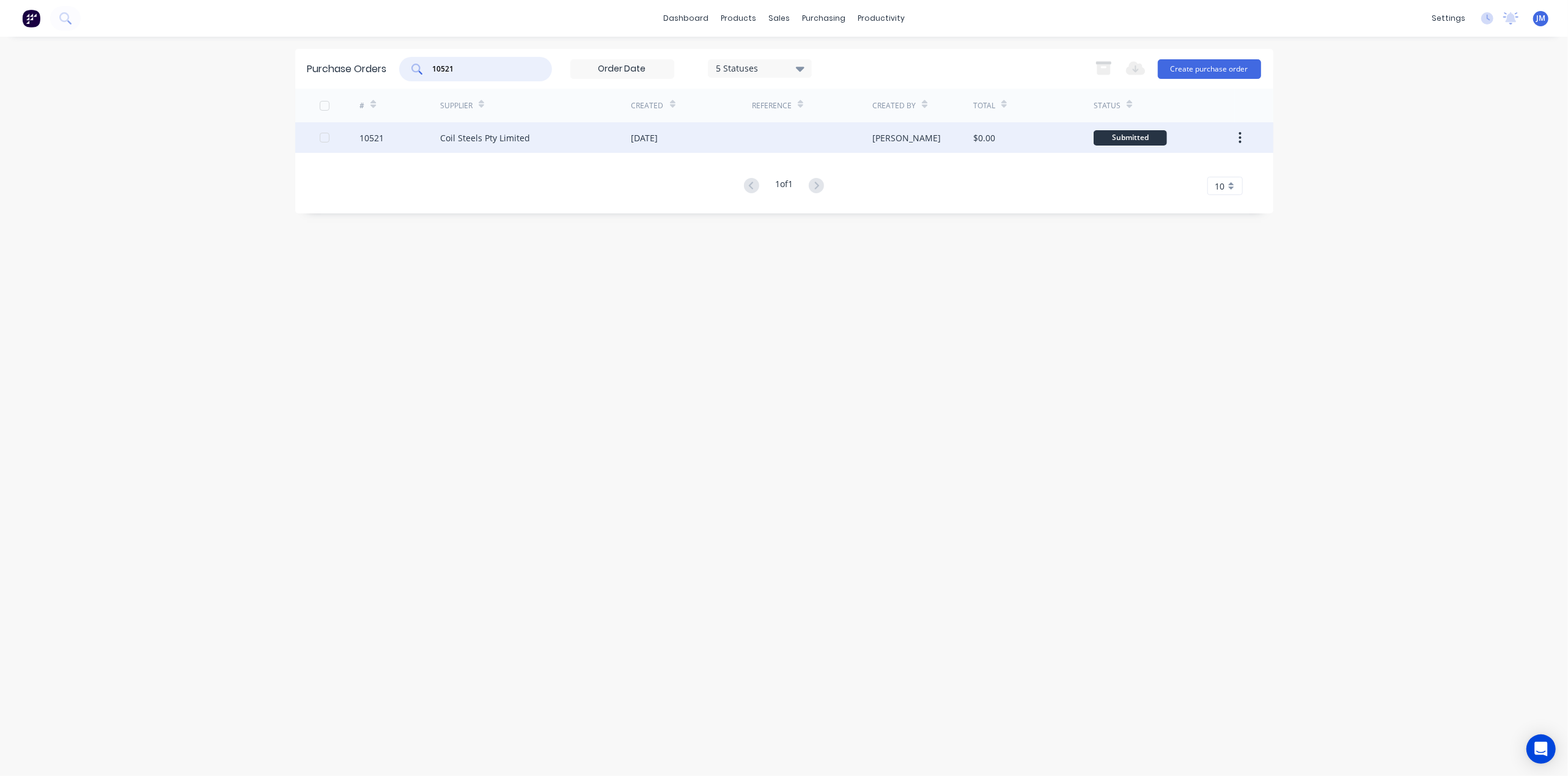
type input "10521"
click at [558, 135] on div "Coil Steels Pty Limited" at bounding box center [535, 137] width 191 height 31
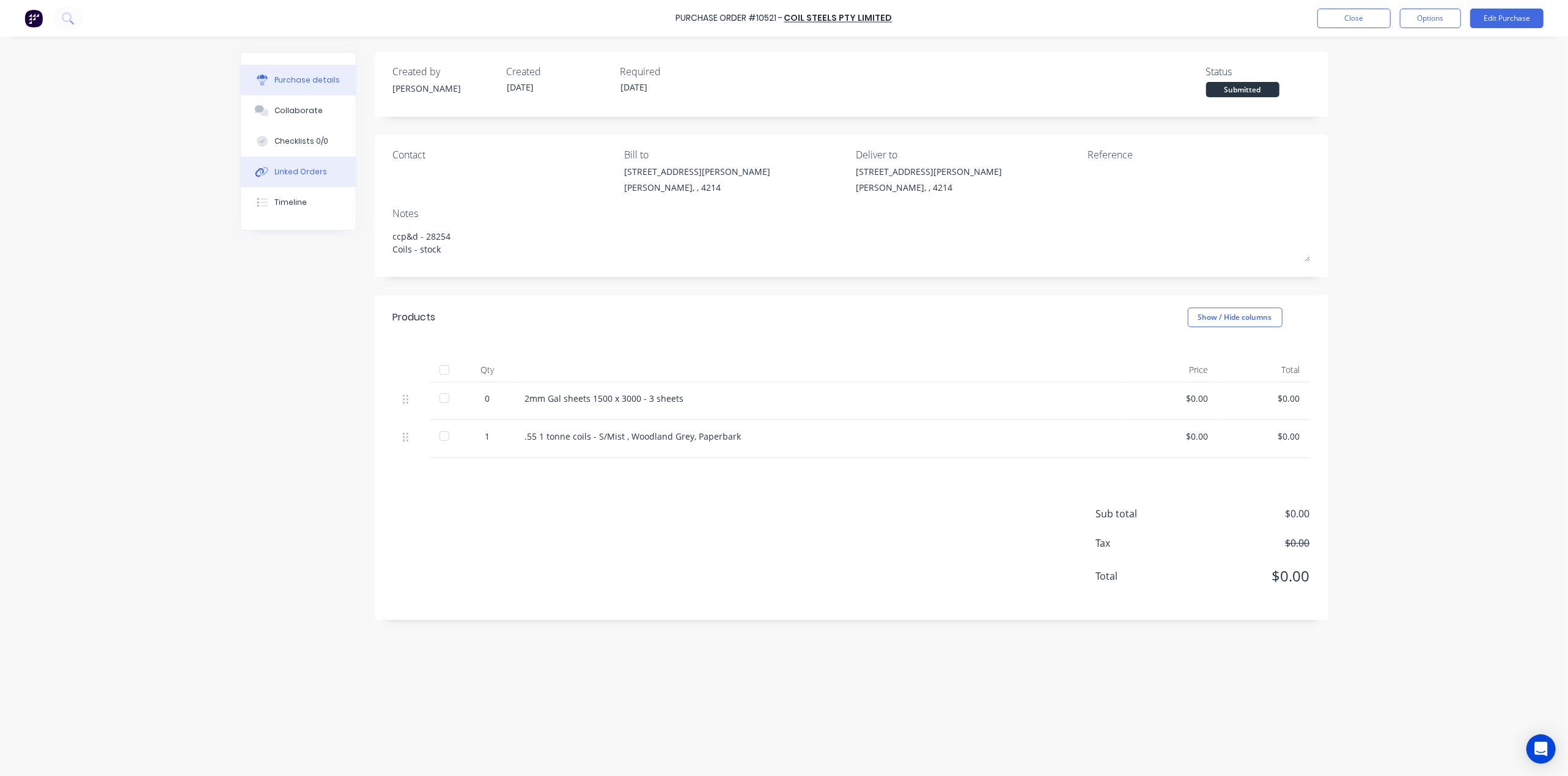
click at [284, 165] on button "Linked Orders" at bounding box center [299, 171] width 115 height 31
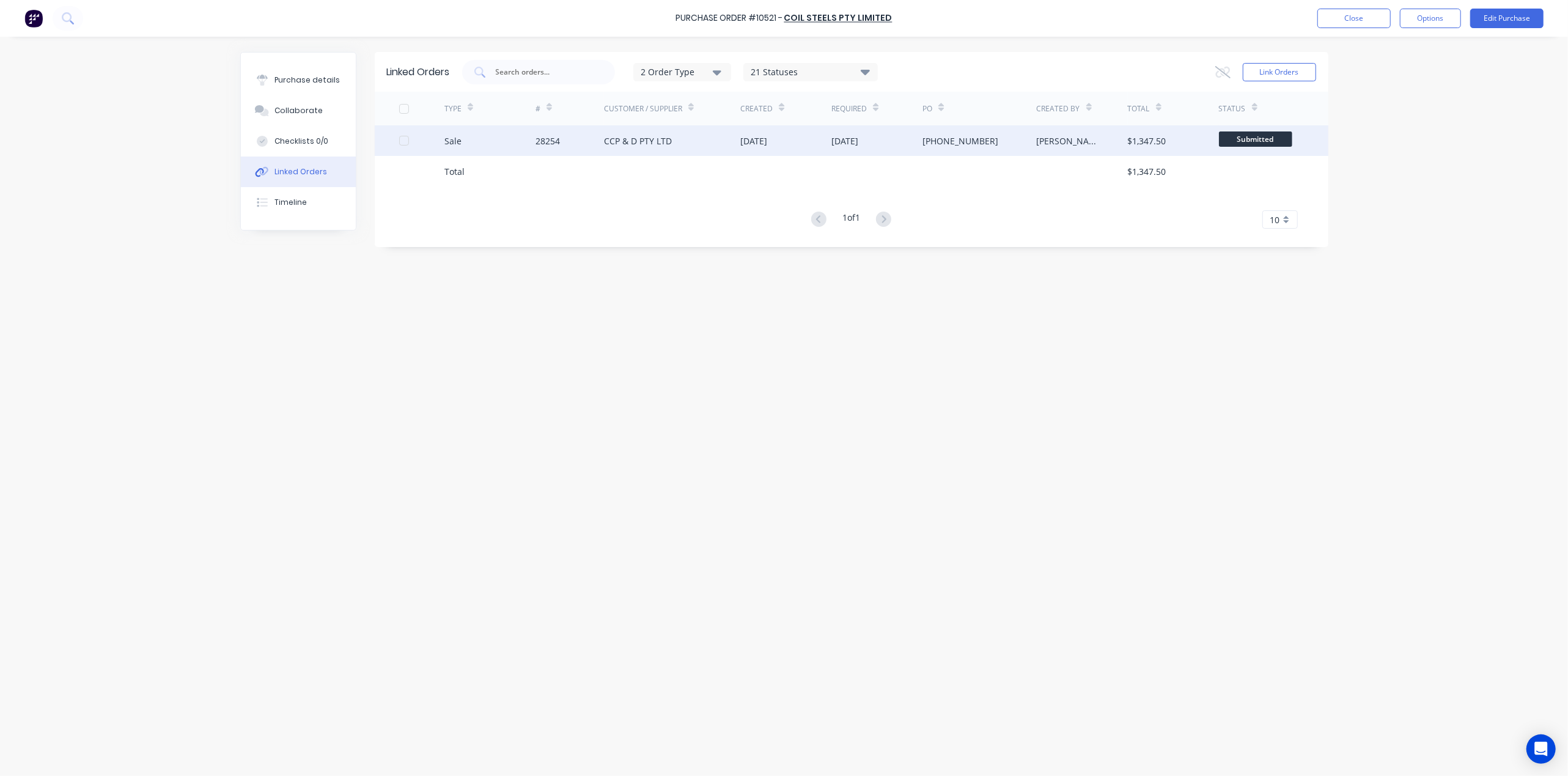
click at [639, 147] on div "CCP & D PTY LTD" at bounding box center [638, 141] width 68 height 13
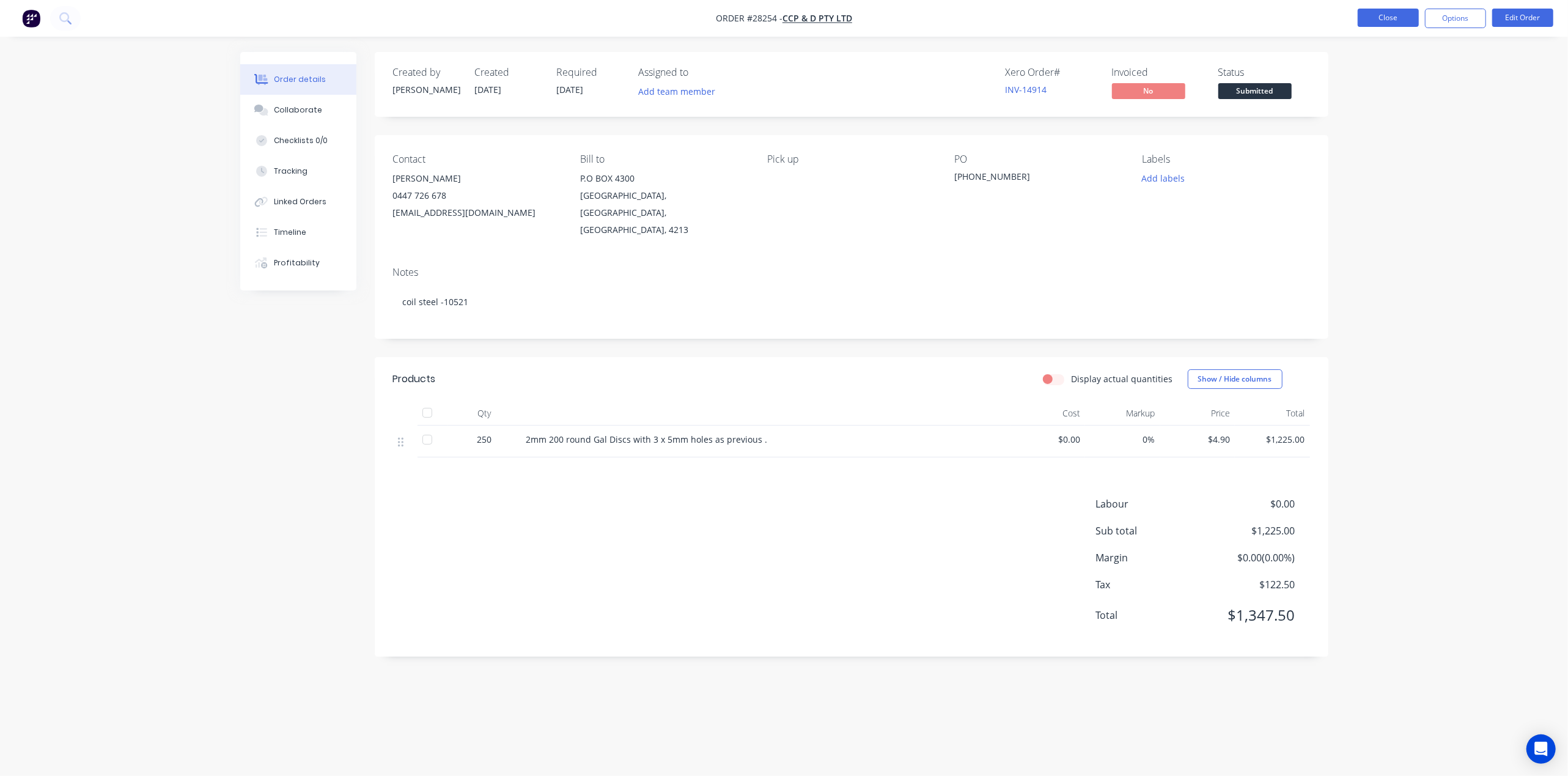
click at [1409, 16] on button "Close" at bounding box center [1388, 17] width 61 height 18
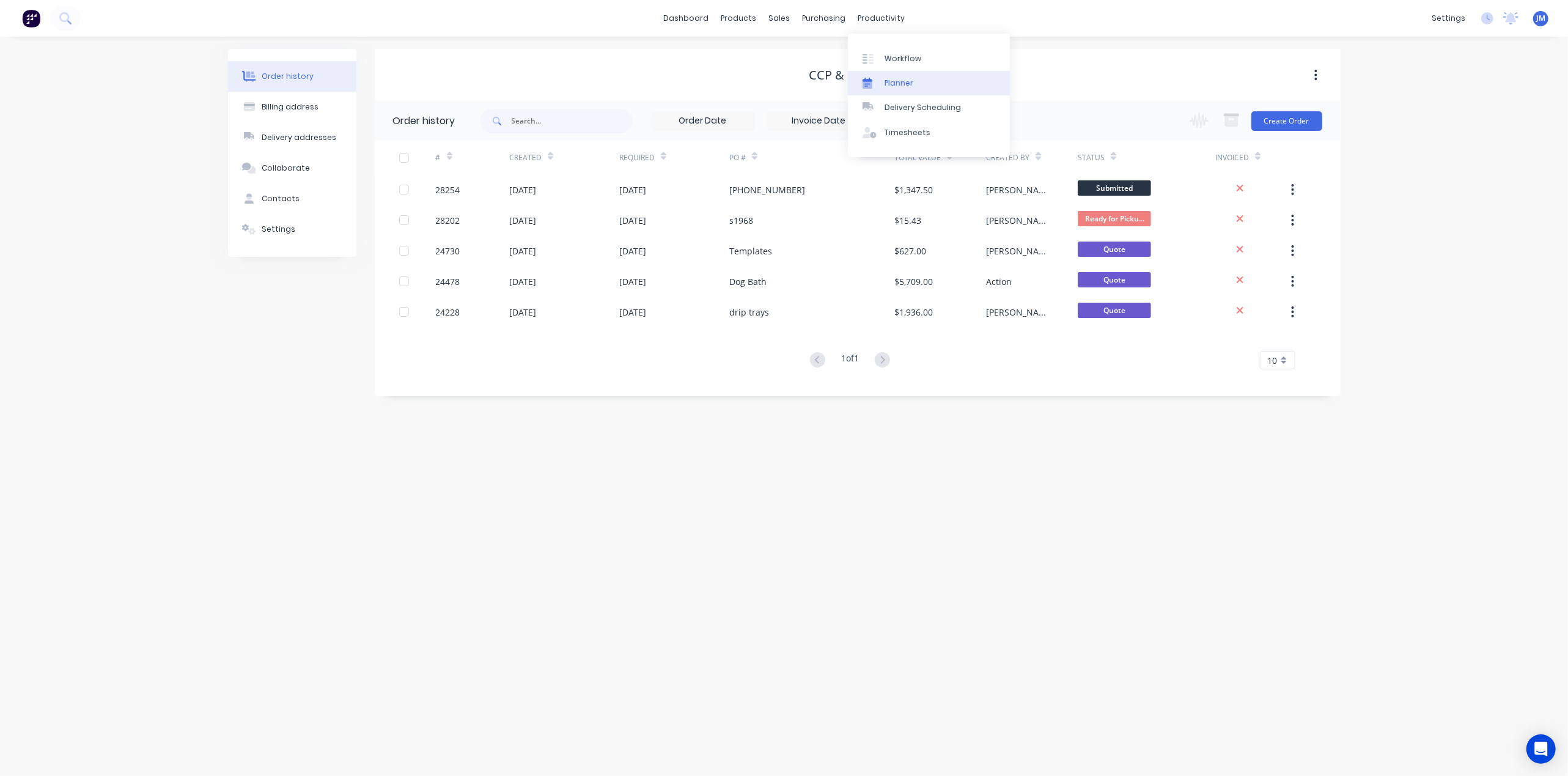
click at [896, 73] on link "Planner" at bounding box center [929, 83] width 162 height 24
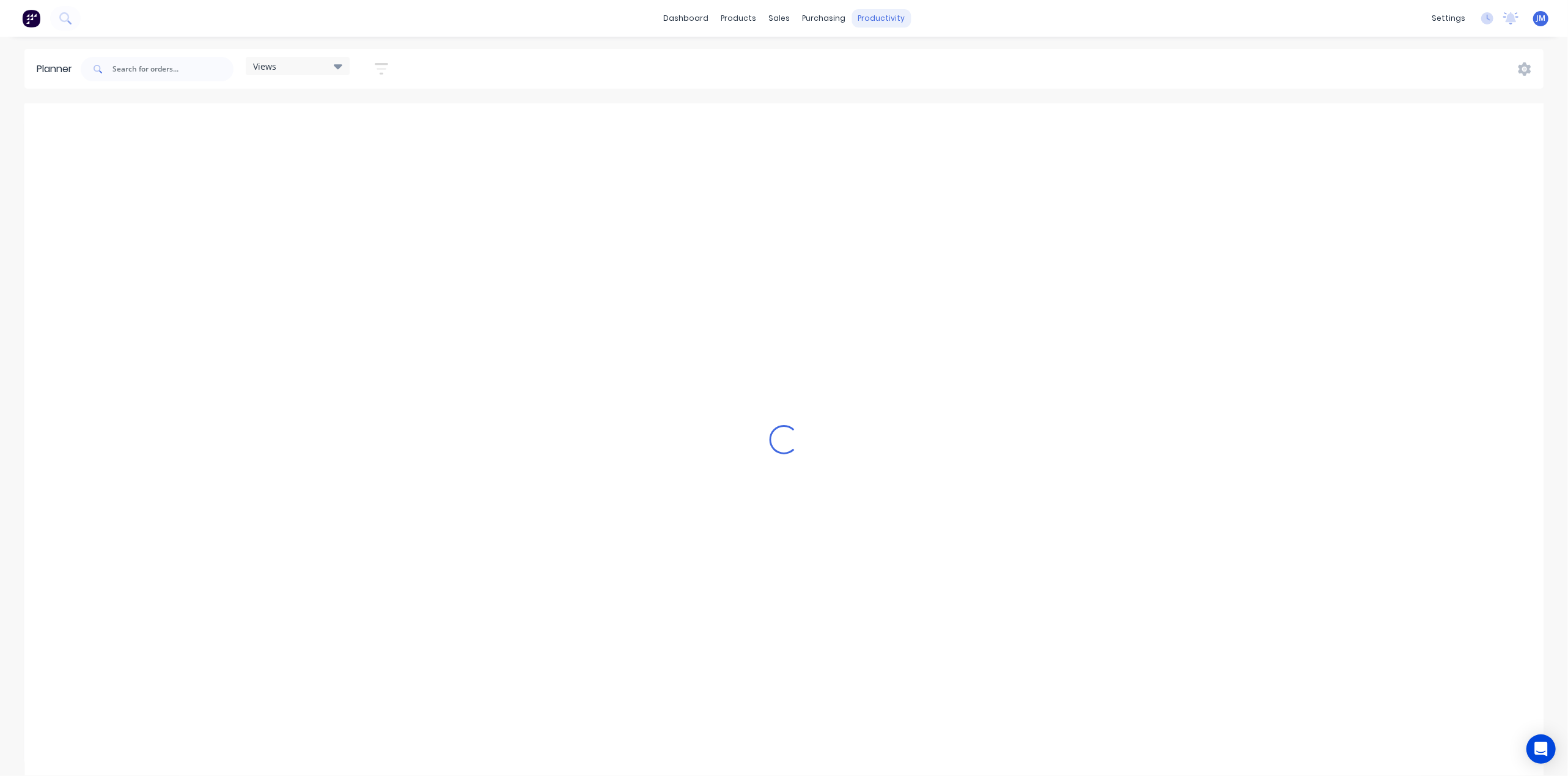
scroll to position [0, 2152]
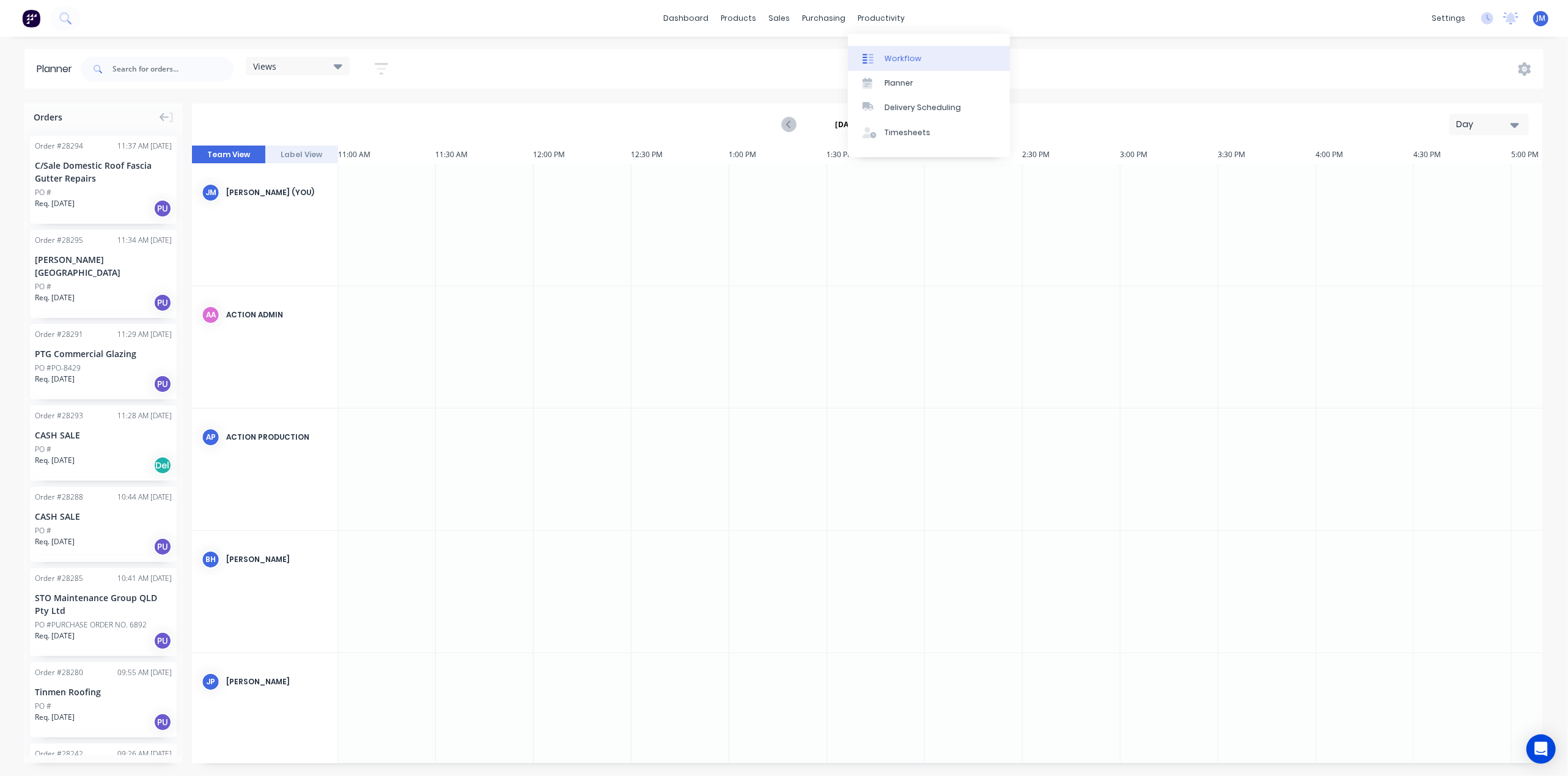
click at [884, 55] on div "Workflow" at bounding box center [903, 58] width 37 height 11
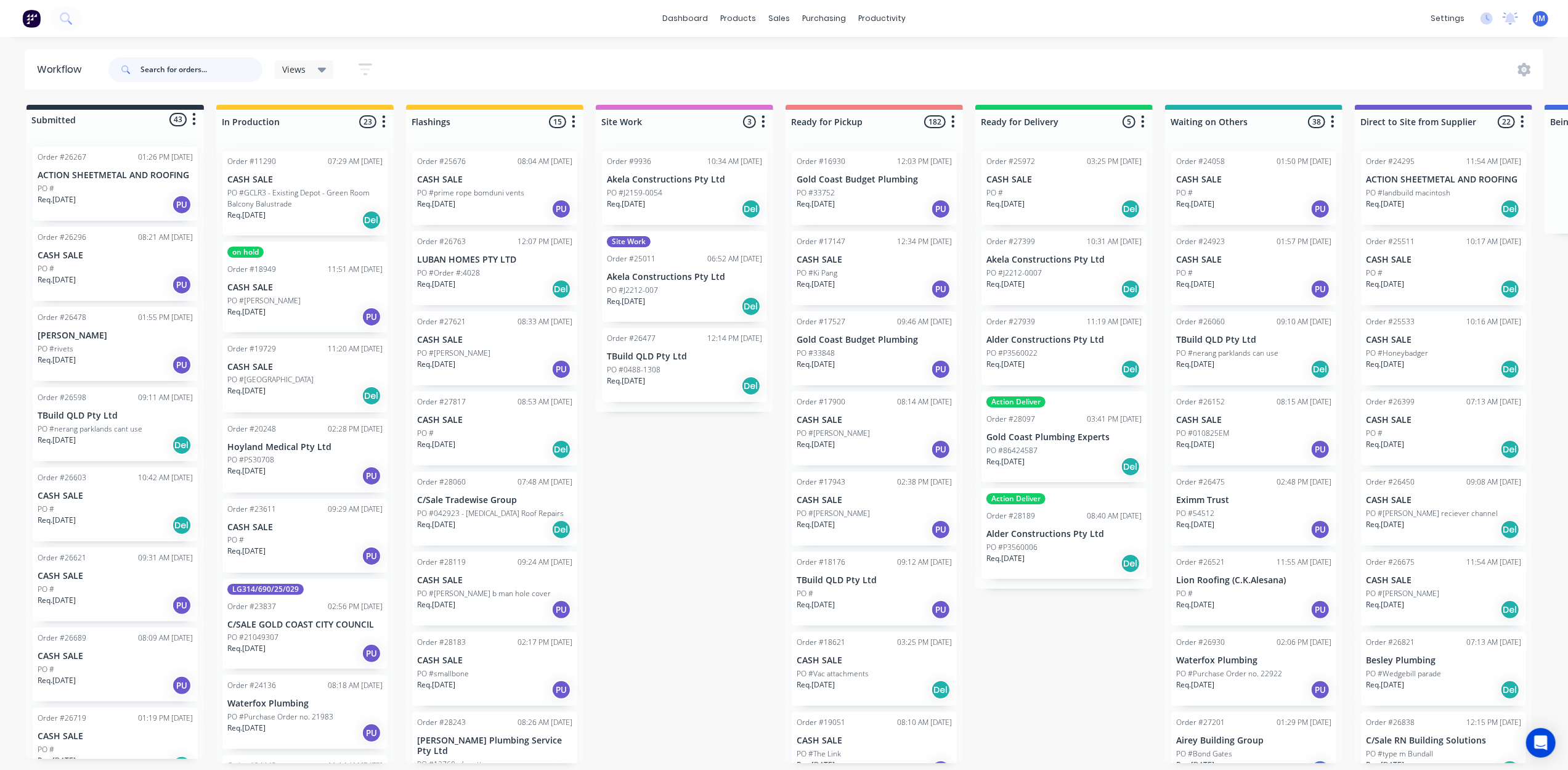
drag, startPoint x: 198, startPoint y: 81, endPoint x: 190, endPoint y: 69, distance: 14.4
click at [198, 80] on input "text" at bounding box center [201, 70] width 122 height 25
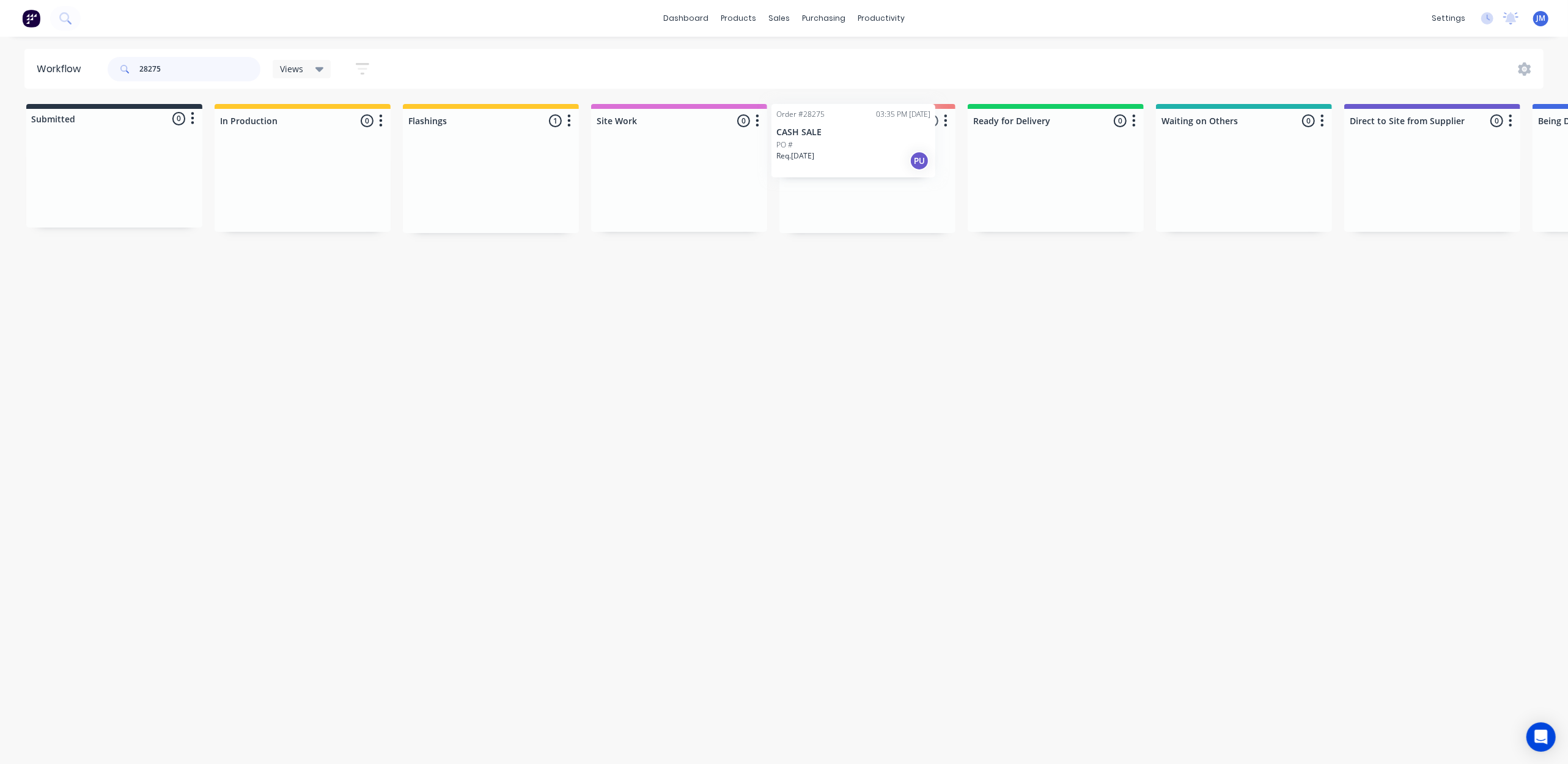
drag, startPoint x: 473, startPoint y: 196, endPoint x: 827, endPoint y: 150, distance: 357.0
click at [847, 150] on div "Submitted 0 Status colour #273444 hex #273444 Save Cancel Summaries Total order…" at bounding box center [1098, 169] width 2216 height 129
drag, startPoint x: 781, startPoint y: 196, endPoint x: 847, endPoint y: 184, distance: 67.1
click at [847, 184] on div "Submitted 0 Status colour #273444 hex #273444 Save Cancel Summaries Total order…" at bounding box center [1098, 169] width 2216 height 129
click at [1088, 299] on div "Mark as Picked Up" at bounding box center [1078, 308] width 123 height 25
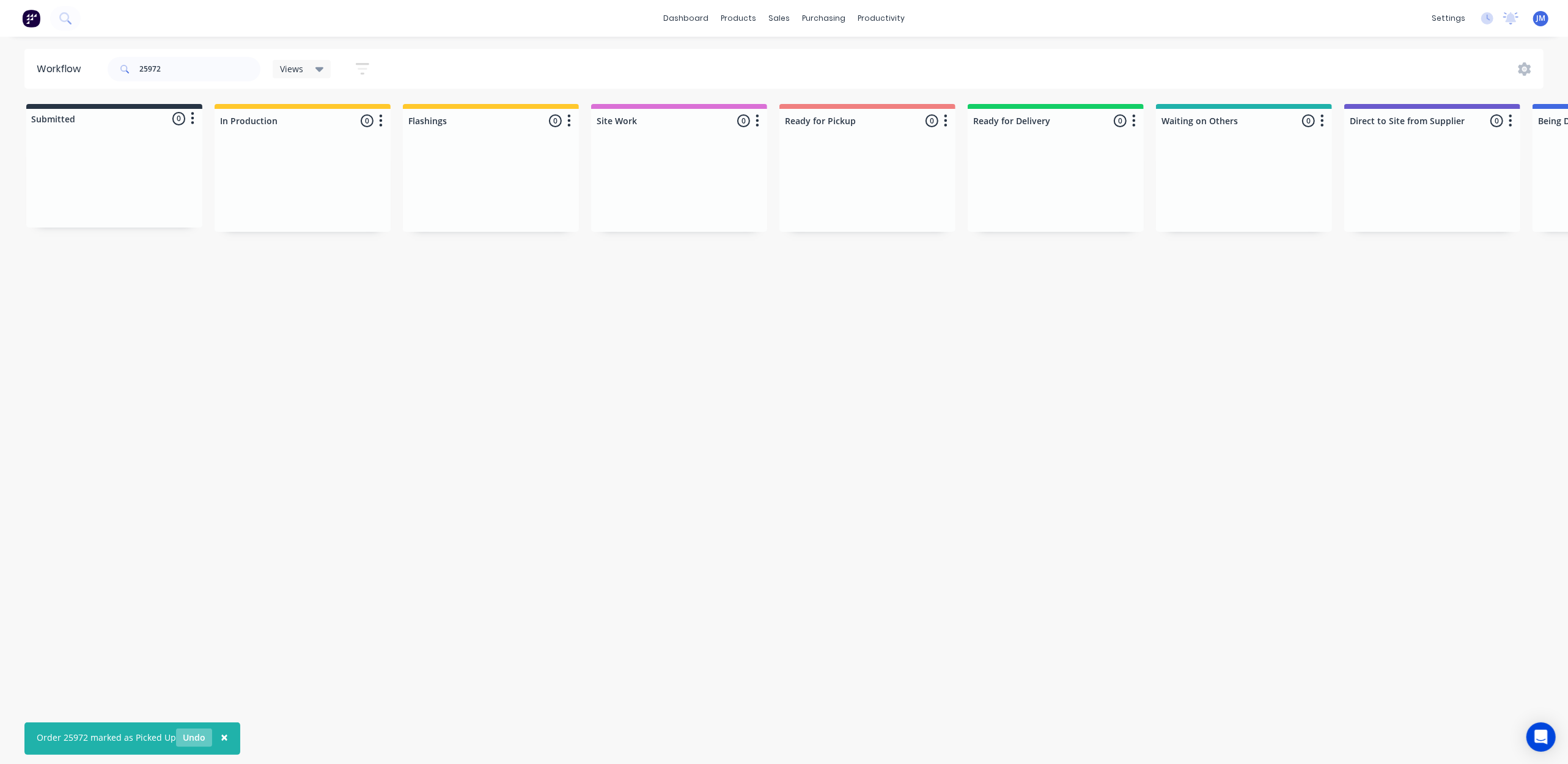
click at [192, 731] on button "Undo" at bounding box center [194, 737] width 36 height 18
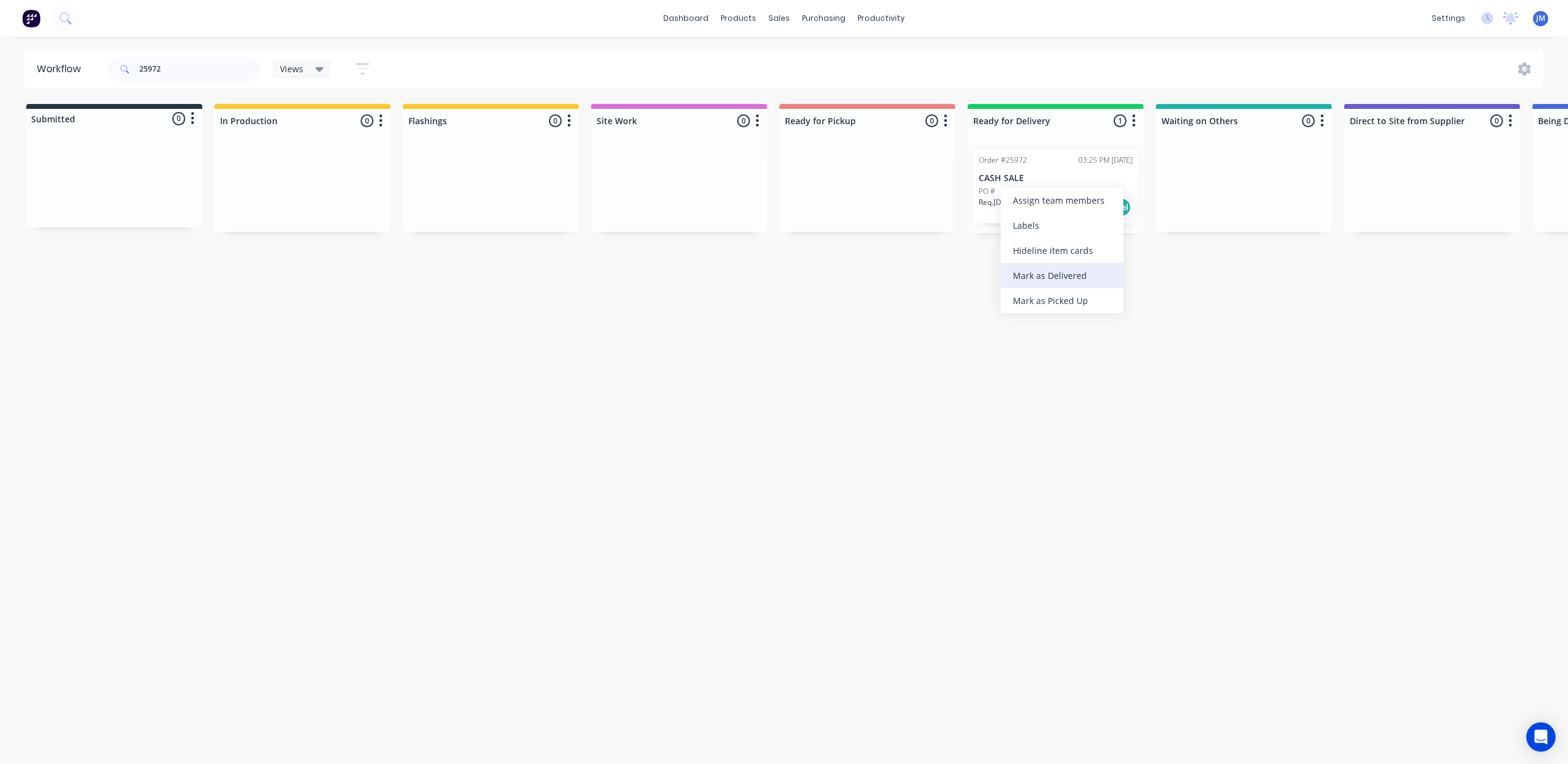
click at [1060, 269] on div "Mark as Delivered" at bounding box center [1062, 275] width 123 height 25
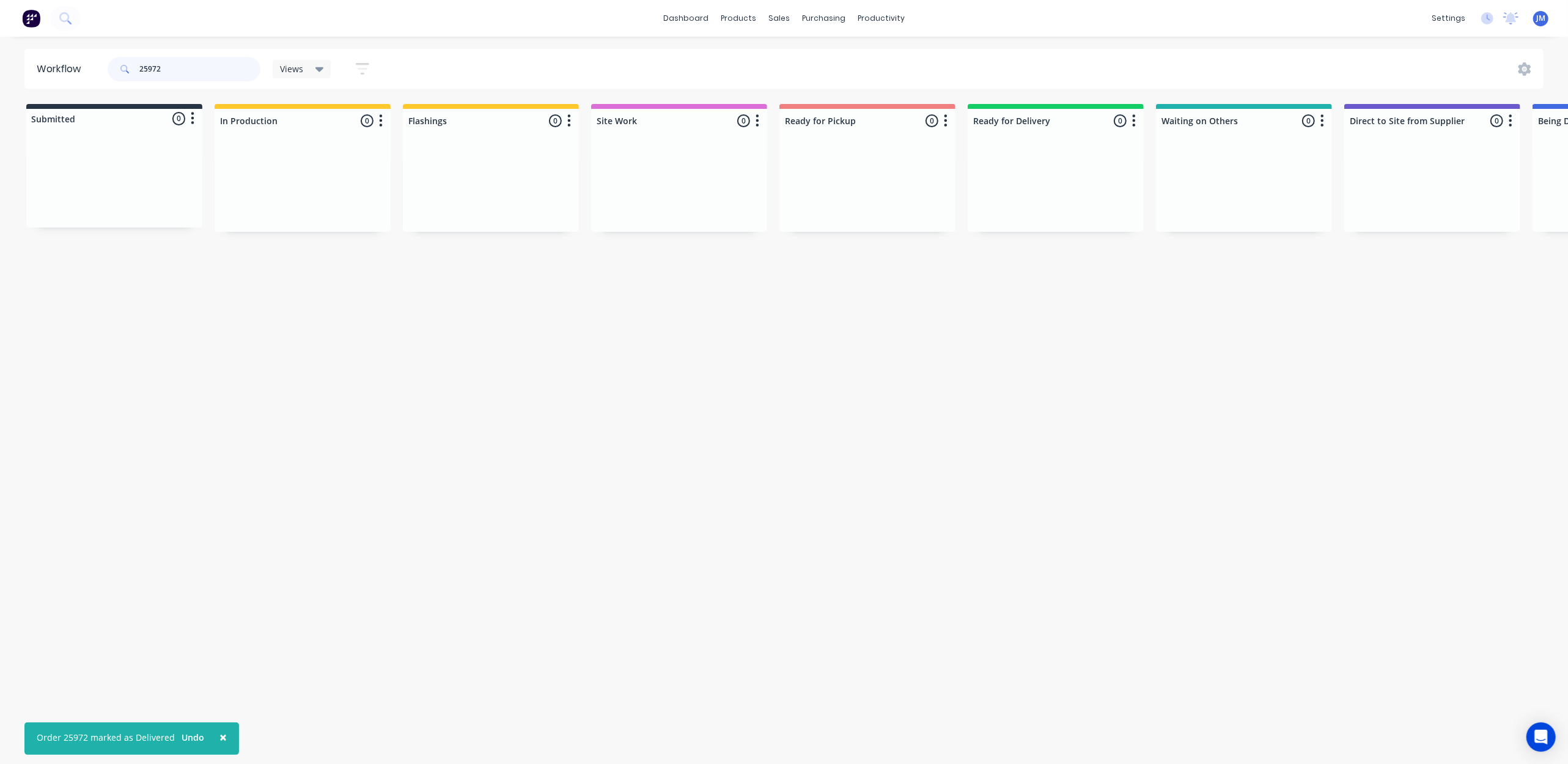
click at [175, 74] on input "25972" at bounding box center [200, 69] width 121 height 24
type input "2"
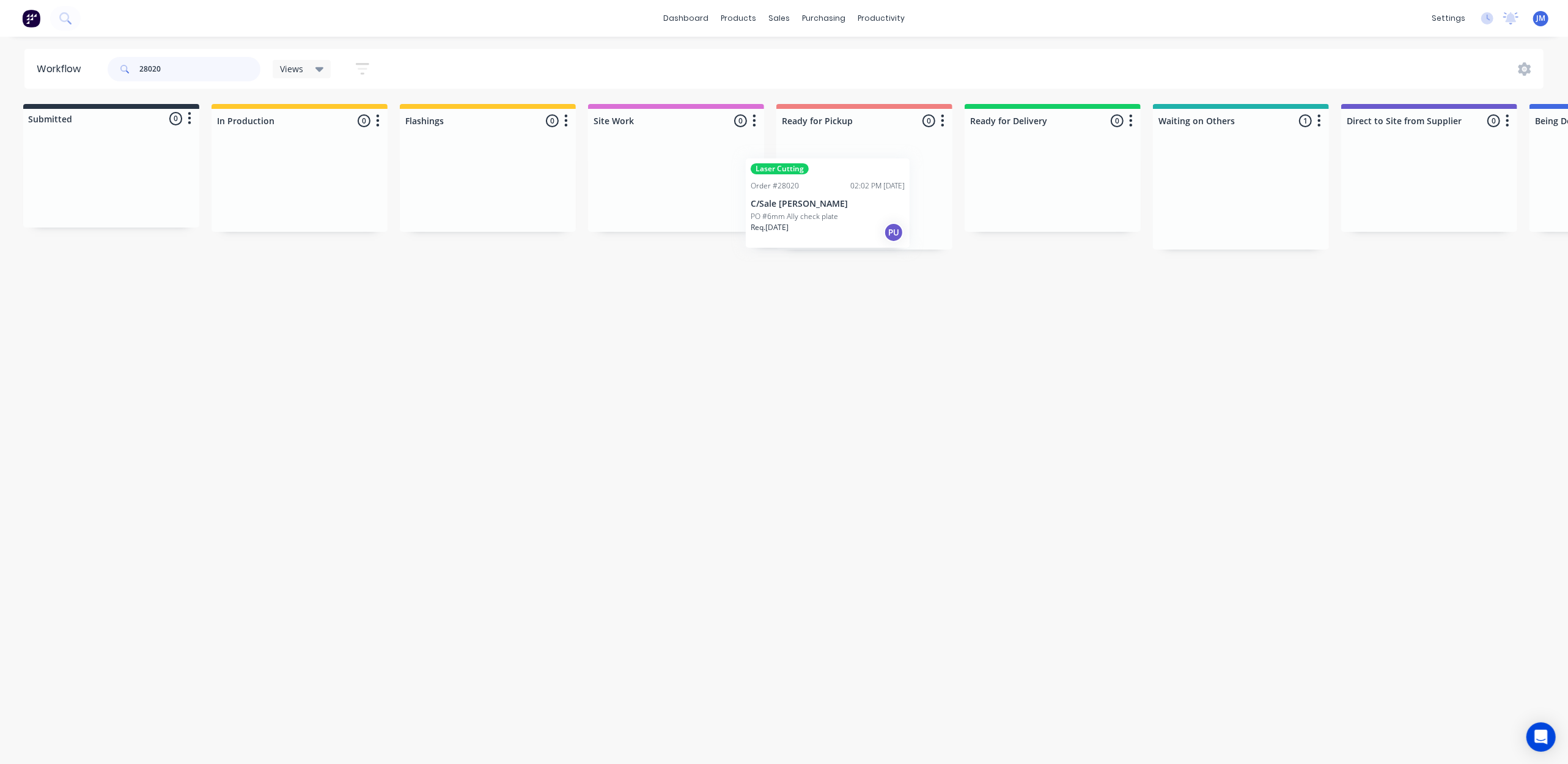
drag, startPoint x: 1228, startPoint y: 196, endPoint x: 822, endPoint y: 201, distance: 406.0
click at [812, 208] on div "Submitted 0 Status colour #273444 hex #273444 Save Cancel Summaries Total order…" at bounding box center [1096, 176] width 2216 height 146
type input "2"
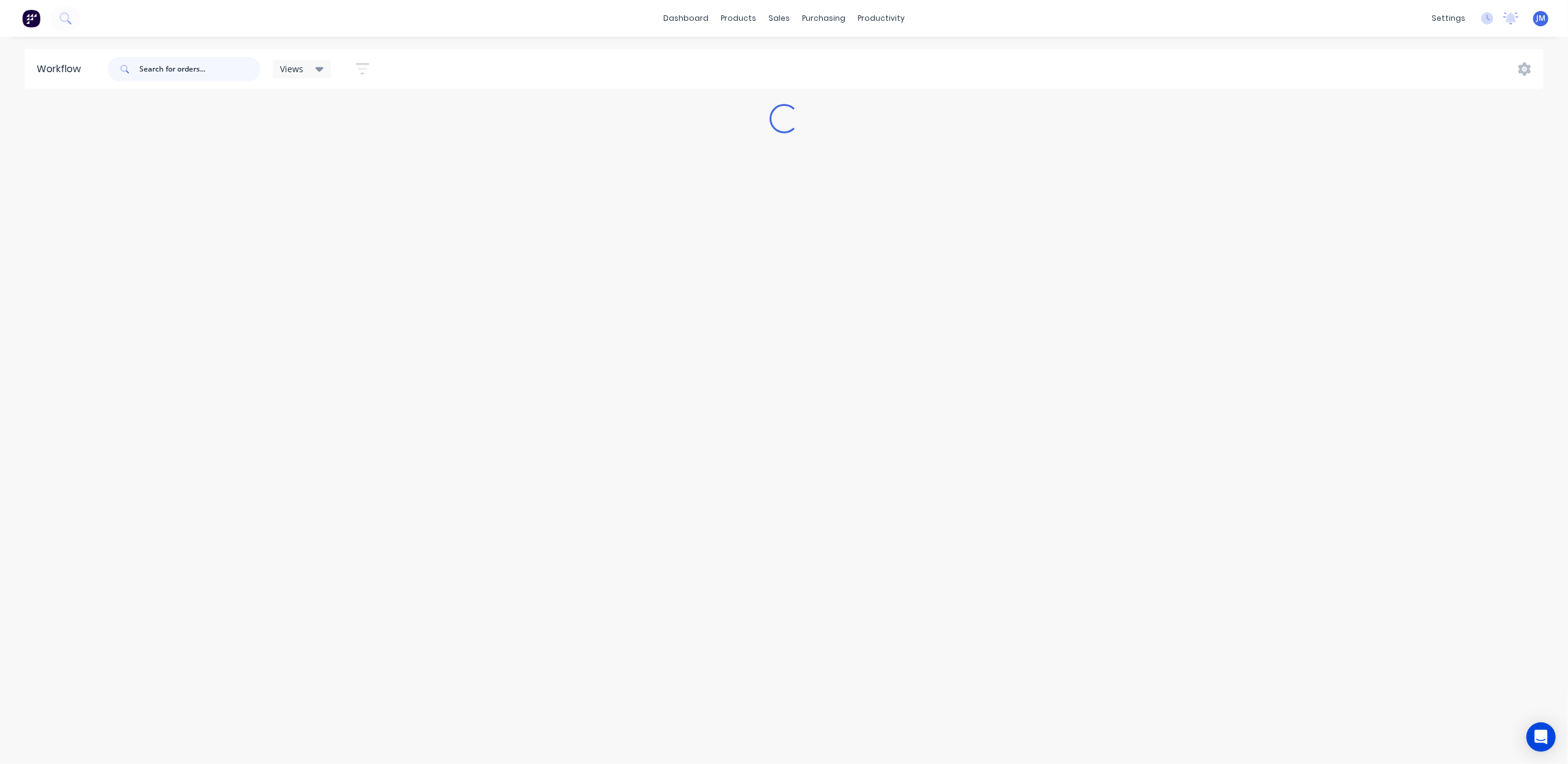
scroll to position [0, 0]
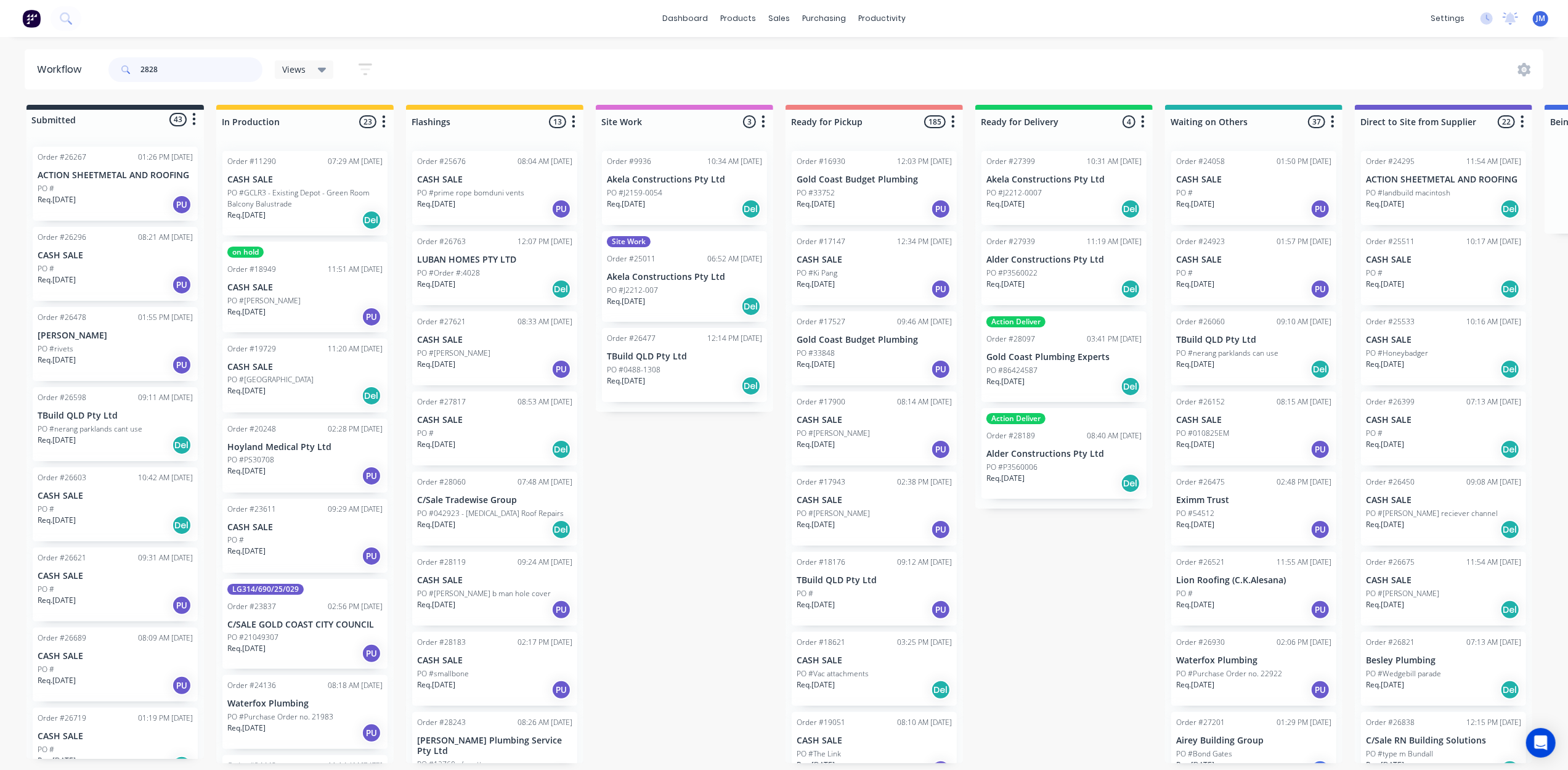
type input "28281"
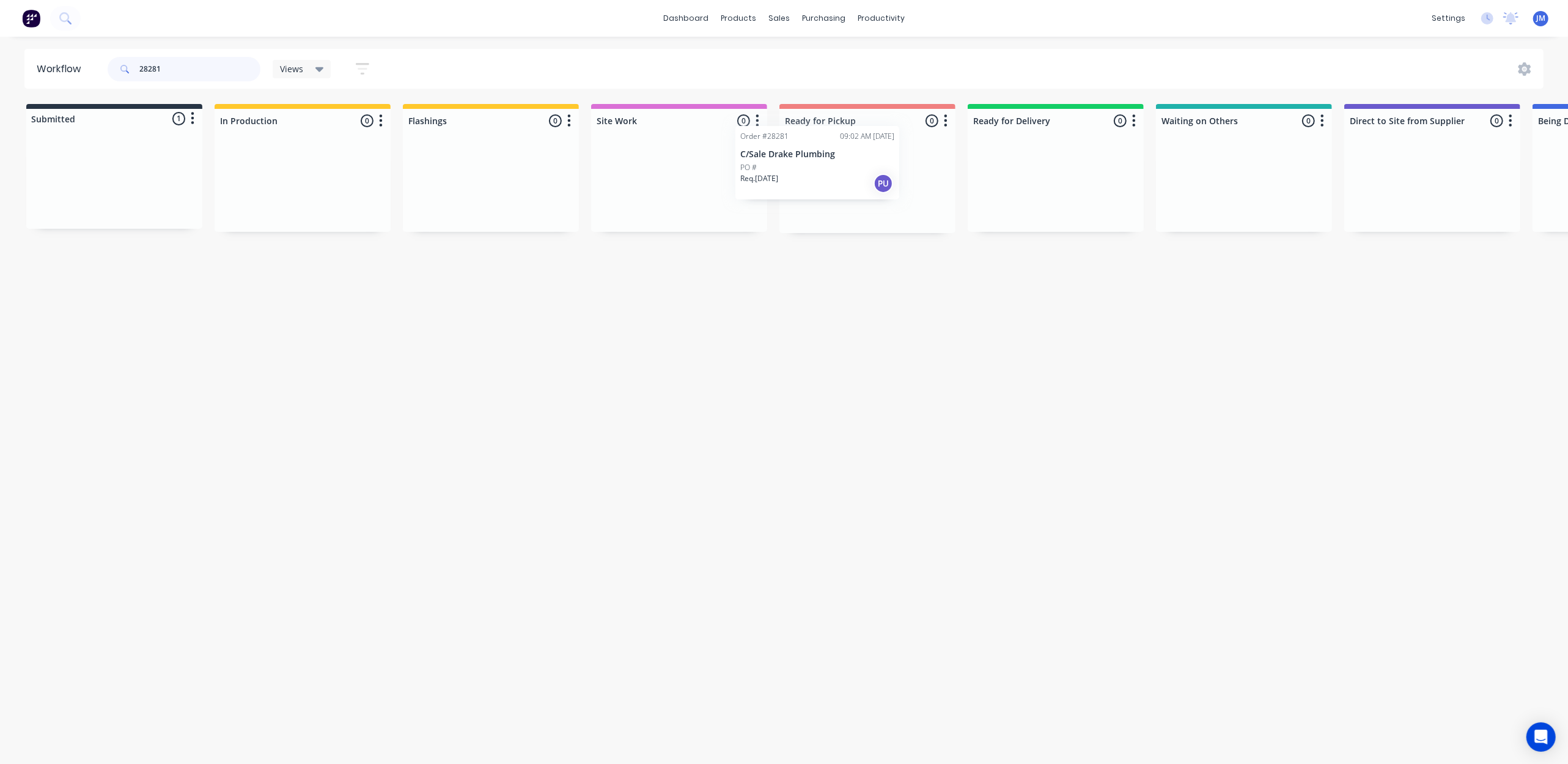
drag, startPoint x: 105, startPoint y: 176, endPoint x: 820, endPoint y: 158, distance: 715.2
click at [815, 160] on div "Submitted 1 Status colour #273444 hex #273444 Save Cancel Summaries Total order…" at bounding box center [1098, 169] width 2216 height 129
